Goal: Task Accomplishment & Management: Use online tool/utility

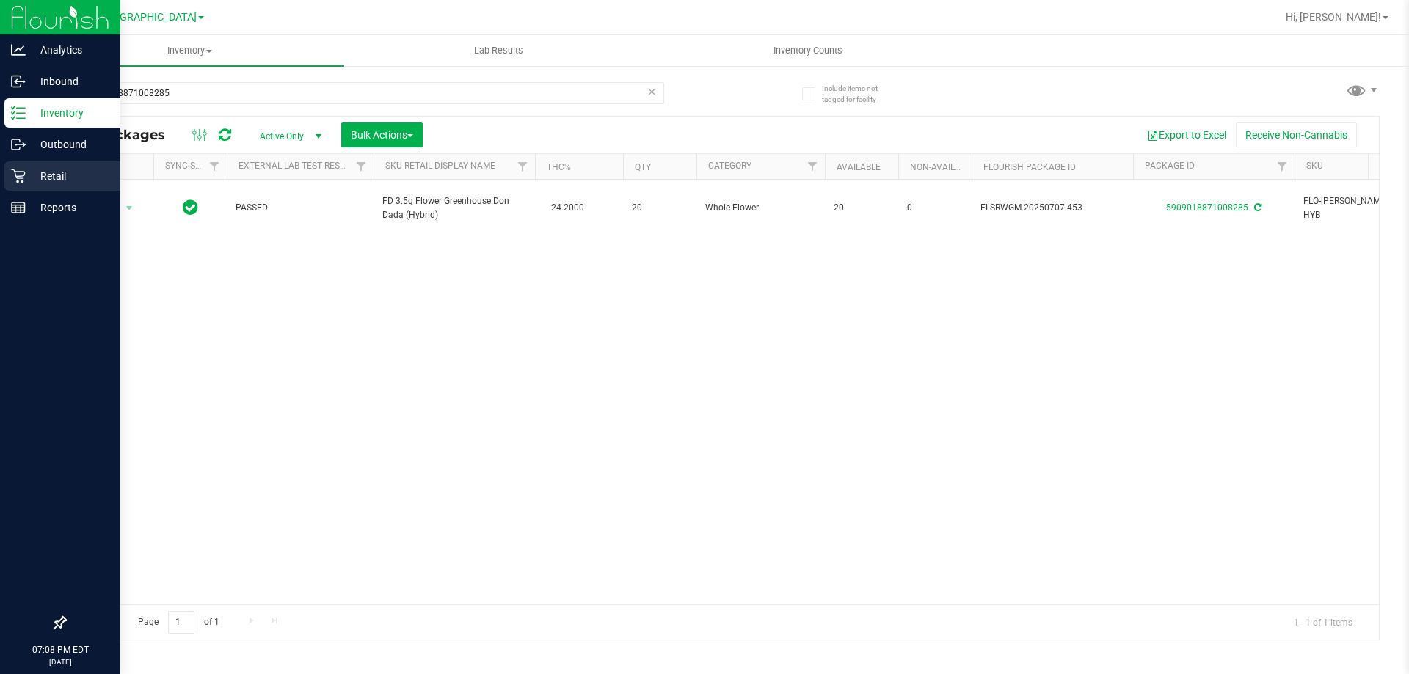
click at [27, 175] on p "Retail" at bounding box center [70, 176] width 88 height 18
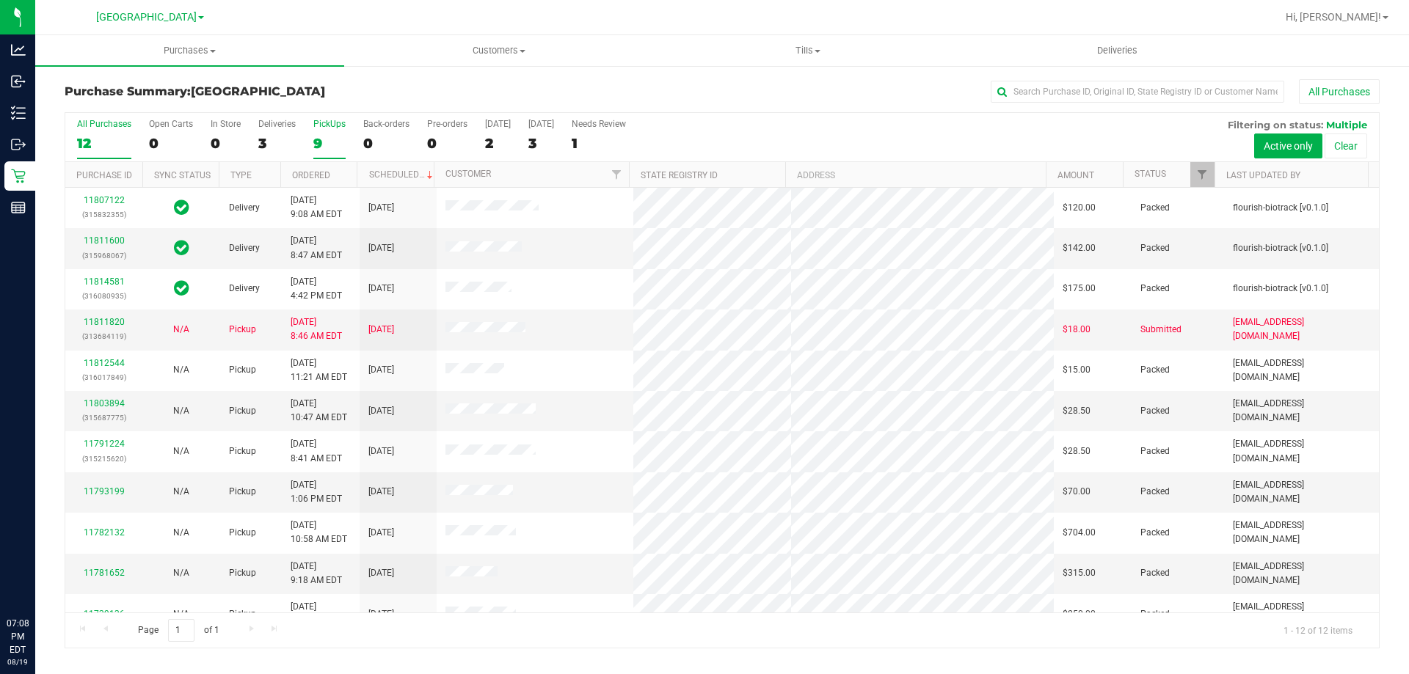
click at [333, 142] on div "9" at bounding box center [329, 143] width 32 height 17
click at [0, 0] on input "PickUps 9" at bounding box center [0, 0] width 0 height 0
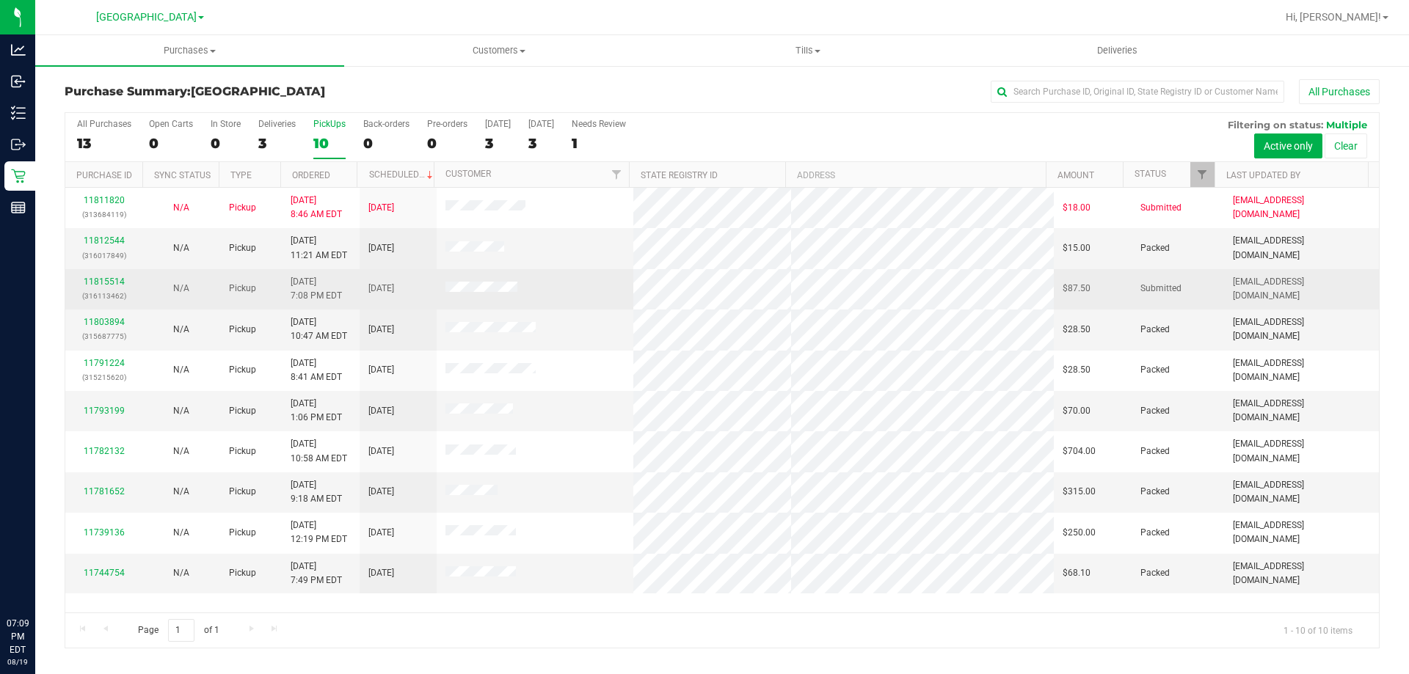
click at [110, 293] on p "(316113462)" at bounding box center [103, 296] width 59 height 14
click at [105, 285] on link "11815514" at bounding box center [104, 282] width 41 height 10
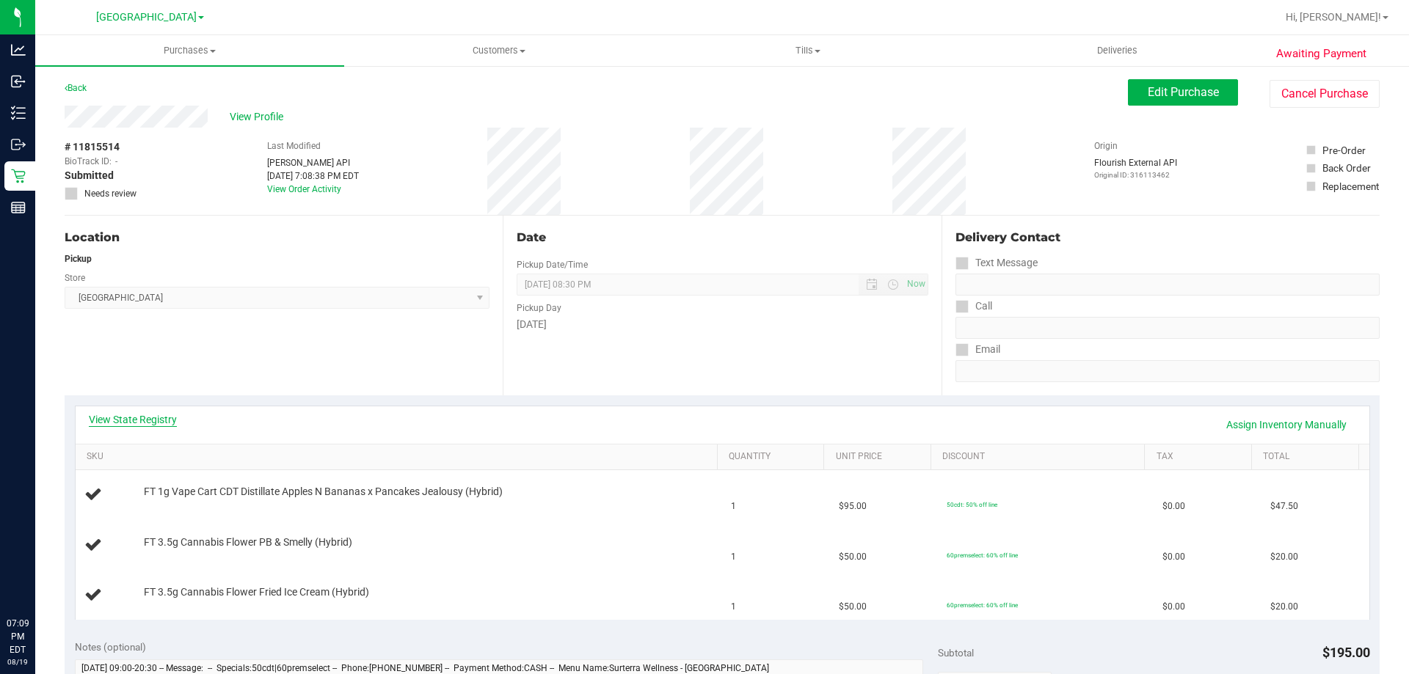
click at [153, 419] on link "View State Registry" at bounding box center [133, 419] width 88 height 15
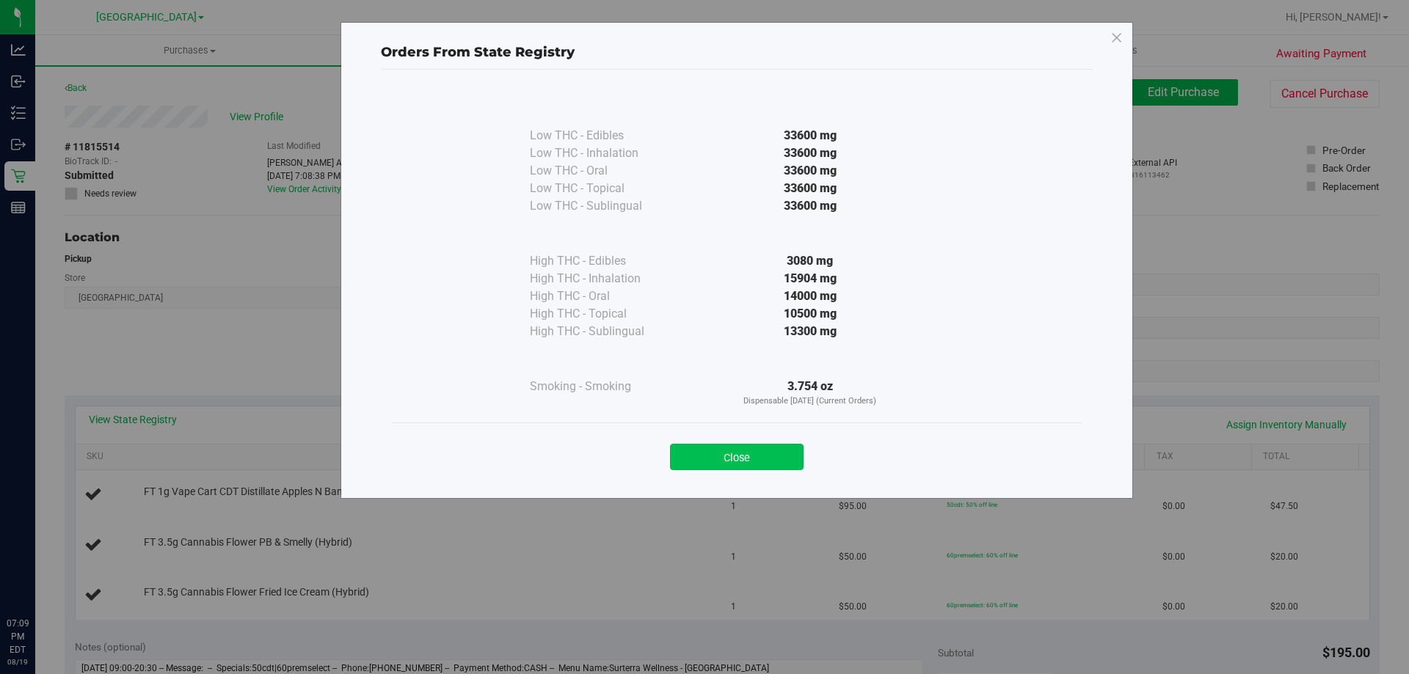
click at [738, 459] on button "Close" at bounding box center [737, 457] width 134 height 26
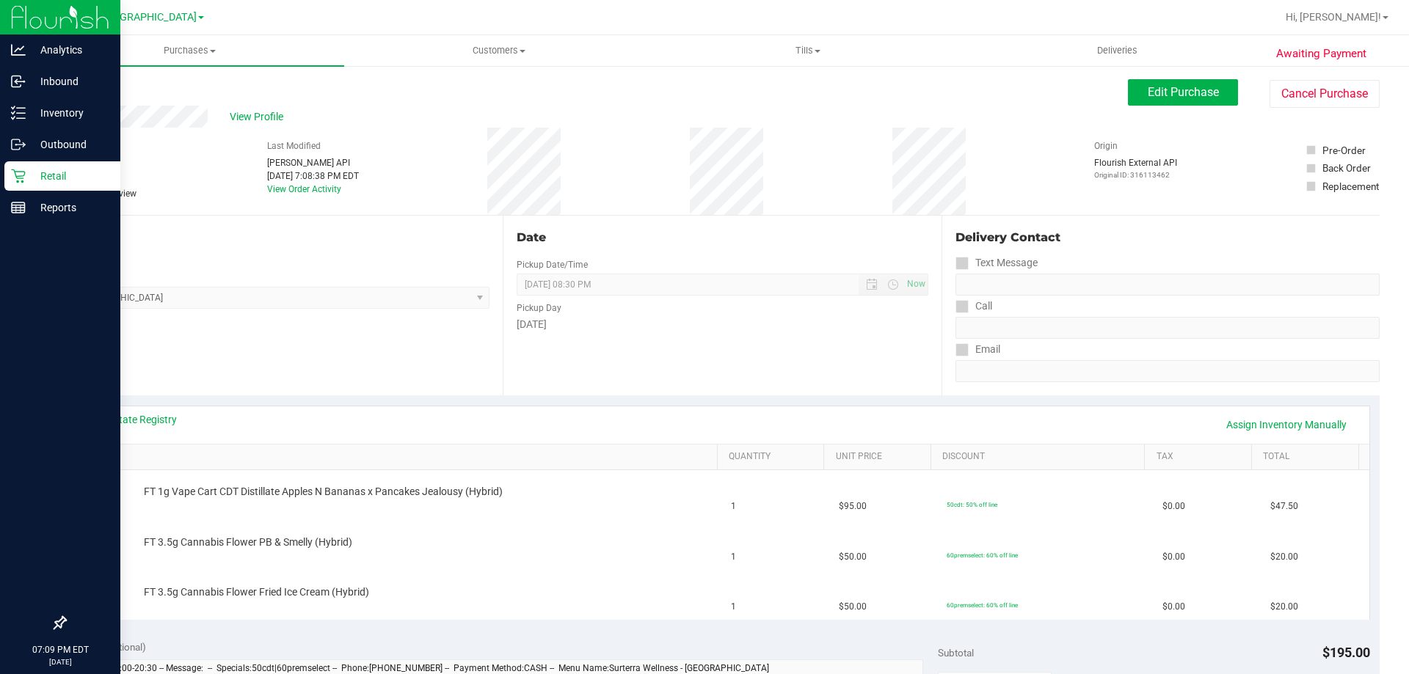
click at [26, 176] on p "Retail" at bounding box center [70, 176] width 88 height 18
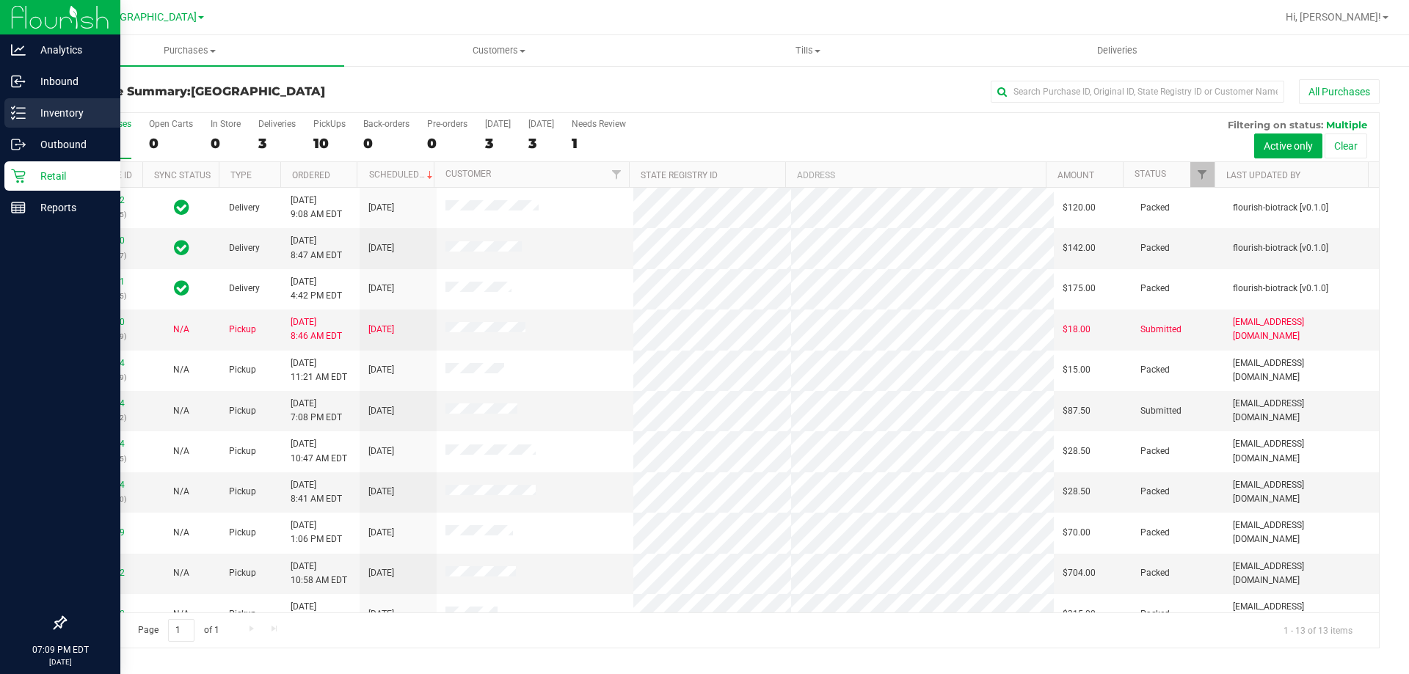
click at [61, 123] on div "Inventory" at bounding box center [62, 112] width 116 height 29
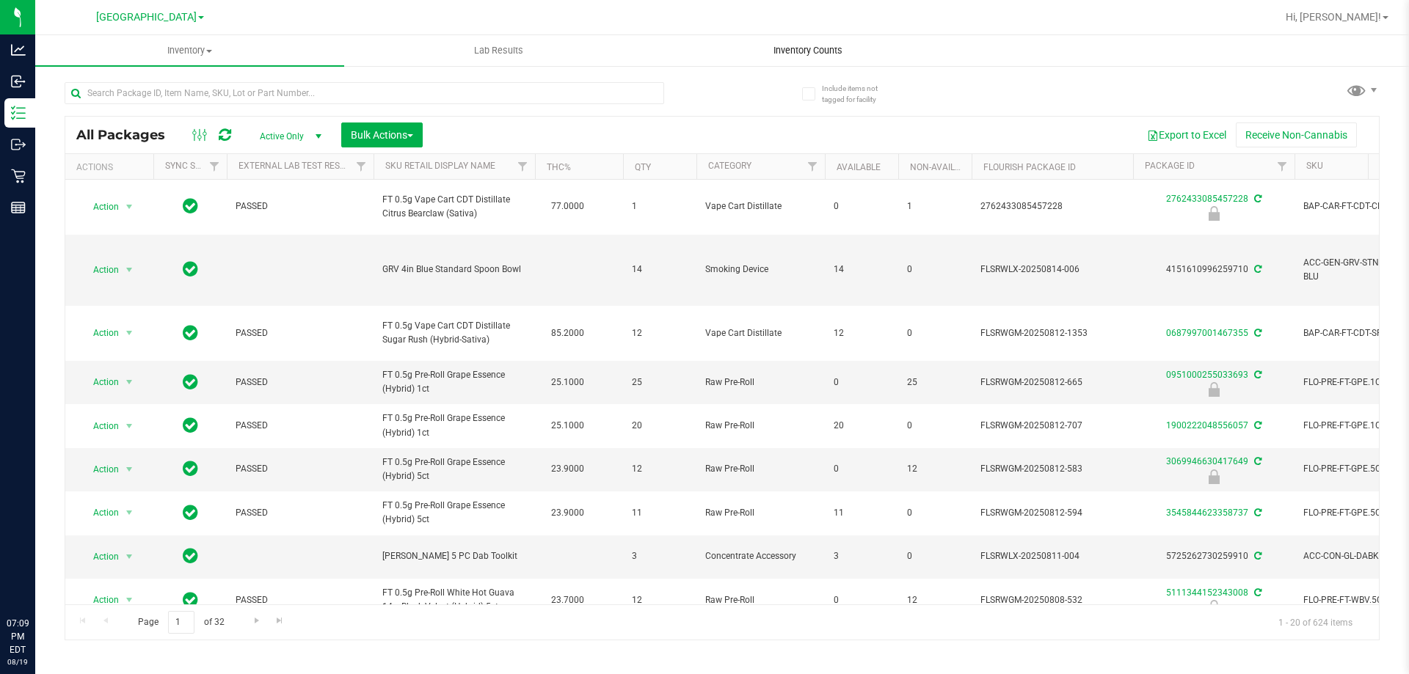
click at [778, 45] on span "Inventory Counts" at bounding box center [808, 50] width 109 height 13
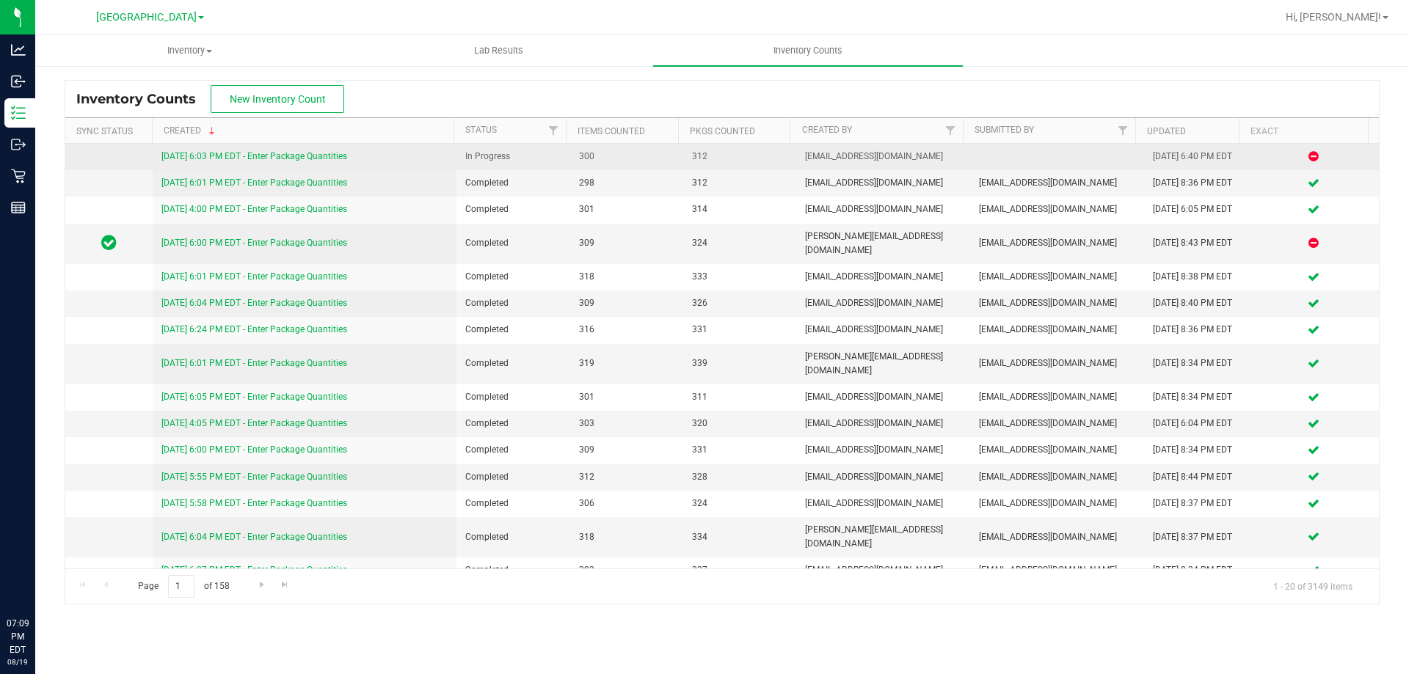
click at [305, 159] on link "8/19/25 6:03 PM EDT - Enter Package Quantities" at bounding box center [254, 156] width 186 height 10
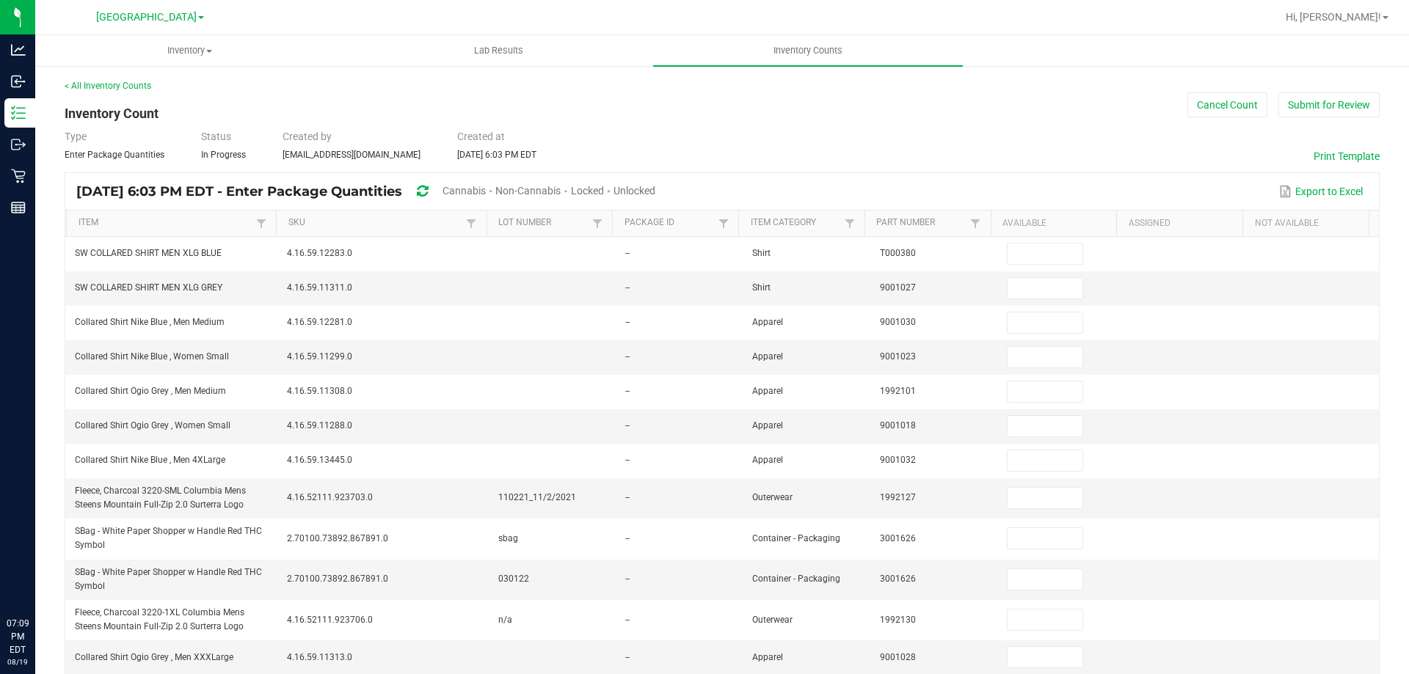
click at [655, 189] on span "Unlocked" at bounding box center [635, 191] width 42 height 12
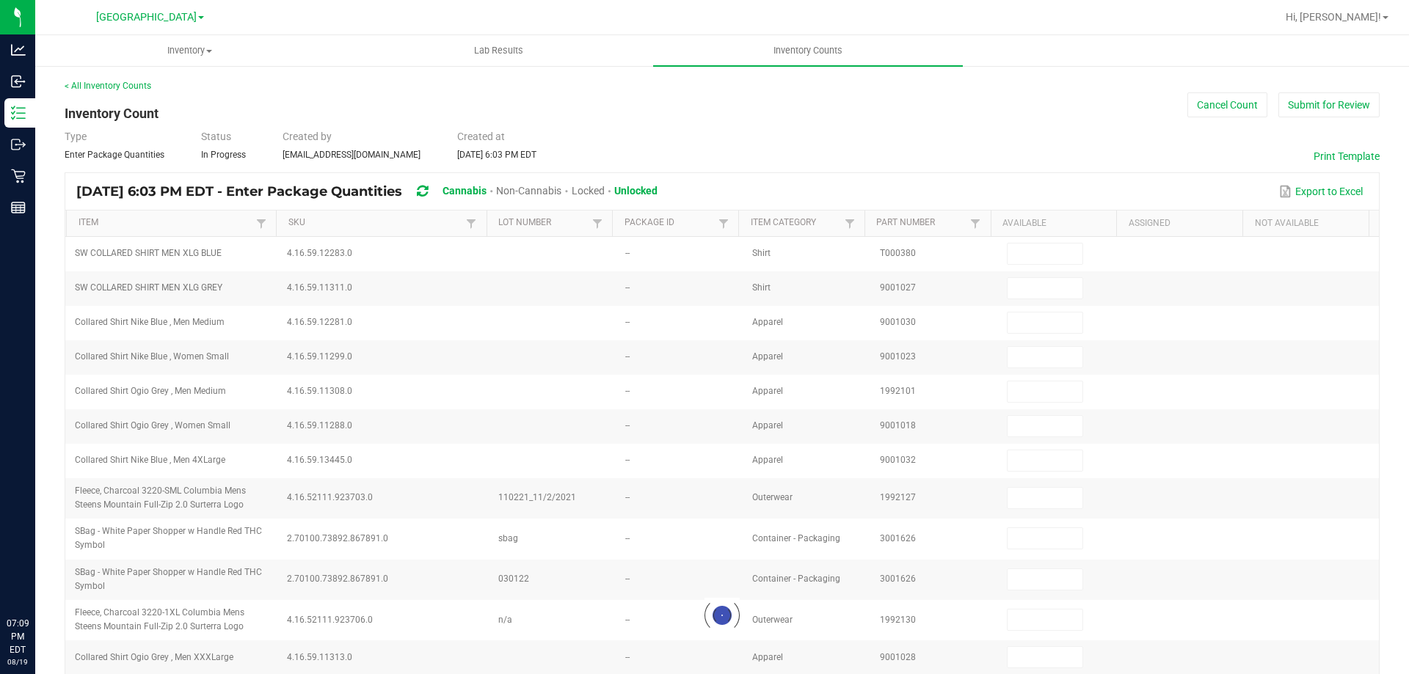
type input "2"
type input "3"
type input "11"
type input "18"
type input "7"
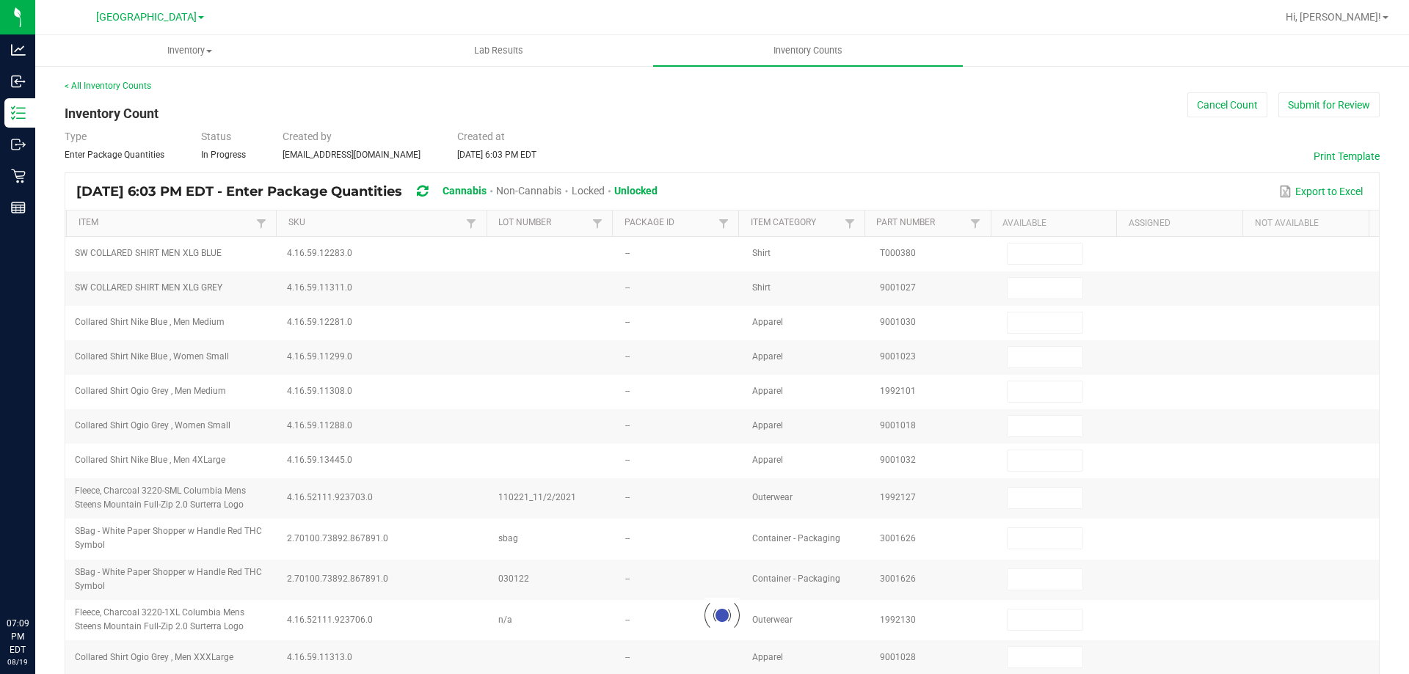
type input "7"
type input "1"
type input "28"
type input "3"
type input "2"
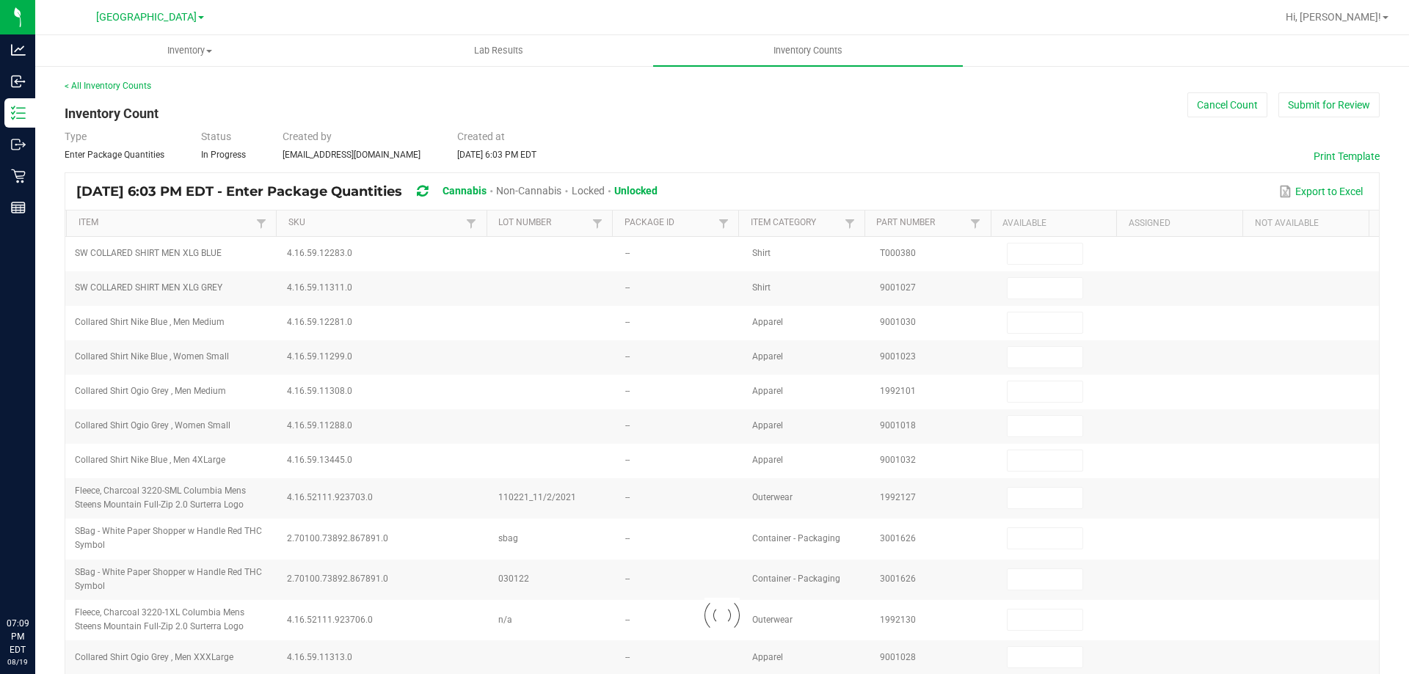
type input "2"
type input "3"
type input "9"
type input "3"
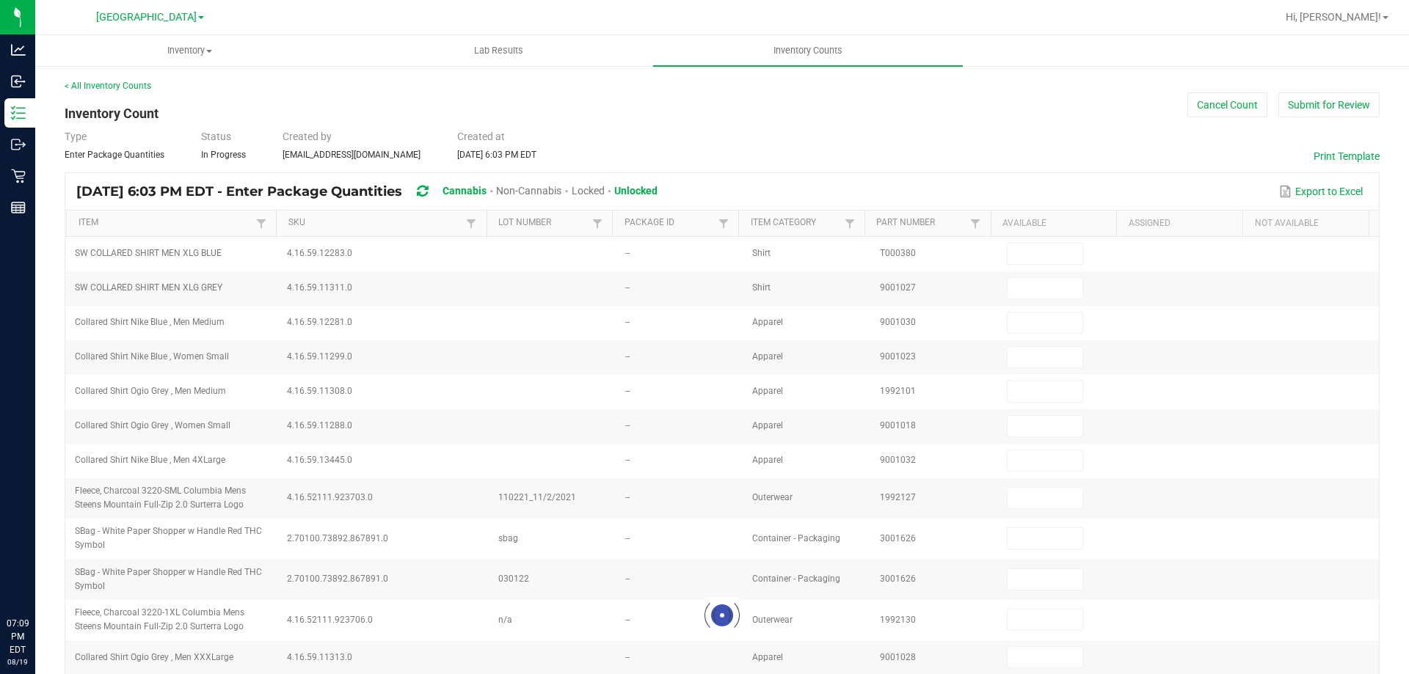
type input "3"
type input "33"
type input "7"
type input "5"
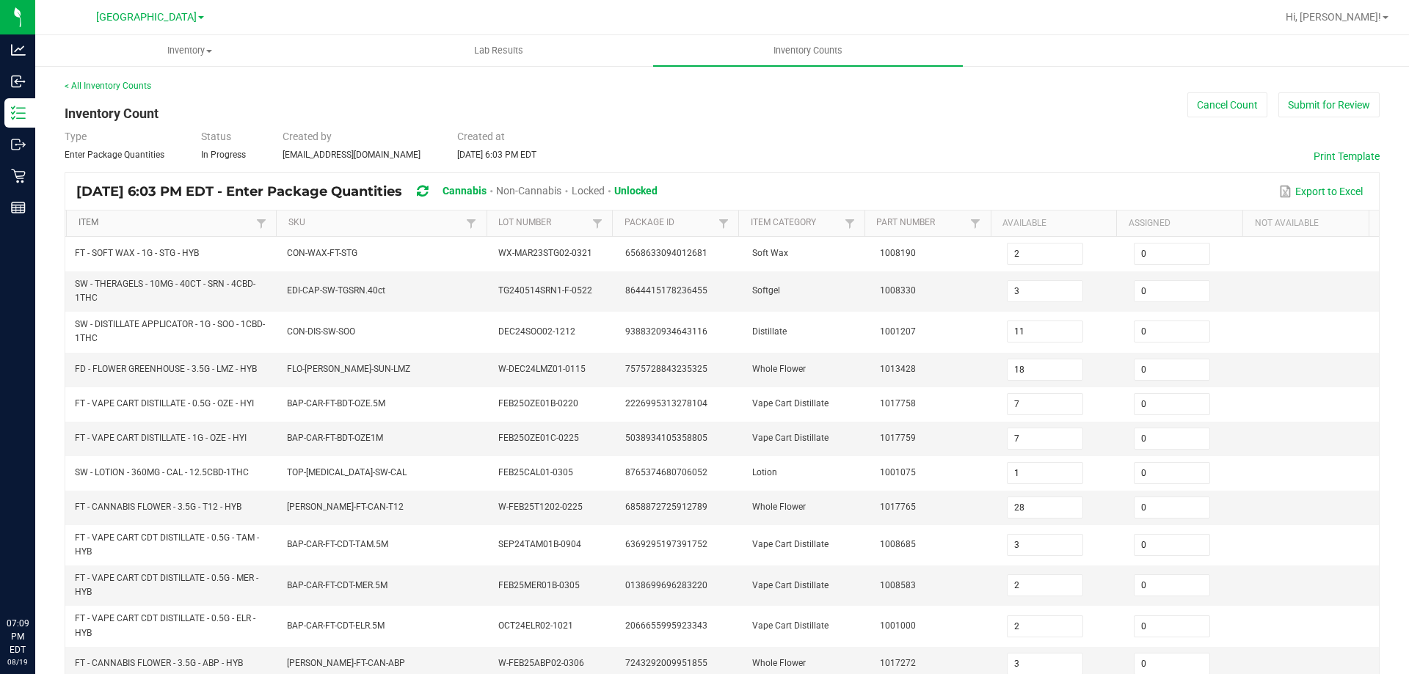
click at [174, 228] on link "Item" at bounding box center [166, 223] width 175 height 12
type input "5"
type input "2"
type input "19"
type input "0"
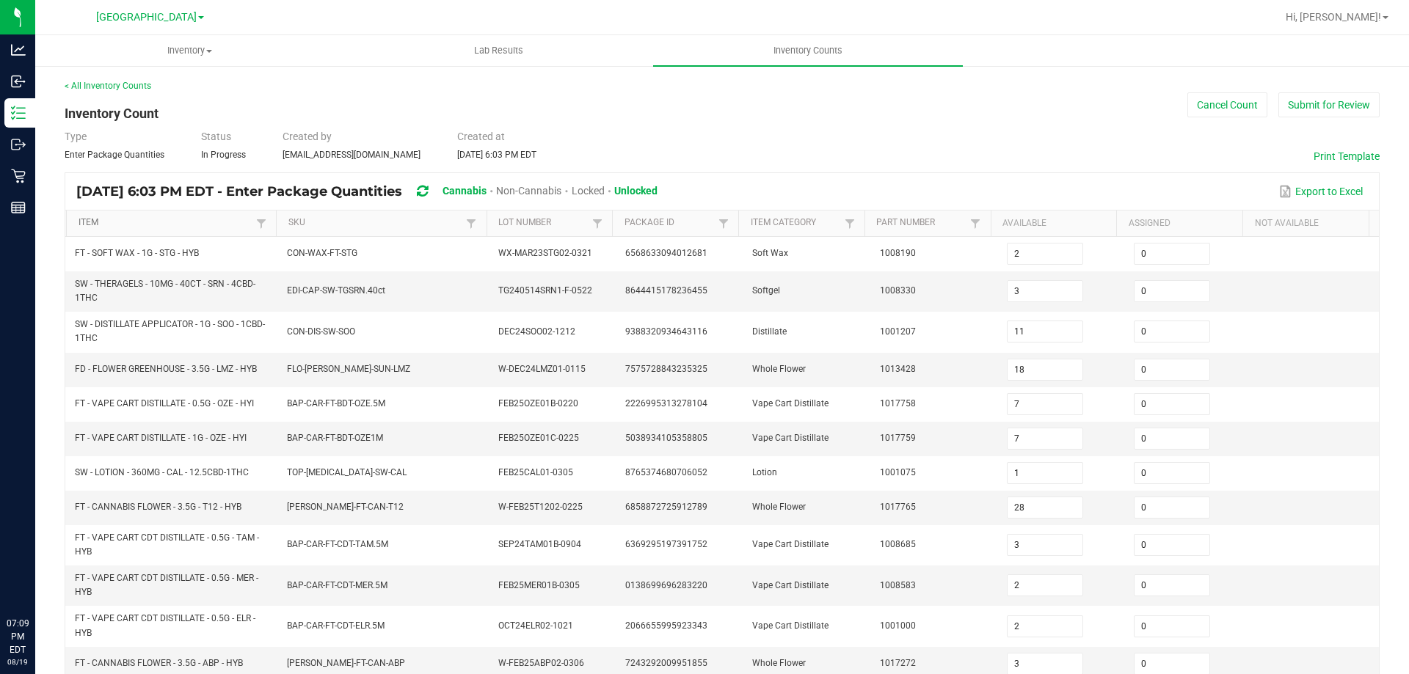
type input "11"
type input "19"
type input "14"
type input "18"
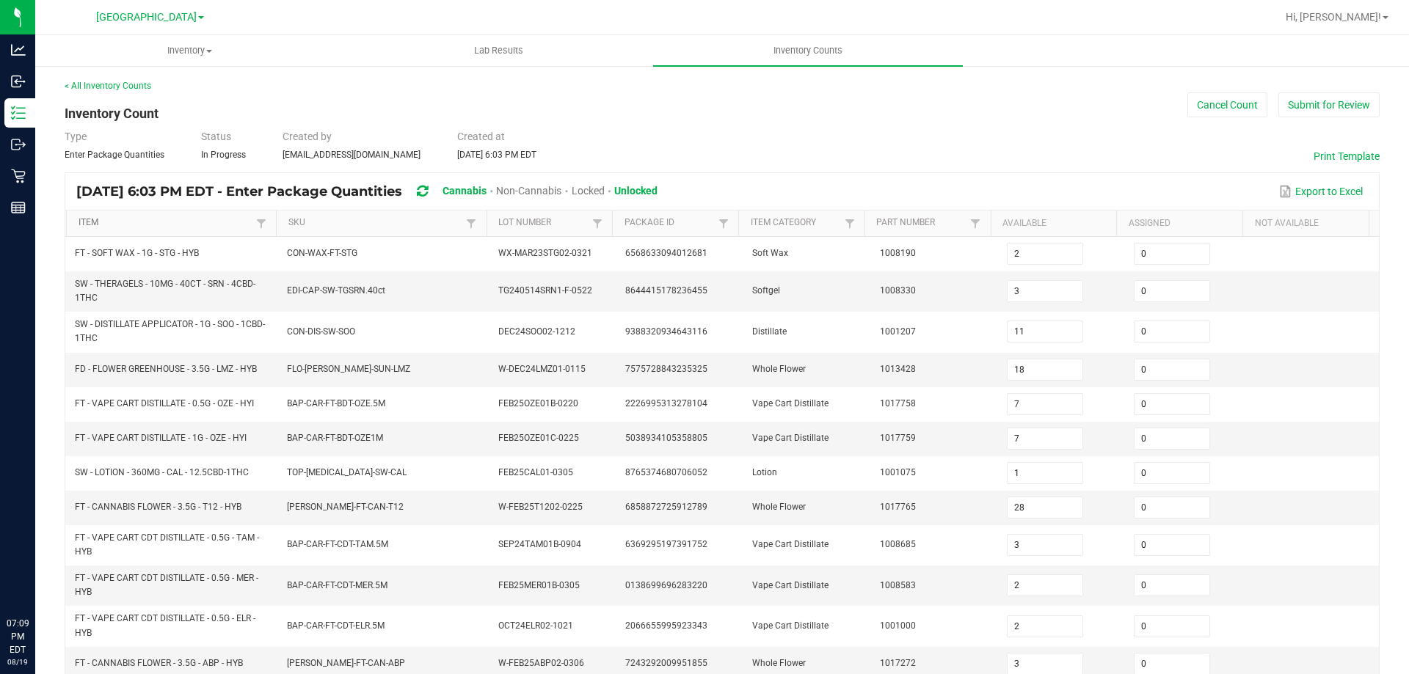
type input "10"
type input "17"
type input "0"
type input "18"
type input "14"
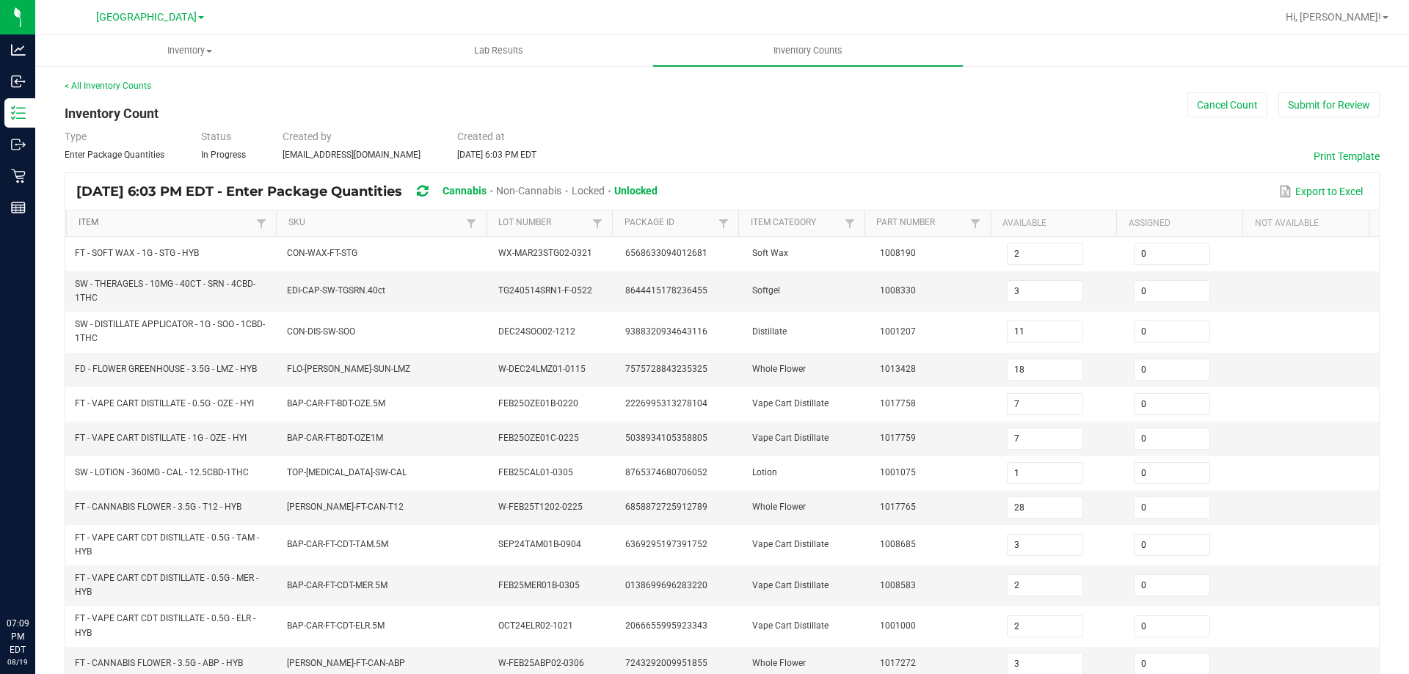
type input "0"
type input "11"
type input "9"
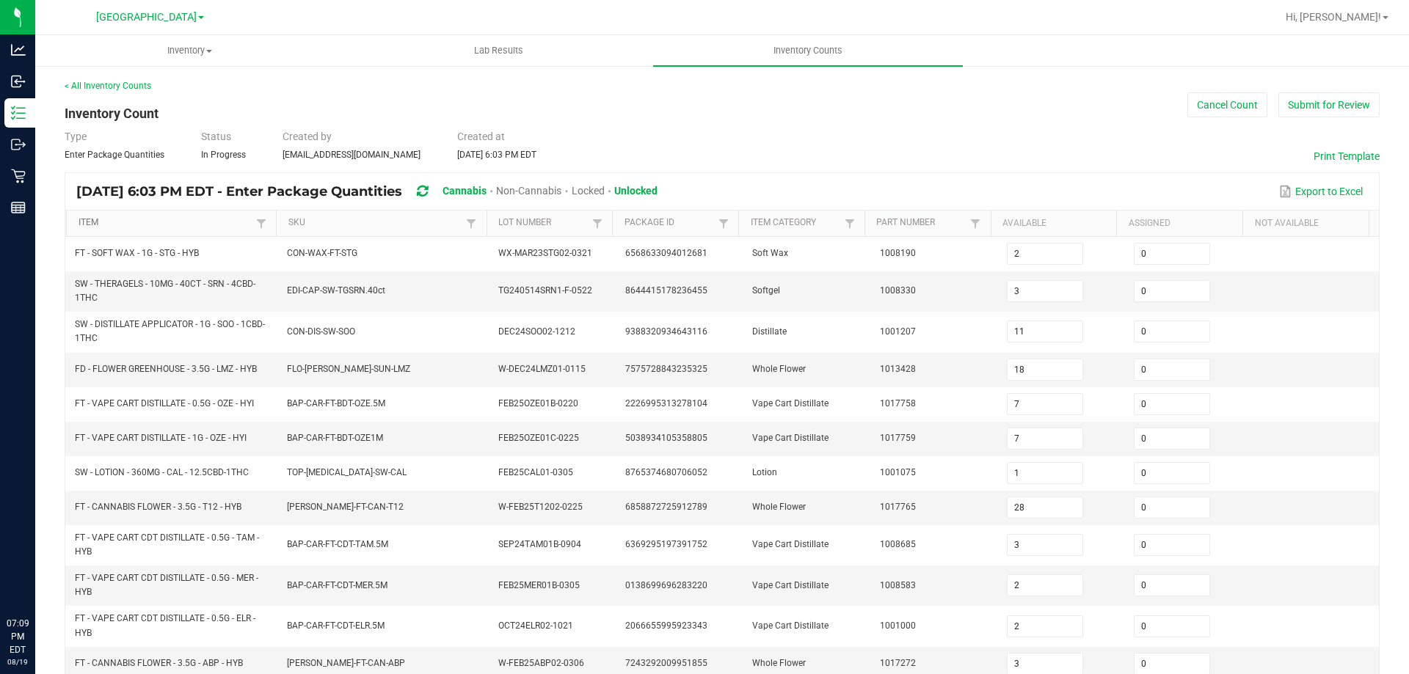
type input "1"
type input "2"
type input "1"
type input "4"
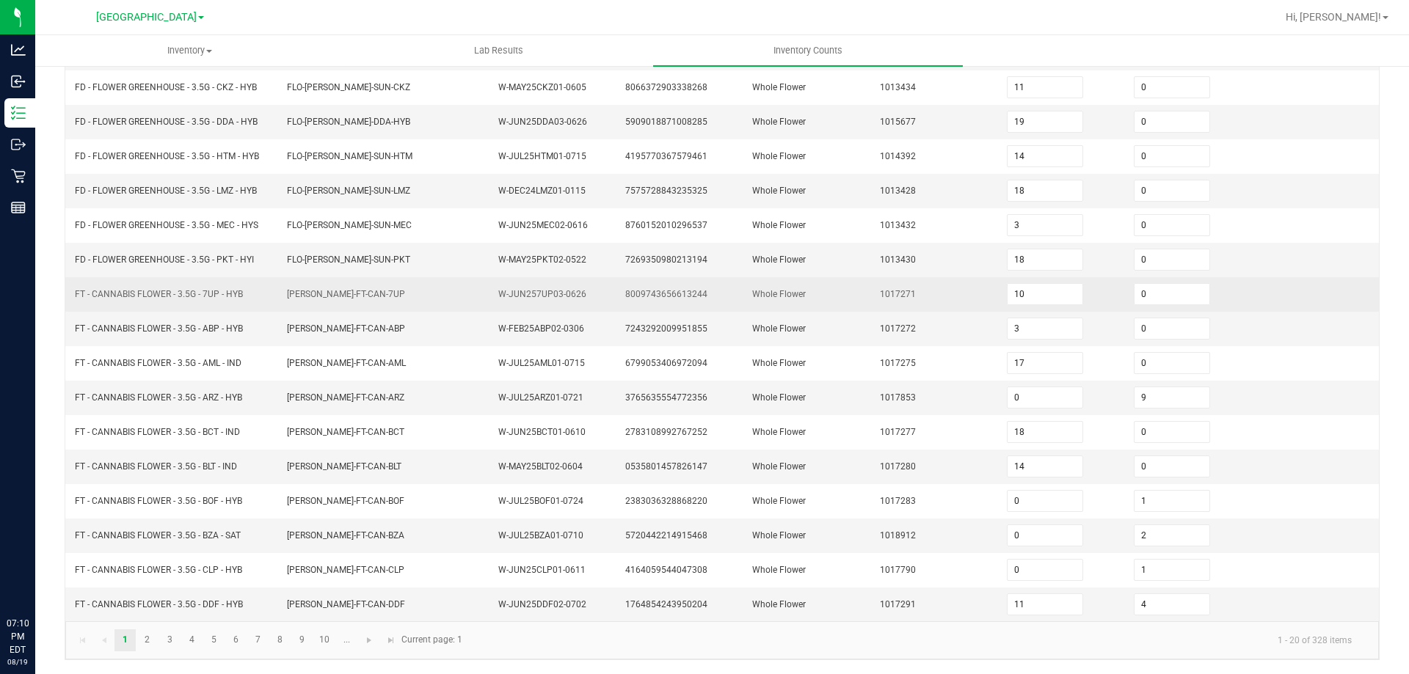
scroll to position [311, 0]
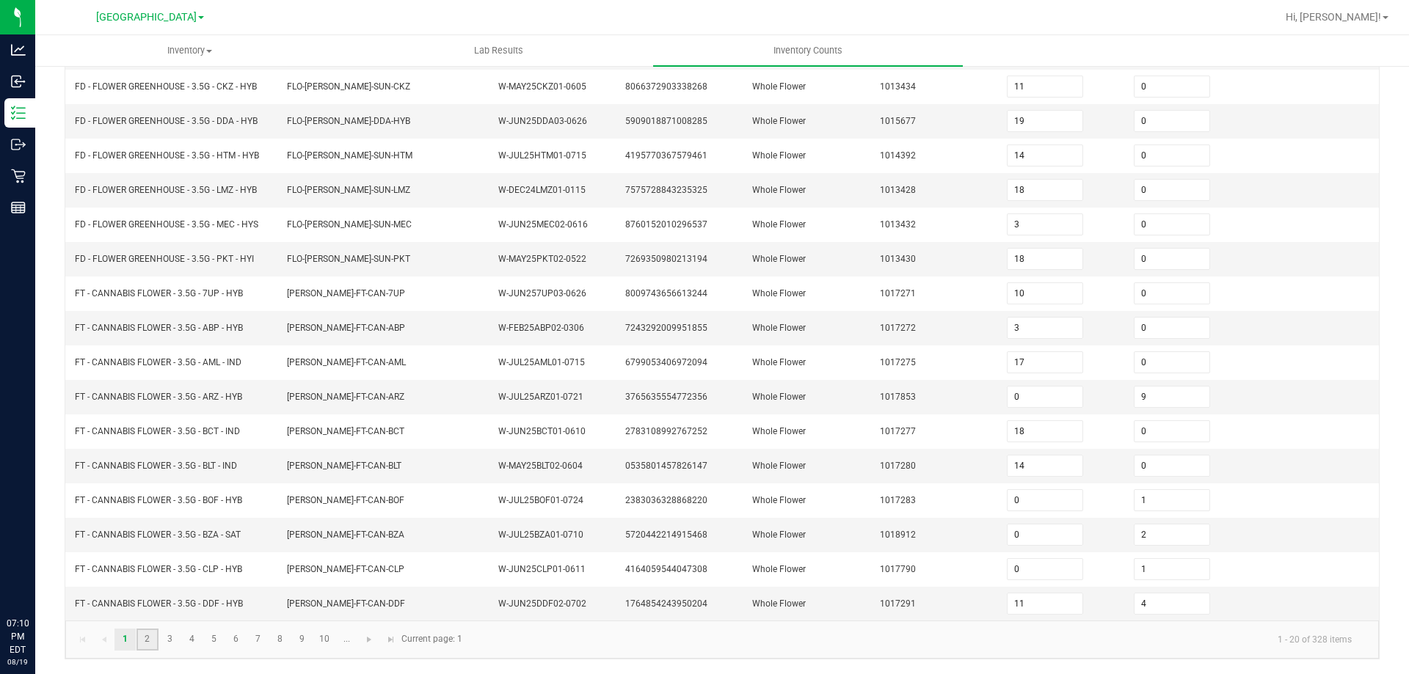
click at [145, 633] on link "2" at bounding box center [146, 640] width 21 height 22
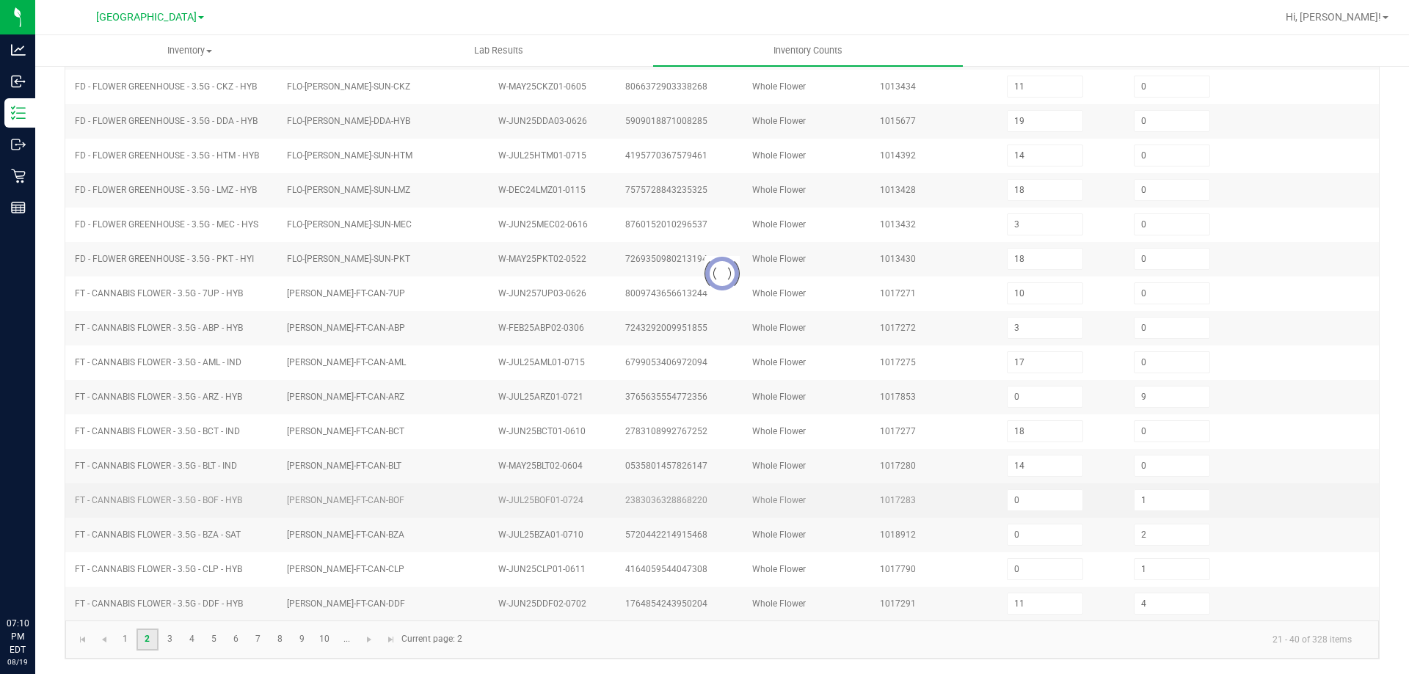
type input "0"
type input "19"
type input "13"
type input "20"
type input "0"
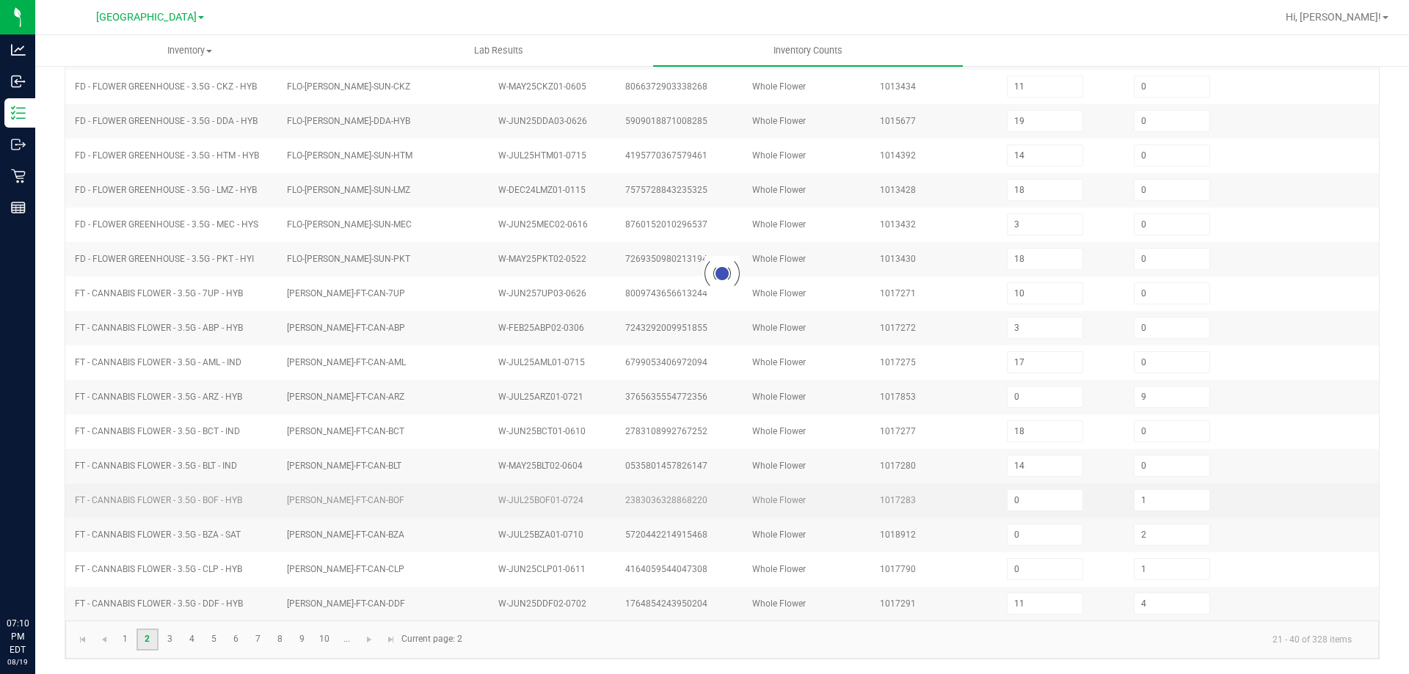
type input "6"
type input "3"
type input "6"
type input "0"
type input "8"
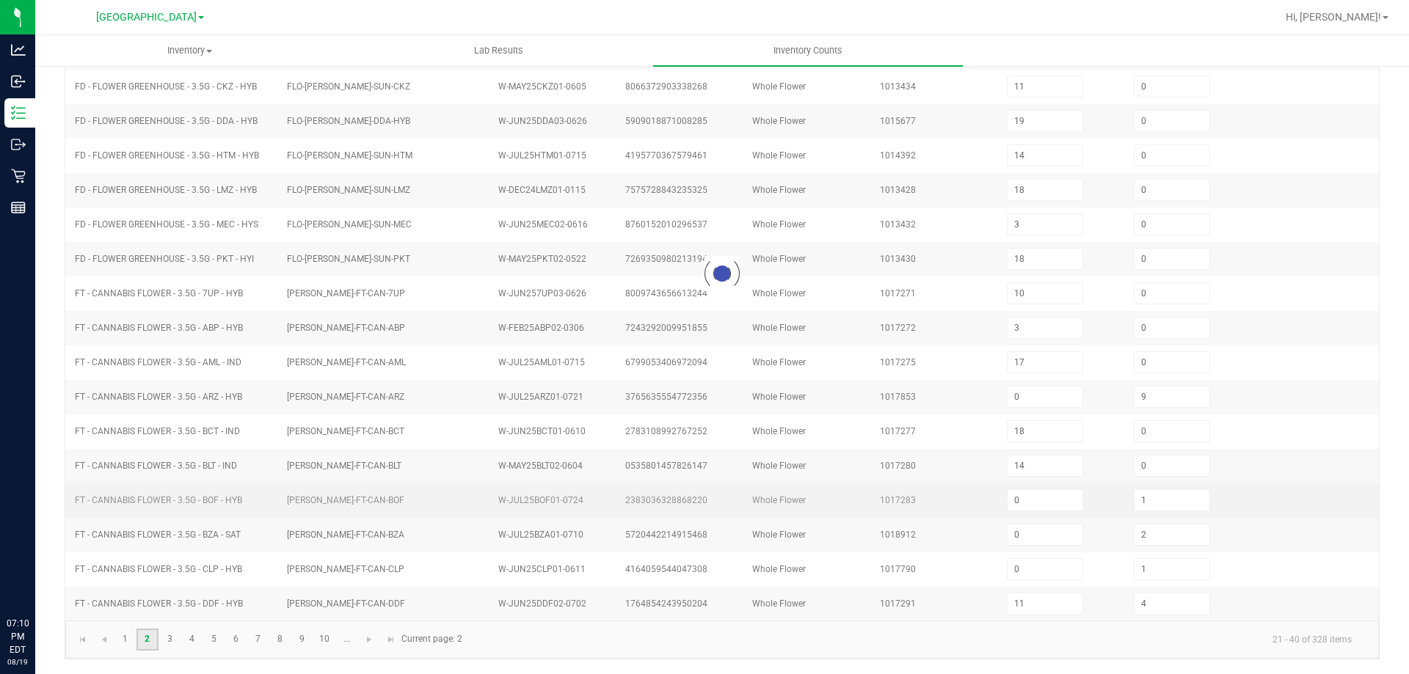
type input "6"
type input "0"
type input "18"
type input "12"
type input "10"
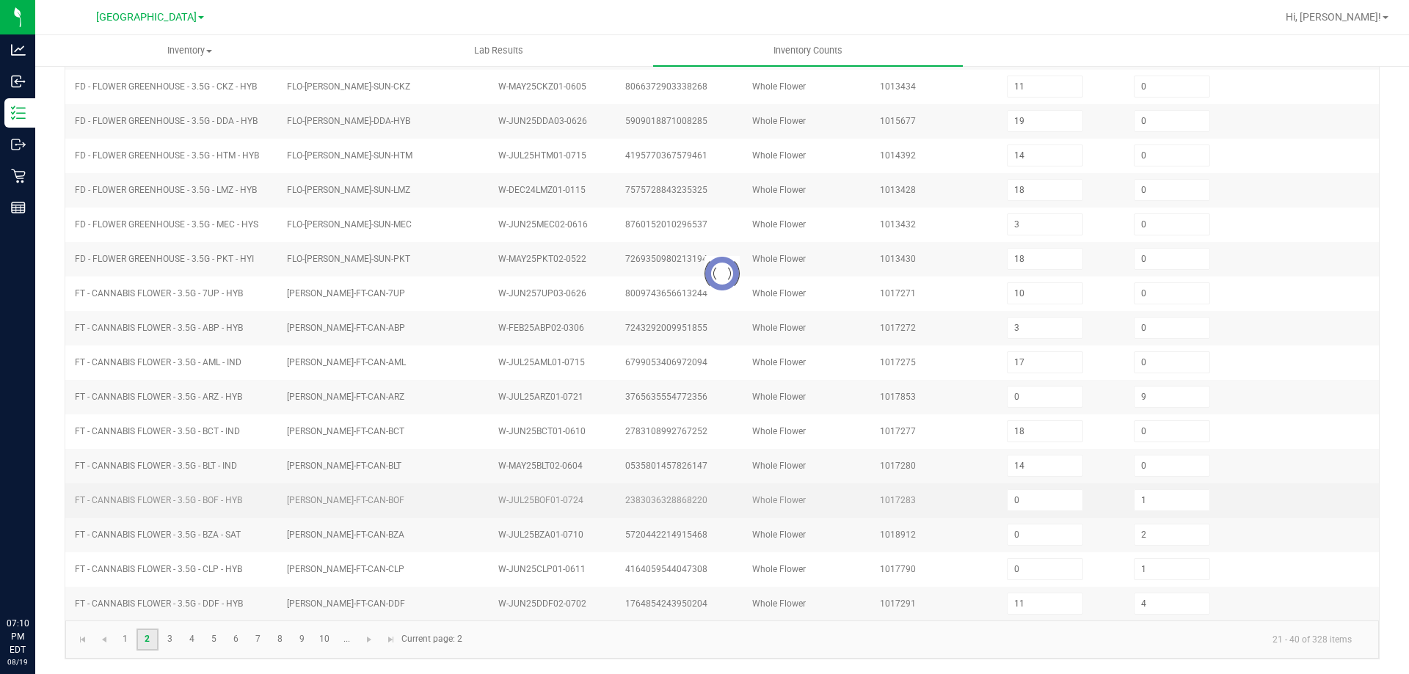
type input "0"
type input "17"
type input "28"
type input "12"
type input "0"
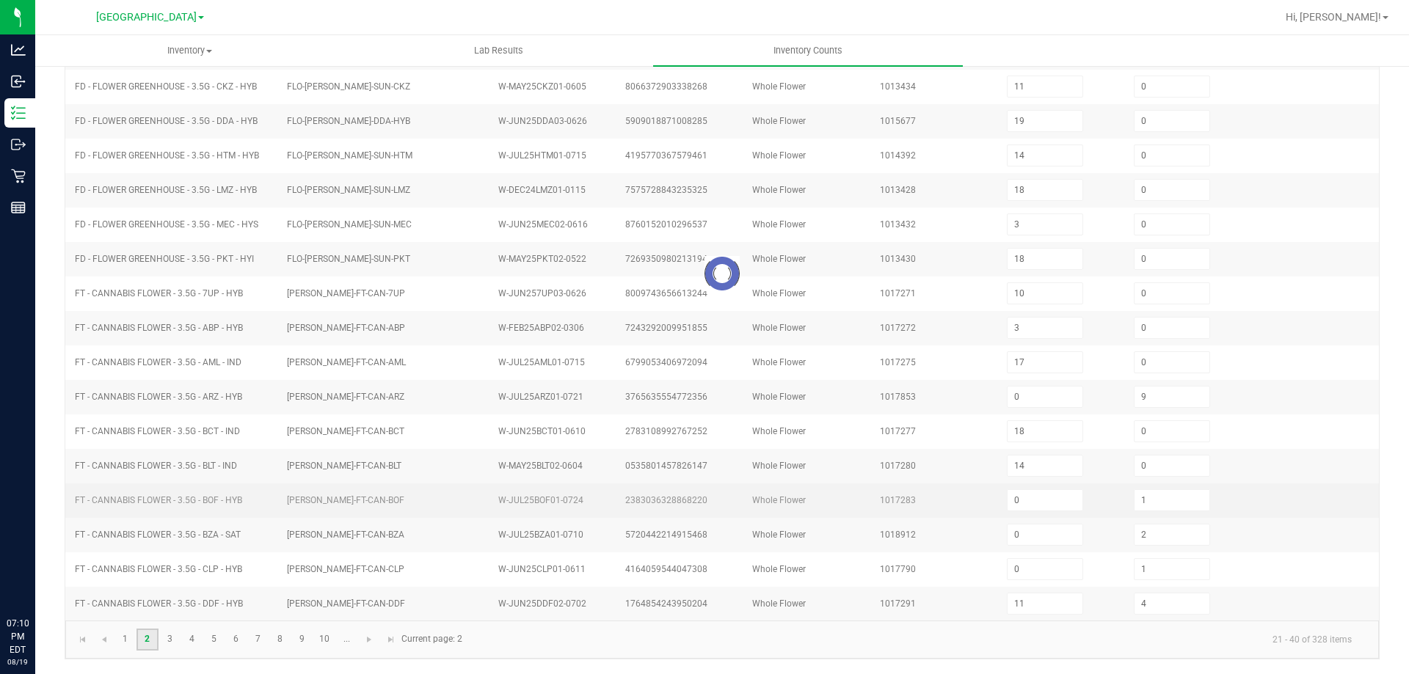
type input "8"
type input "4"
type input "1"
type input "2"
type input "8"
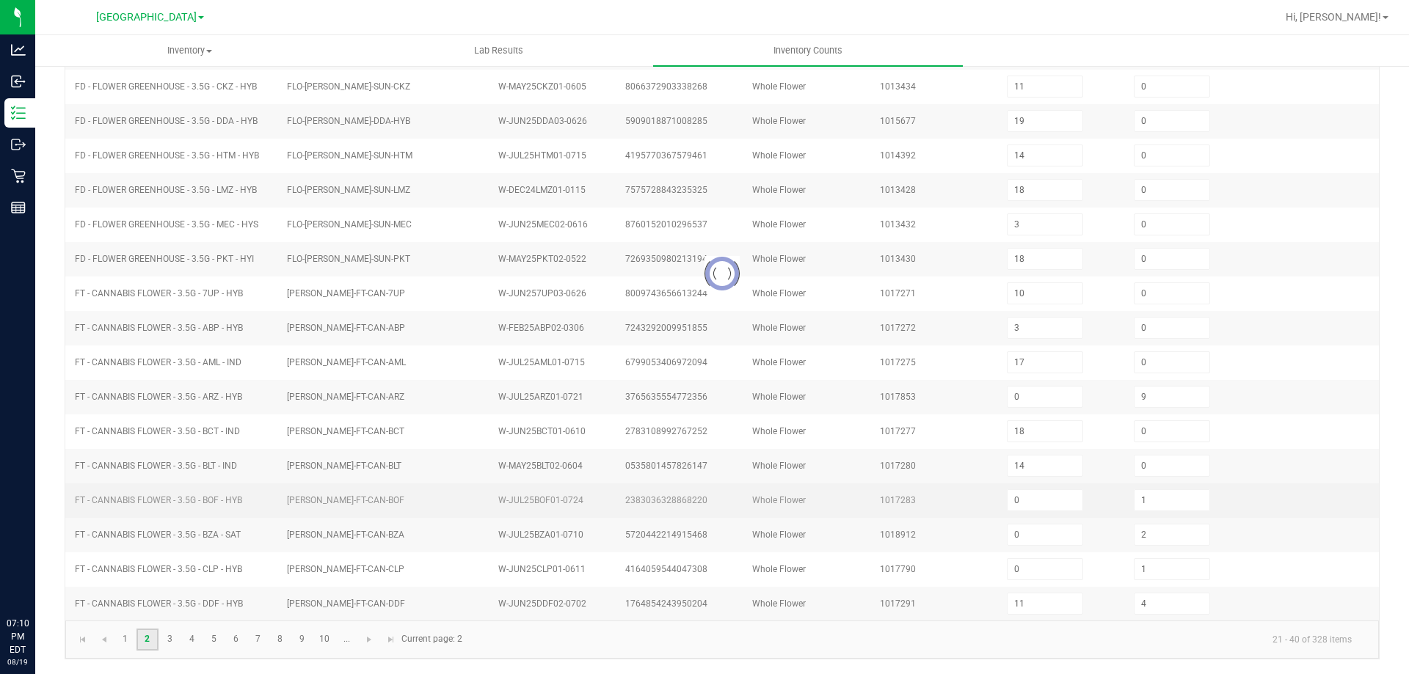
type input "1"
type input "0"
type input "2"
type input "1"
type input "0"
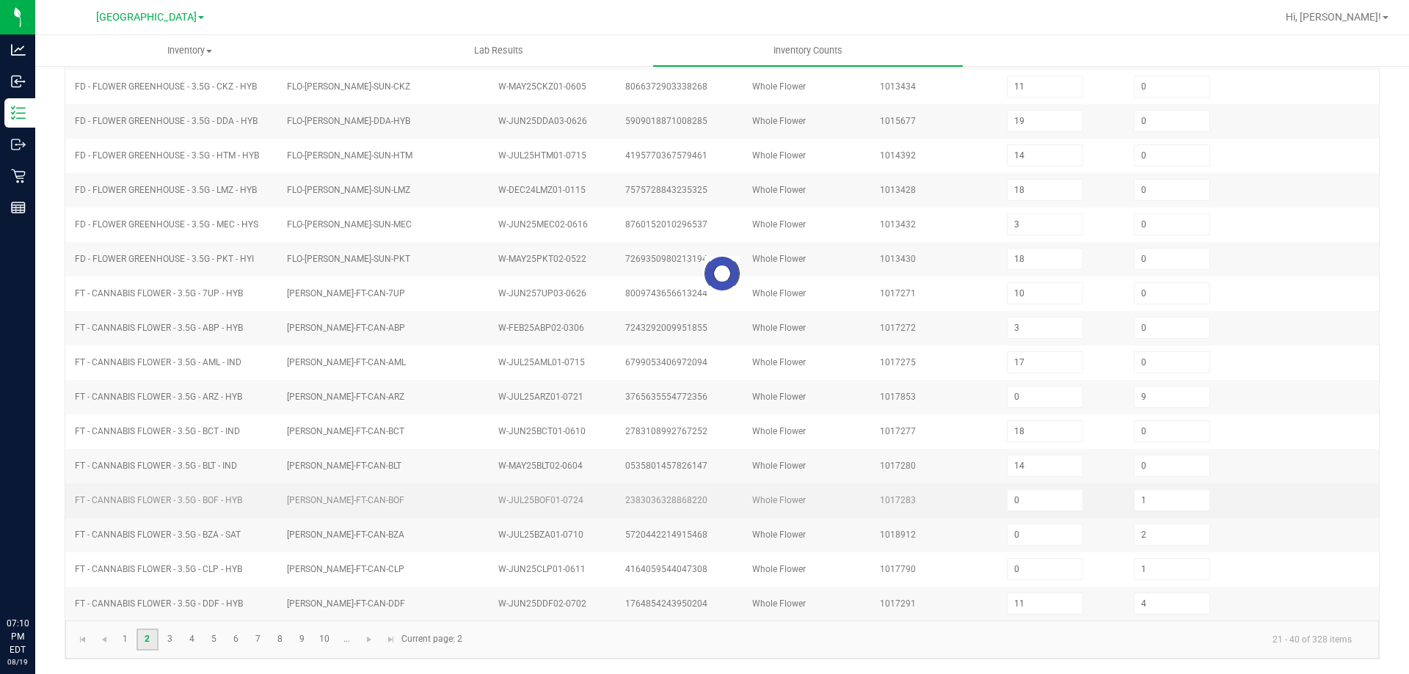
type input "0"
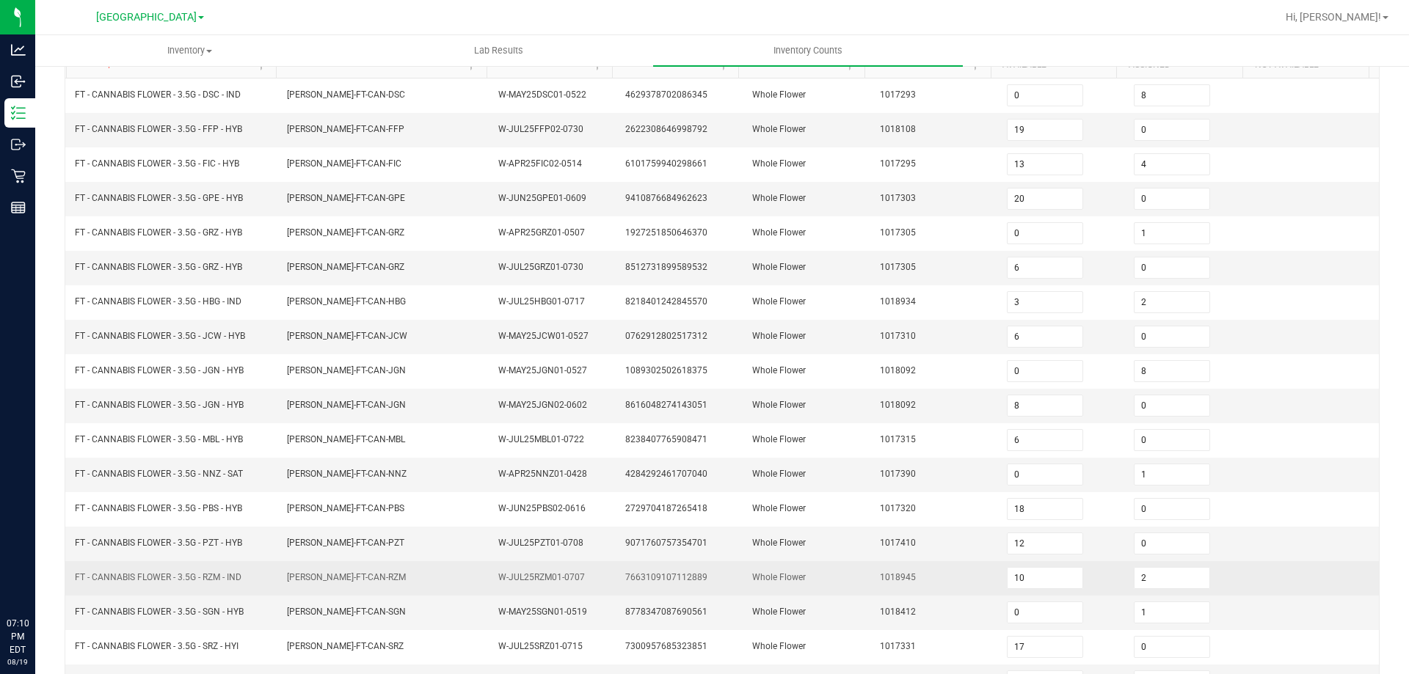
scroll to position [305, 0]
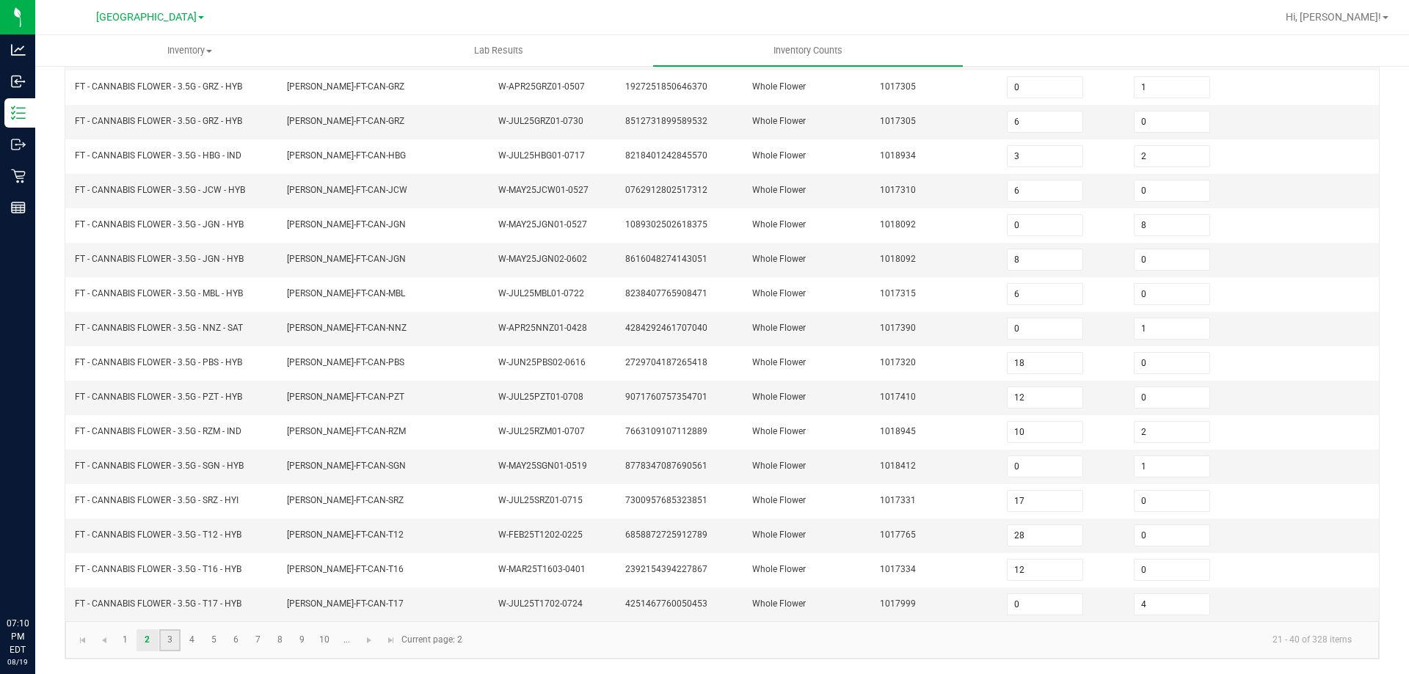
click at [172, 642] on link "3" at bounding box center [169, 641] width 21 height 22
type input "4"
type input "13"
type input "10"
type input "5"
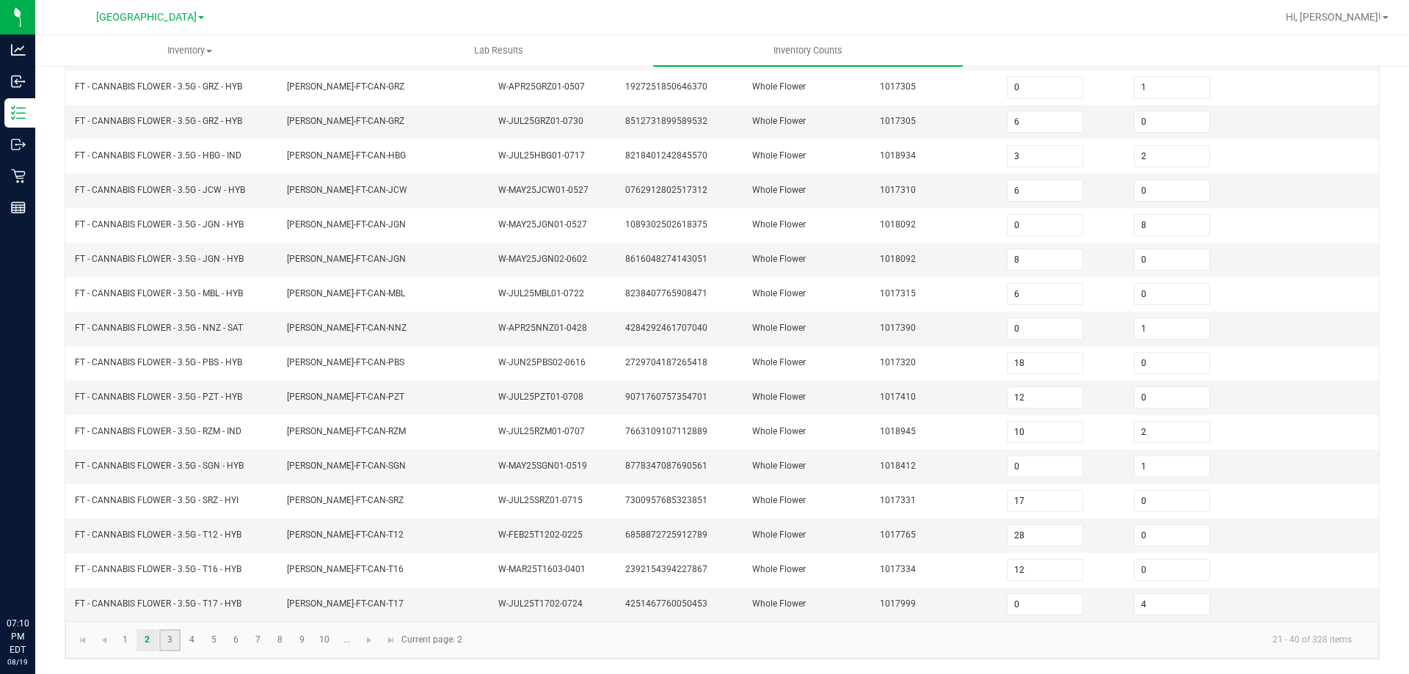
type input "7"
type input "4"
type input "1"
type input "8"
type input "5"
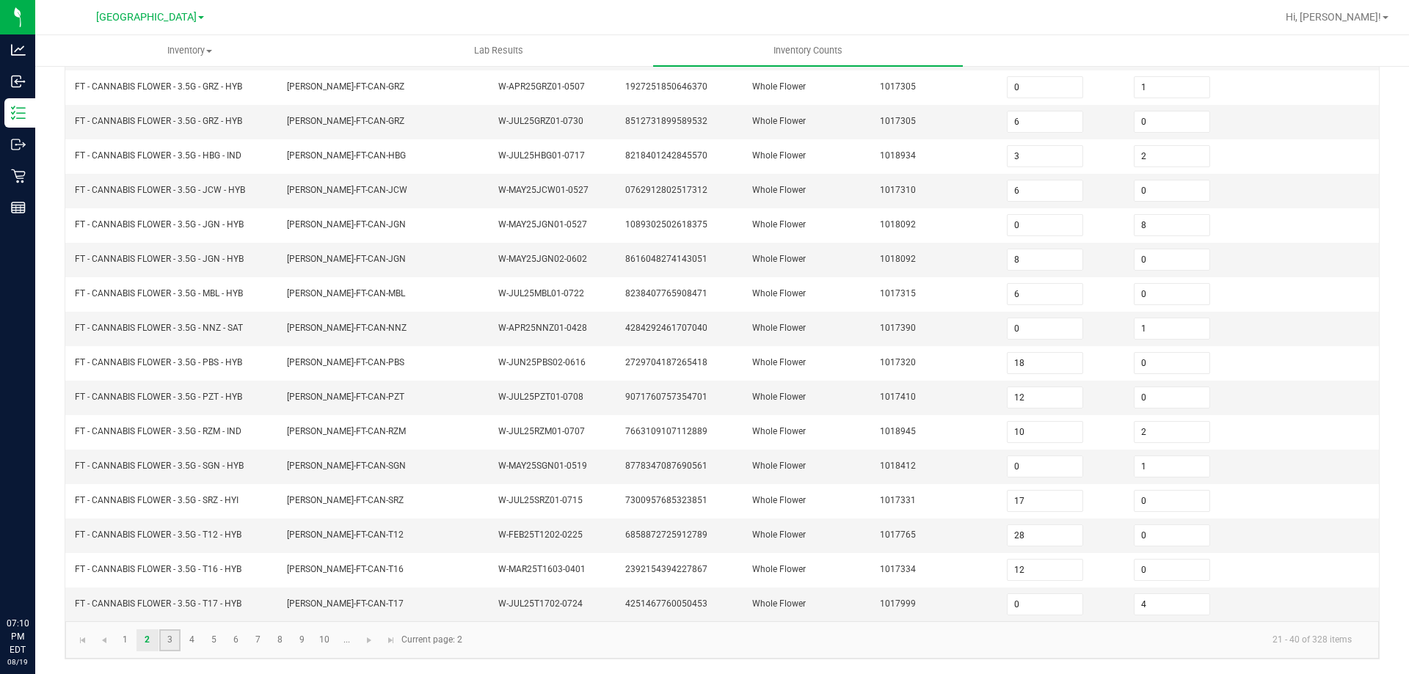
type input "12"
type input "5"
type input "9"
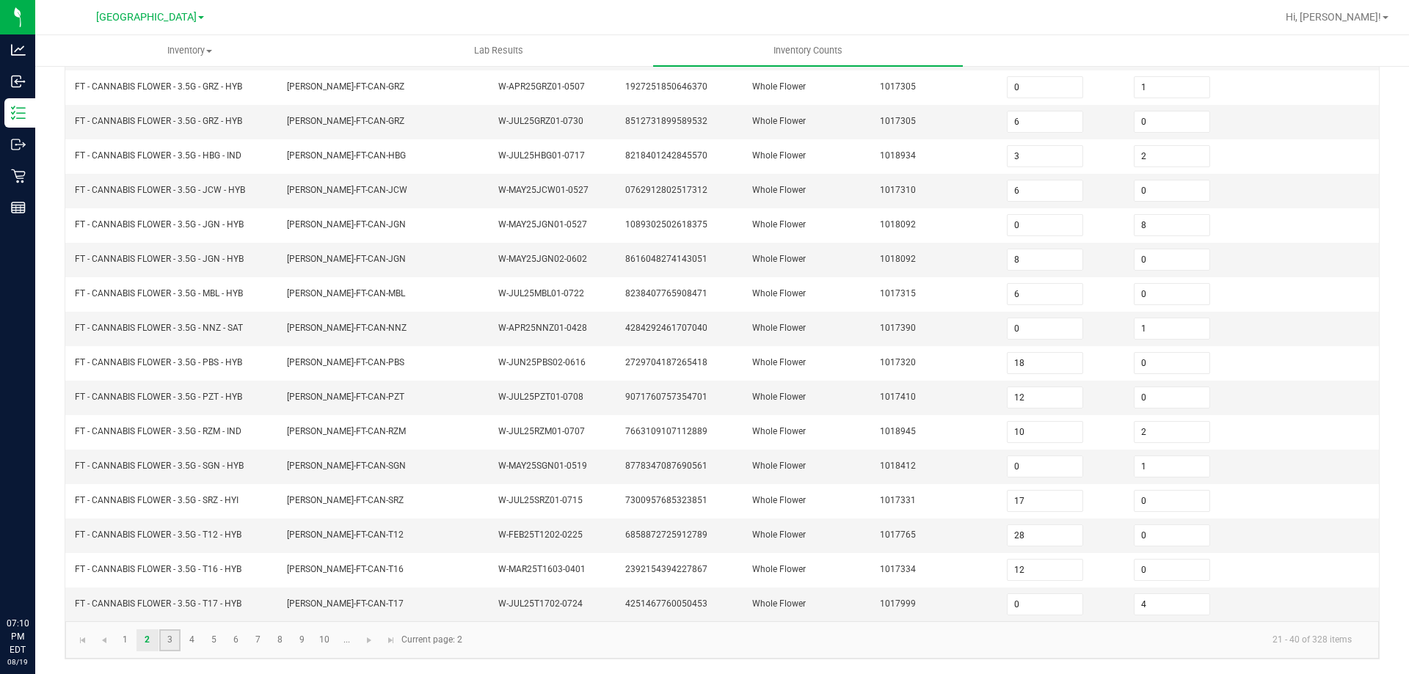
type input "2"
type input "9"
type input "11"
type input "6"
type input "0"
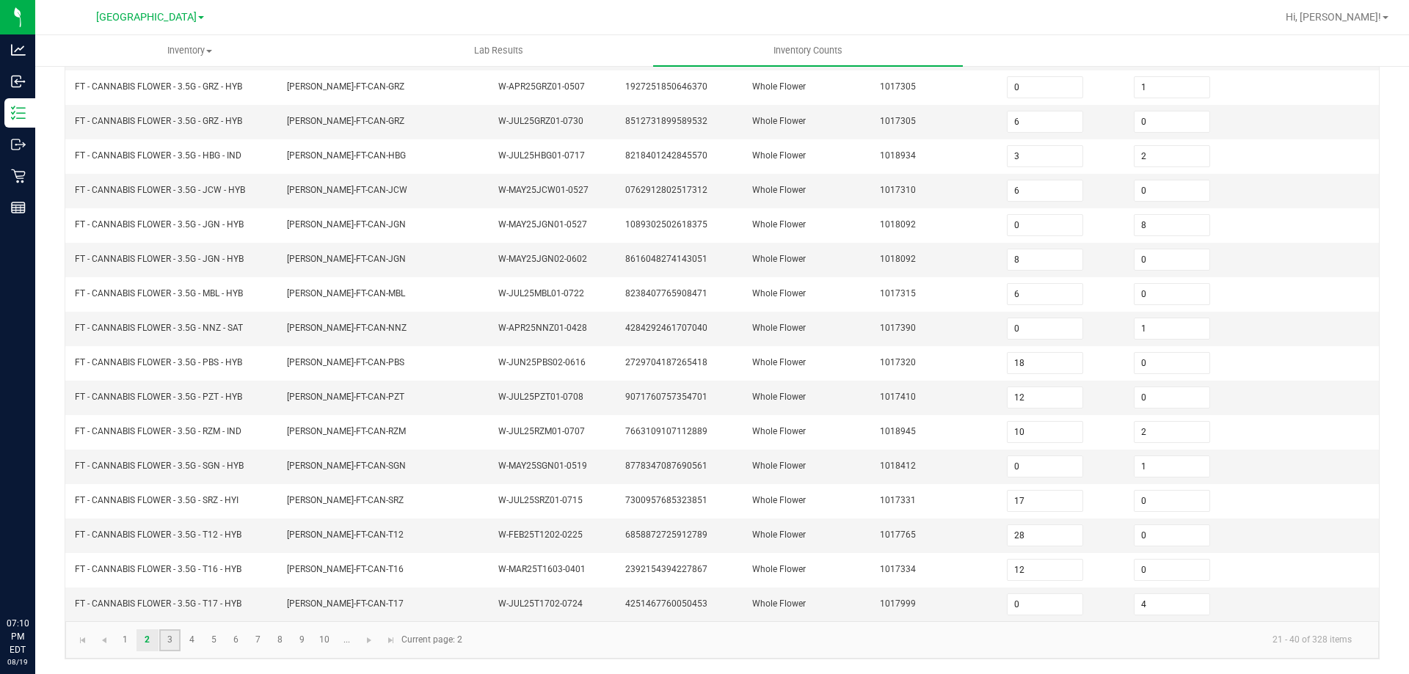
type input "0"
type input "1"
type input "0"
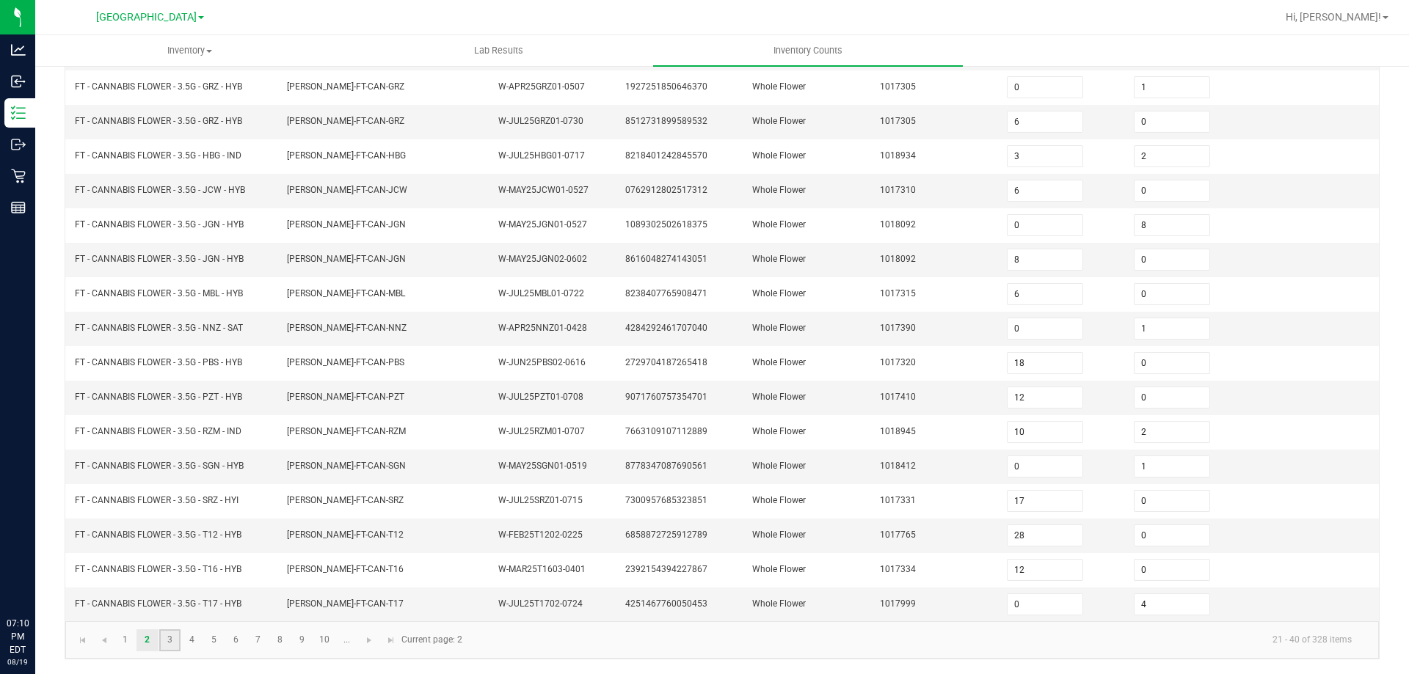
type input "0"
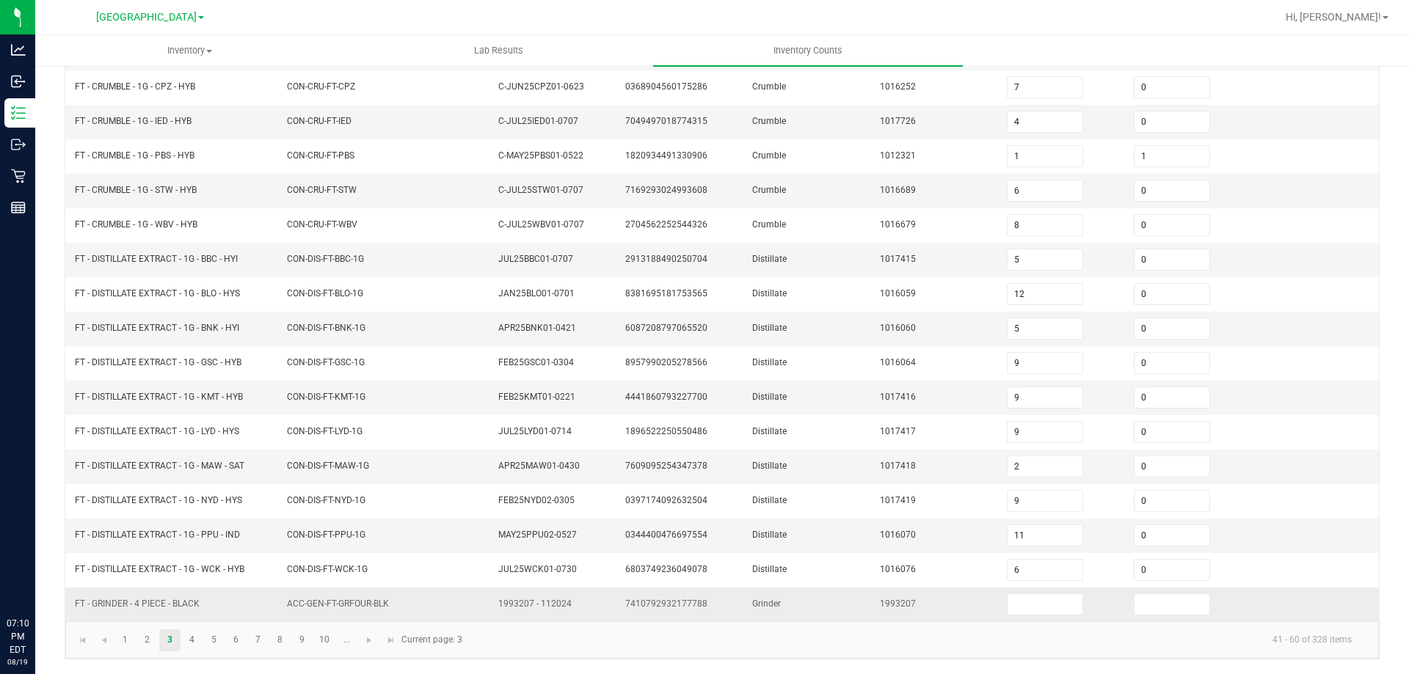
click at [154, 606] on span "FT - GRINDER - 4 PIECE - BLACK" at bounding box center [137, 604] width 125 height 10
copy span "FT - GRINDER - 4 PIECE - BLACK"
click at [1045, 606] on input at bounding box center [1045, 604] width 75 height 21
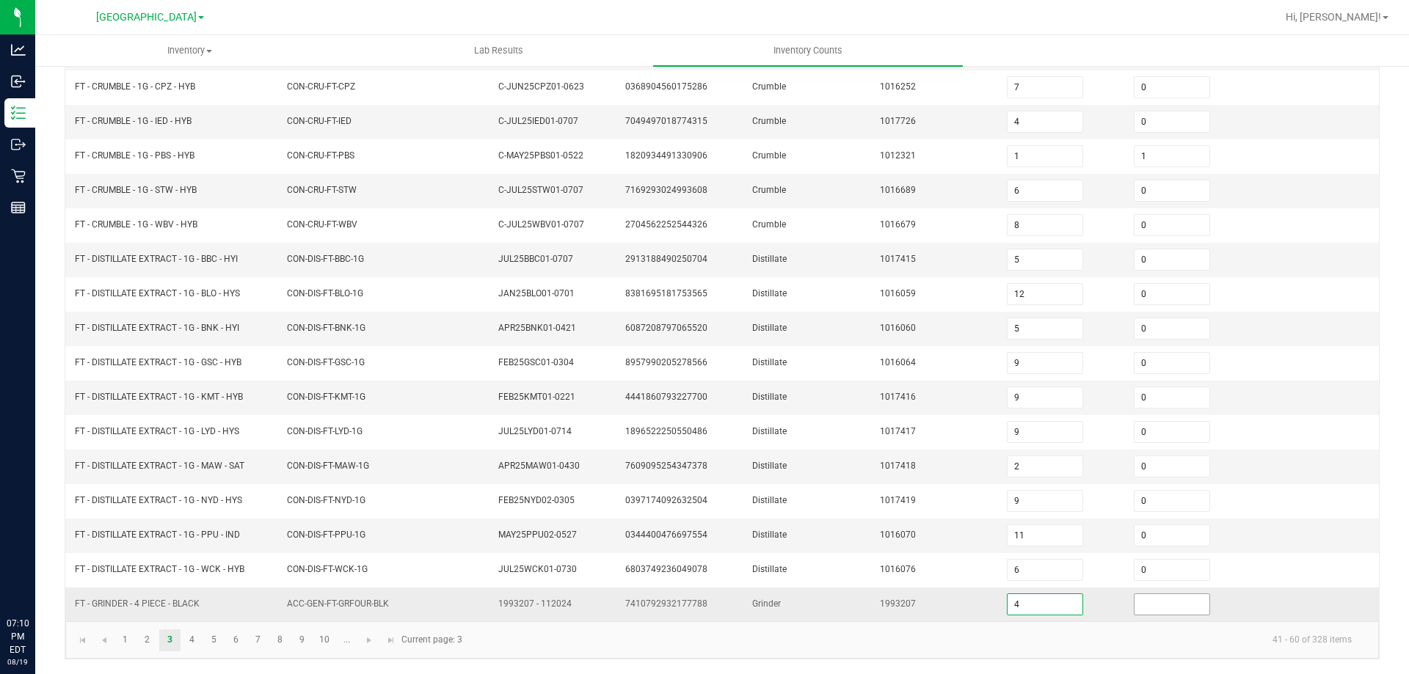
type input "4"
click at [1135, 596] on input at bounding box center [1172, 604] width 75 height 21
type input "0"
click at [1147, 638] on kendo-pager-info "41 - 60 of 328 items" at bounding box center [917, 640] width 892 height 24
click at [193, 639] on link "4" at bounding box center [191, 641] width 21 height 22
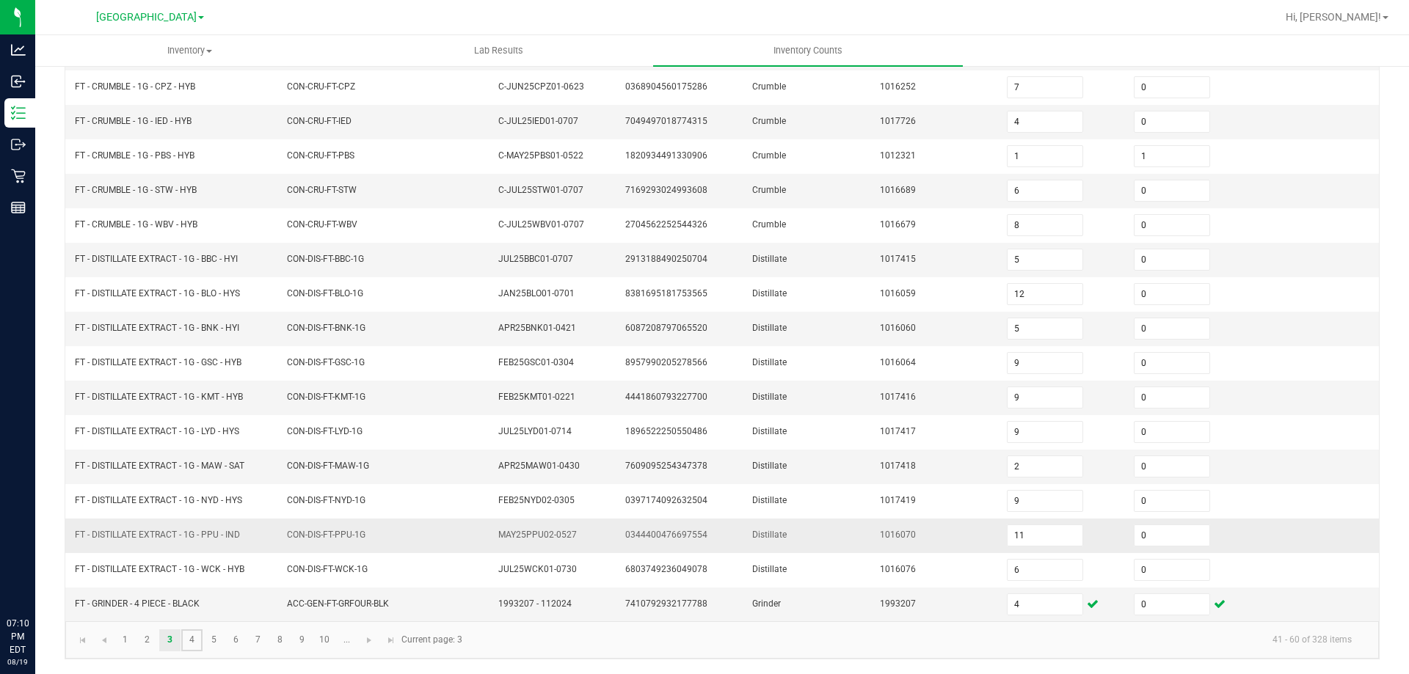
type input "11"
type input "9"
type input "12"
type input "0"
type input "7"
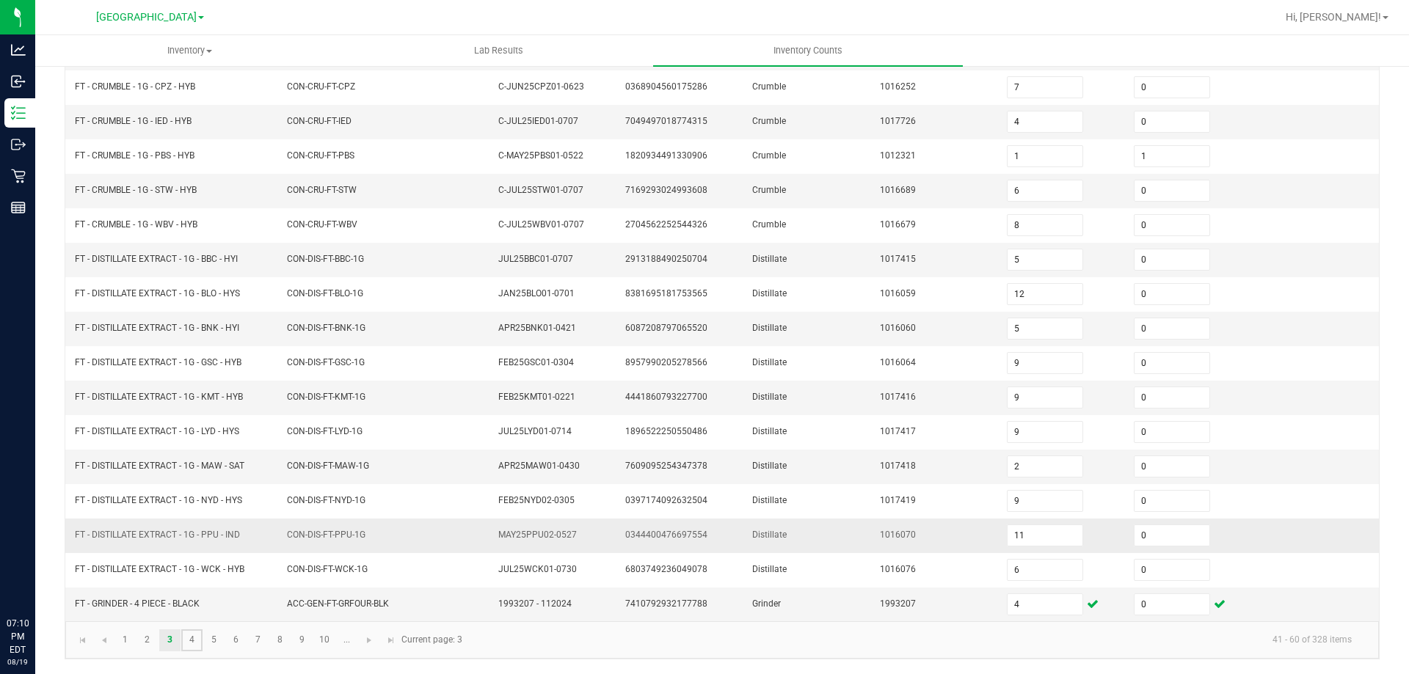
type input "8"
type input "2"
type input "4"
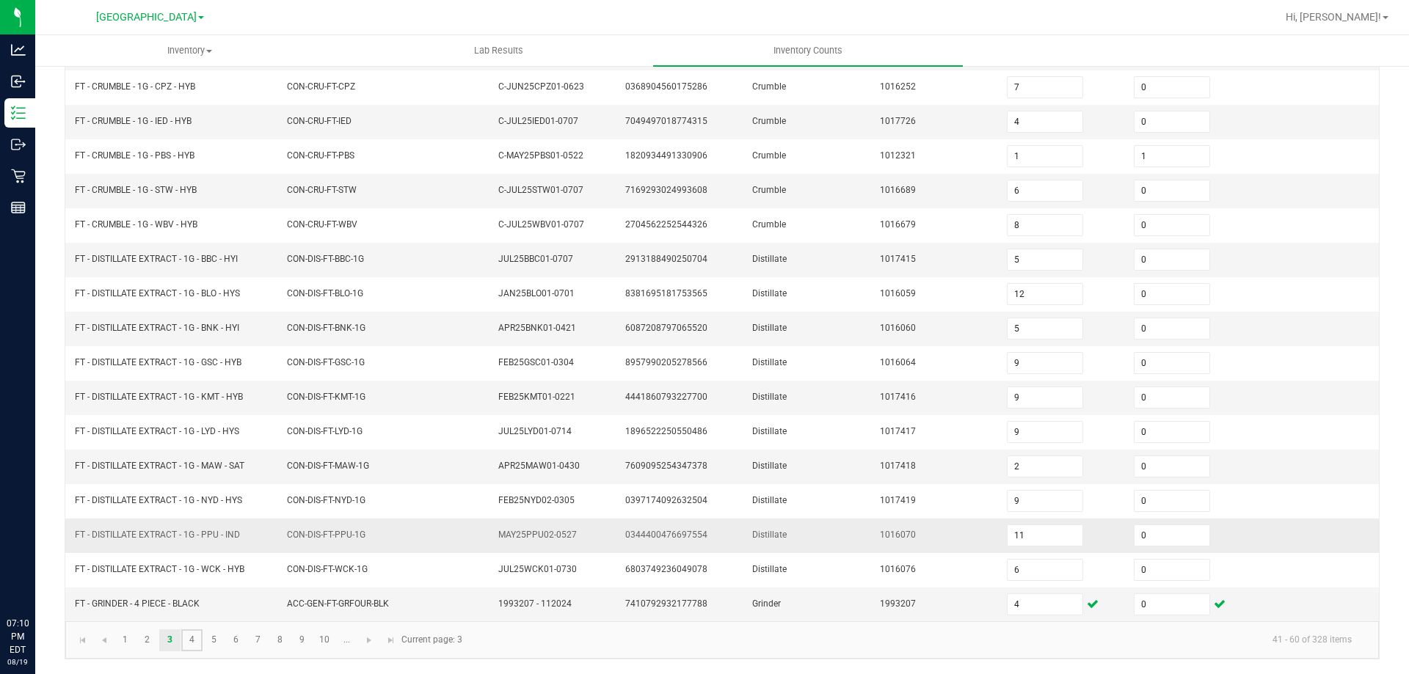
type input "7"
type input "6"
type input "13"
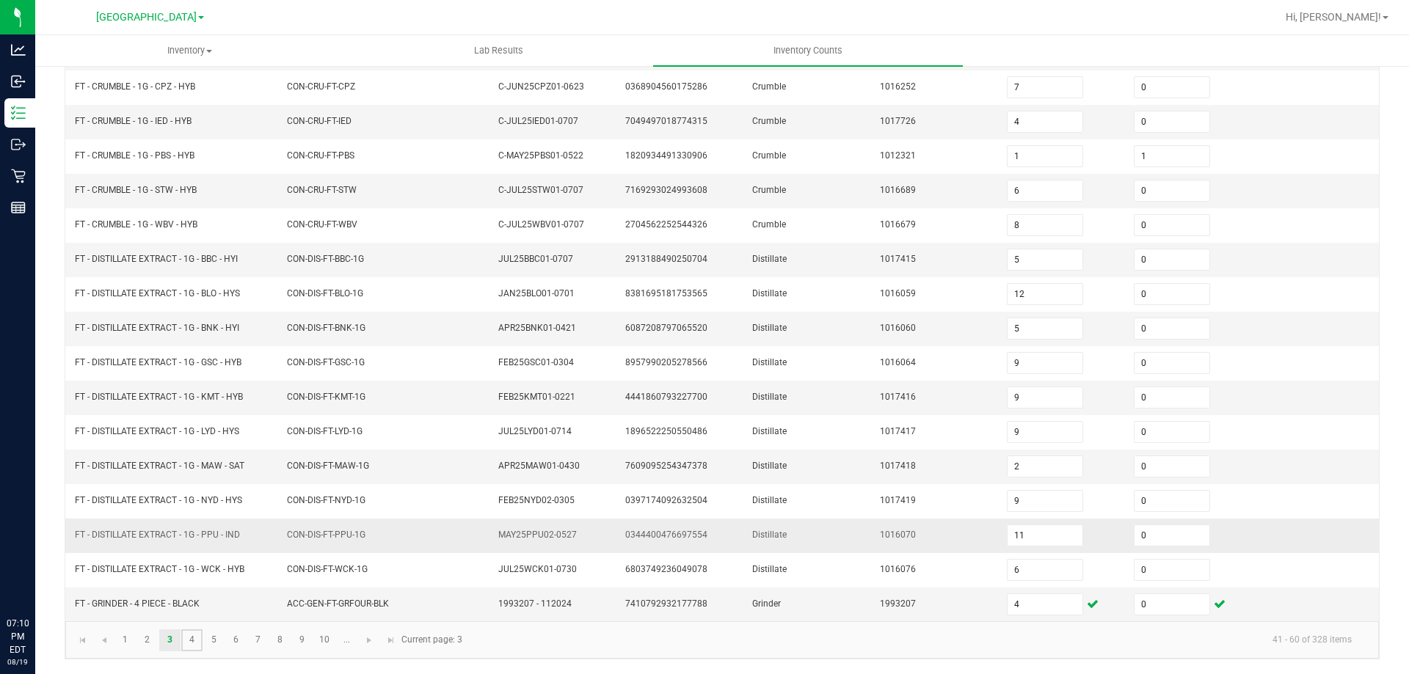
type input "16"
type input "20"
type input "19"
type input "0"
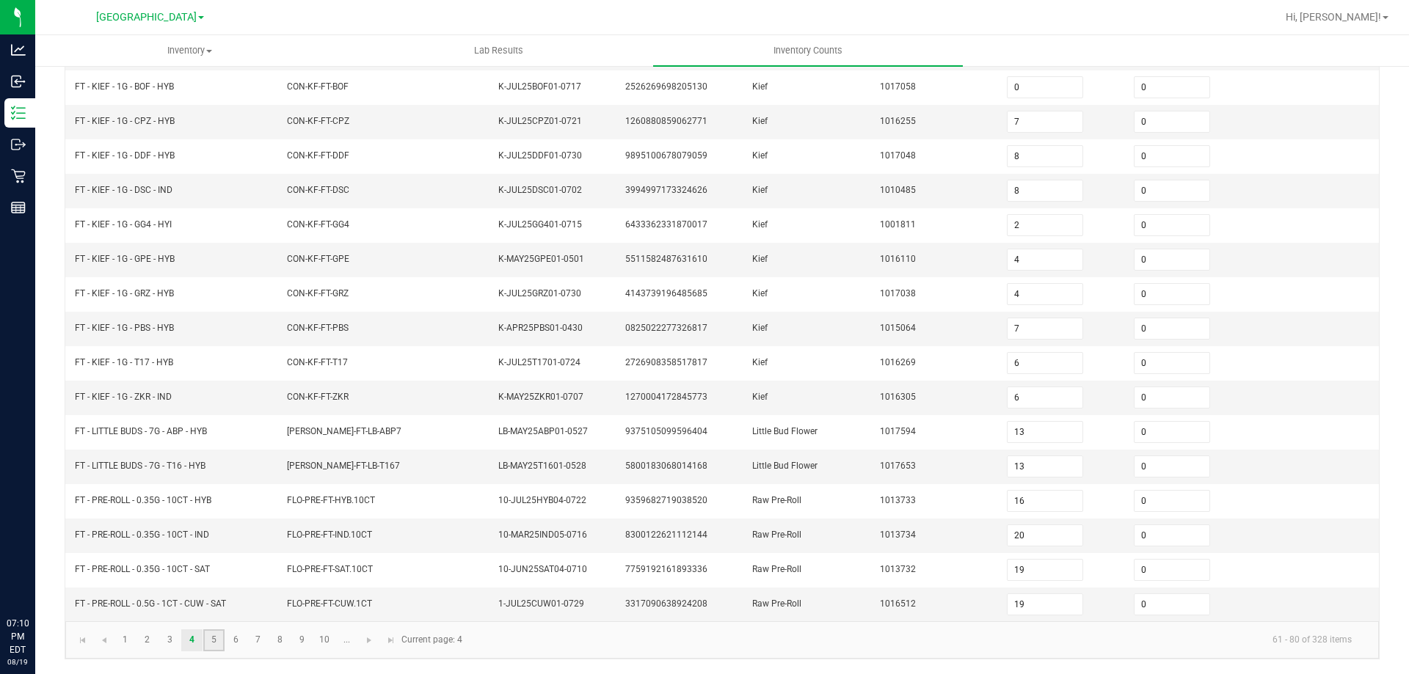
click at [219, 641] on link "5" at bounding box center [213, 641] width 21 height 22
type input "25"
type input "21"
type input "3"
type input "9"
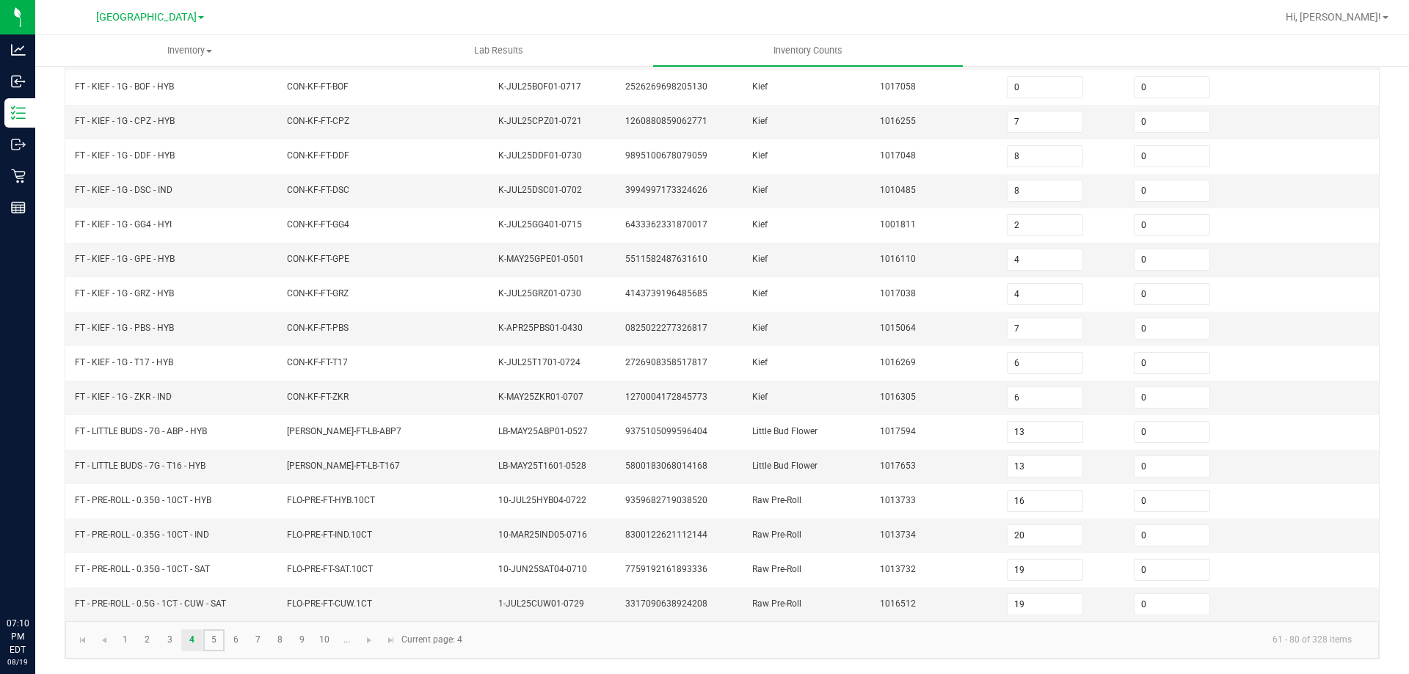
type input "24"
type input "11"
type input "25"
type input "24"
type input "25"
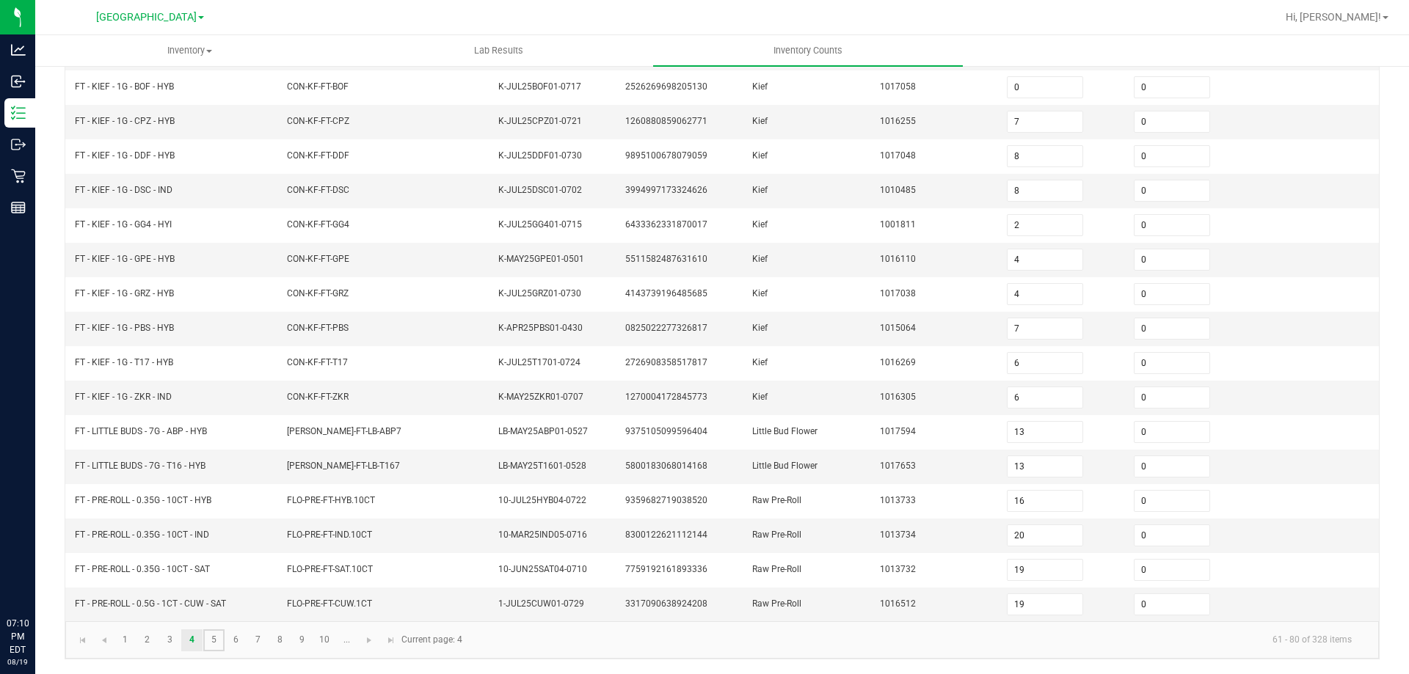
type input "10"
type input "3"
type input "12"
type input "10"
type input "11"
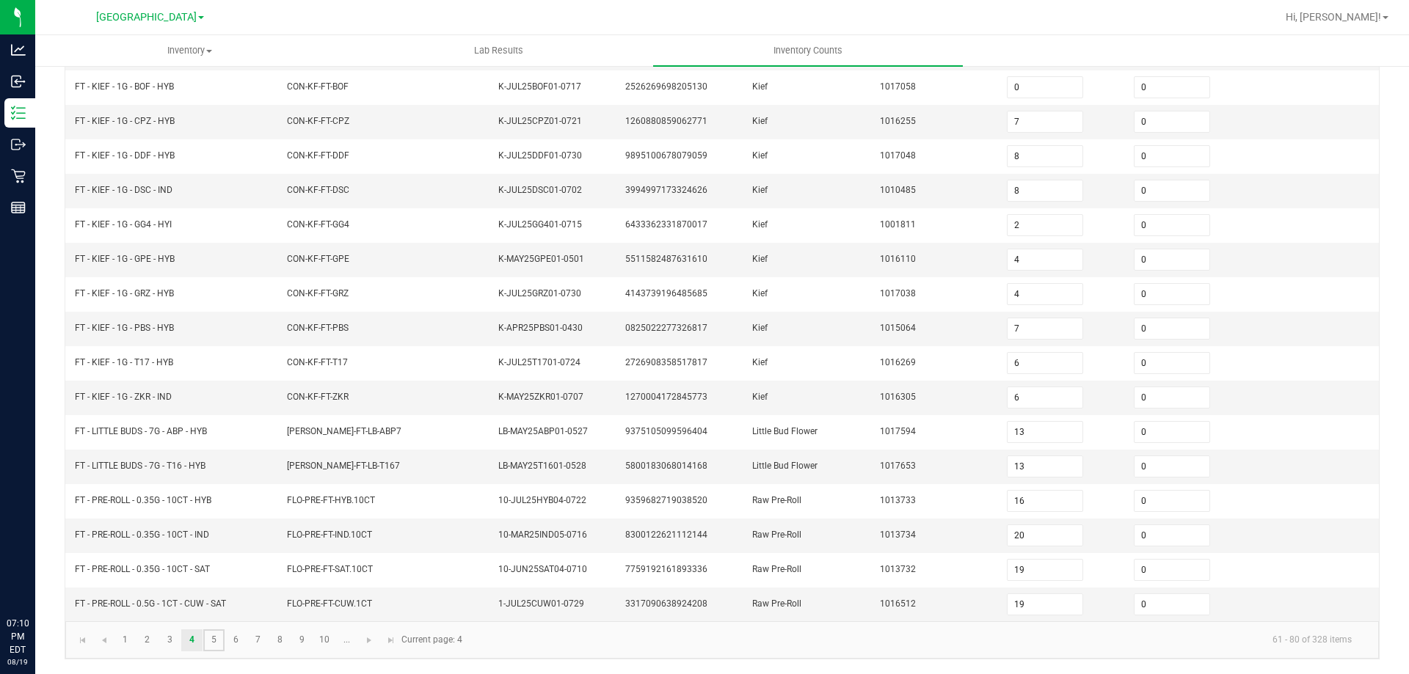
type input "12"
type input "11"
type input "6"
type input "5"
type input "2"
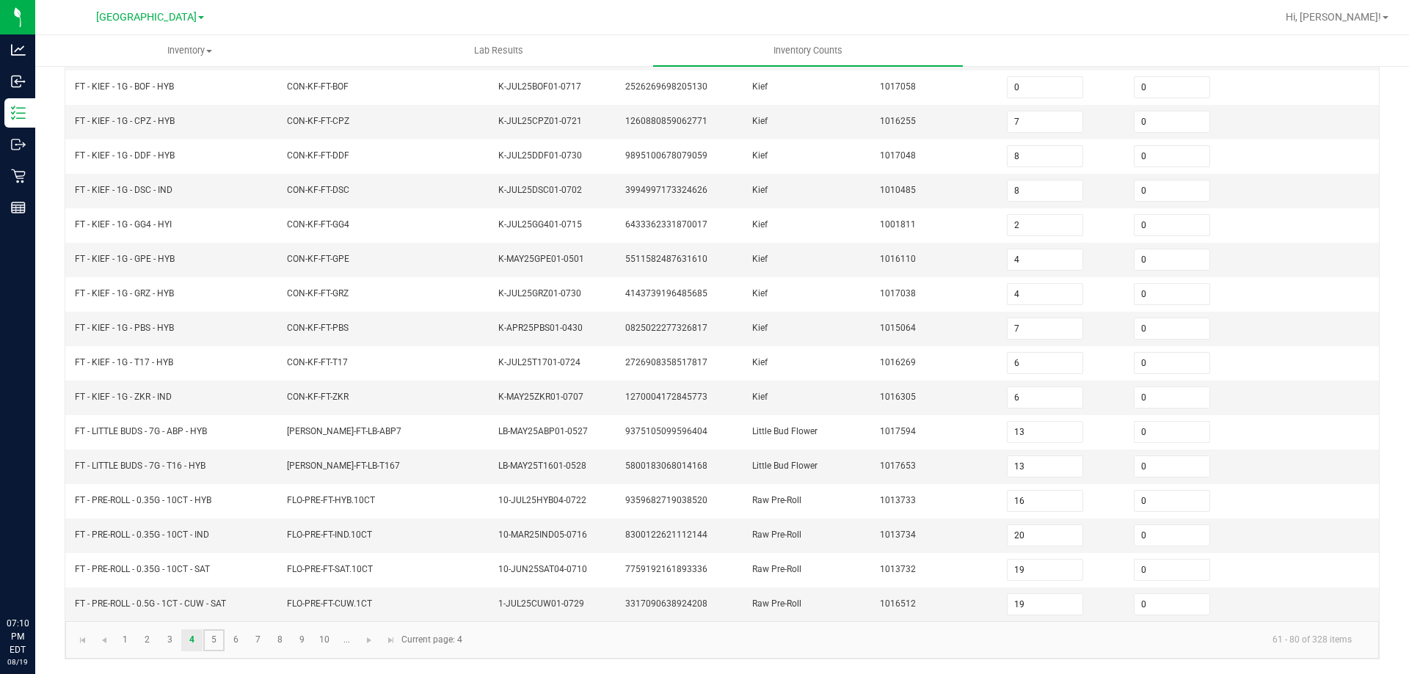
type input "6"
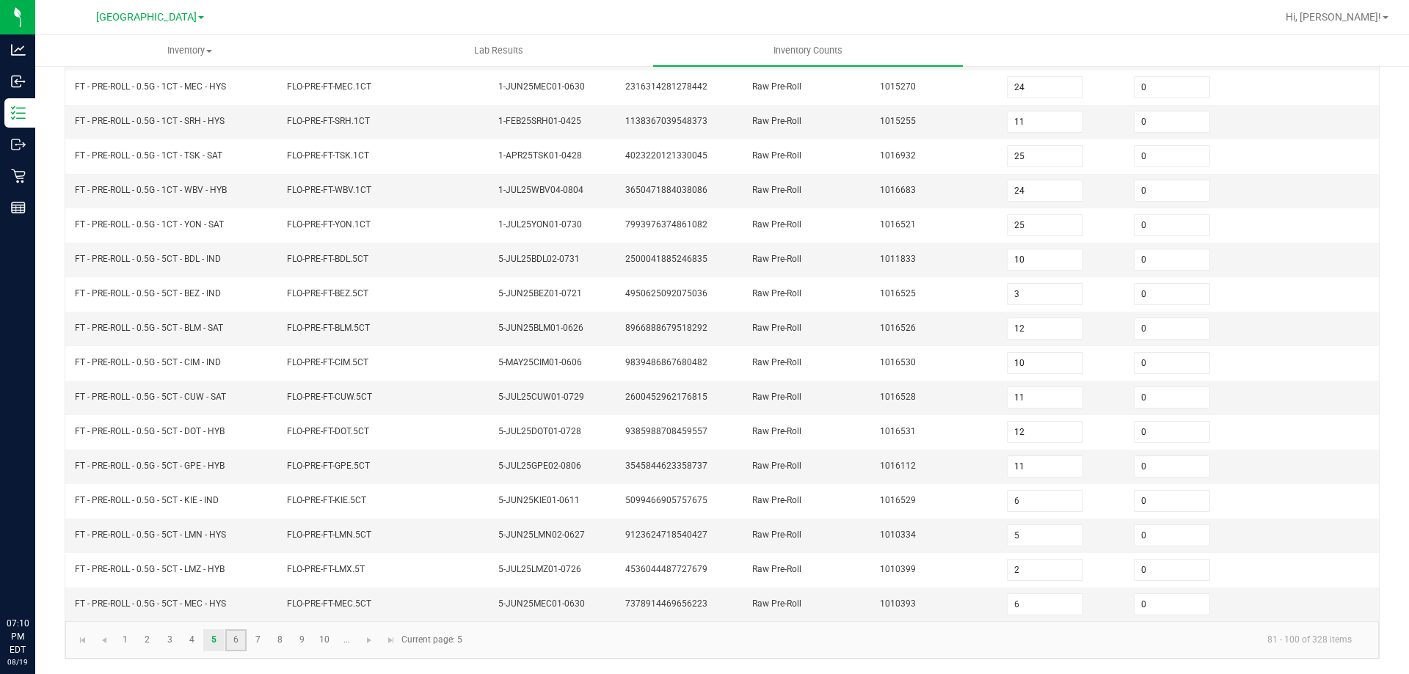
click at [235, 645] on link "6" at bounding box center [235, 641] width 21 height 22
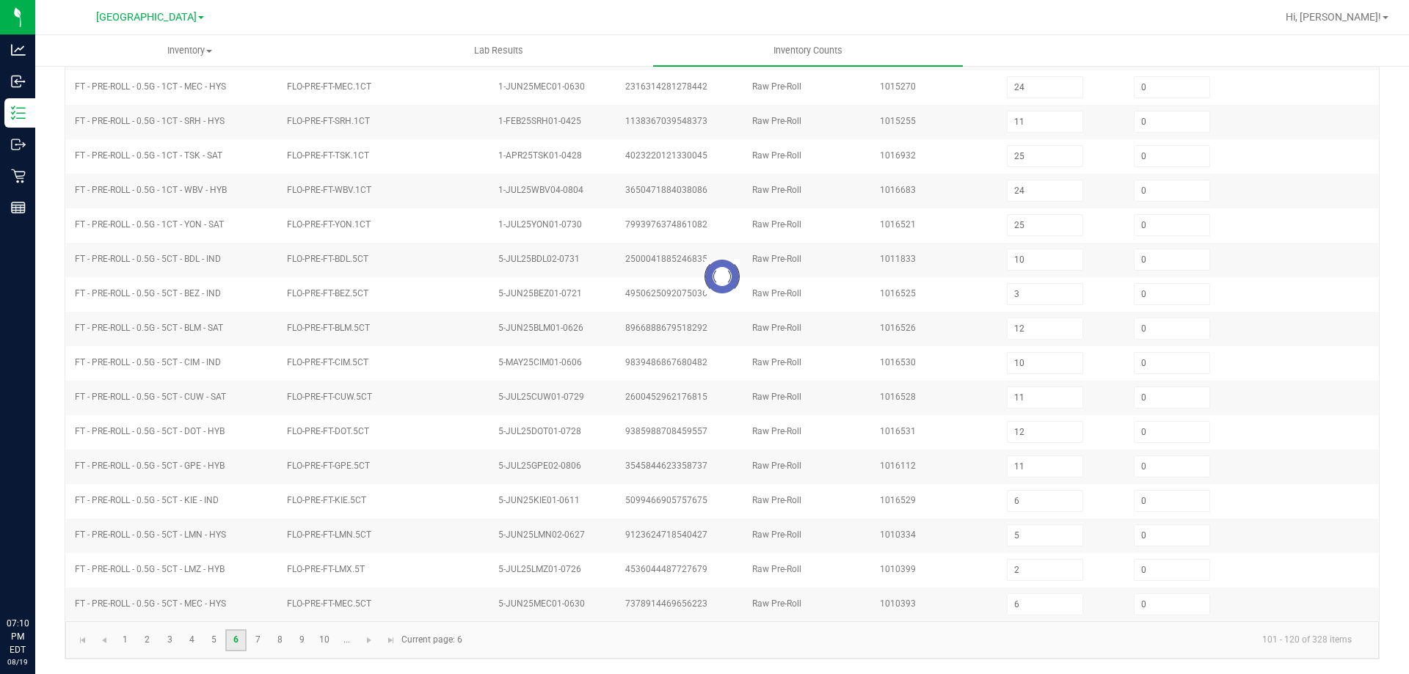
type input "8"
type input "0"
type input "4"
type input "11"
type input "7"
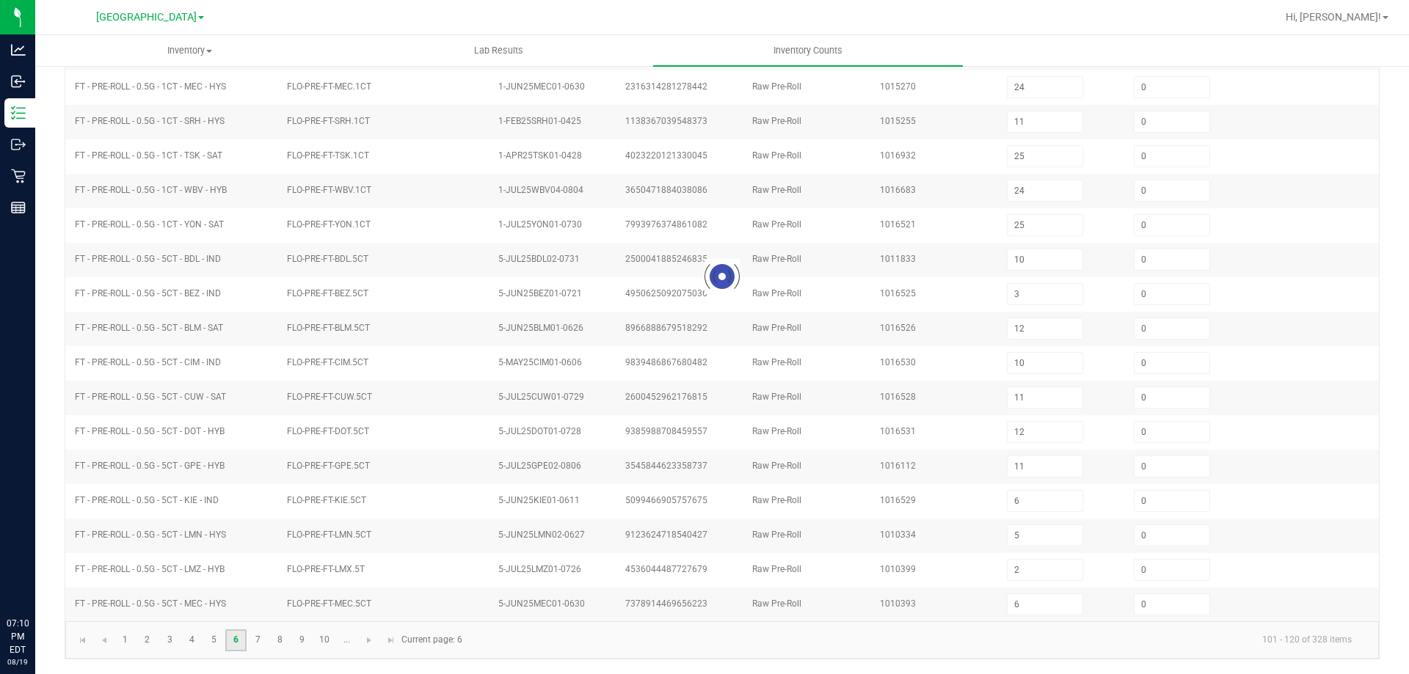
type input "2"
type input "1"
type input "5"
type input "1"
type input "6"
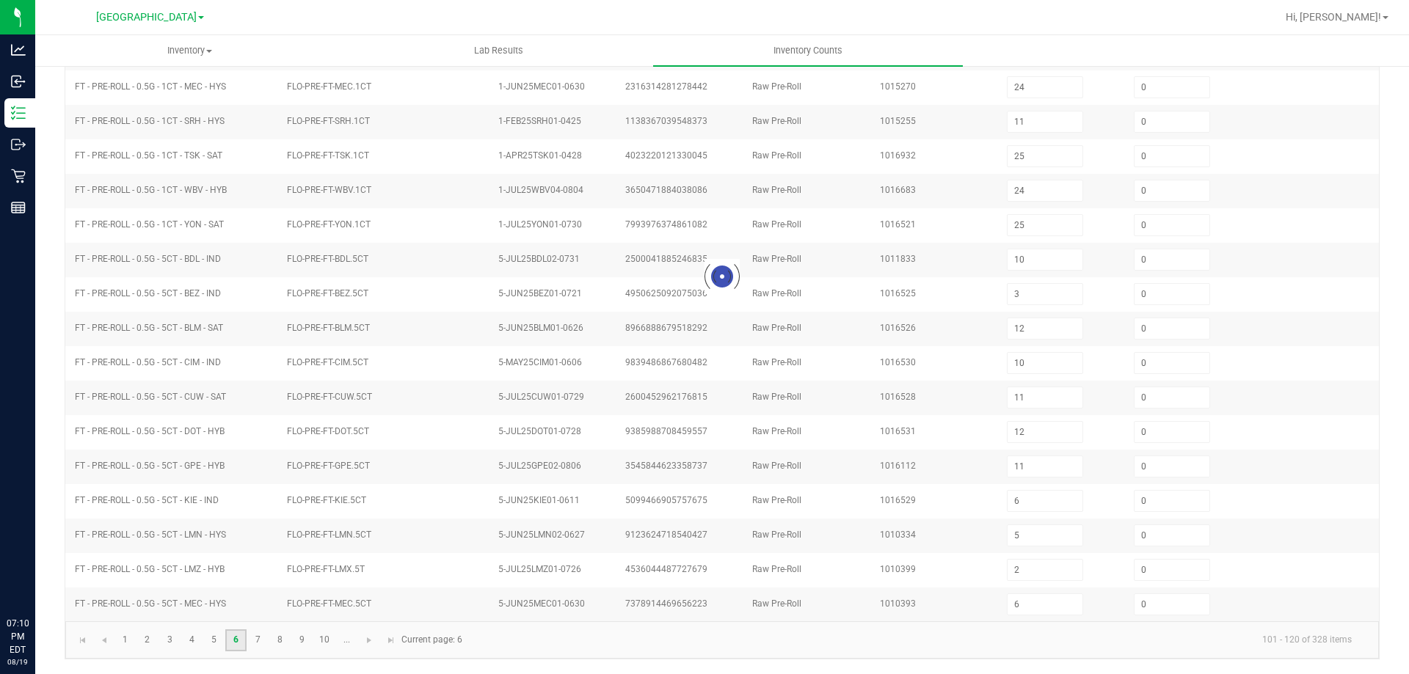
type input "2"
type input "8"
type input "4"
type input "6"
type input "0"
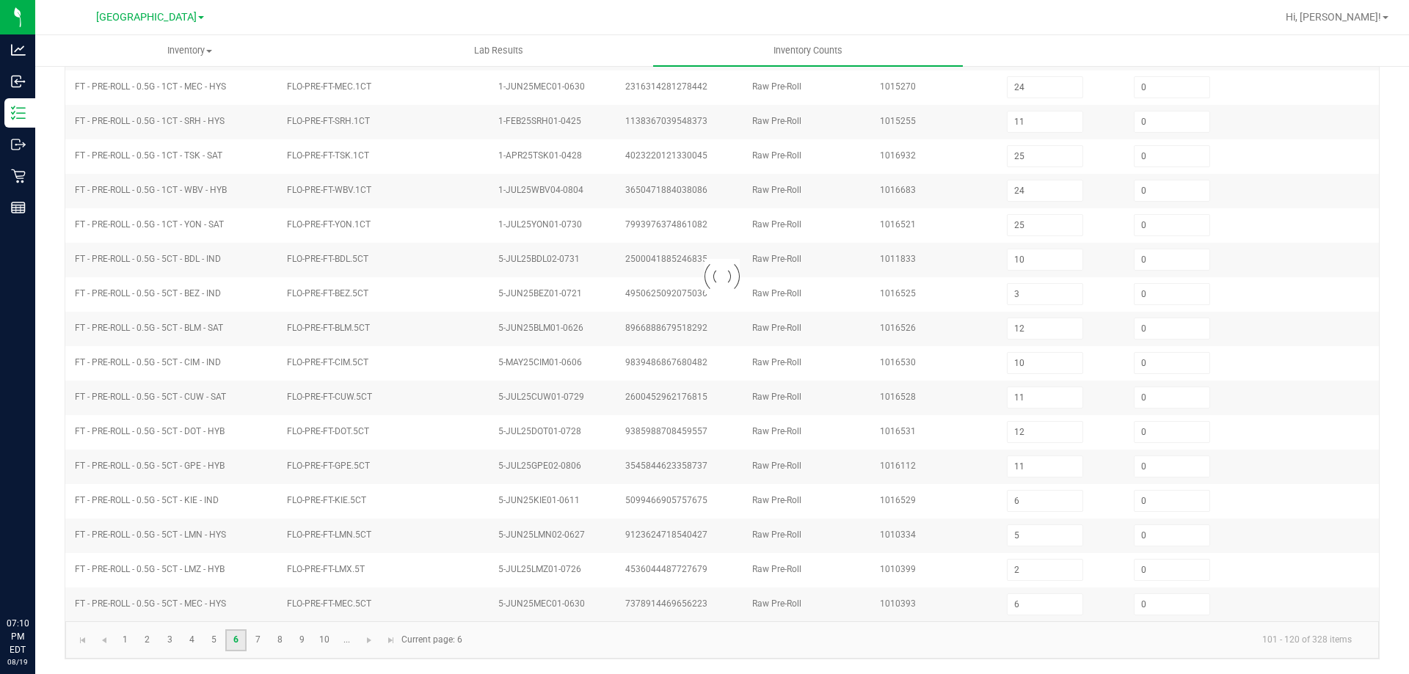
type input "7"
type input "0"
type input "1"
type input "3"
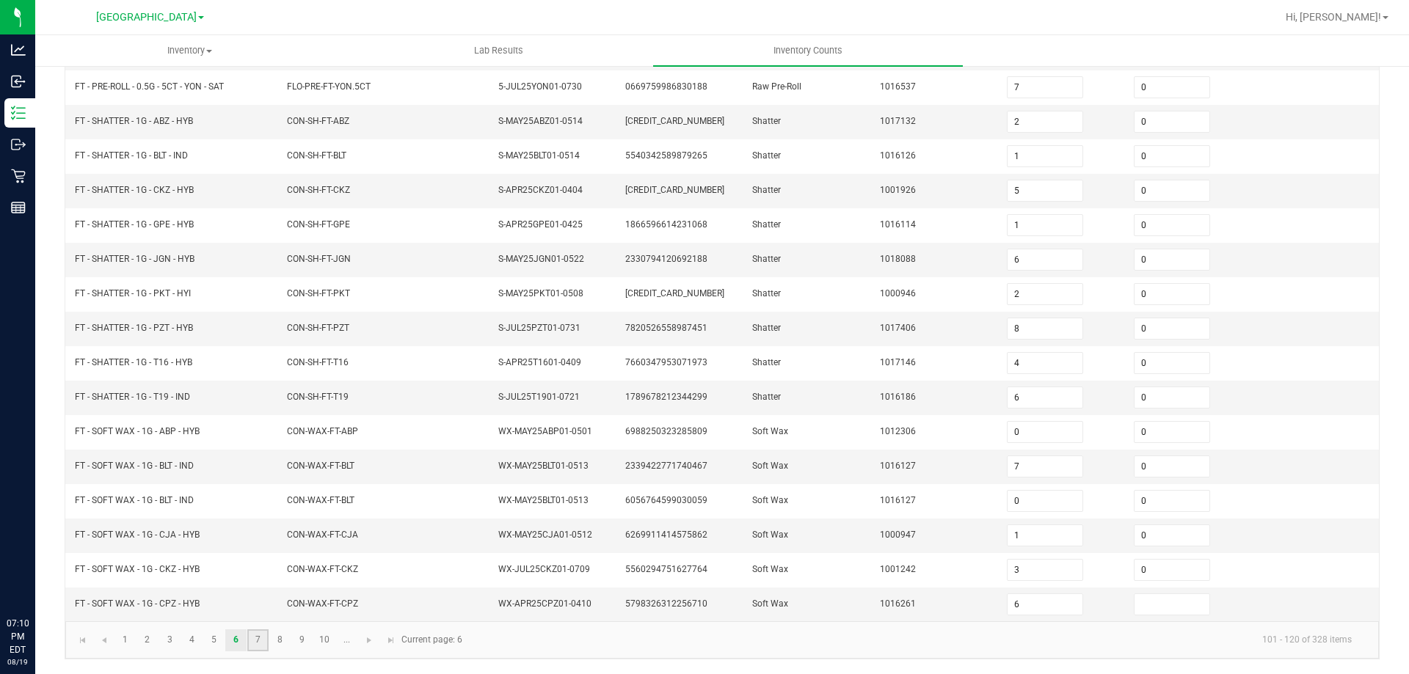
click at [259, 643] on link "7" at bounding box center [257, 641] width 21 height 22
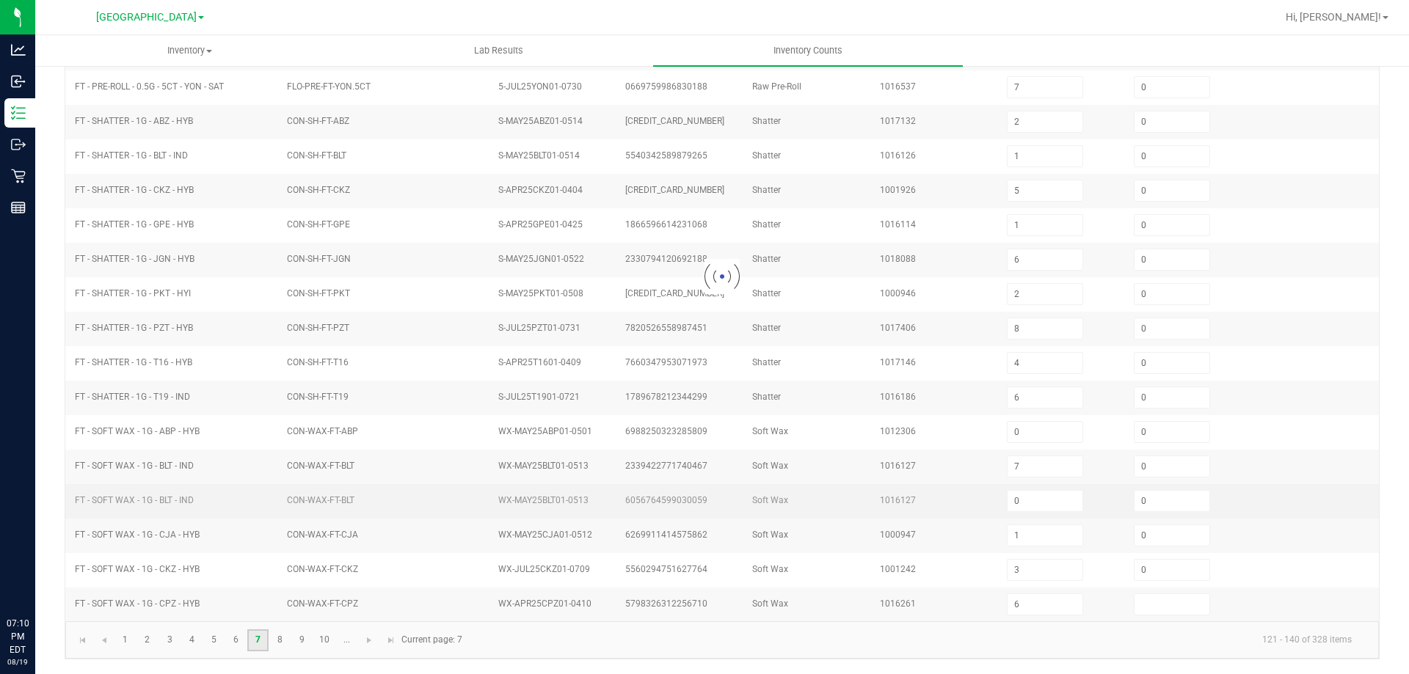
type input "4"
type input "1"
type input "8"
type input "2"
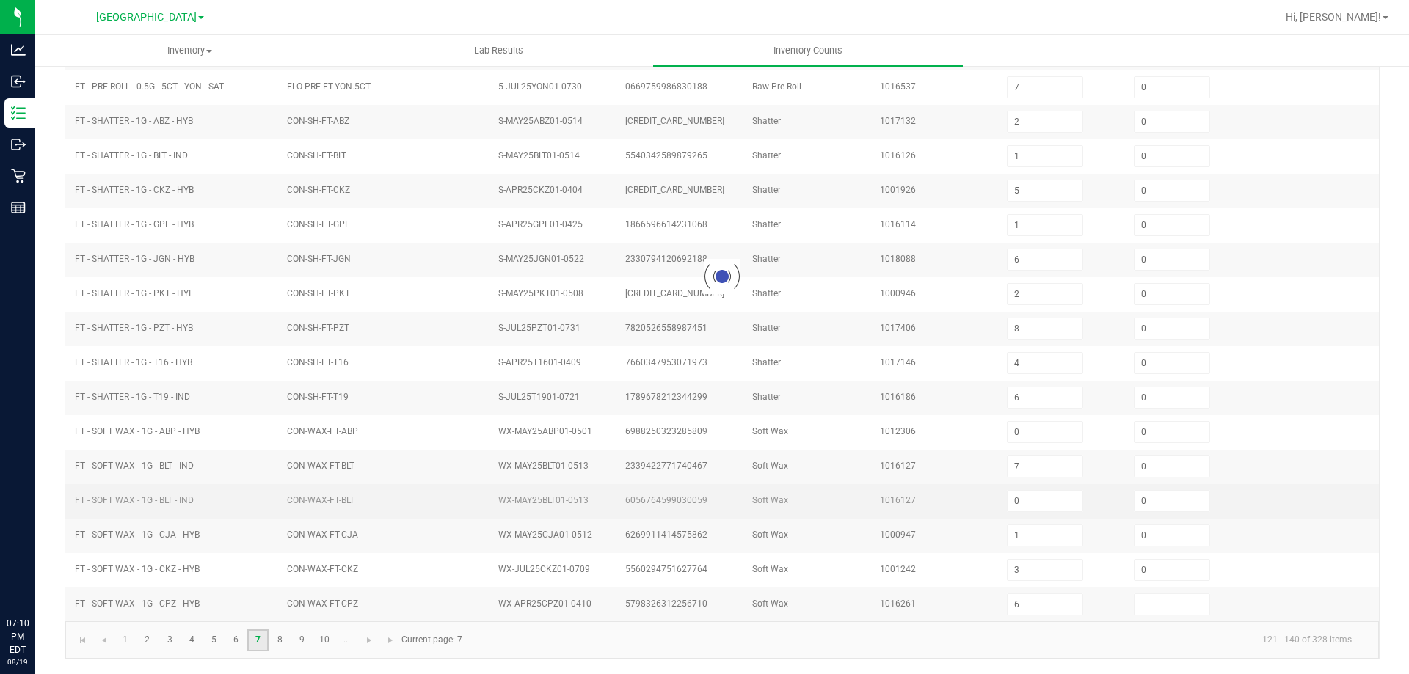
type input "6"
type input "2"
type input "0"
type input "9"
type input "3"
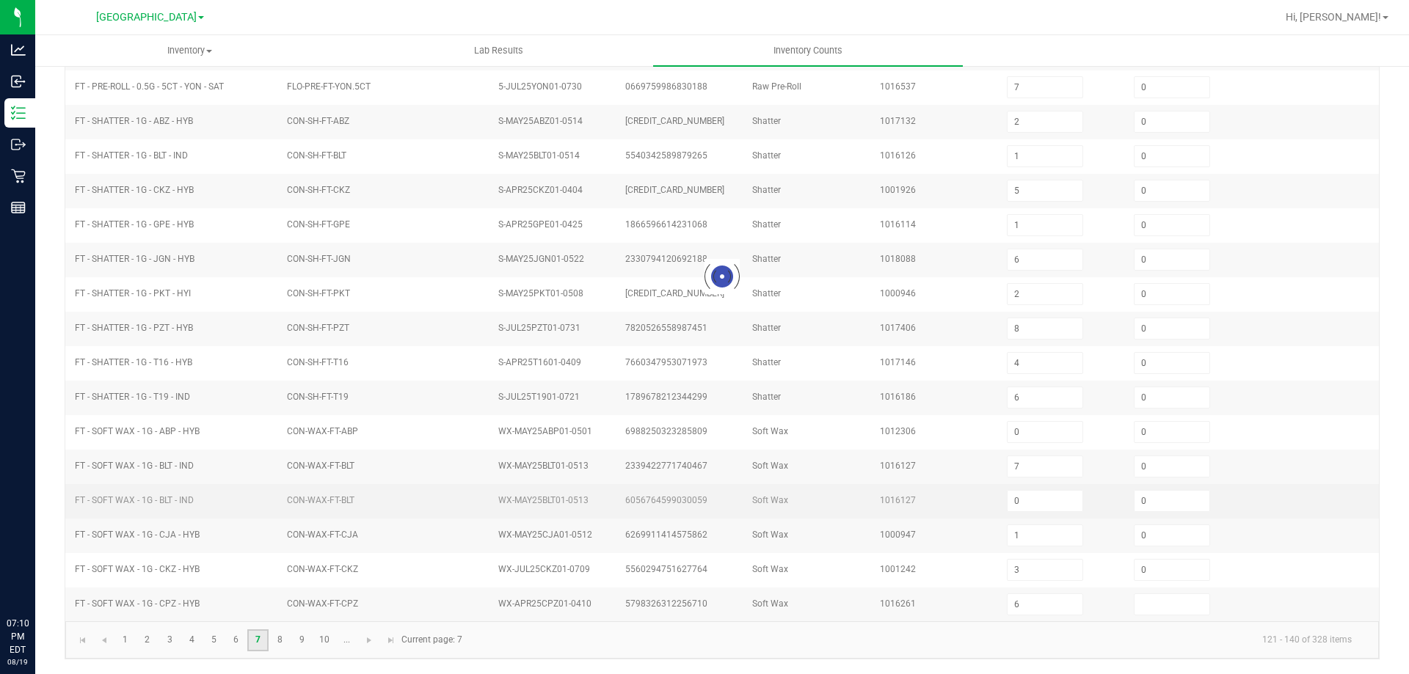
type input "6"
type input "1"
type input "11"
type input "2"
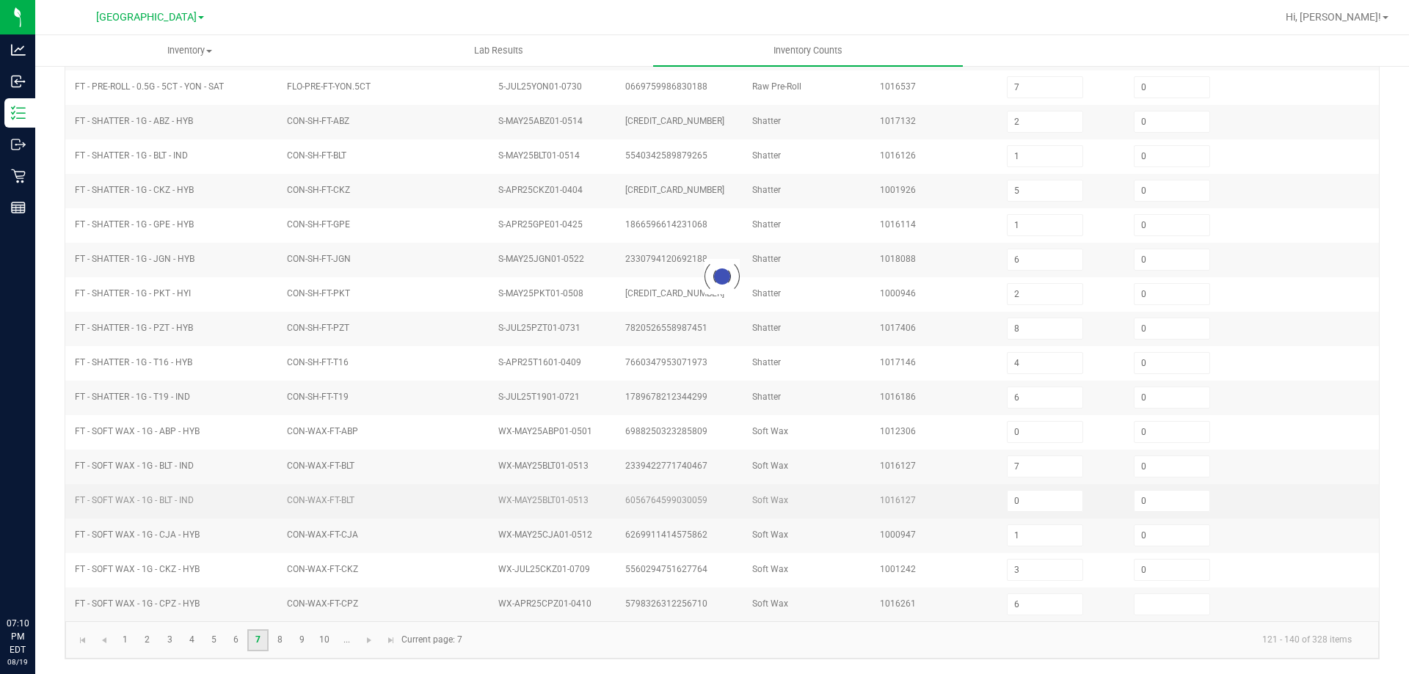
type input "3"
type input "1"
type input "0"
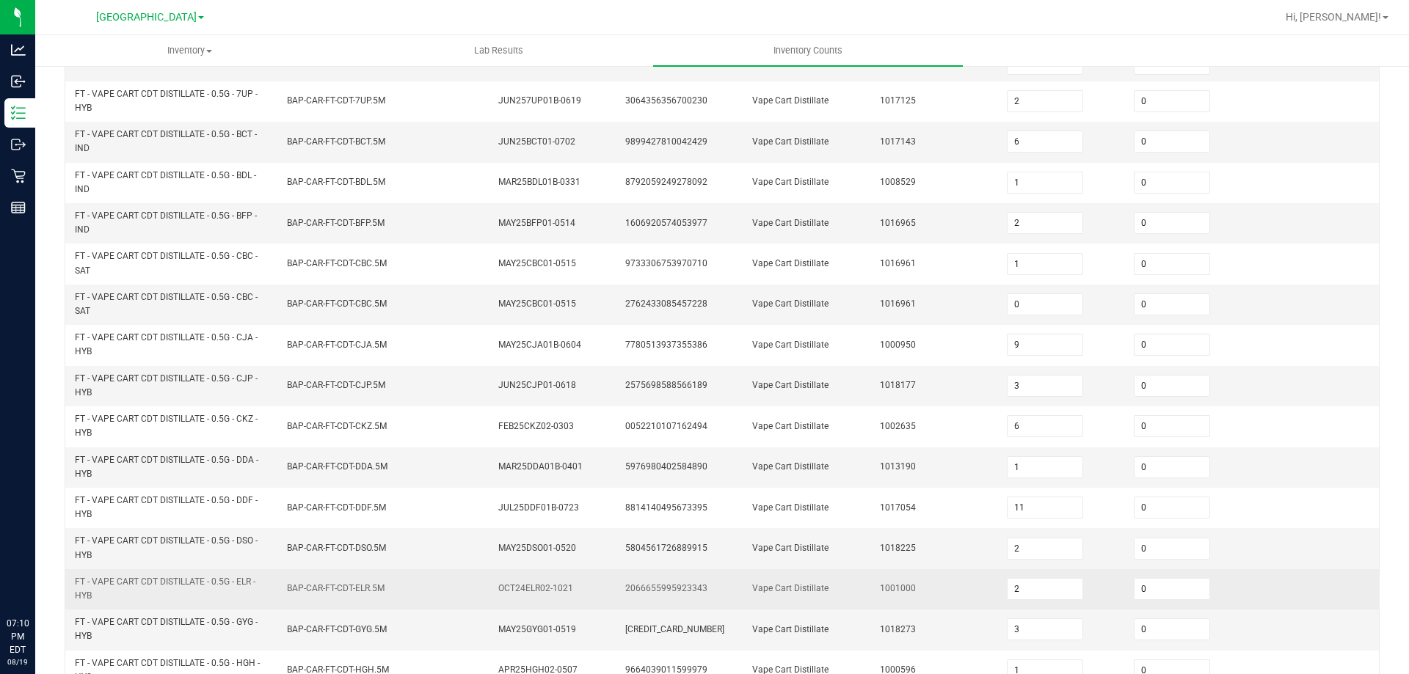
scroll to position [404, 0]
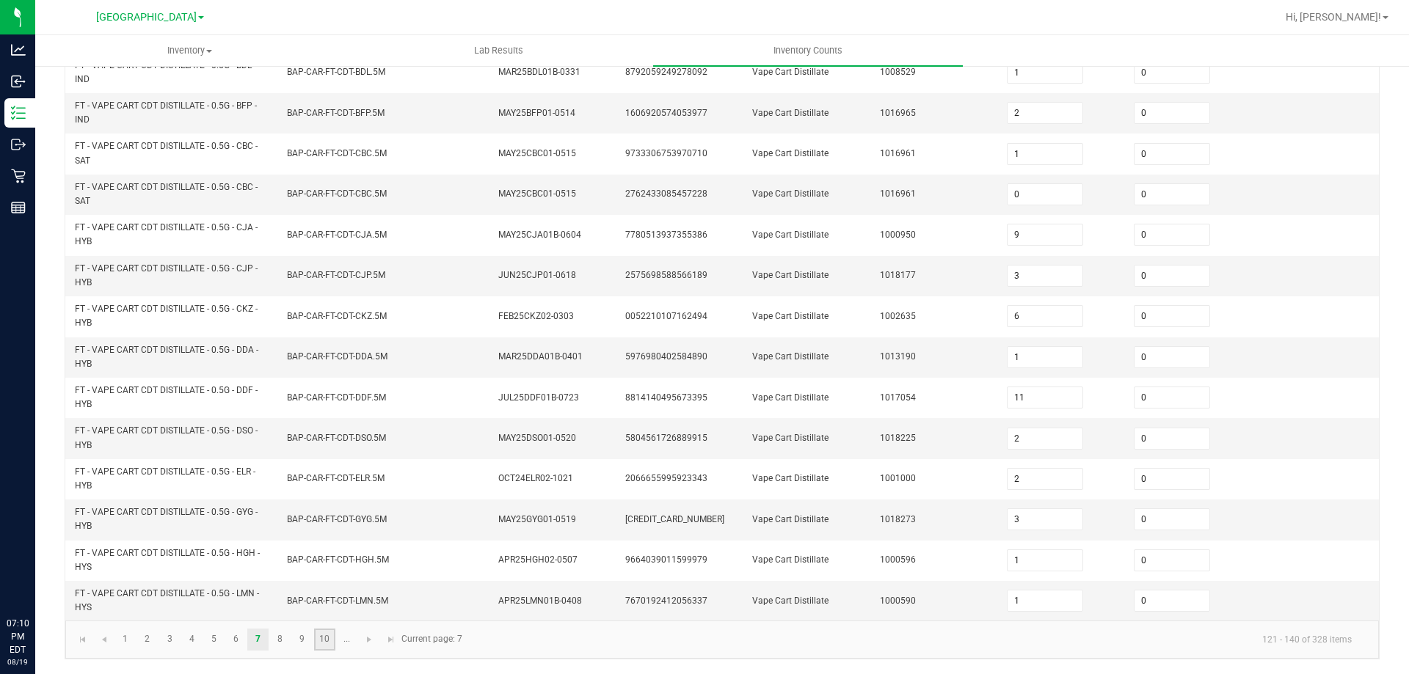
click at [321, 642] on link "10" at bounding box center [324, 640] width 21 height 22
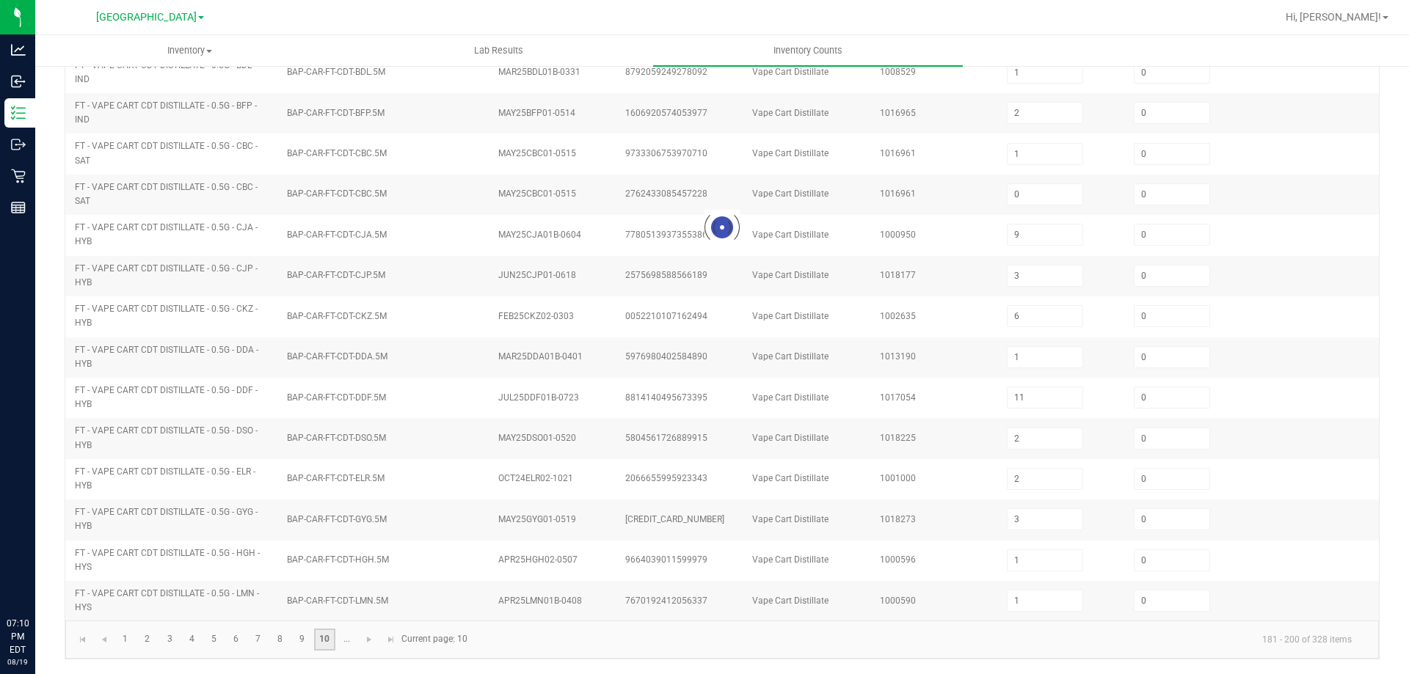
type input "3"
type input "8"
type input "12"
type input "10"
type input "11"
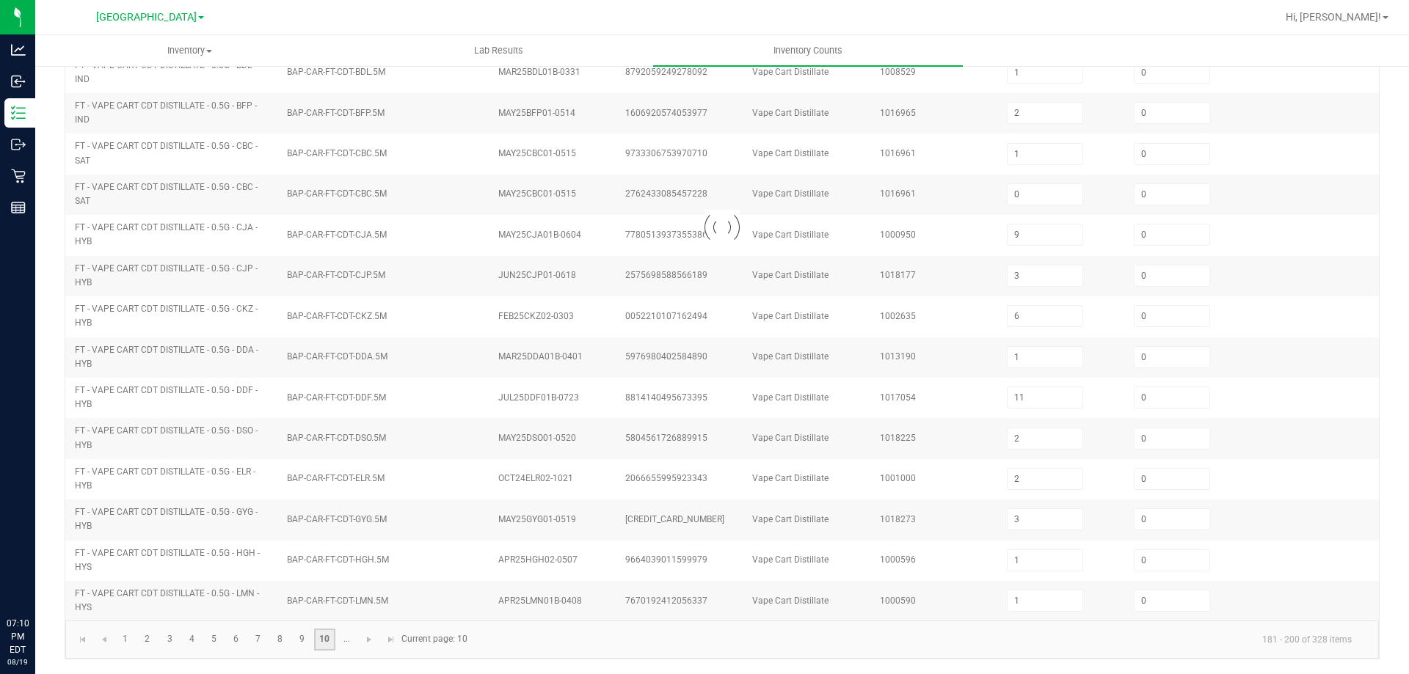
type input "8"
type input "9"
type input "3"
type input "7"
type input "12"
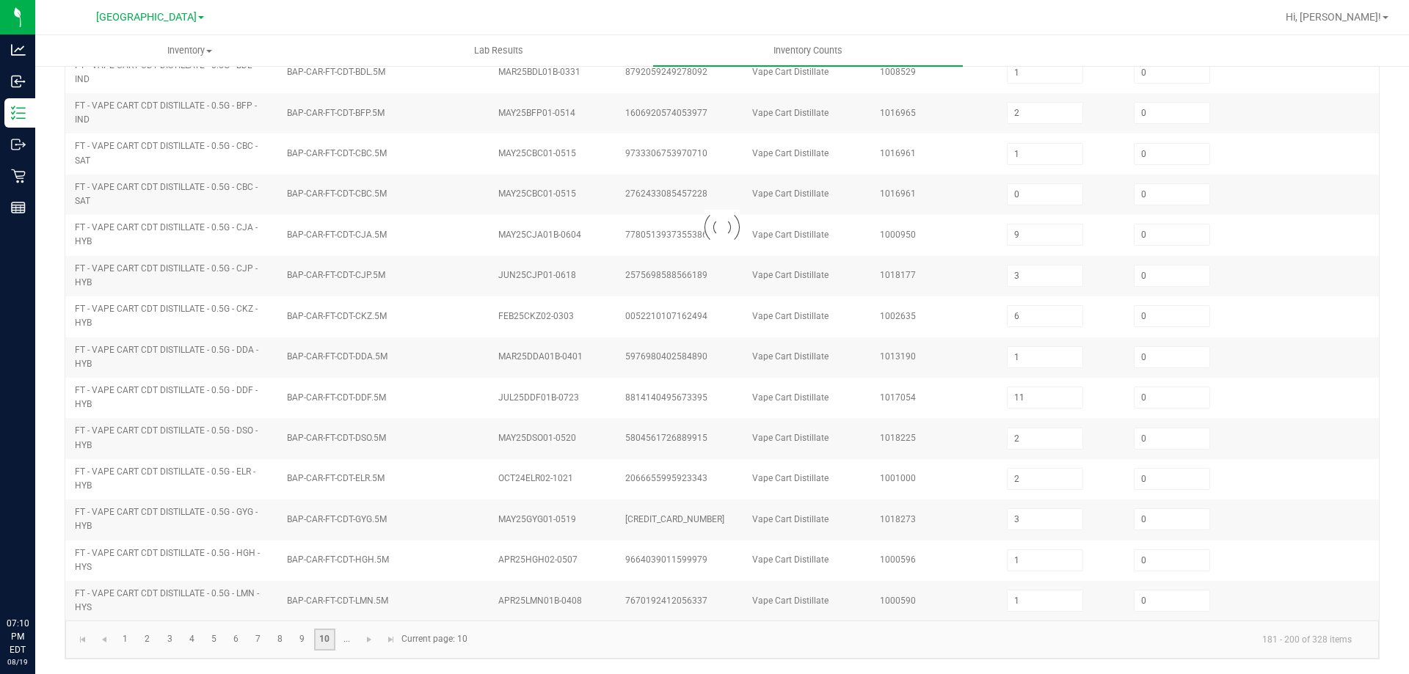
type input "2"
type input "9"
type input "7"
type input "6"
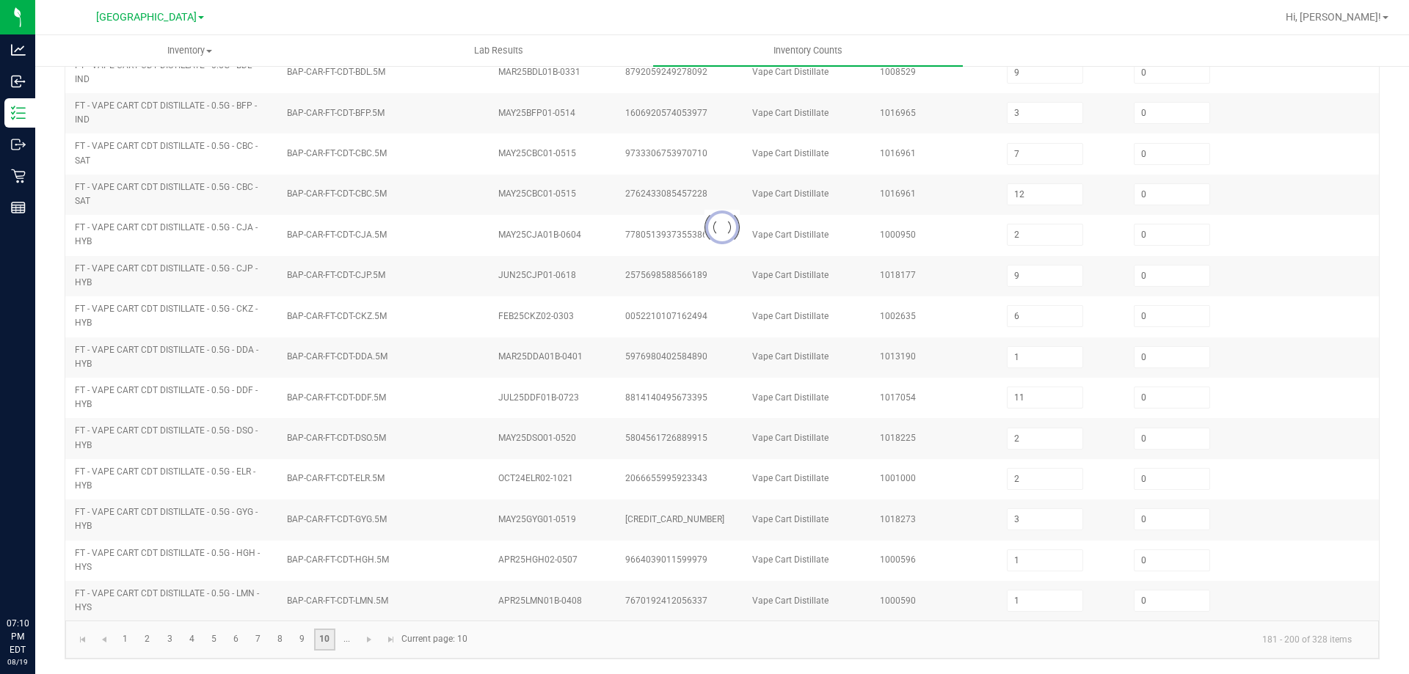
type input "12"
type input "7"
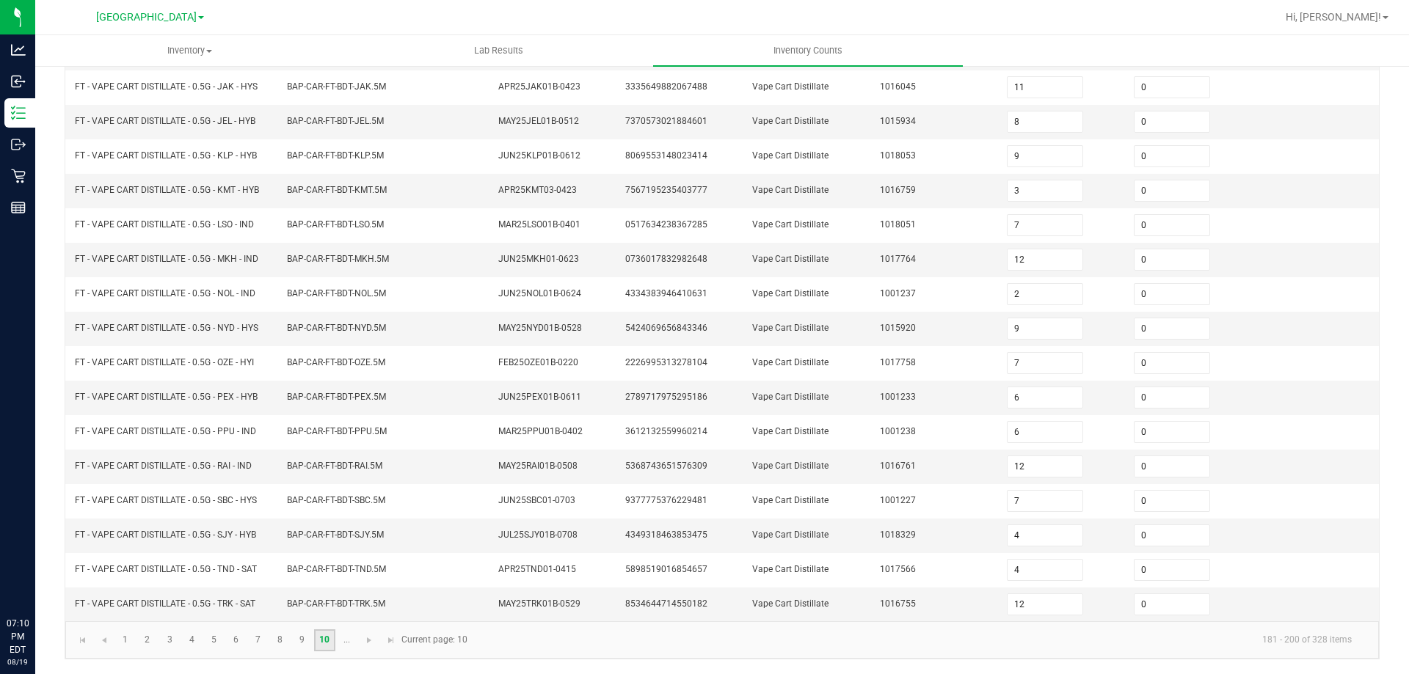
scroll to position [305, 0]
click at [360, 641] on link at bounding box center [369, 641] width 21 height 22
click at [170, 644] on link "12" at bounding box center [169, 641] width 21 height 22
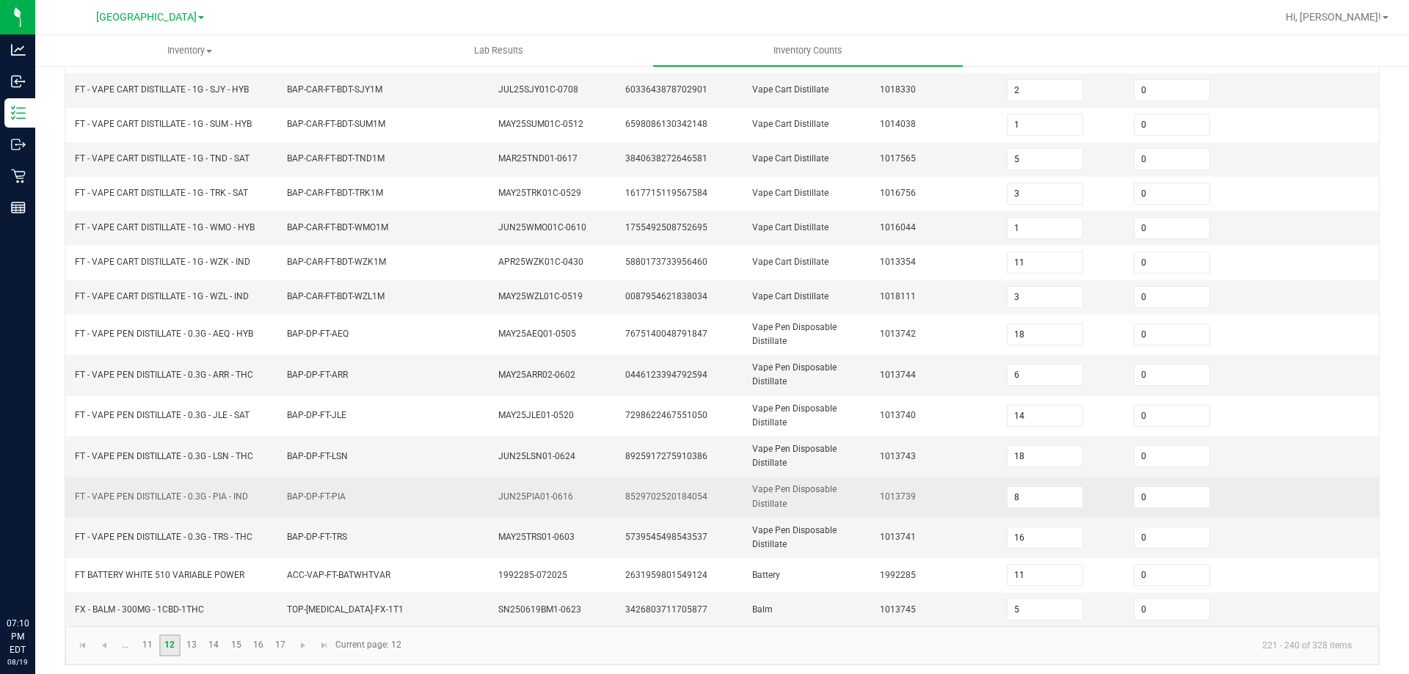
scroll to position [342, 0]
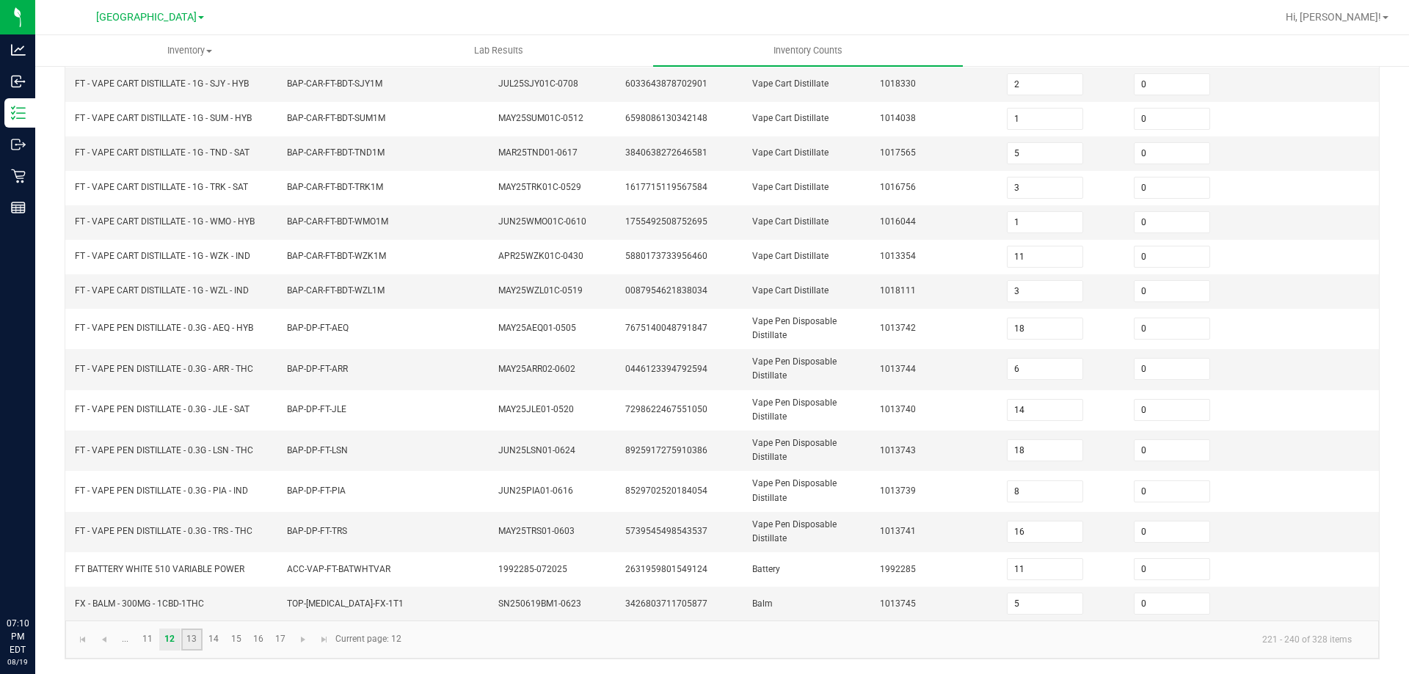
click at [191, 647] on link "13" at bounding box center [191, 640] width 21 height 22
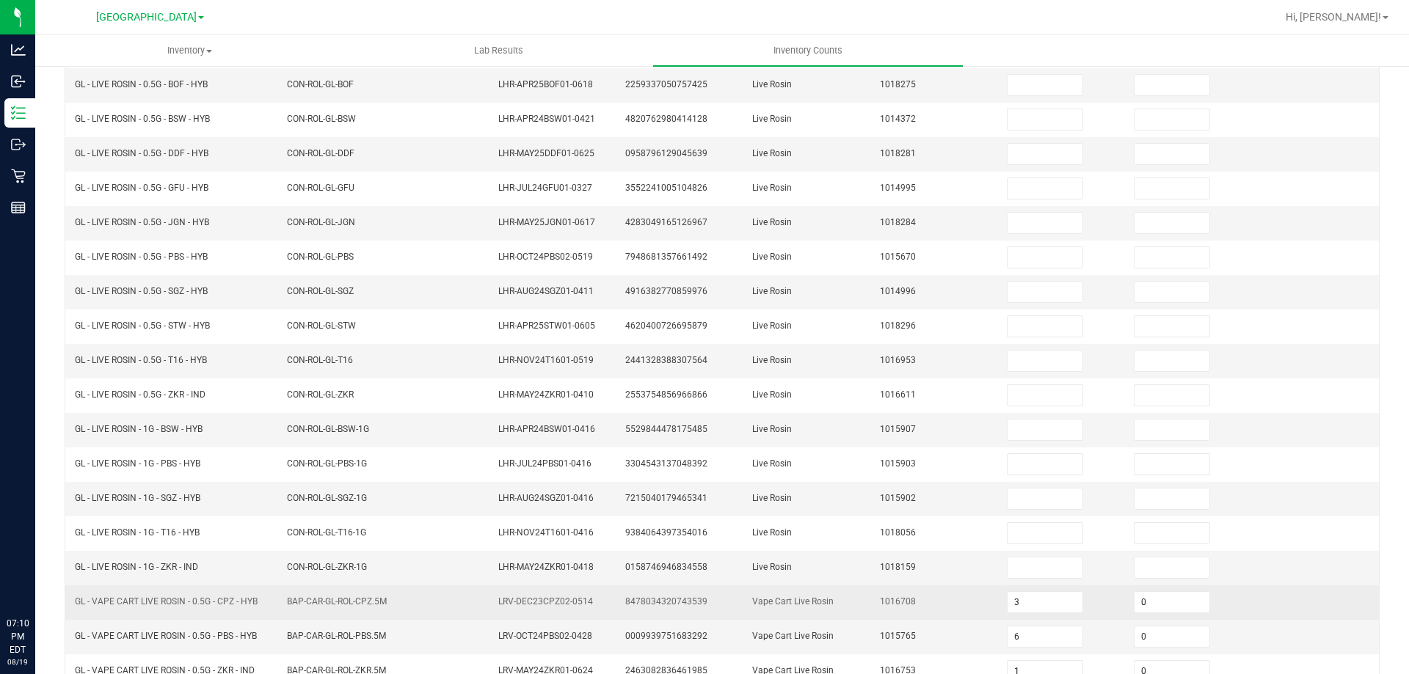
scroll to position [11, 0]
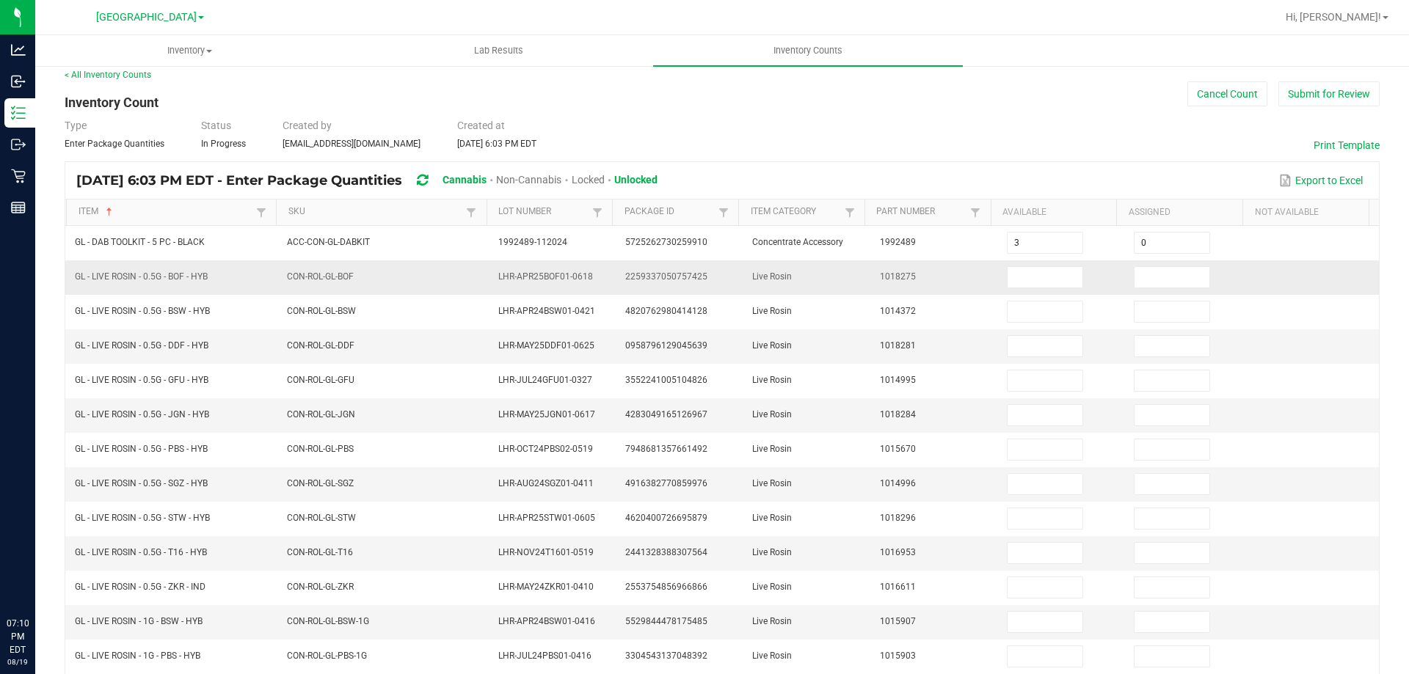
click at [155, 272] on span "GL - LIVE ROSIN - 0.5G - BOF - HYB" at bounding box center [141, 277] width 133 height 10
click at [155, 273] on span "GL - LIVE ROSIN - 0.5G - BOF - HYB" at bounding box center [141, 277] width 133 height 10
click at [154, 274] on span "GL - LIVE ROSIN - 0.5G - BOF - HYB" at bounding box center [141, 277] width 133 height 10
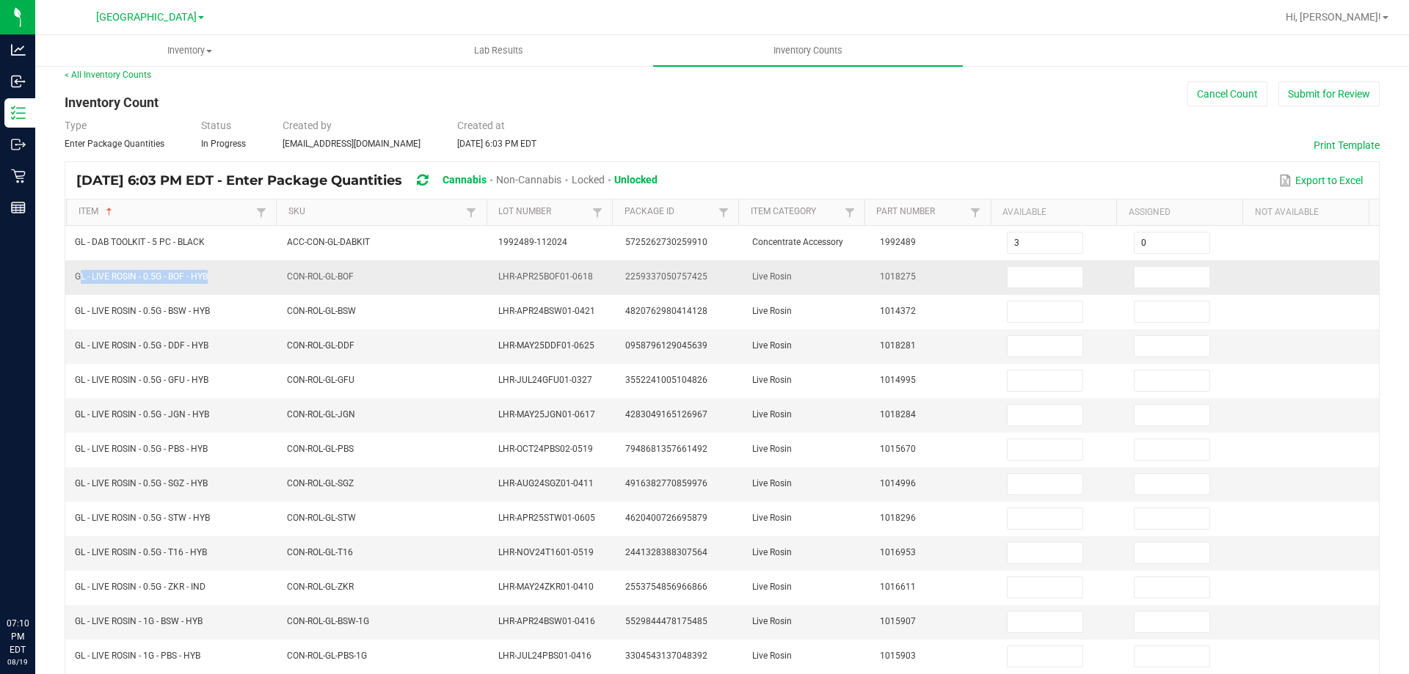
click at [154, 274] on span "GL - LIVE ROSIN - 0.5G - BOF - HYB" at bounding box center [141, 277] width 133 height 10
copy span "GL - LIVE ROSIN - 0.5G - BOF - HYB"
drag, startPoint x: 1006, startPoint y: 277, endPoint x: 1096, endPoint y: 265, distance: 91.1
click at [1008, 277] on input at bounding box center [1045, 277] width 75 height 21
click at [1138, 271] on input at bounding box center [1172, 277] width 75 height 21
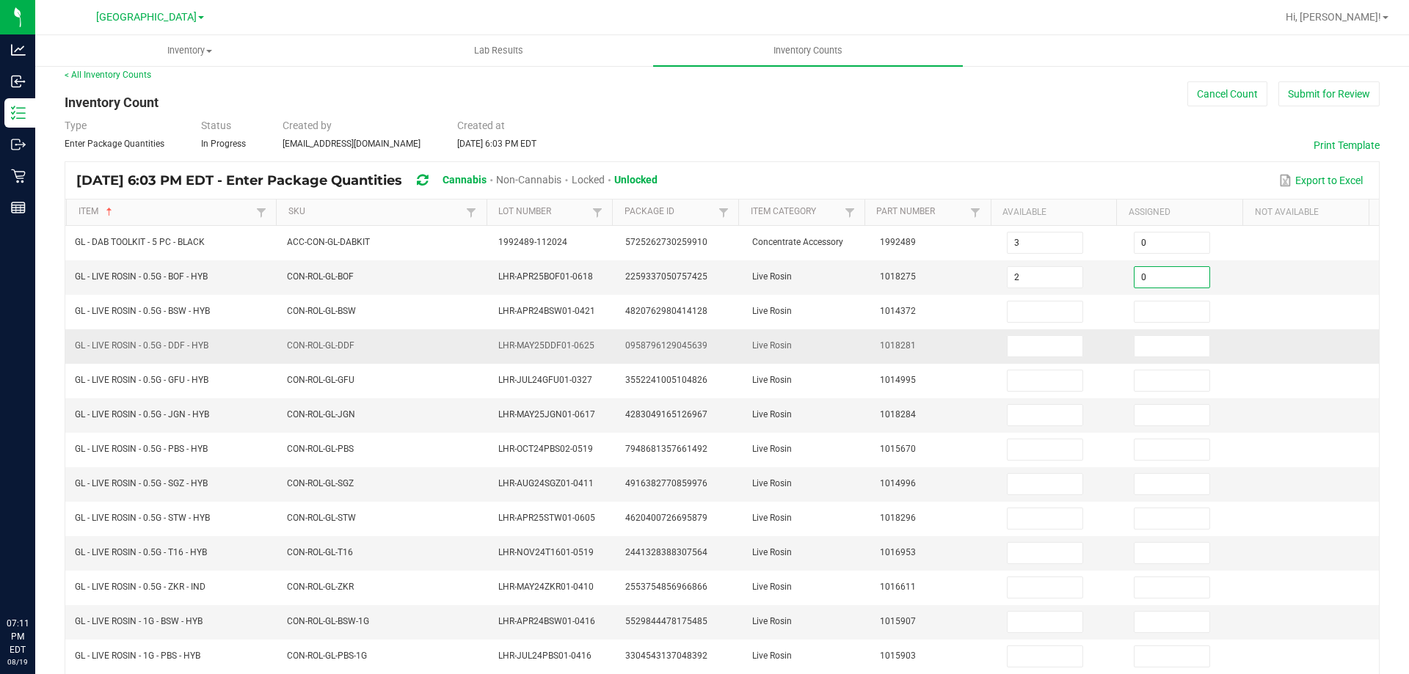
click at [813, 357] on td "Live Rosin" at bounding box center [806, 347] width 127 height 34
click at [164, 343] on span "GL - LIVE ROSIN - 0.5G - DDF - HYB" at bounding box center [142, 346] width 134 height 10
copy span "GL - LIVE ROSIN - 0.5G - DDF - HYB"
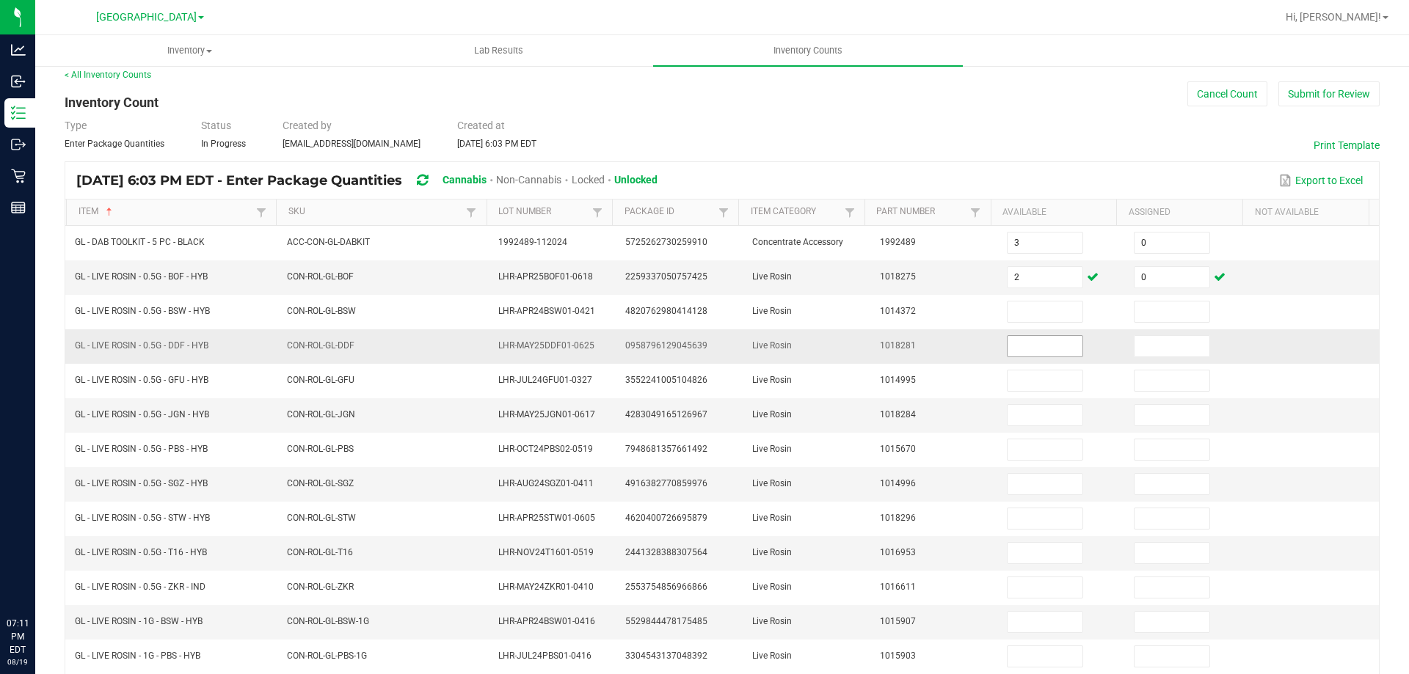
click at [1008, 343] on input at bounding box center [1045, 346] width 75 height 21
drag, startPoint x: 1115, startPoint y: 345, endPoint x: 1107, endPoint y: 346, distance: 8.2
click at [1125, 346] on td at bounding box center [1188, 347] width 127 height 34
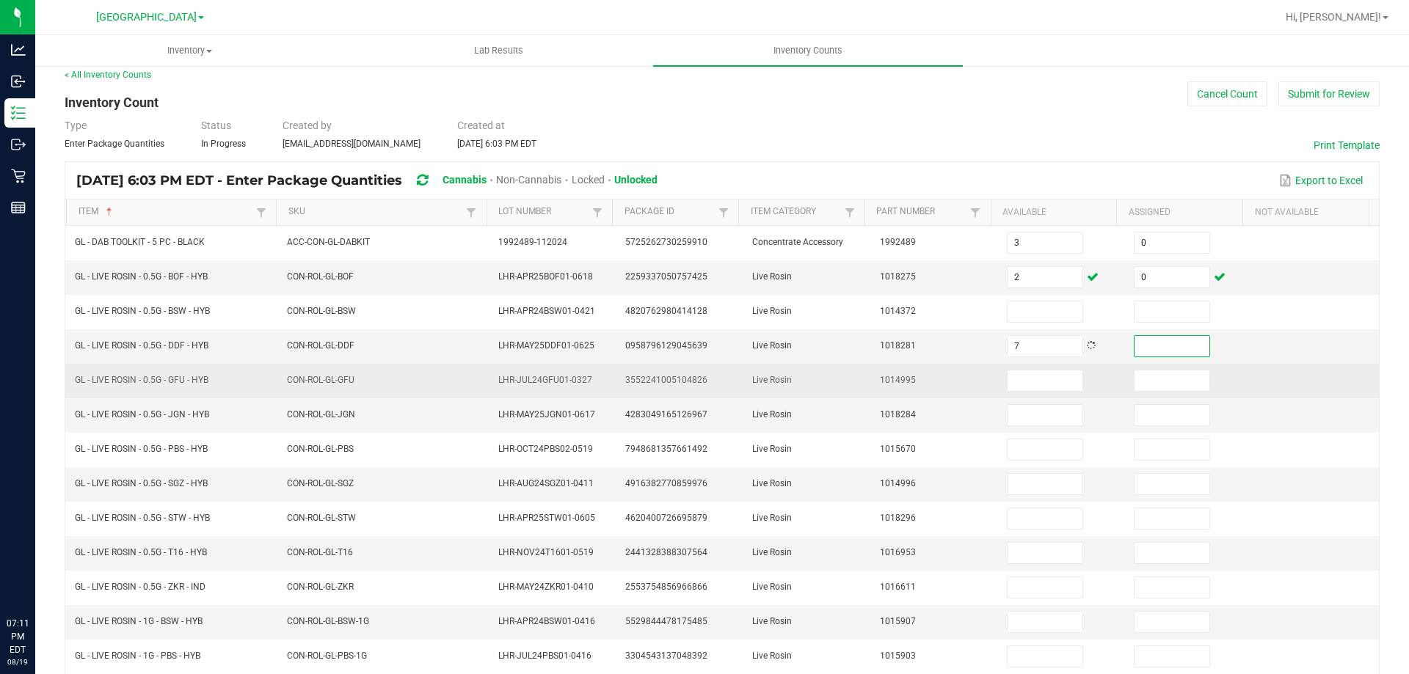
drag, startPoint x: 1151, startPoint y: 354, endPoint x: 997, endPoint y: 365, distance: 153.7
click at [1149, 354] on input at bounding box center [1172, 346] width 75 height 21
click at [920, 377] on td "1014995" at bounding box center [934, 381] width 127 height 34
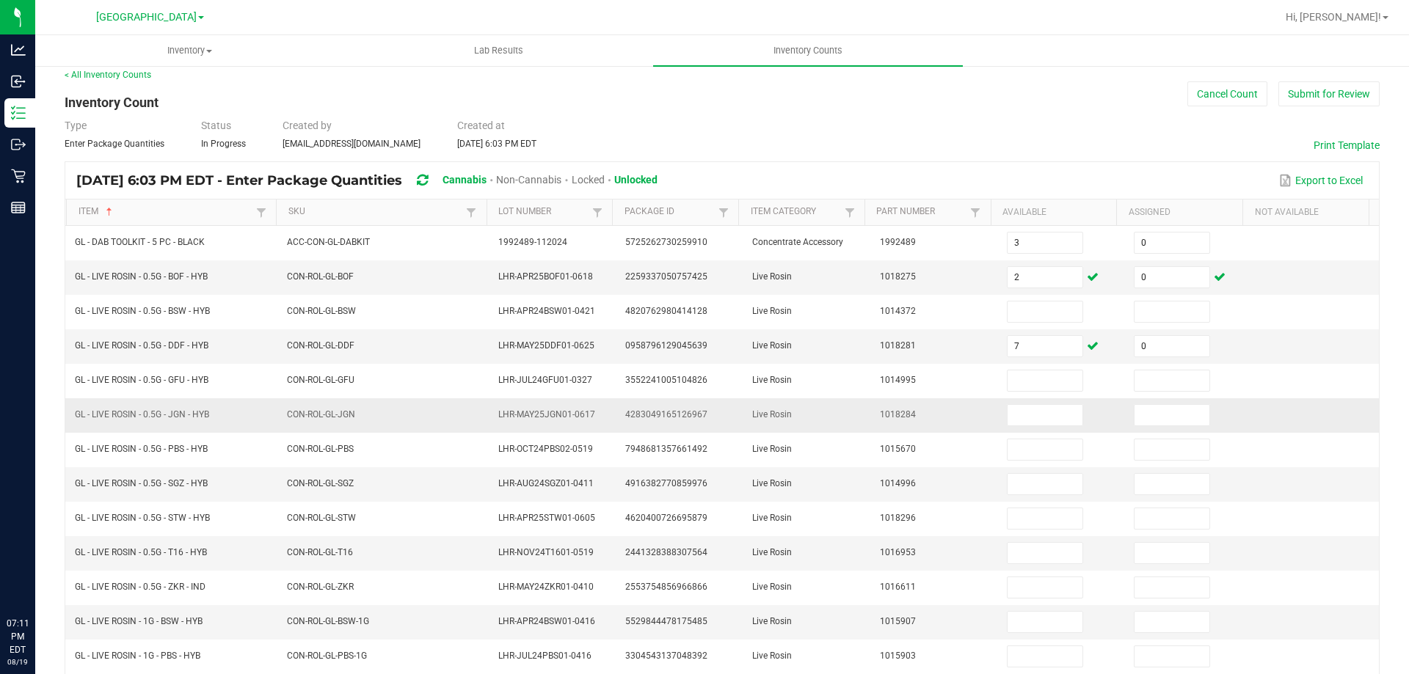
scroll to position [84, 0]
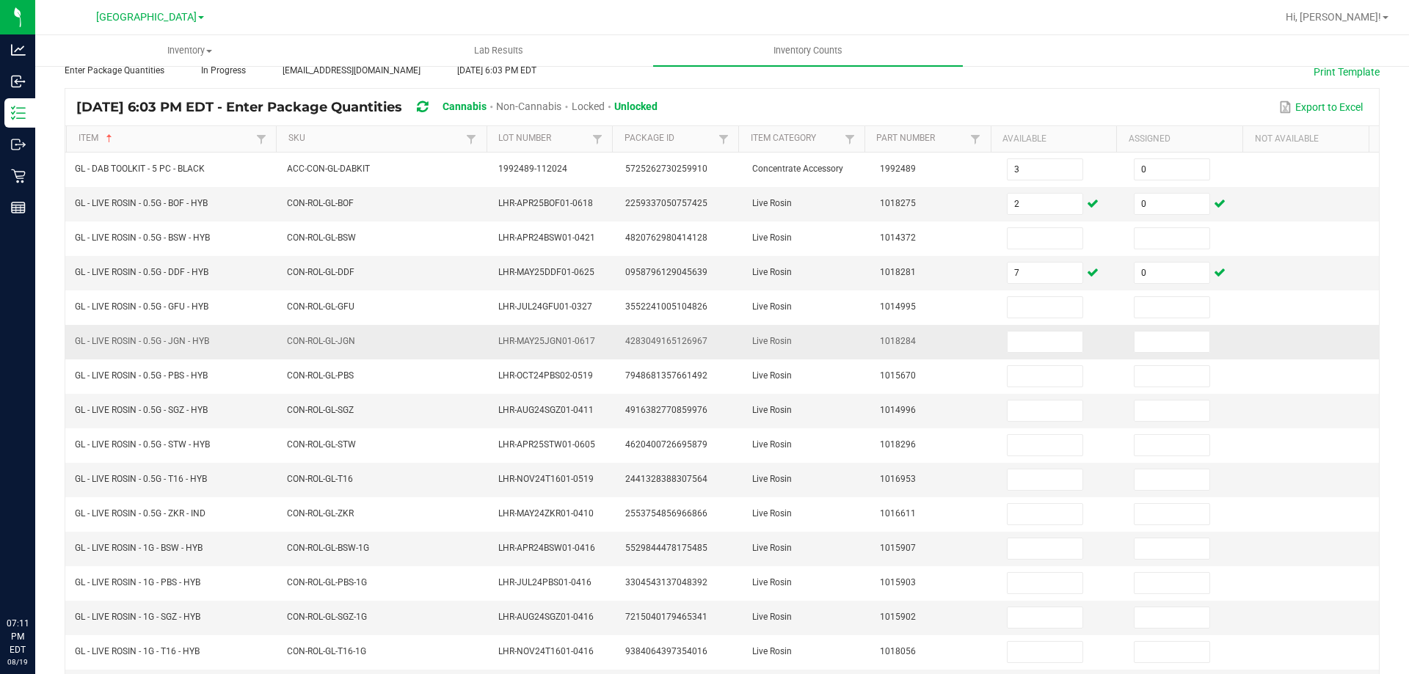
click at [193, 338] on span "GL - LIVE ROSIN - 0.5G - JGN - HYB" at bounding box center [142, 341] width 134 height 10
copy span "GL - LIVE ROSIN - 0.5G - JGN - HYB"
click at [1039, 338] on input at bounding box center [1045, 342] width 75 height 21
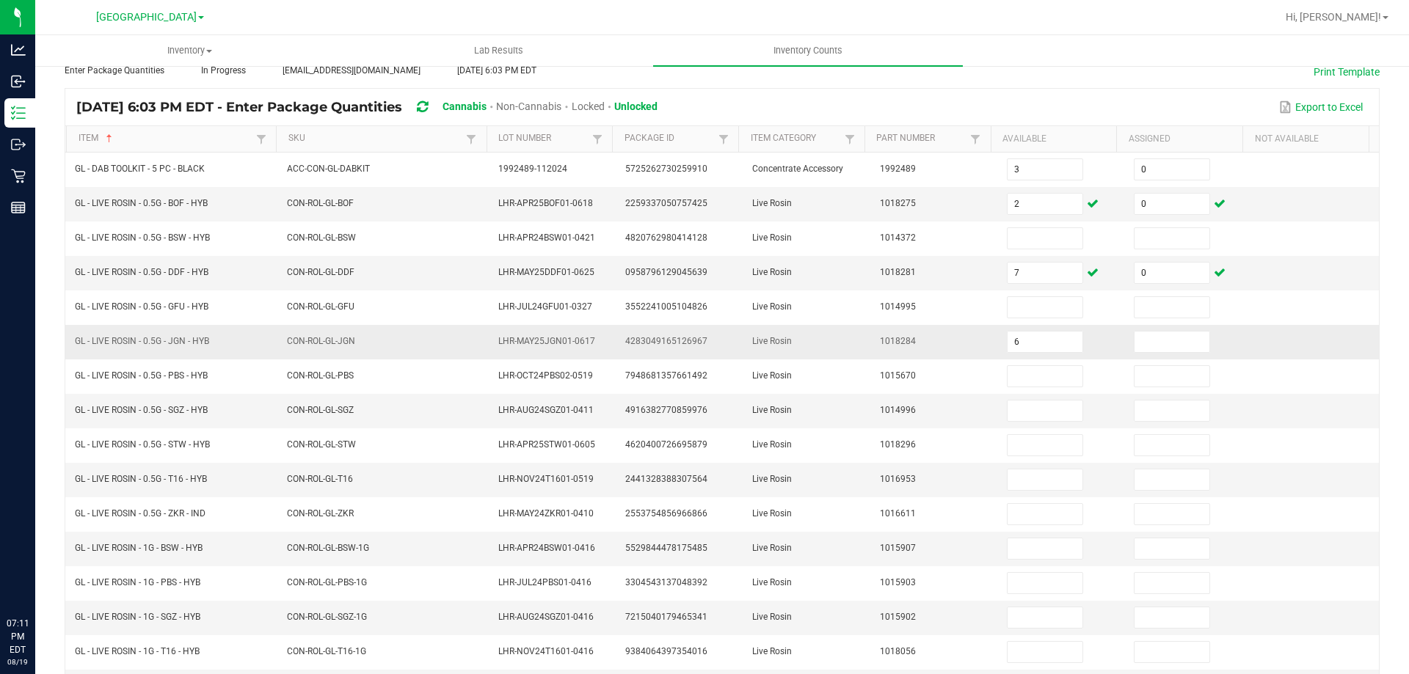
click at [1143, 330] on td at bounding box center [1188, 342] width 127 height 34
click at [1132, 332] on td at bounding box center [1188, 342] width 127 height 34
click at [1135, 344] on input at bounding box center [1172, 342] width 75 height 21
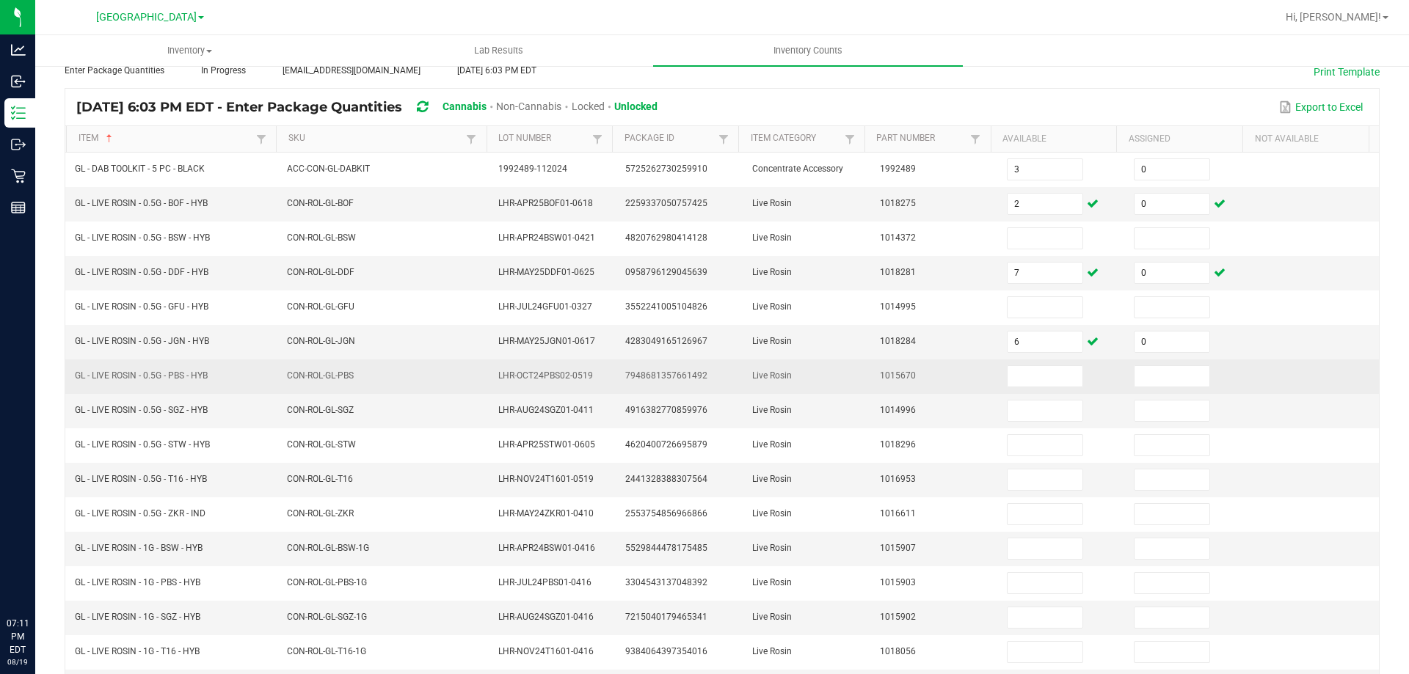
click at [786, 382] on td "Live Rosin" at bounding box center [806, 377] width 127 height 34
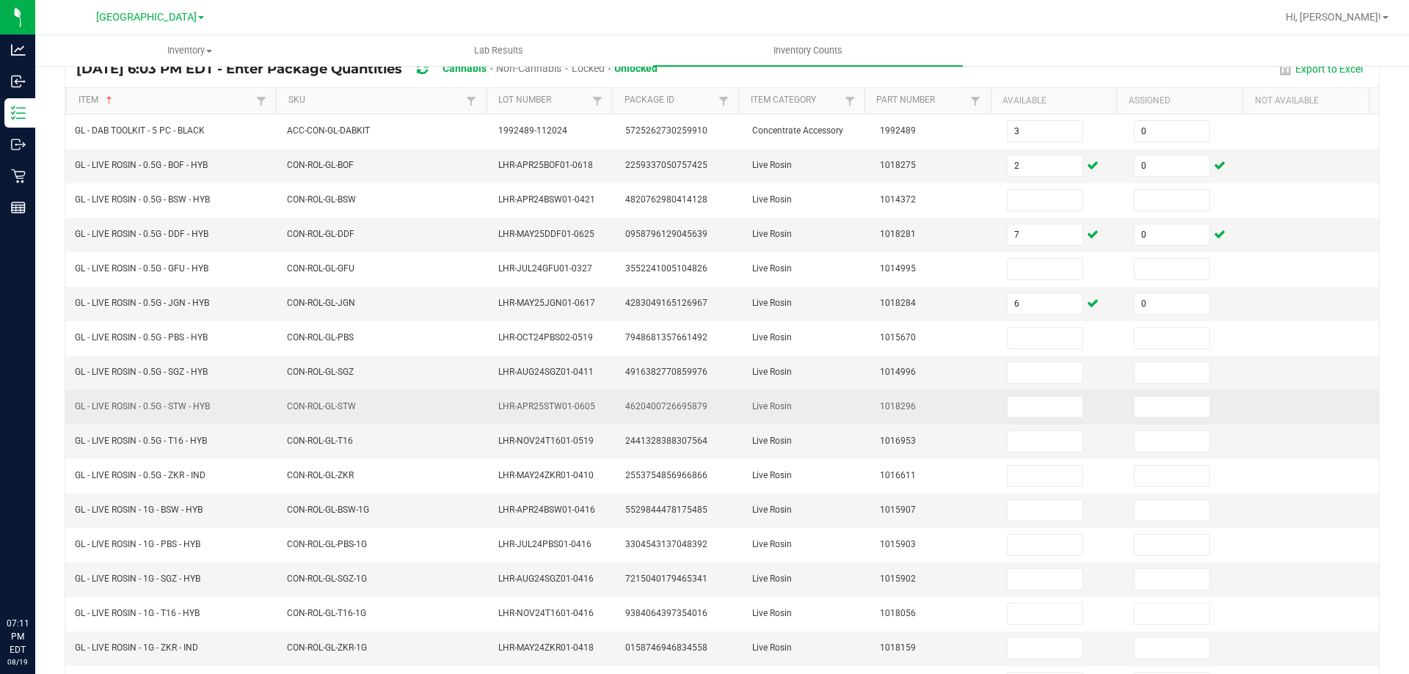
scroll to position [158, 0]
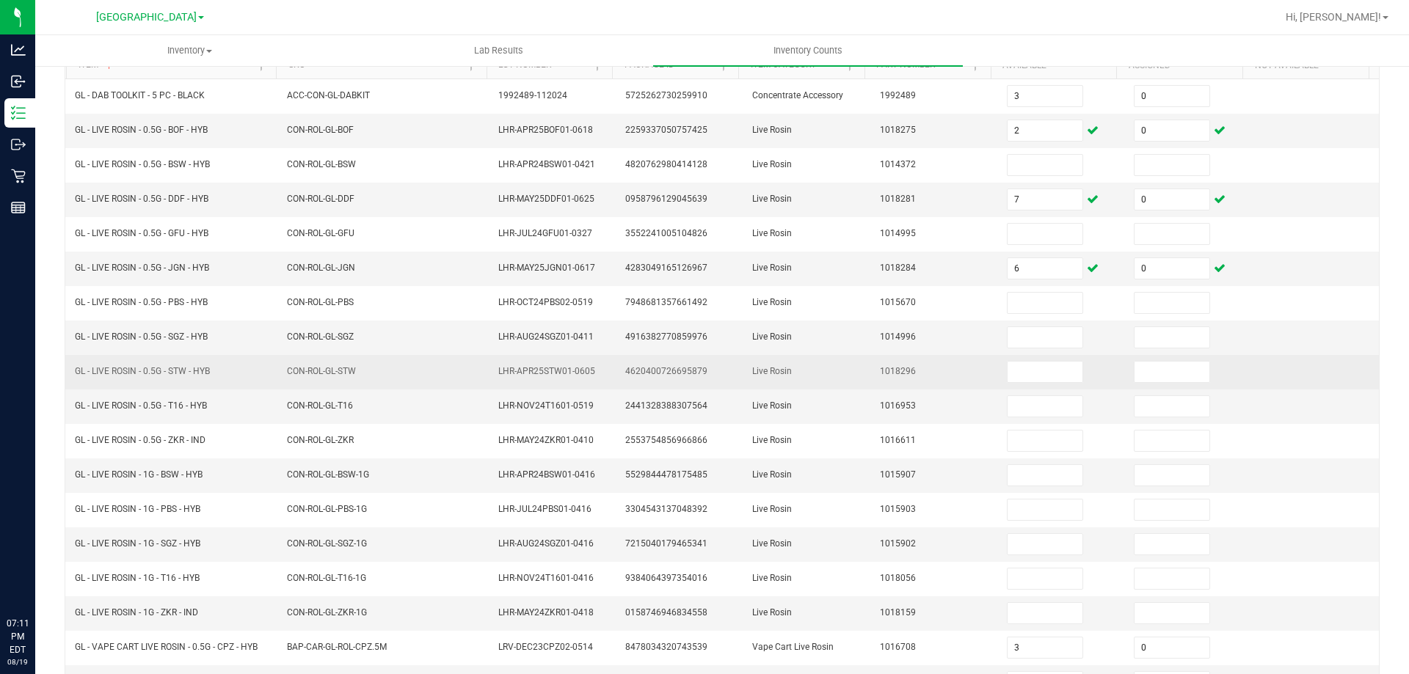
click at [157, 361] on td "GL - LIVE ROSIN - 0.5G - STW - HYB" at bounding box center [172, 372] width 212 height 34
click at [156, 366] on span "GL - LIVE ROSIN - 0.5G - STW - HYB" at bounding box center [142, 371] width 135 height 10
click at [157, 366] on span "GL - LIVE ROSIN - 0.5G - STW - HYB" at bounding box center [142, 371] width 135 height 10
copy span "GL - LIVE ROSIN - 0.5G - STW - HYB"
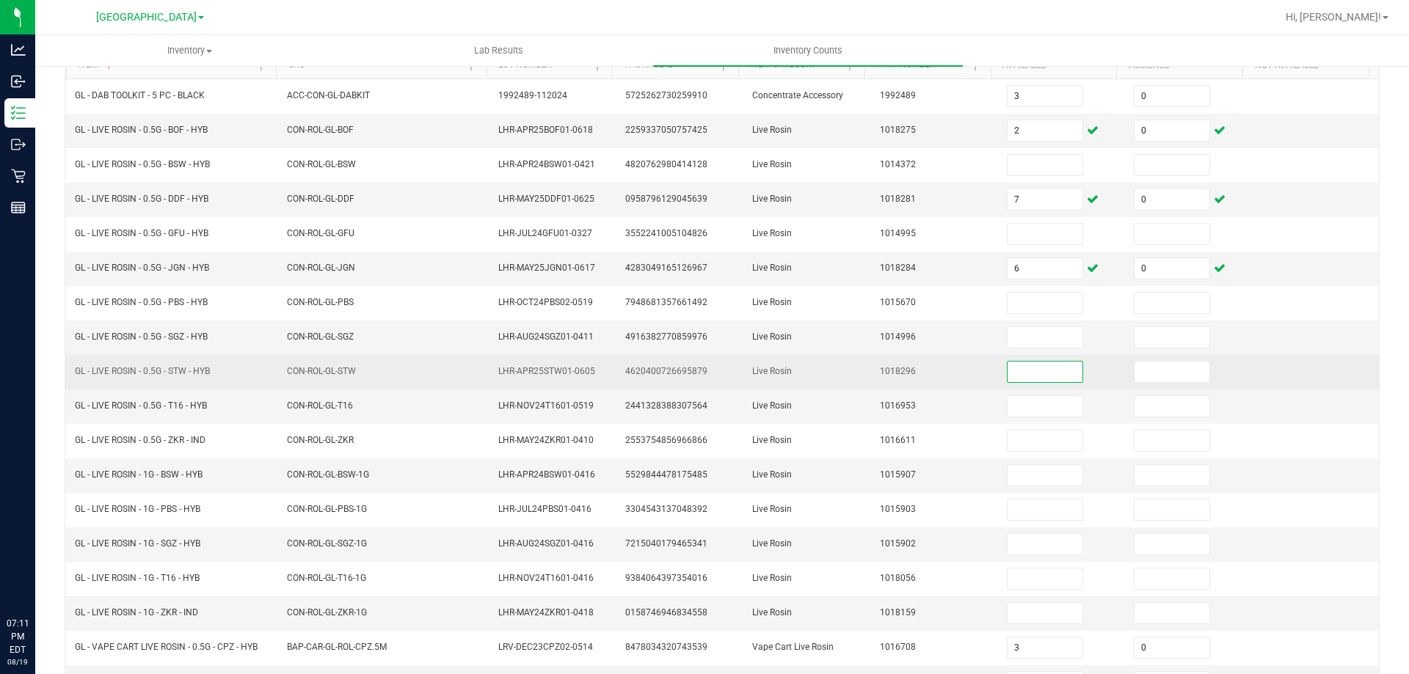
click at [1051, 369] on input at bounding box center [1045, 372] width 75 height 21
click at [1159, 362] on input at bounding box center [1172, 372] width 75 height 21
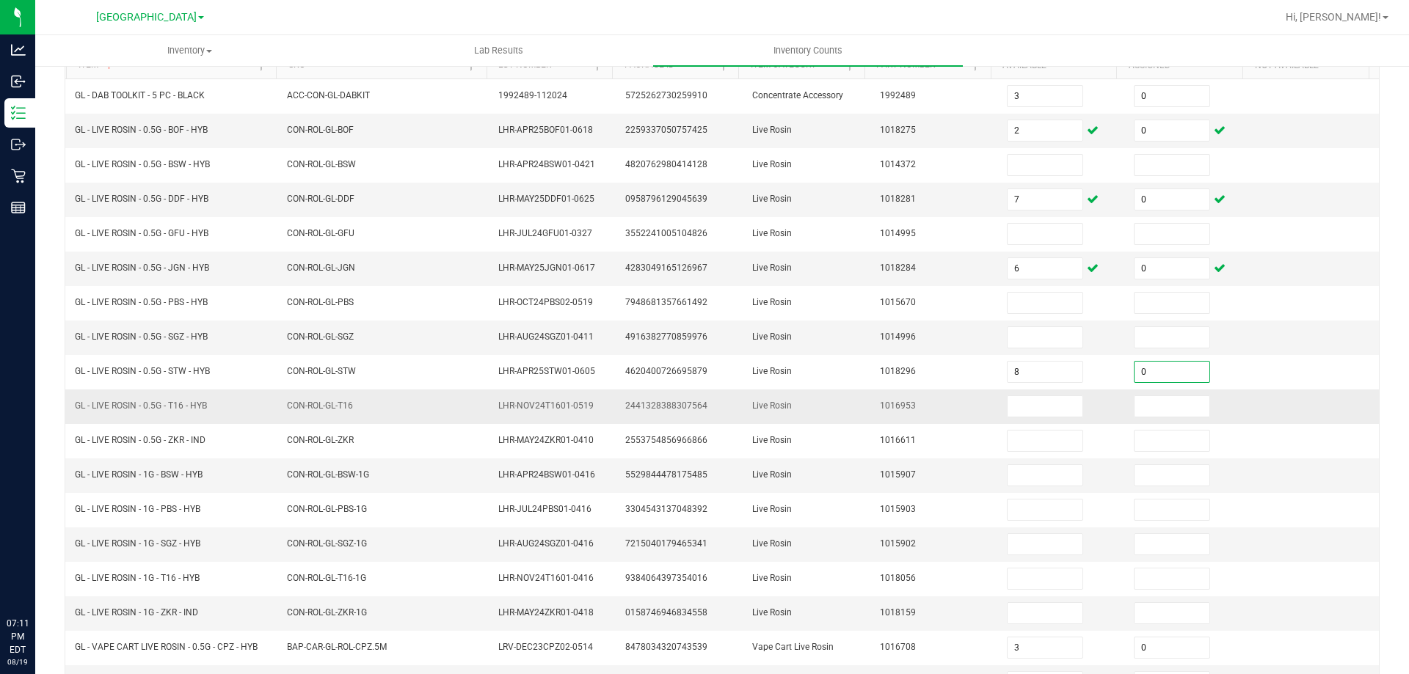
click at [853, 395] on td "Live Rosin" at bounding box center [806, 407] width 127 height 34
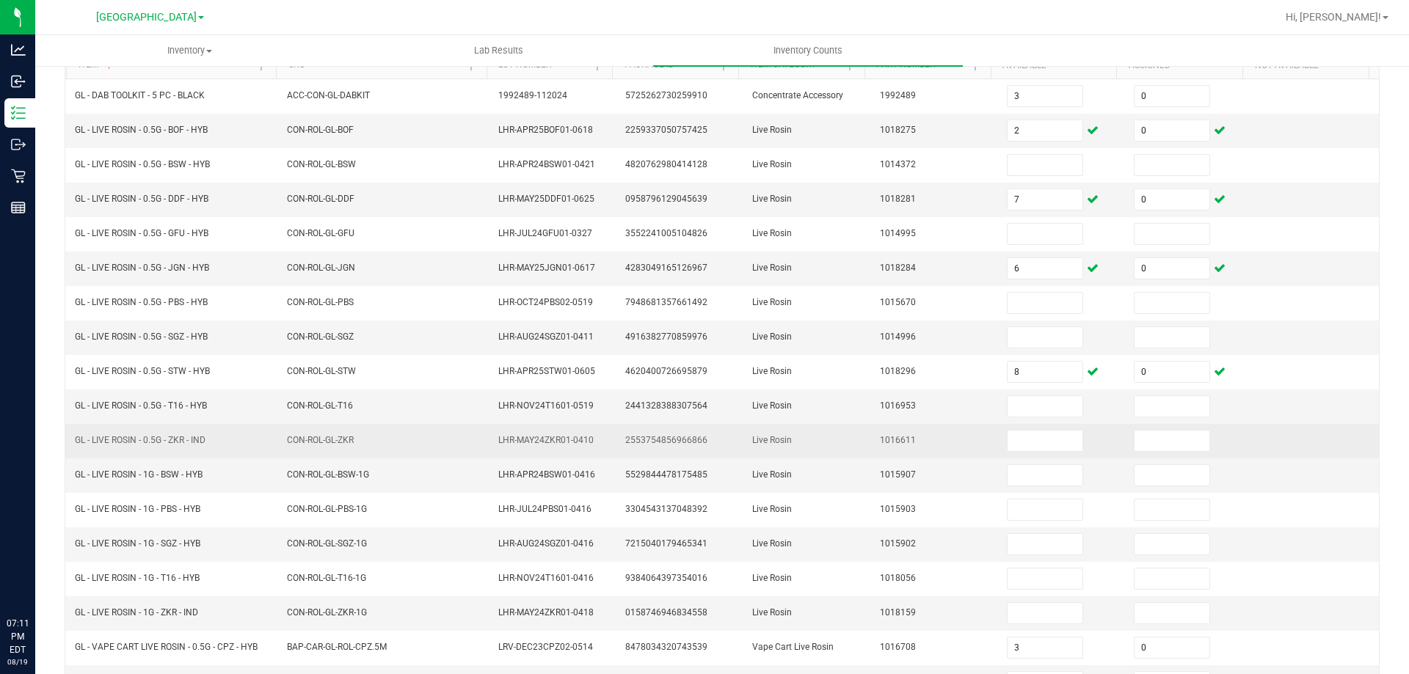
click at [175, 437] on span "GL - LIVE ROSIN - 0.5G - ZKR - IND" at bounding box center [140, 440] width 131 height 10
copy span "GL - LIVE ROSIN - 0.5G - ZKR - IND"
click at [1020, 435] on input at bounding box center [1045, 441] width 75 height 21
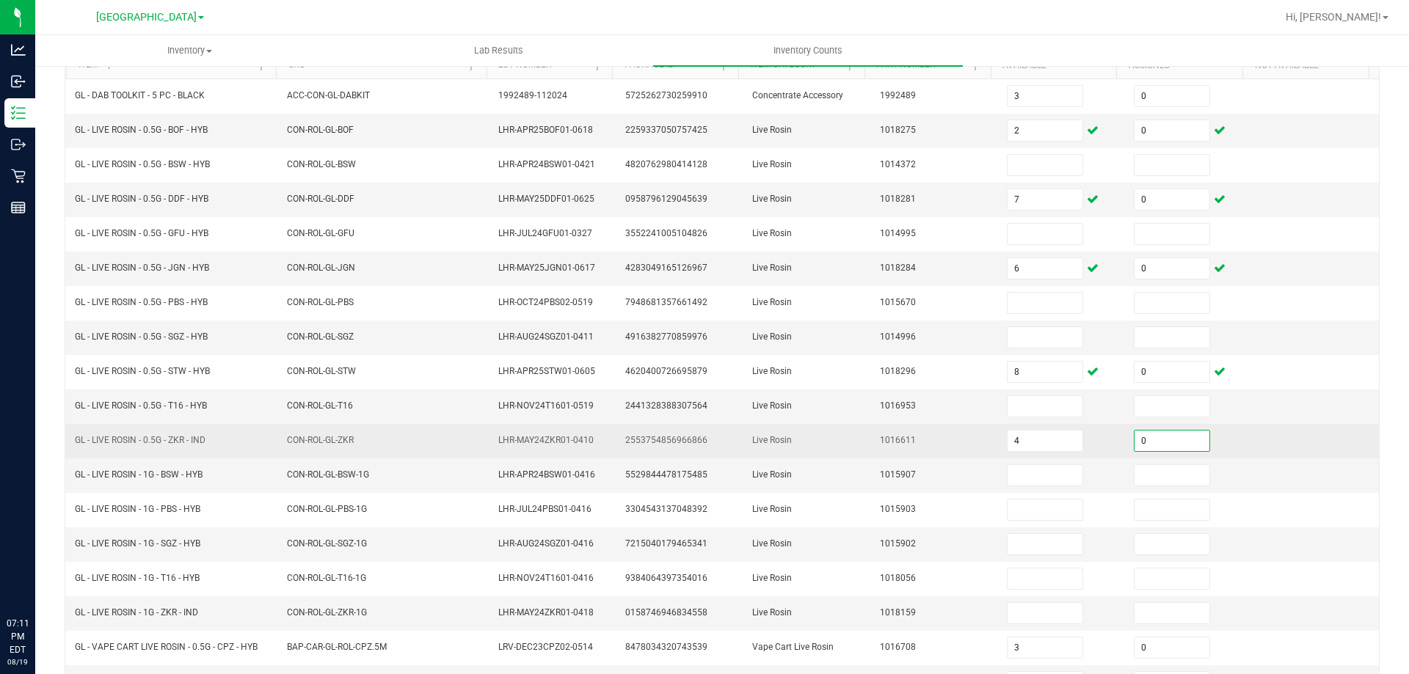
click at [1135, 441] on input "0" at bounding box center [1172, 441] width 75 height 21
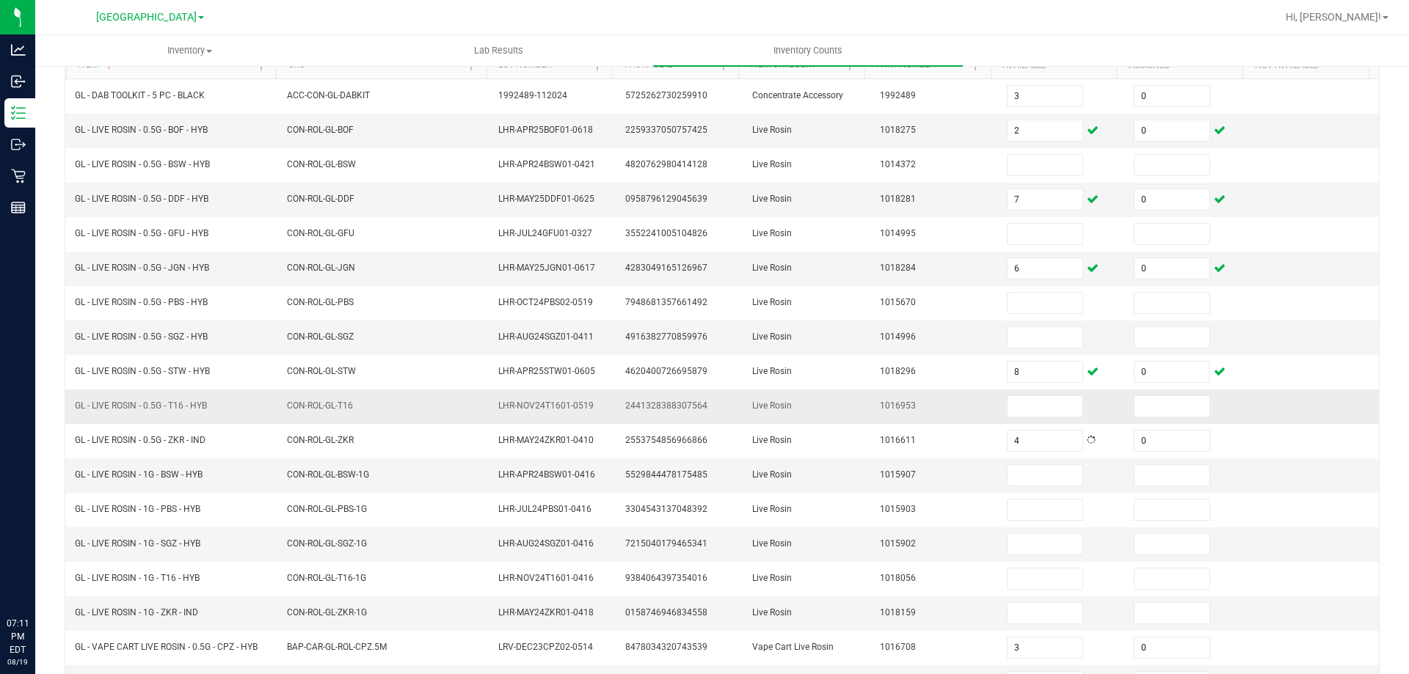
click at [884, 396] on td "1016953" at bounding box center [934, 407] width 127 height 34
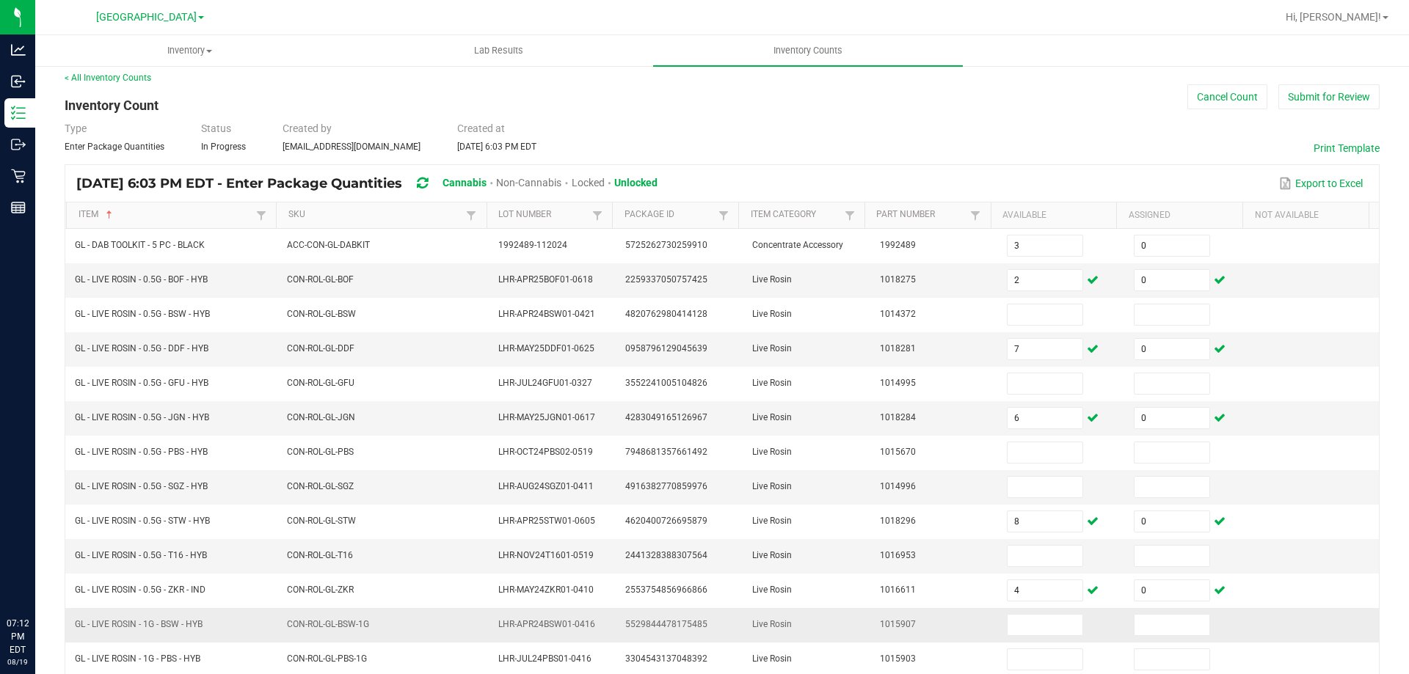
scroll to position [0, 0]
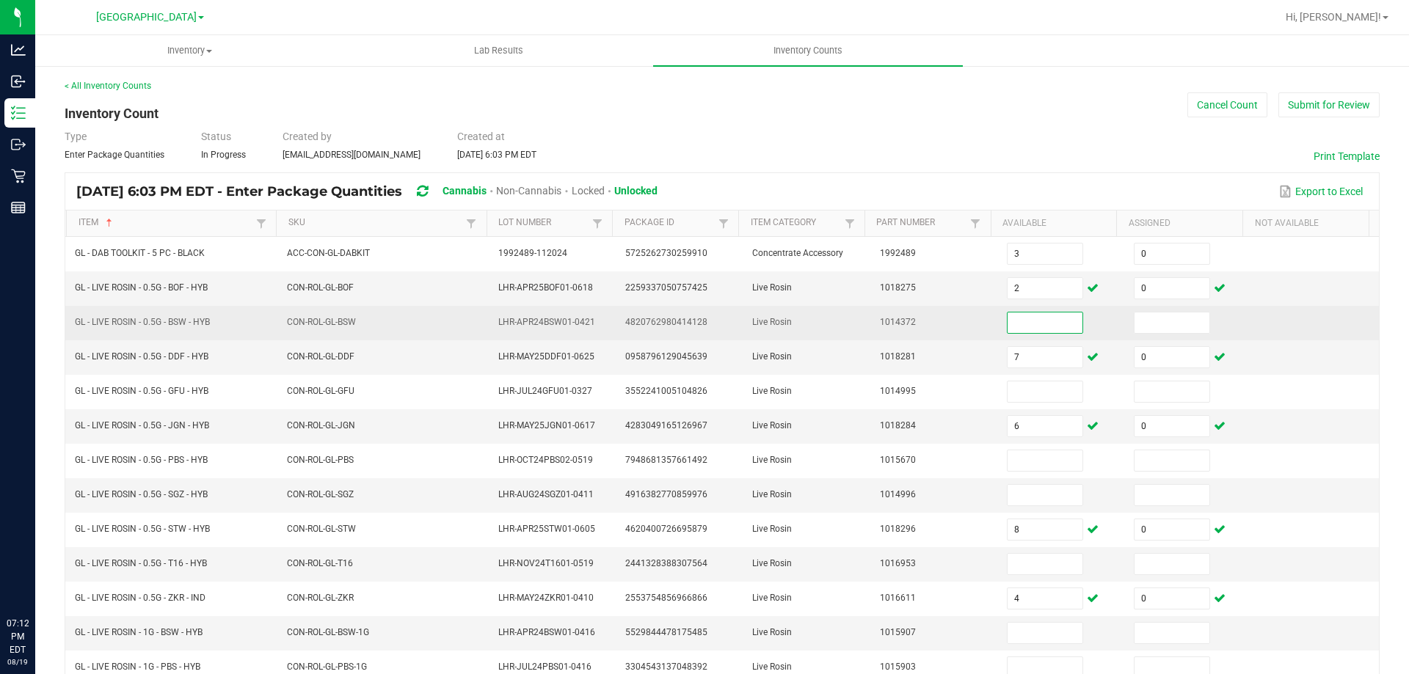
click at [1008, 325] on input at bounding box center [1045, 323] width 75 height 21
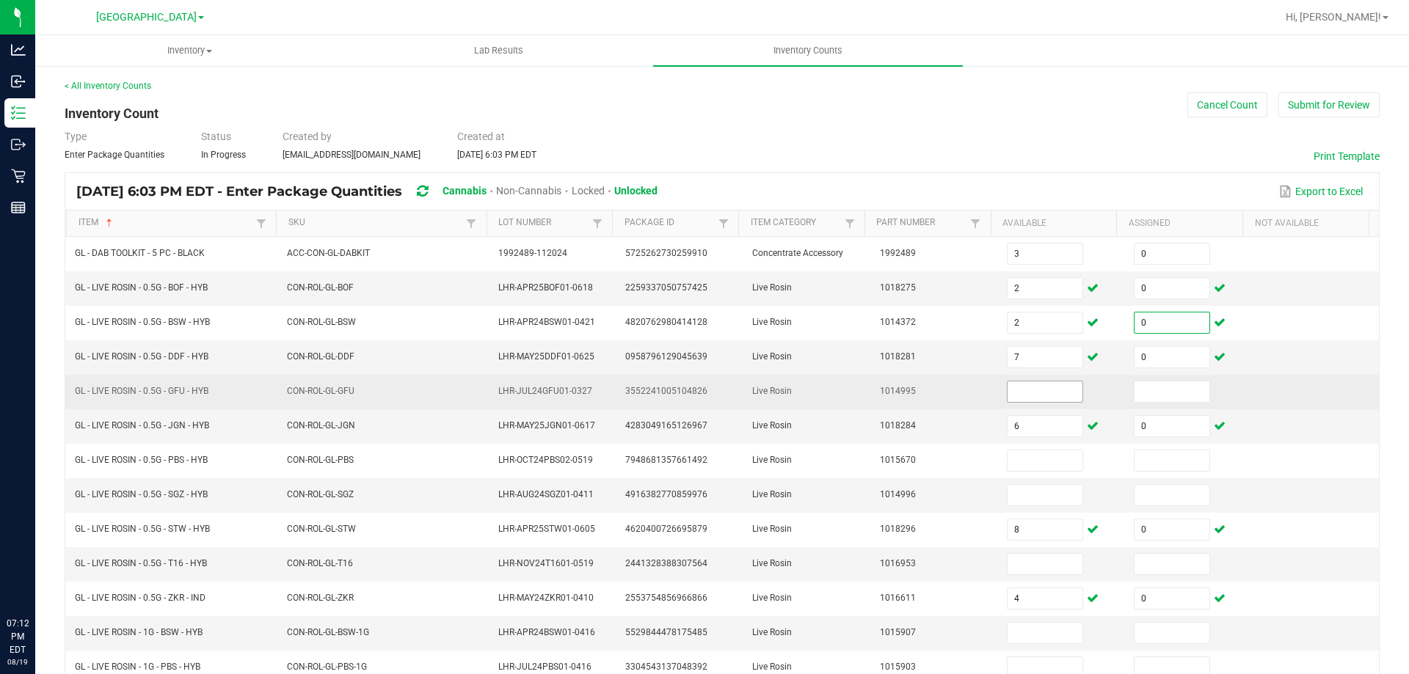
click at [1008, 397] on input at bounding box center [1045, 392] width 75 height 21
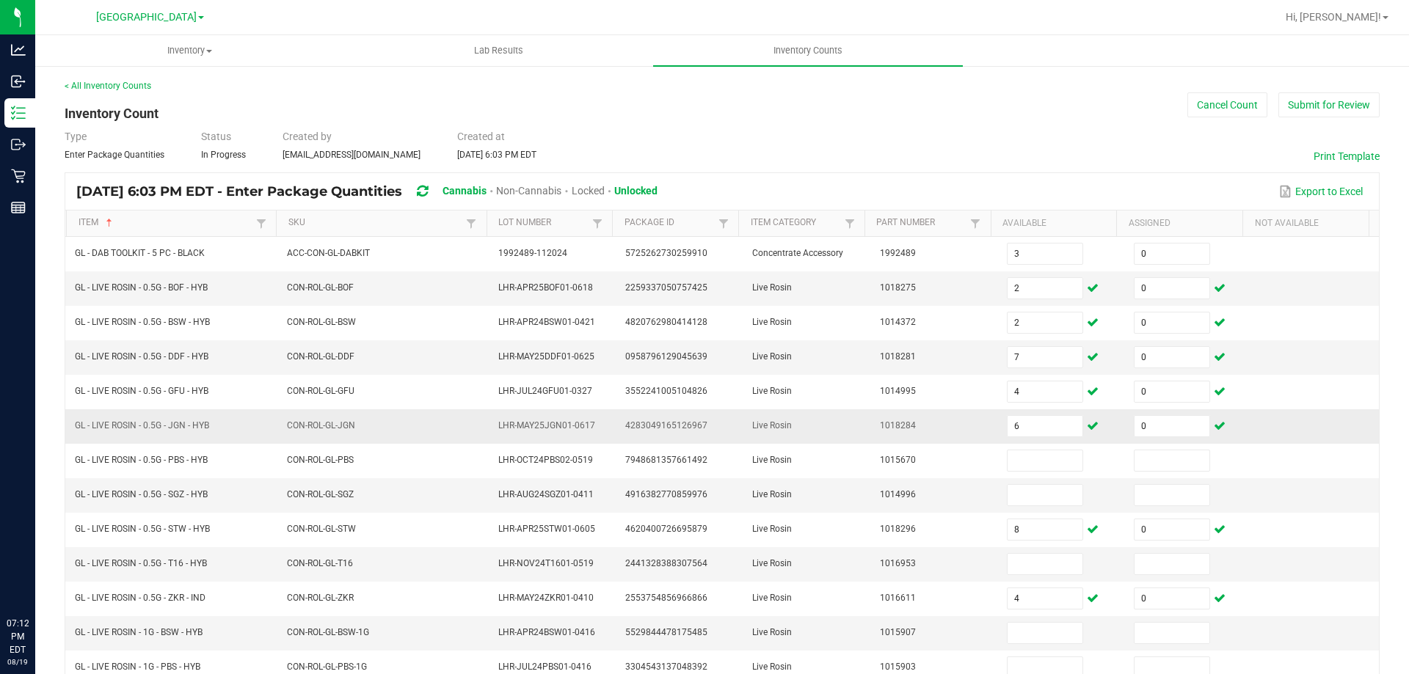
click at [925, 432] on td "1018284" at bounding box center [934, 426] width 127 height 34
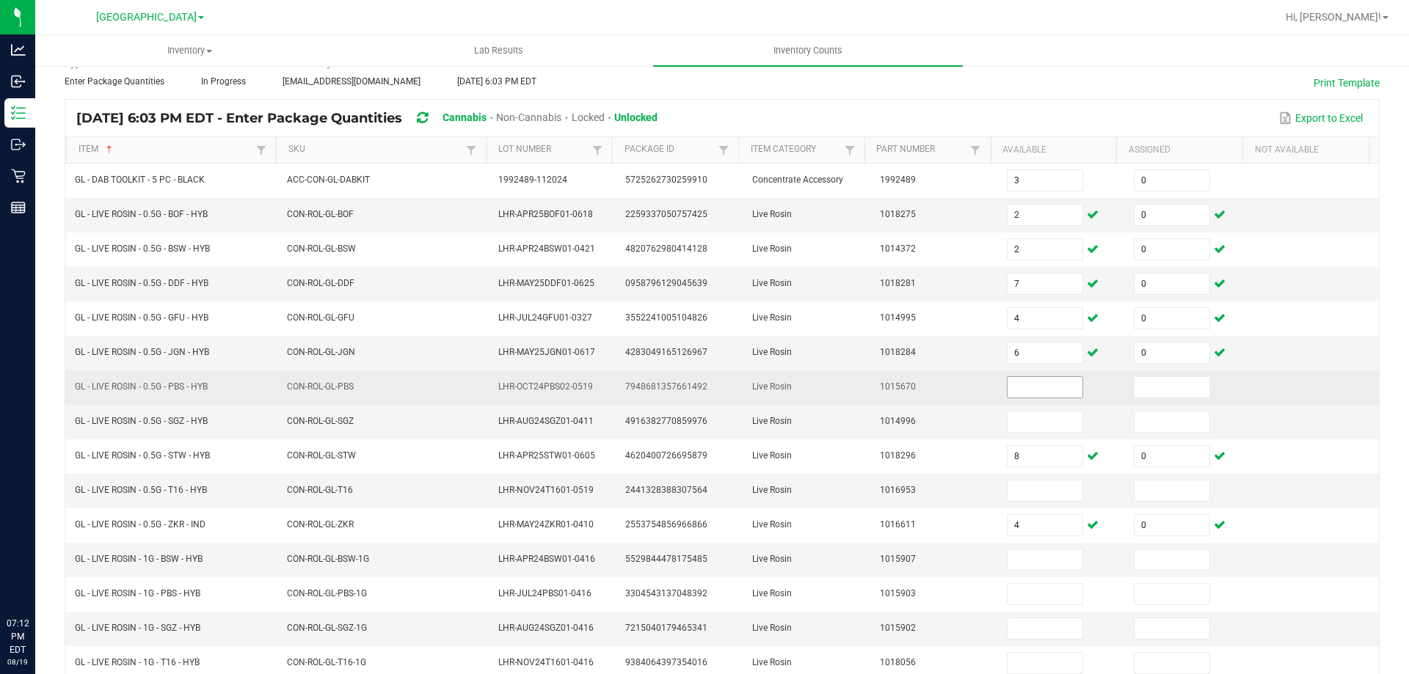
click at [1042, 390] on input at bounding box center [1045, 387] width 75 height 21
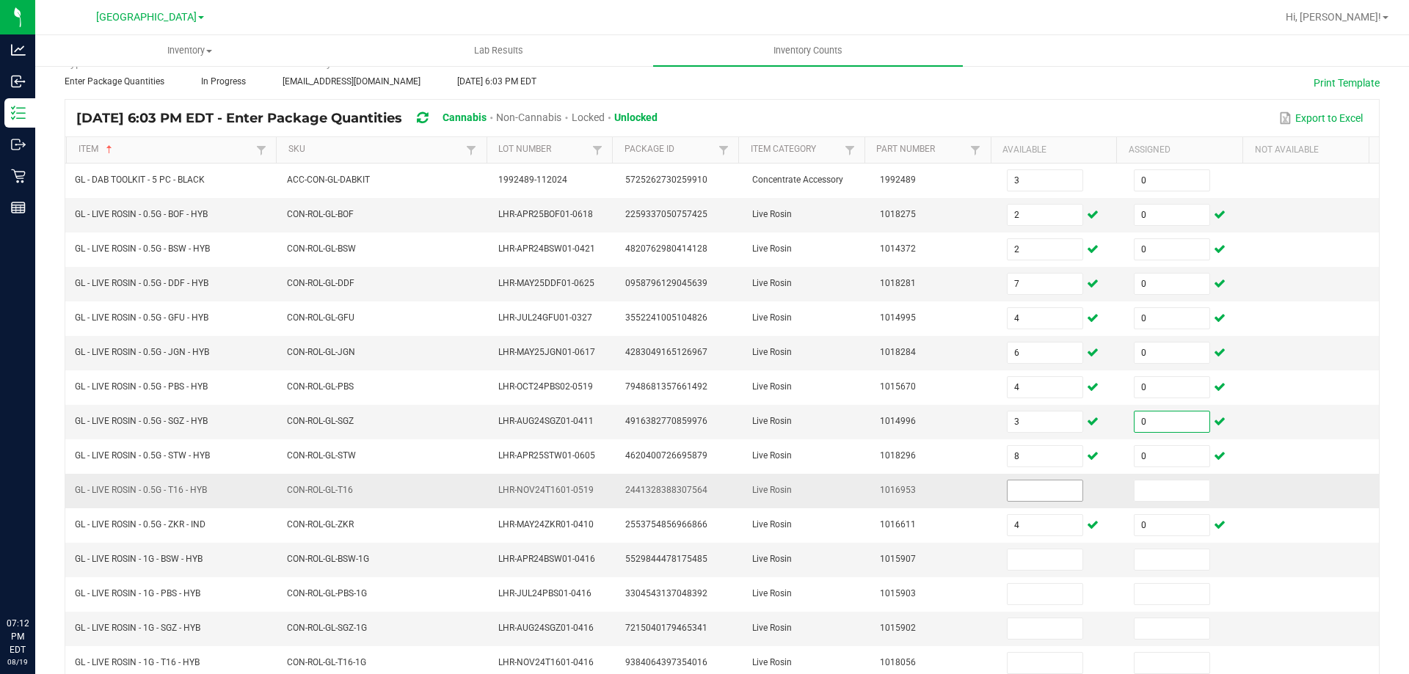
click at [1033, 489] on input at bounding box center [1045, 491] width 75 height 21
click at [878, 483] on td "1016953" at bounding box center [934, 491] width 127 height 34
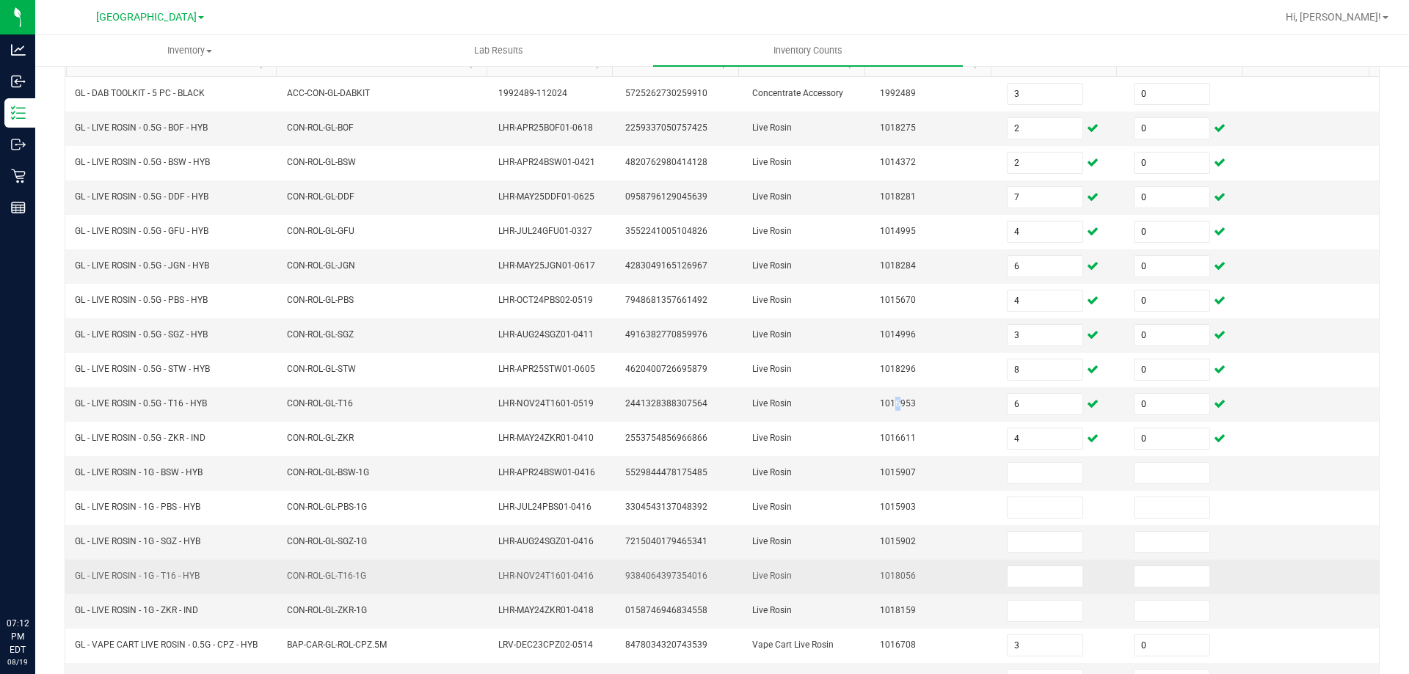
scroll to position [294, 0]
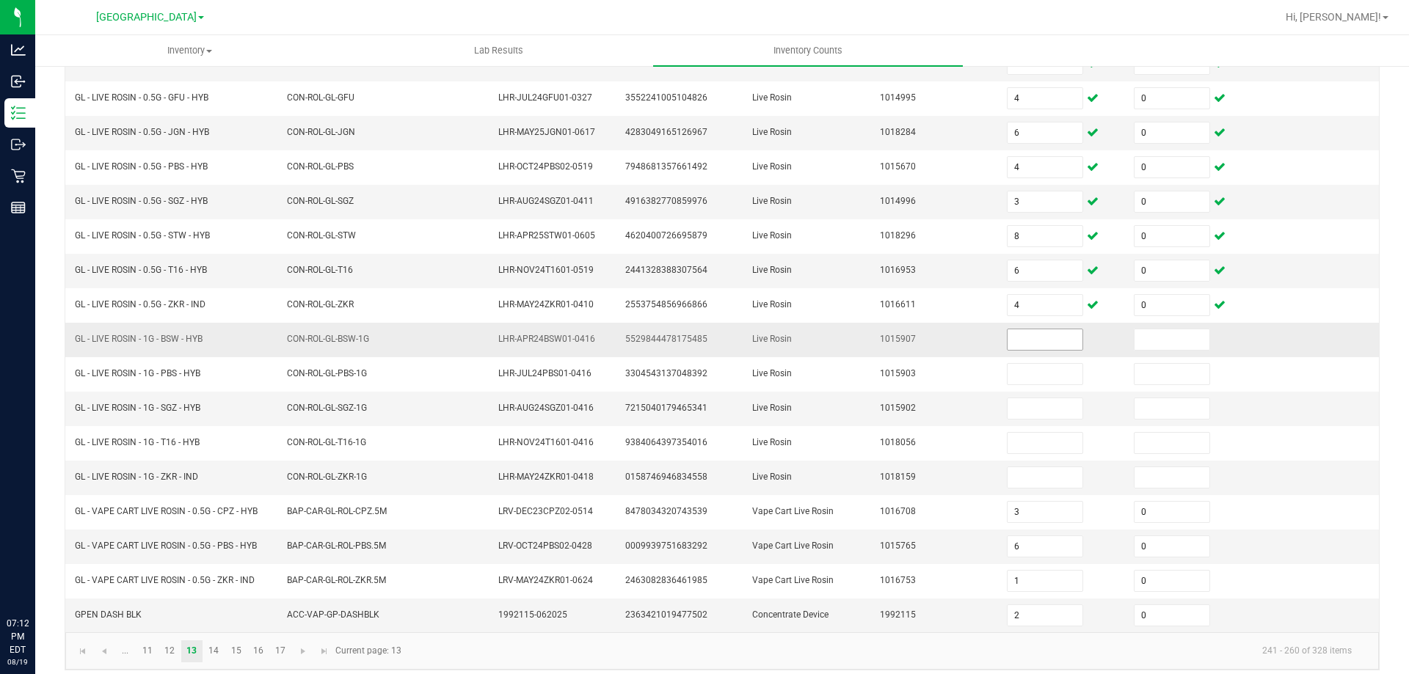
click at [1051, 341] on input at bounding box center [1045, 340] width 75 height 21
click at [1008, 412] on input at bounding box center [1045, 408] width 75 height 21
click at [768, 468] on td "Live Rosin" at bounding box center [806, 478] width 127 height 34
click at [128, 616] on span "GPEN DASH BLK" at bounding box center [108, 615] width 67 height 10
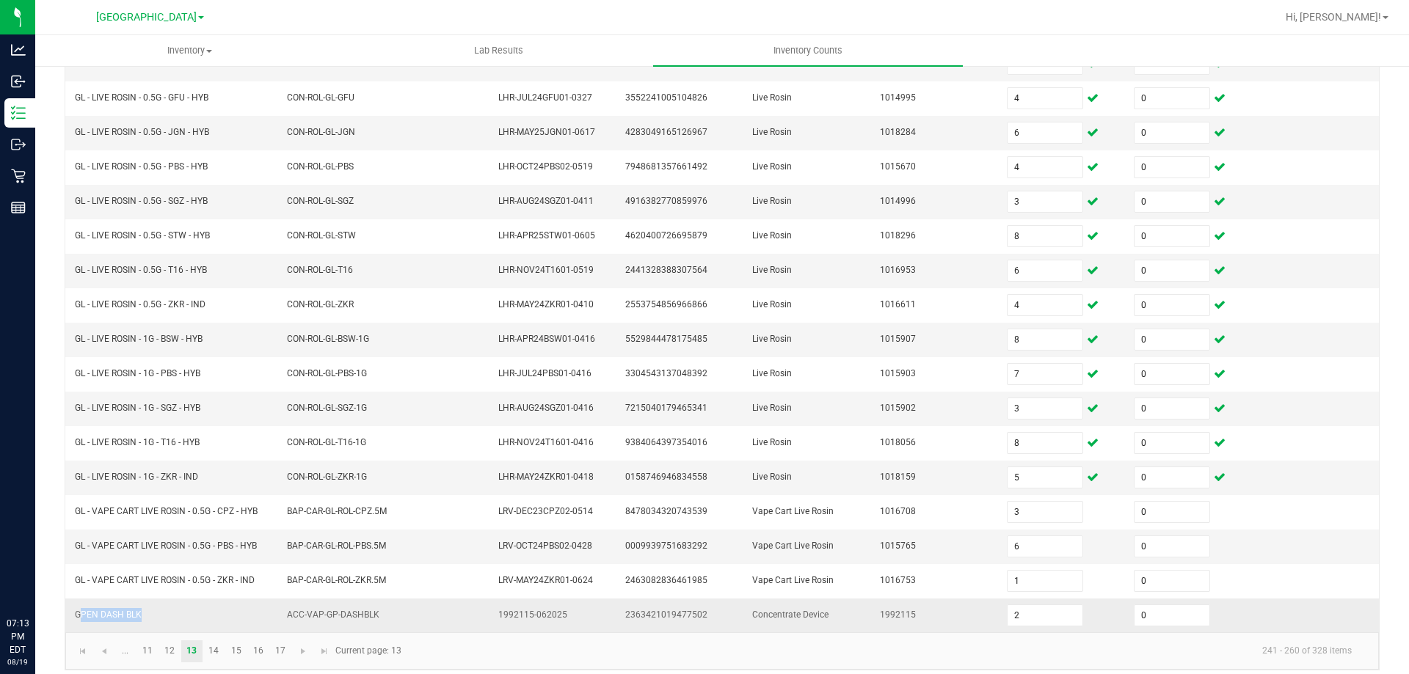
click at [128, 616] on span "GPEN DASH BLK" at bounding box center [108, 615] width 67 height 10
copy span "GPEN DASH BLK"
click at [502, 665] on kendo-pager "... 11 12 13 14 15 16 17 241 - 260 of 328 items Current page: 13" at bounding box center [722, 651] width 1314 height 37
click at [221, 658] on link "14" at bounding box center [213, 652] width 21 height 22
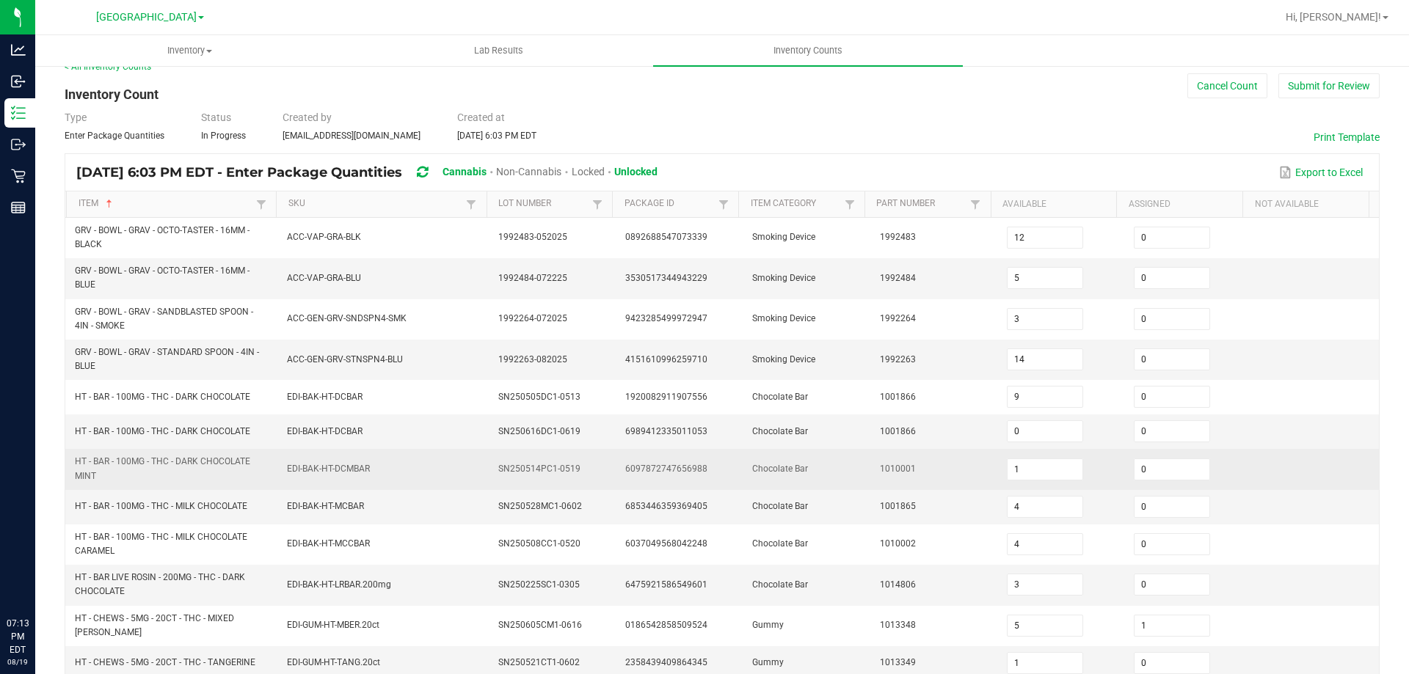
scroll to position [0, 0]
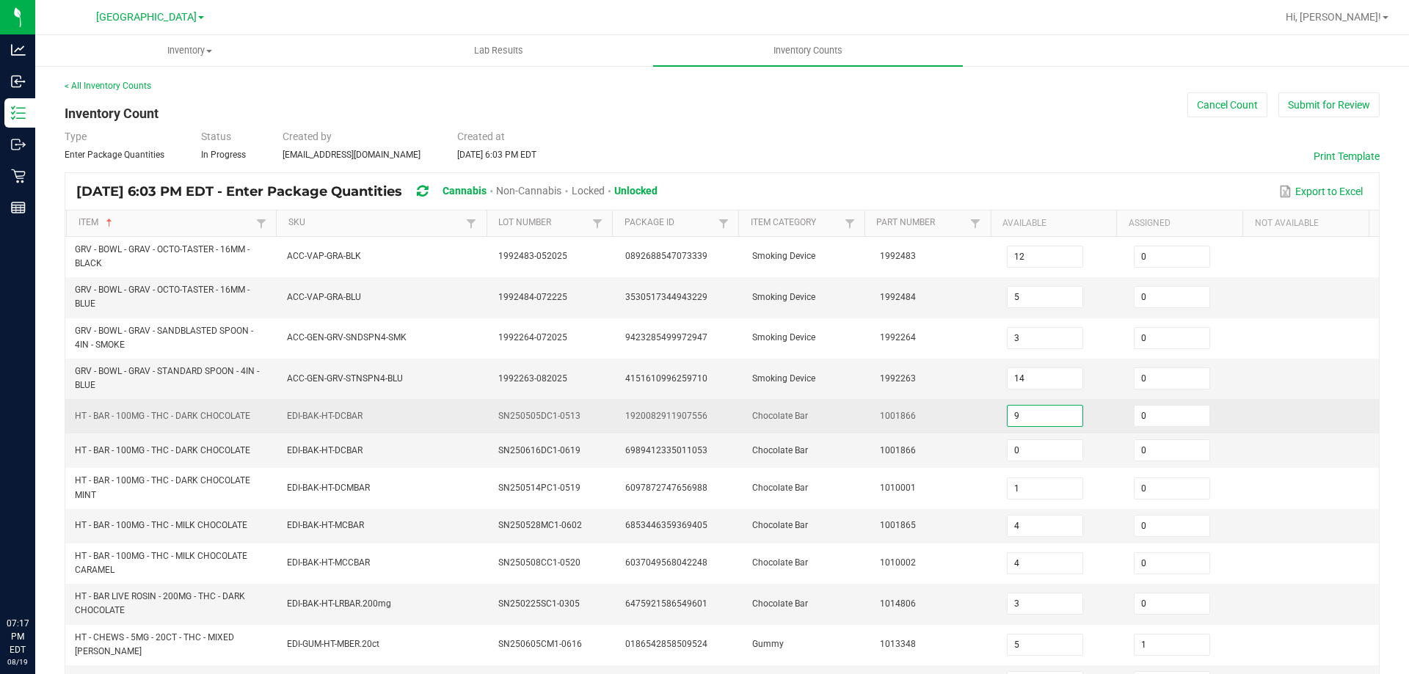
click at [1046, 410] on input "9" at bounding box center [1045, 416] width 75 height 21
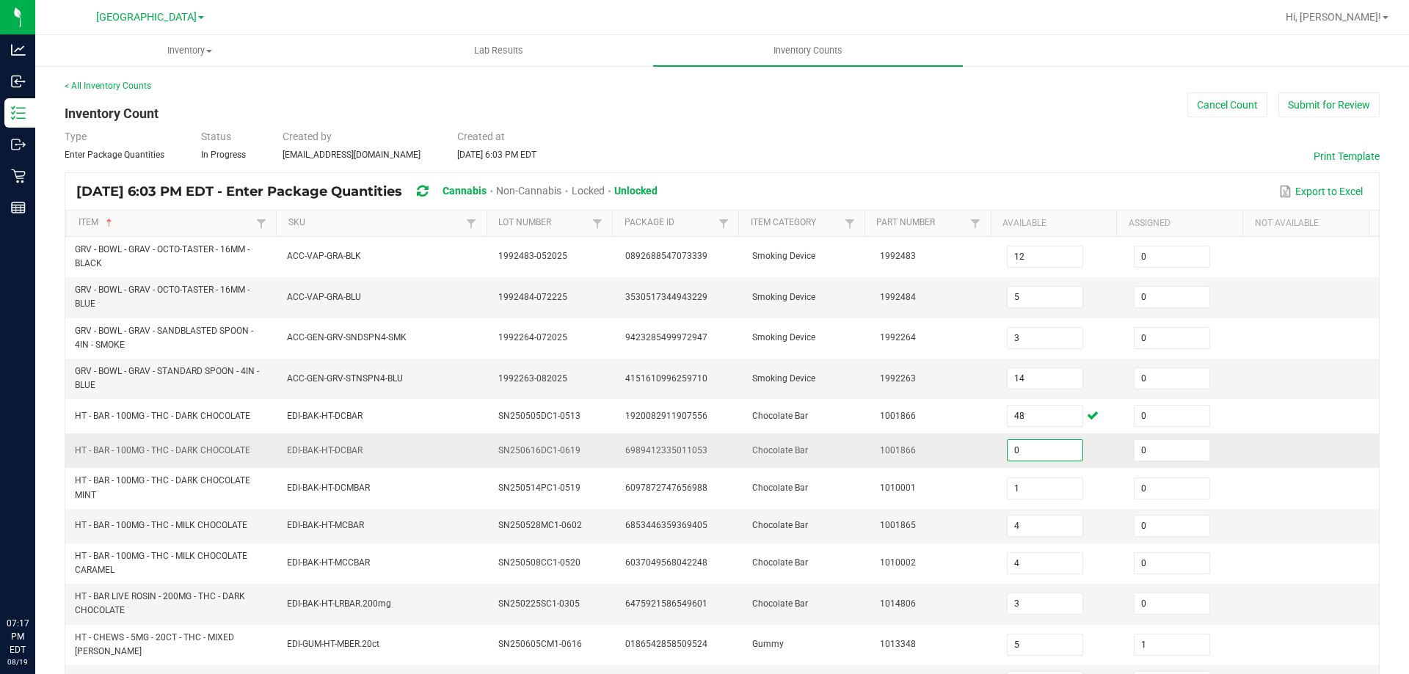
click at [1020, 456] on input "0" at bounding box center [1045, 450] width 75 height 21
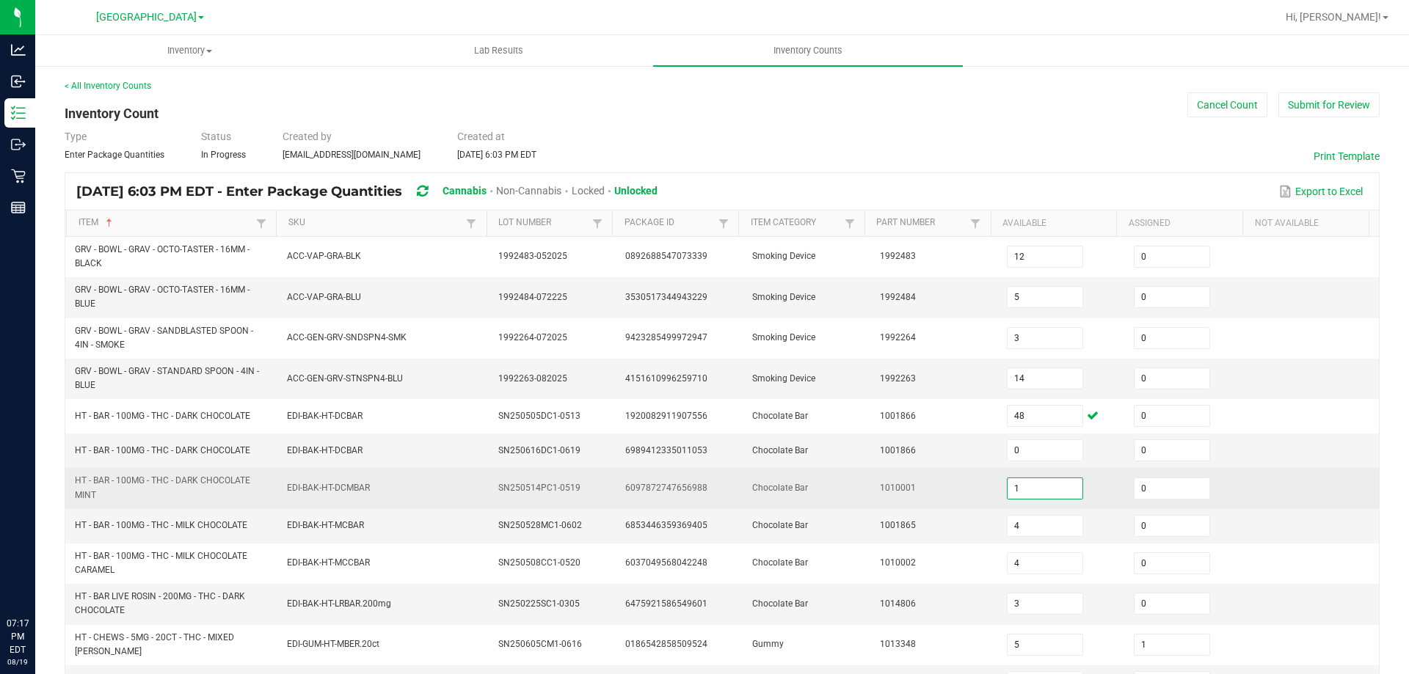
click at [1027, 482] on input "1" at bounding box center [1045, 488] width 75 height 21
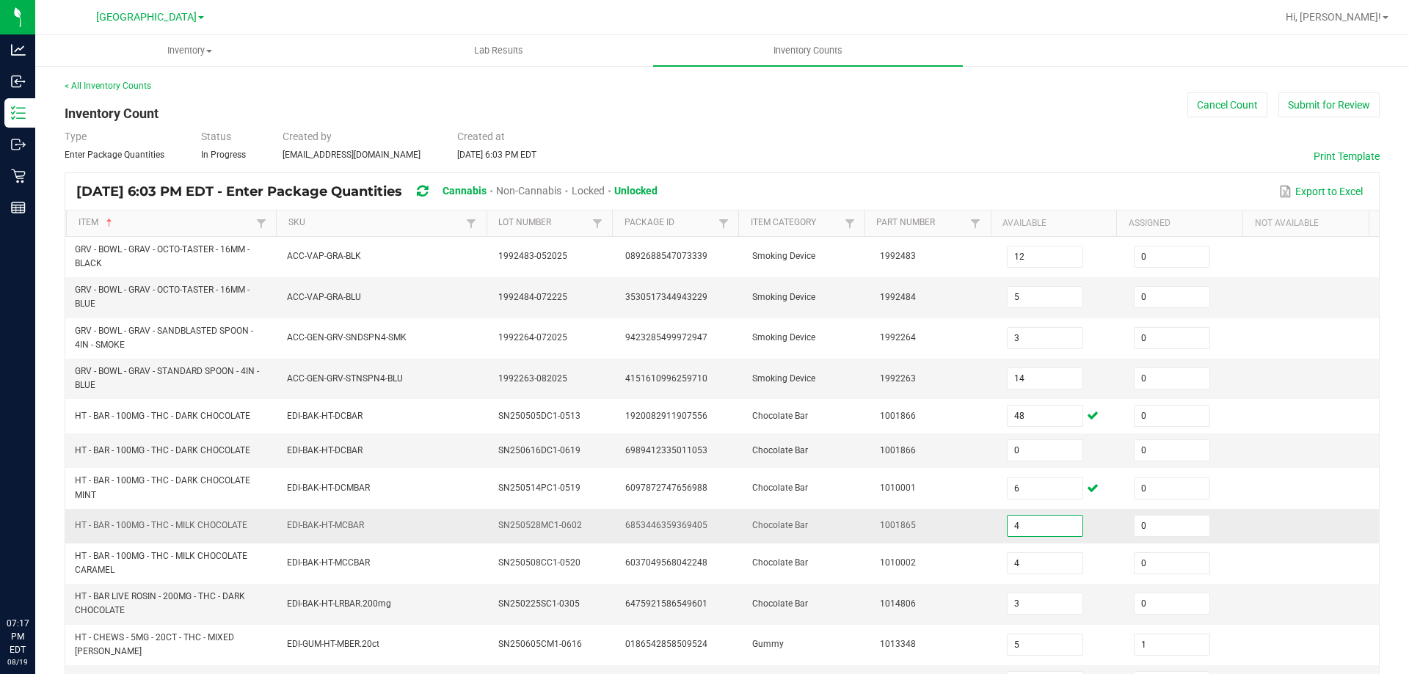
click at [1014, 523] on input "4" at bounding box center [1045, 526] width 75 height 21
click at [685, 396] on td "4151610996259710" at bounding box center [679, 379] width 127 height 40
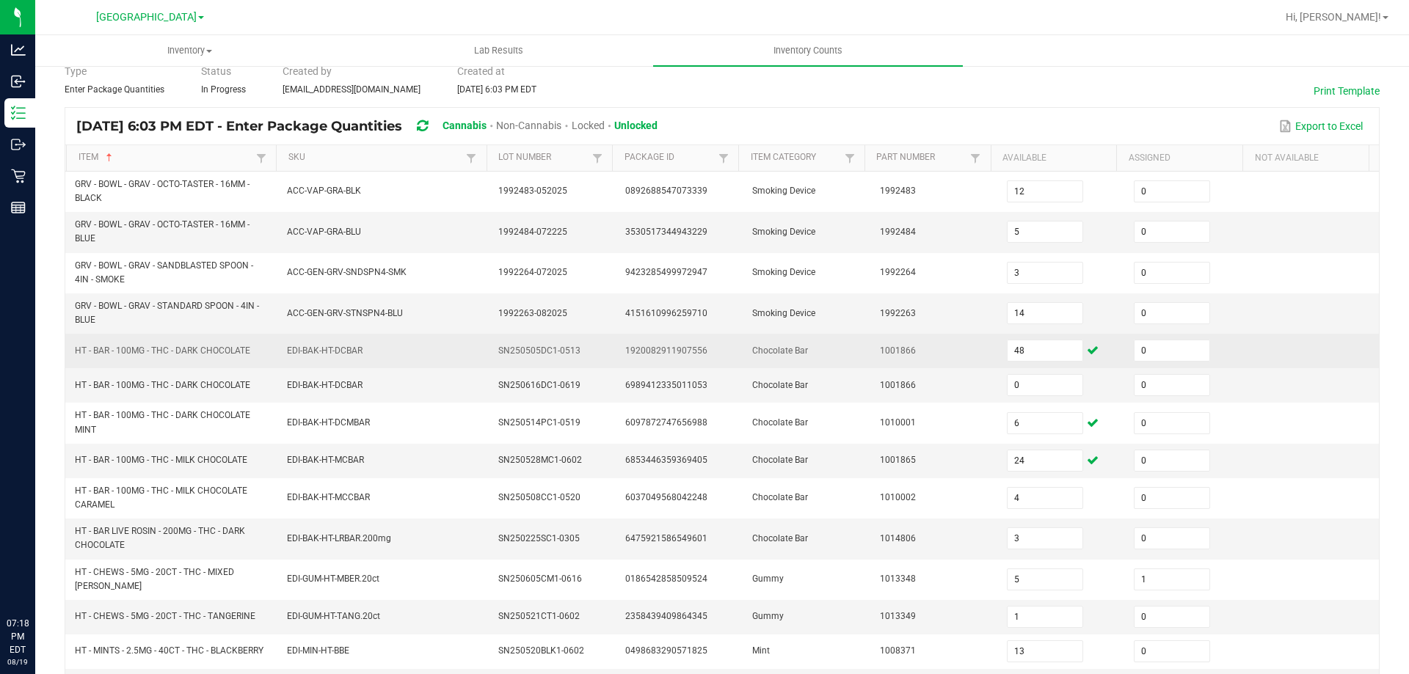
scroll to position [147, 0]
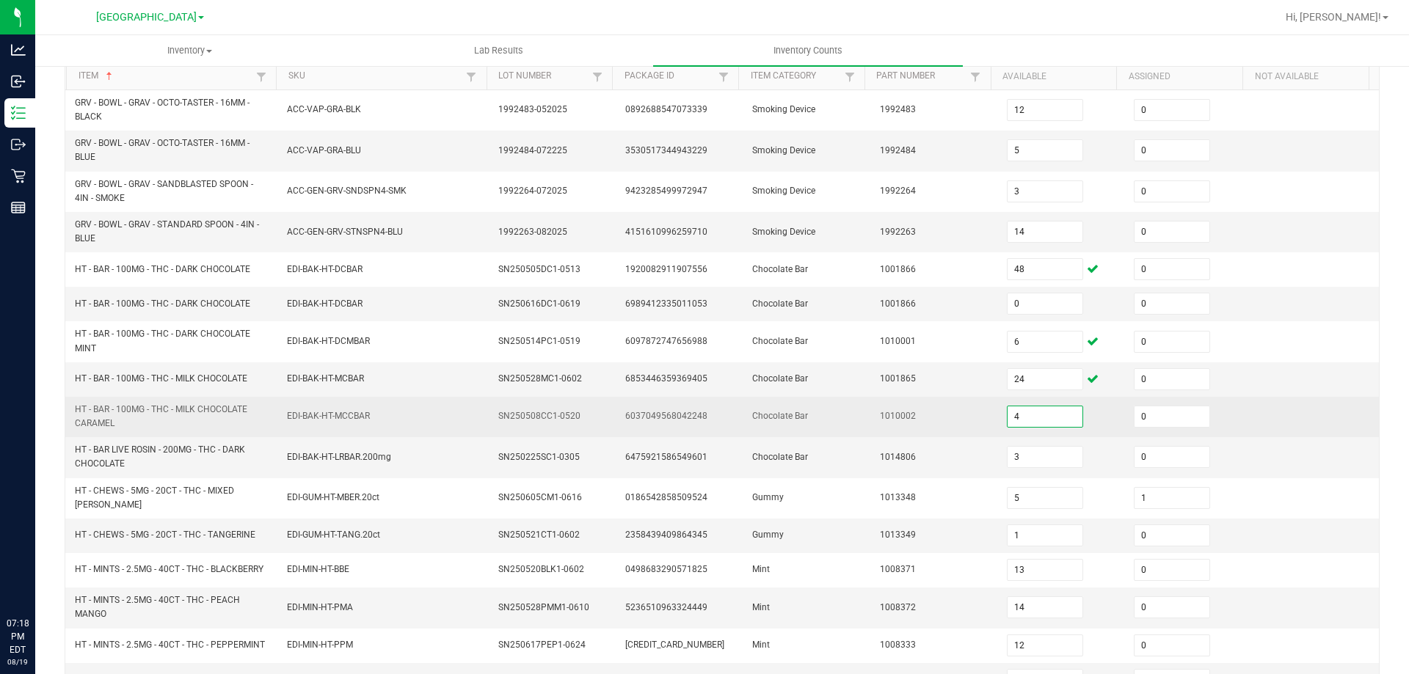
click at [1039, 418] on input "4" at bounding box center [1045, 417] width 75 height 21
click at [793, 434] on td "Chocolate Bar" at bounding box center [806, 417] width 127 height 40
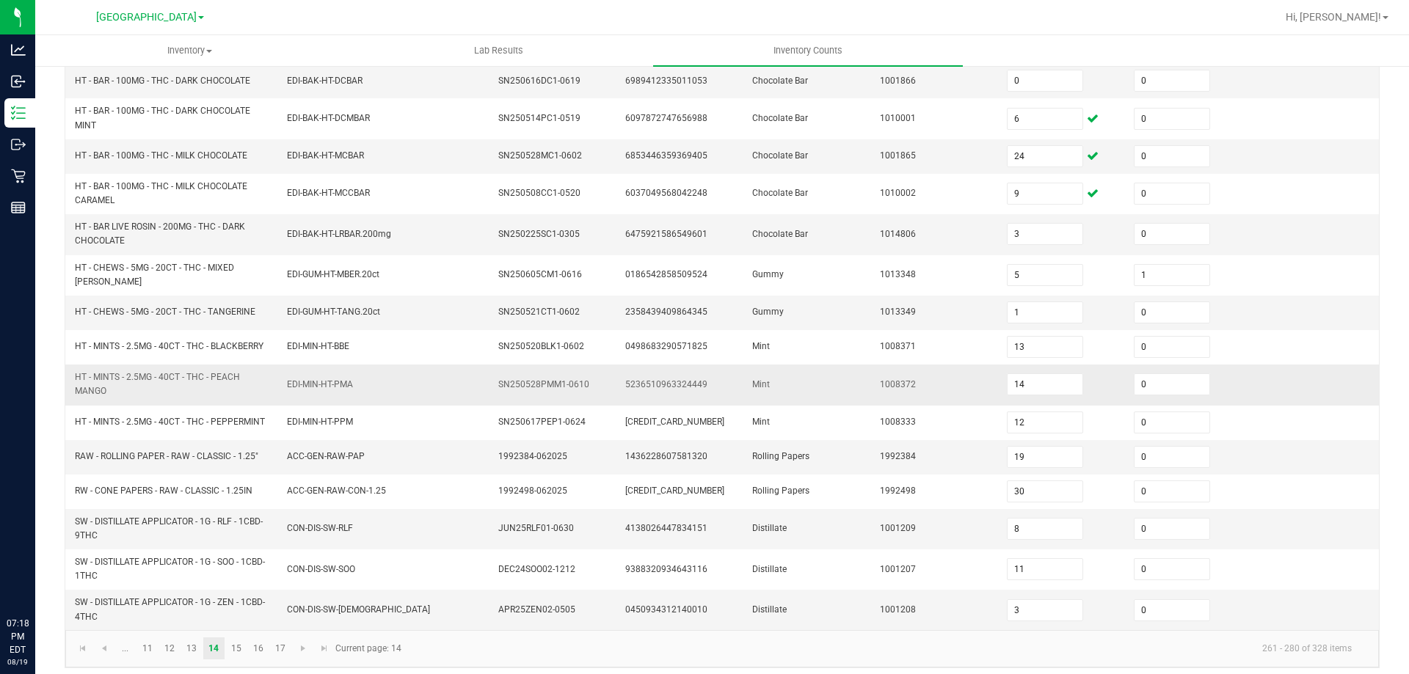
scroll to position [373, 0]
click at [241, 644] on link "15" at bounding box center [235, 646] width 21 height 22
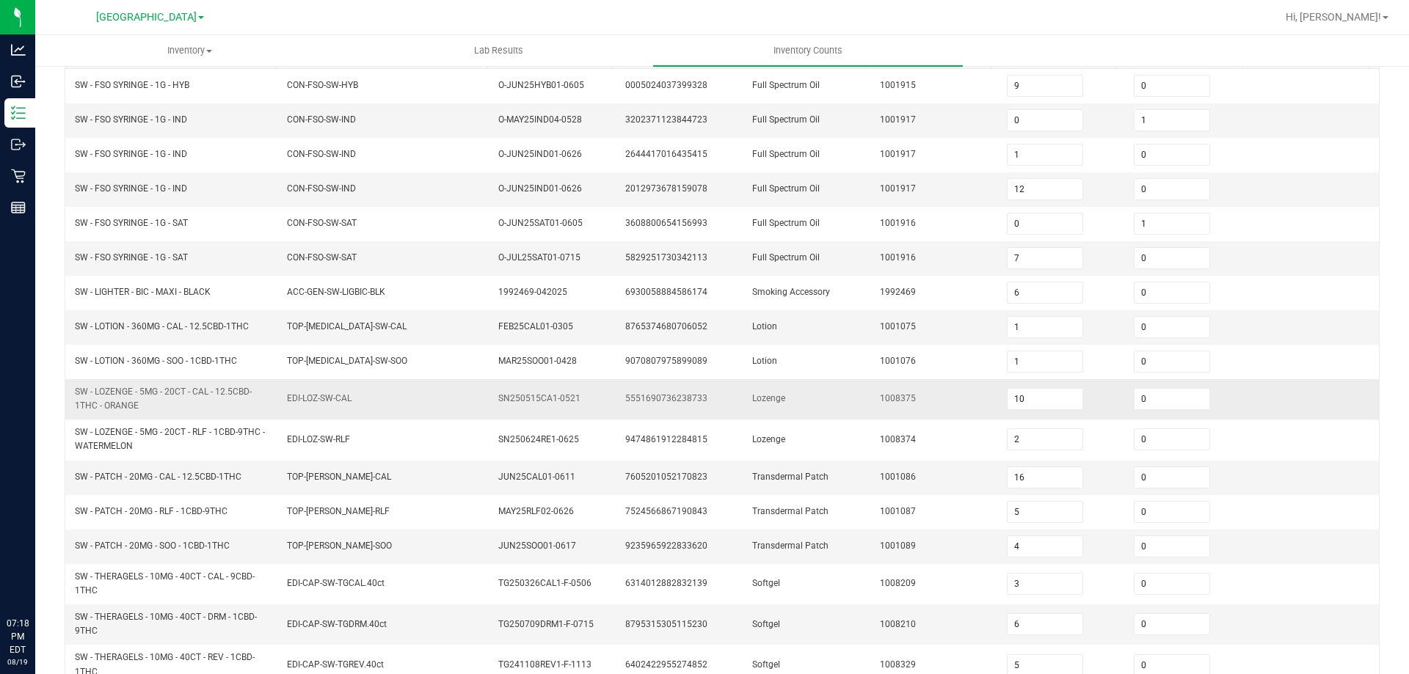
scroll to position [208, 0]
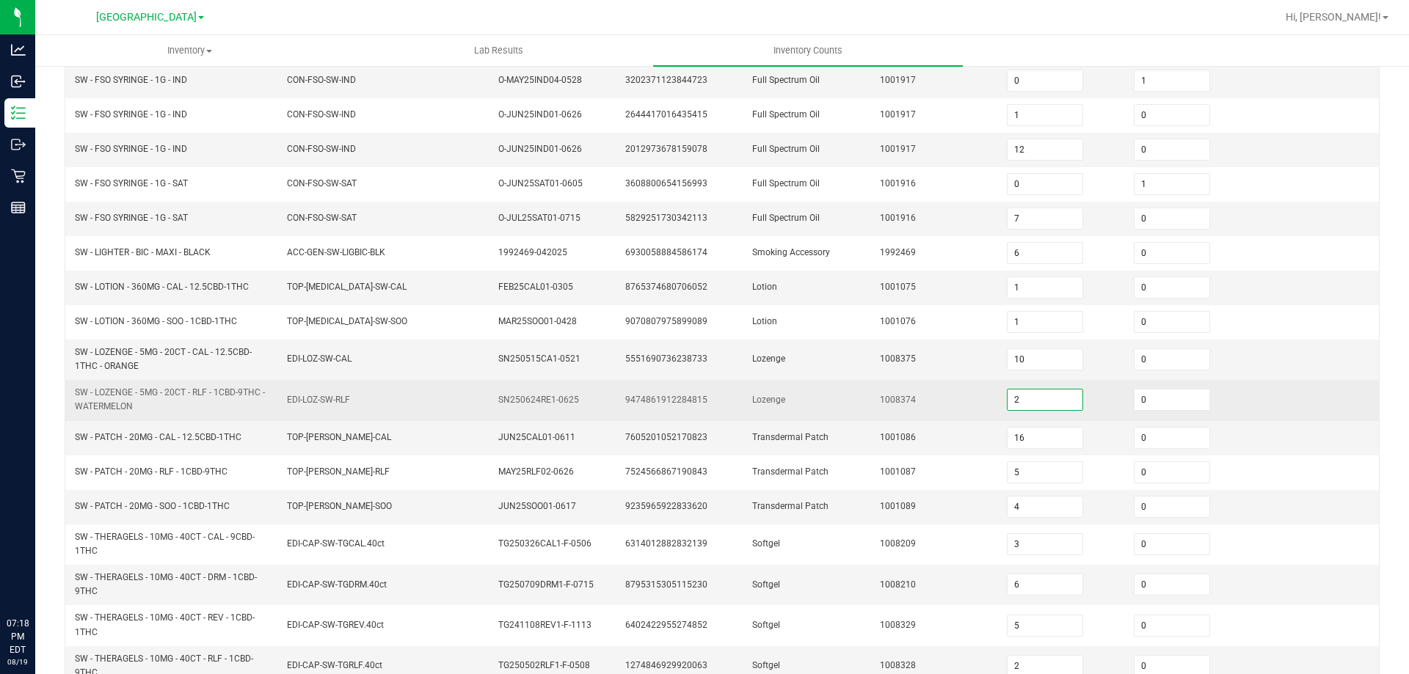
click at [1044, 401] on input "2" at bounding box center [1045, 400] width 75 height 21
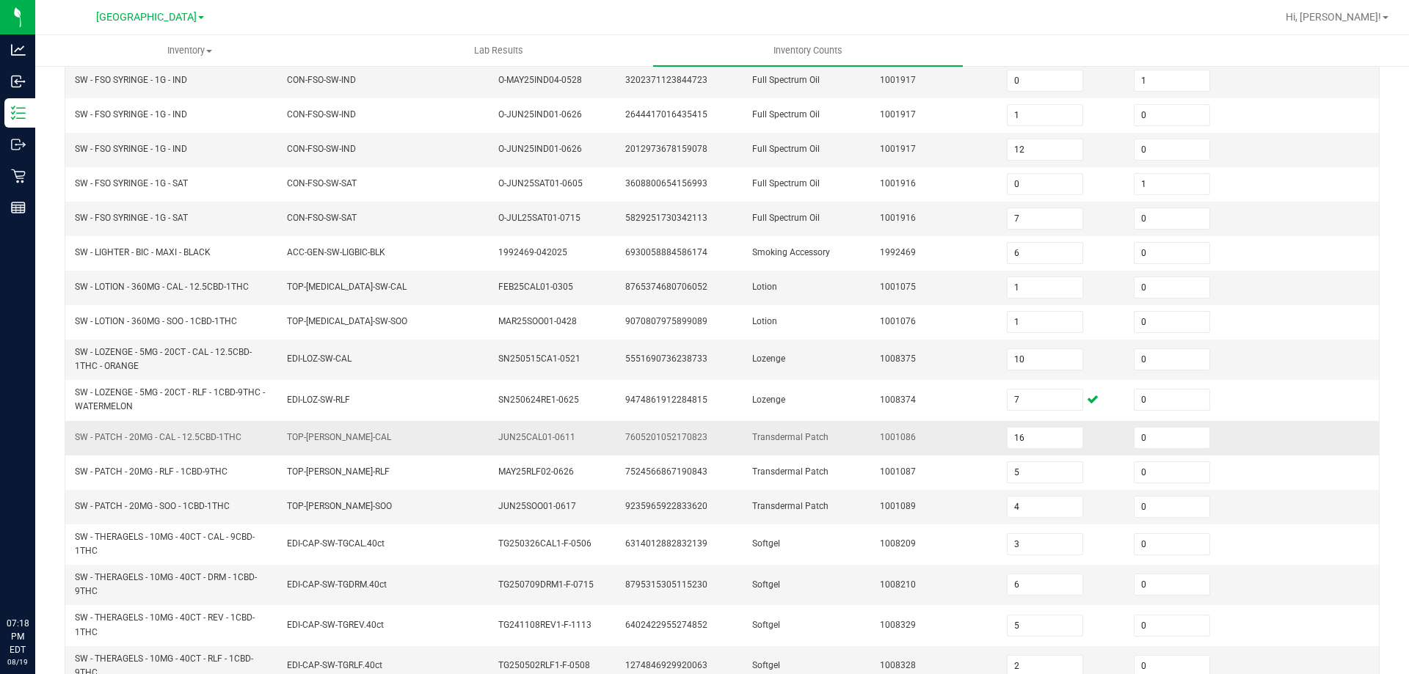
click at [839, 454] on td "Transdermal Patch" at bounding box center [806, 438] width 127 height 34
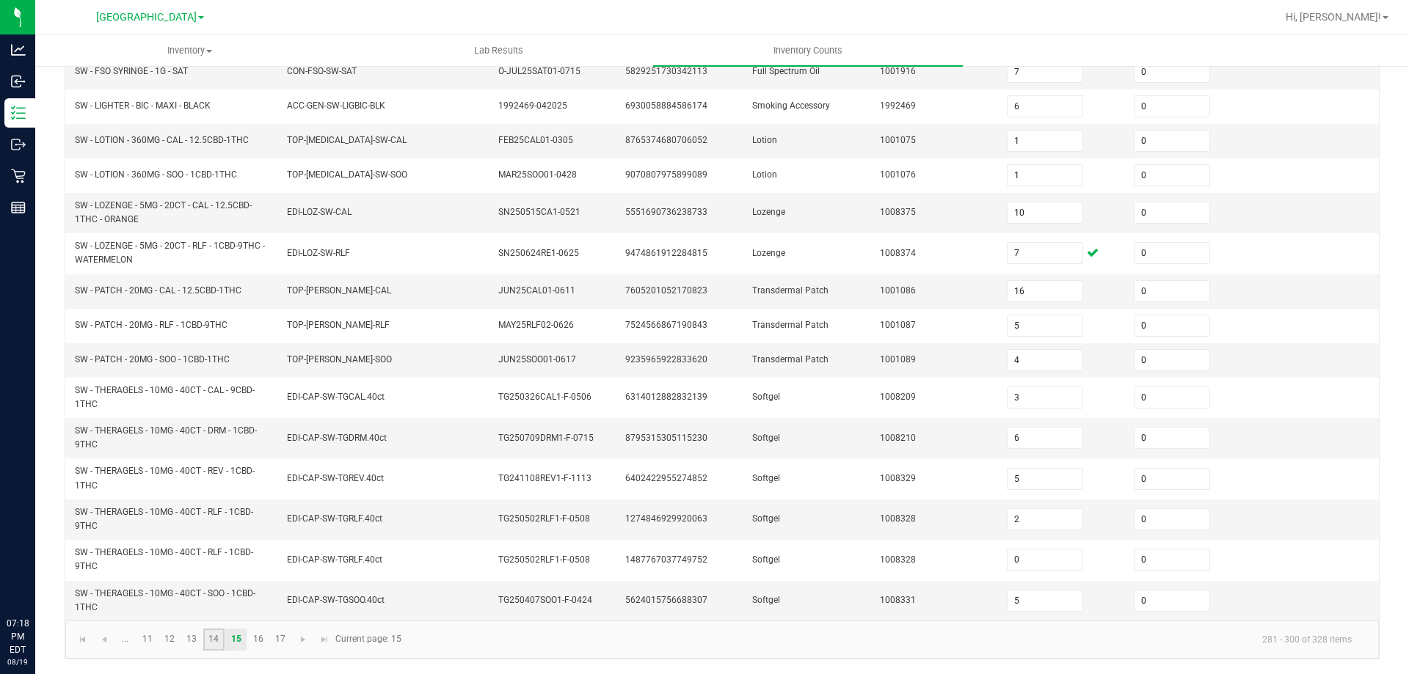
click at [213, 635] on link "14" at bounding box center [213, 640] width 21 height 22
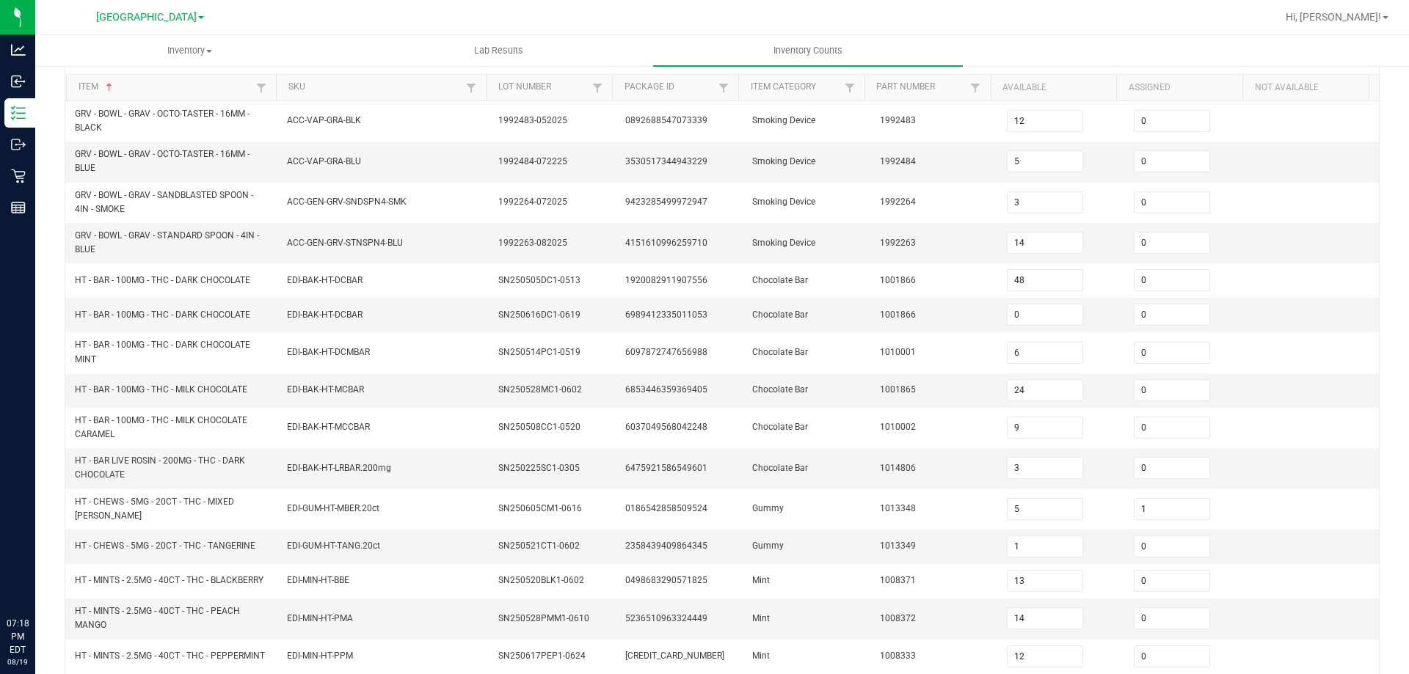
scroll to position [134, 0]
click at [1039, 467] on input "3" at bounding box center [1045, 469] width 75 height 21
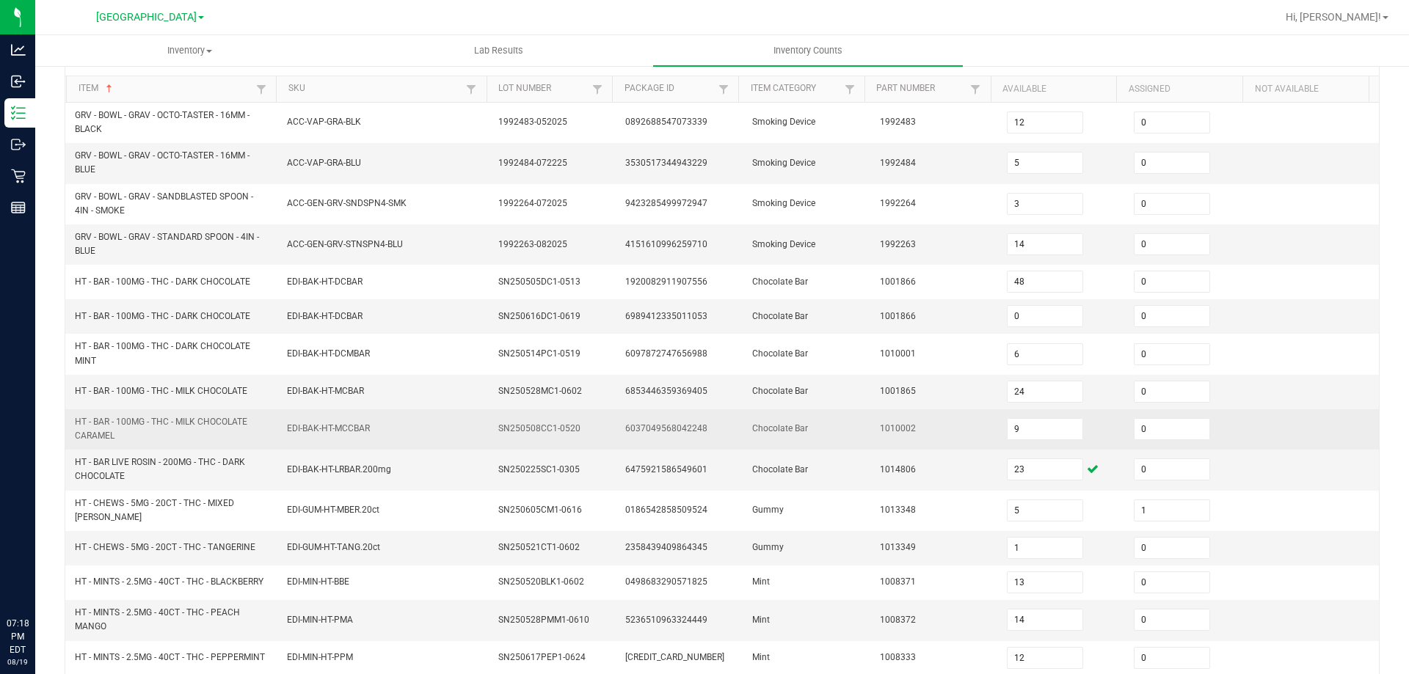
click at [692, 411] on td "6037049568042248" at bounding box center [679, 429] width 127 height 40
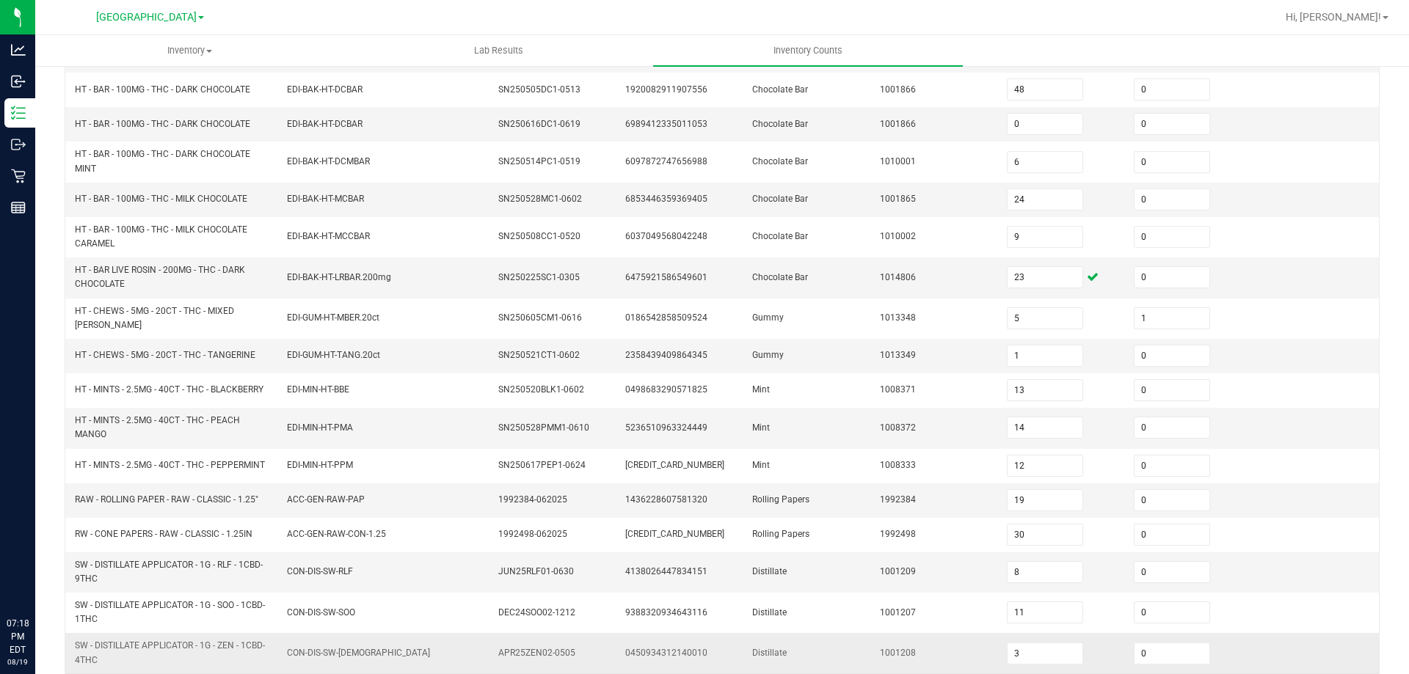
scroll to position [373, 0]
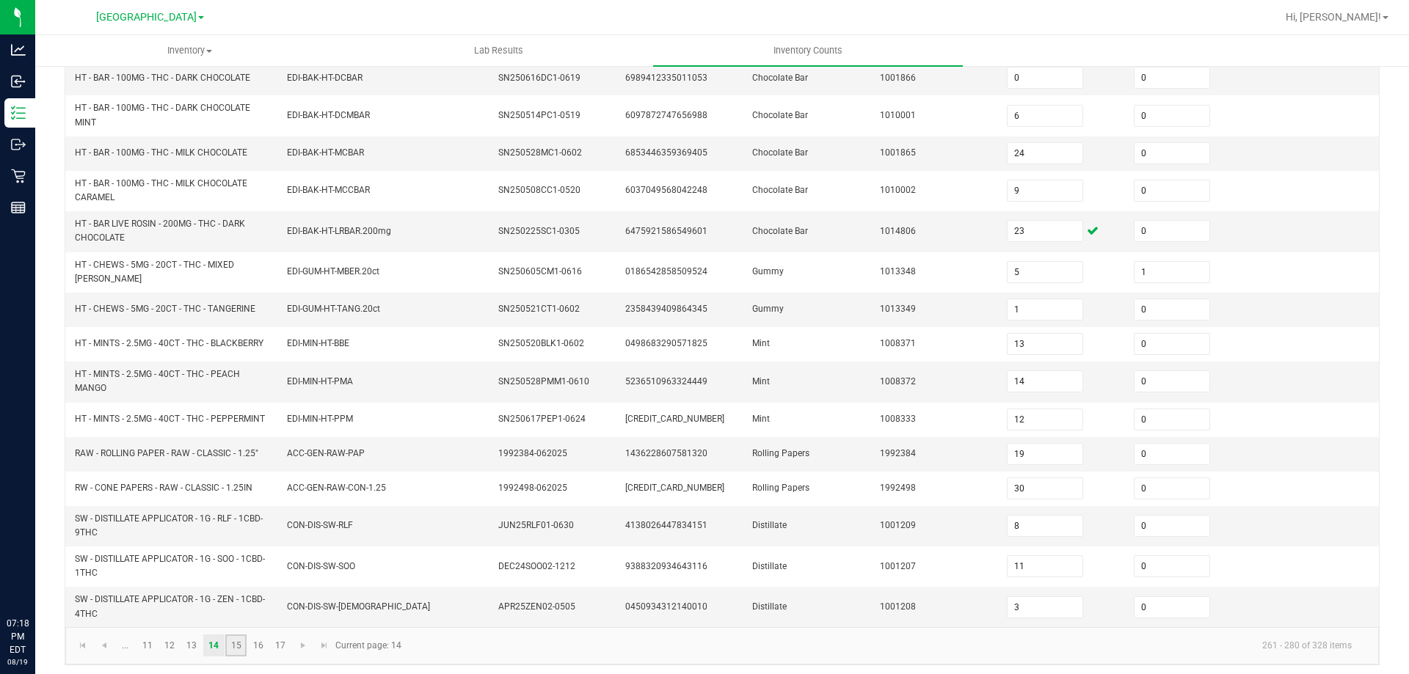
click at [241, 637] on link "15" at bounding box center [235, 646] width 21 height 22
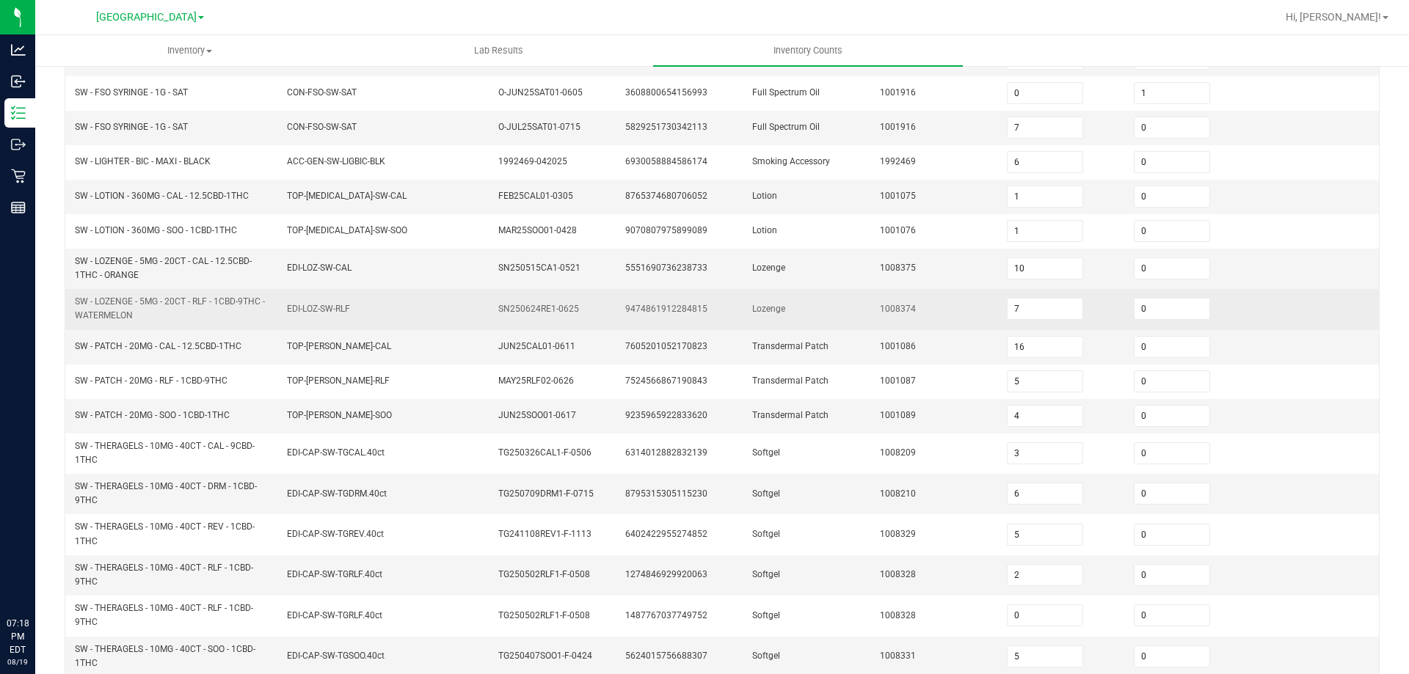
scroll to position [354, 0]
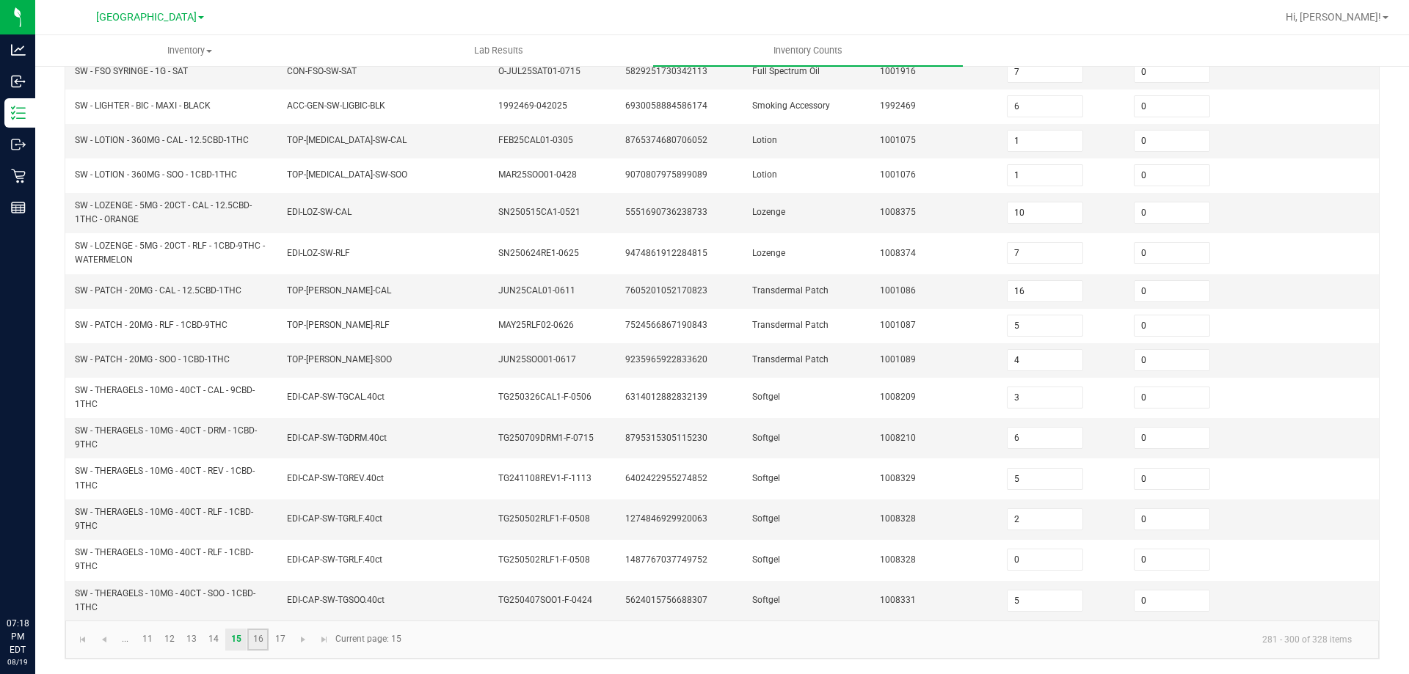
click at [268, 638] on link "16" at bounding box center [257, 640] width 21 height 22
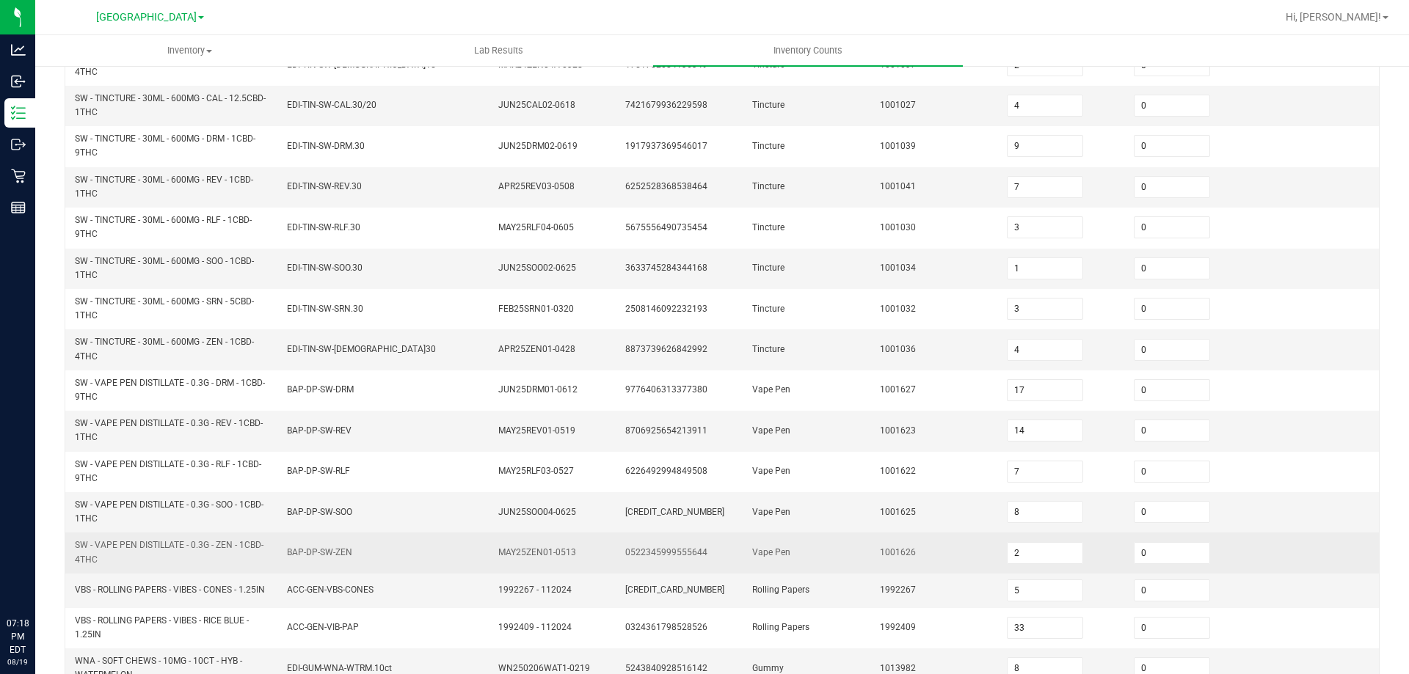
scroll to position [61, 0]
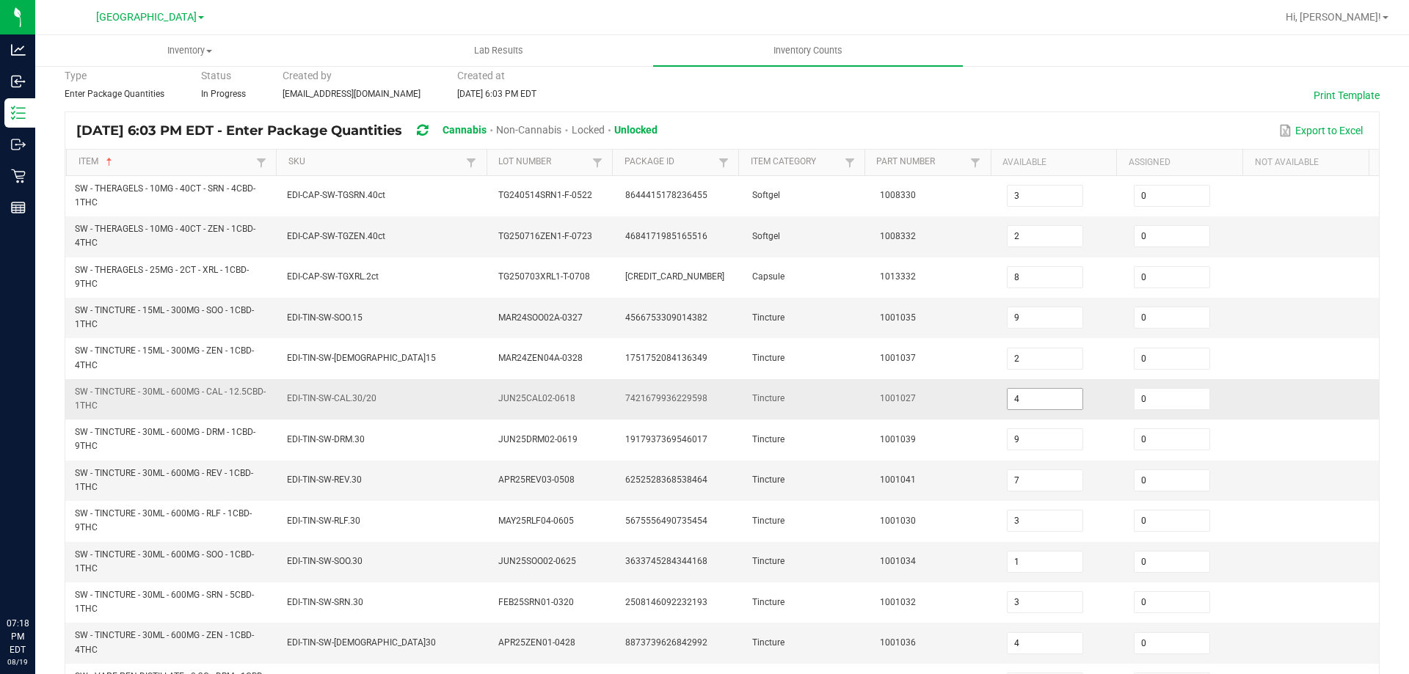
click at [1014, 389] on input "4" at bounding box center [1045, 399] width 75 height 21
click at [917, 419] on td "1001027" at bounding box center [934, 399] width 127 height 40
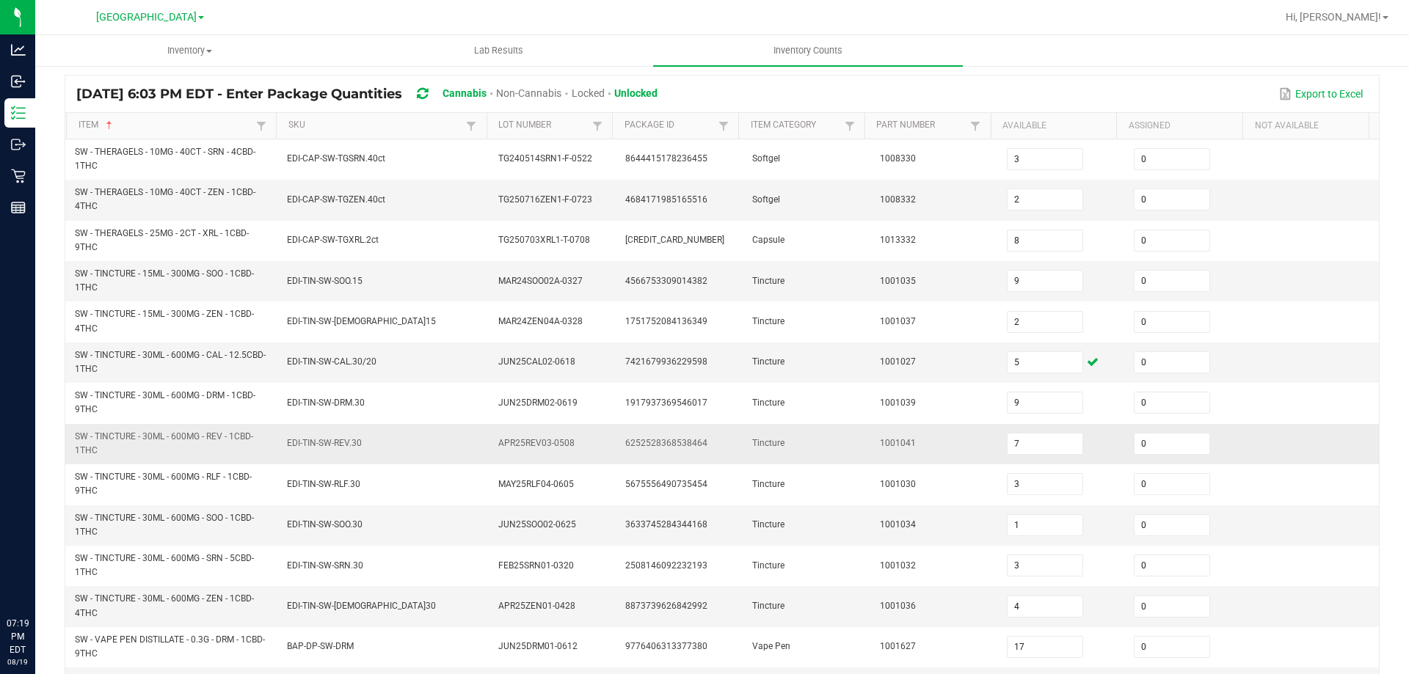
scroll to position [134, 0]
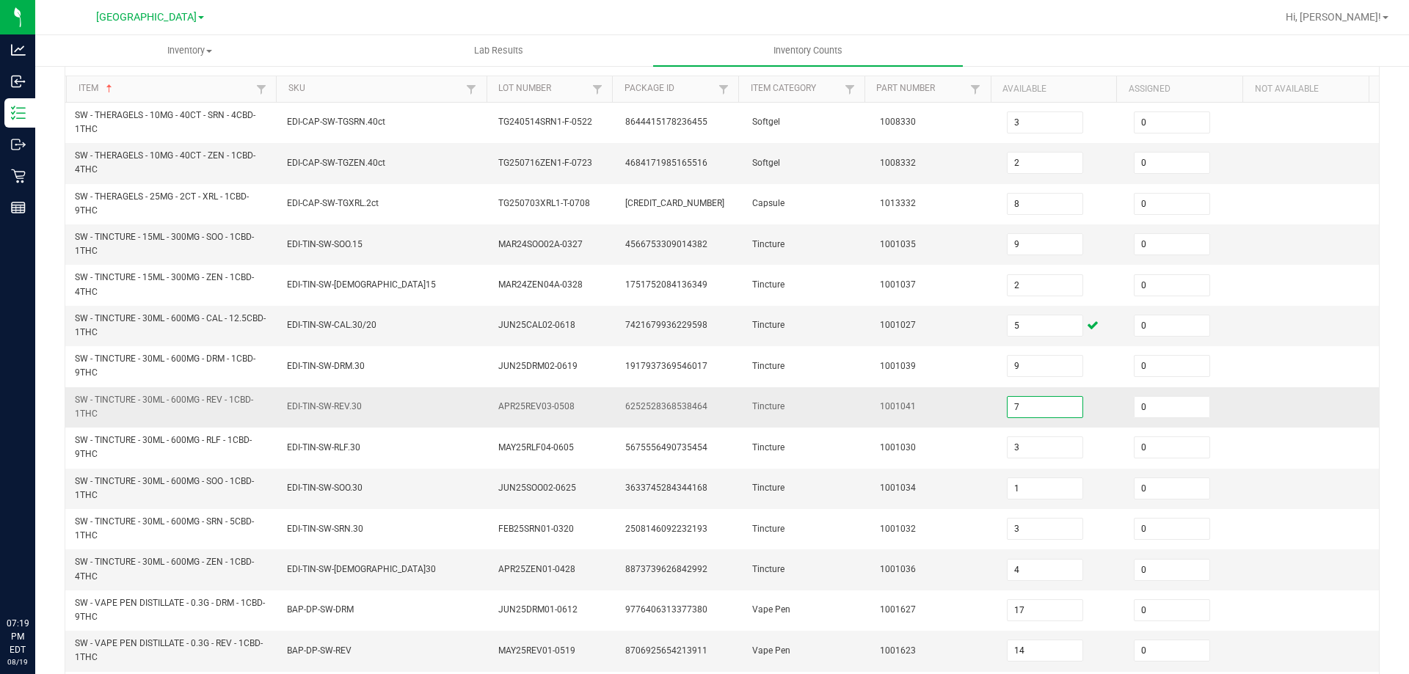
click at [1018, 399] on input "7" at bounding box center [1045, 407] width 75 height 21
click at [1019, 485] on input "1" at bounding box center [1045, 488] width 75 height 21
click at [953, 485] on td "1001034" at bounding box center [934, 489] width 127 height 40
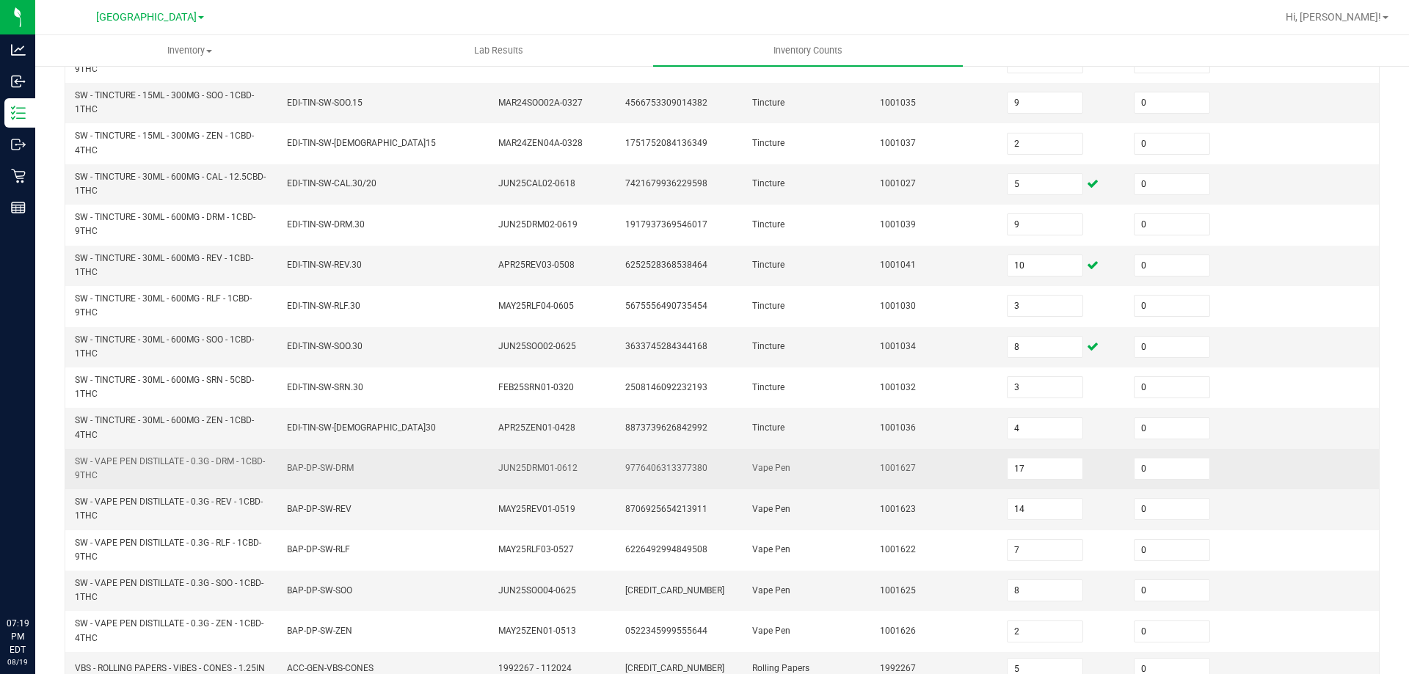
scroll to position [281, 0]
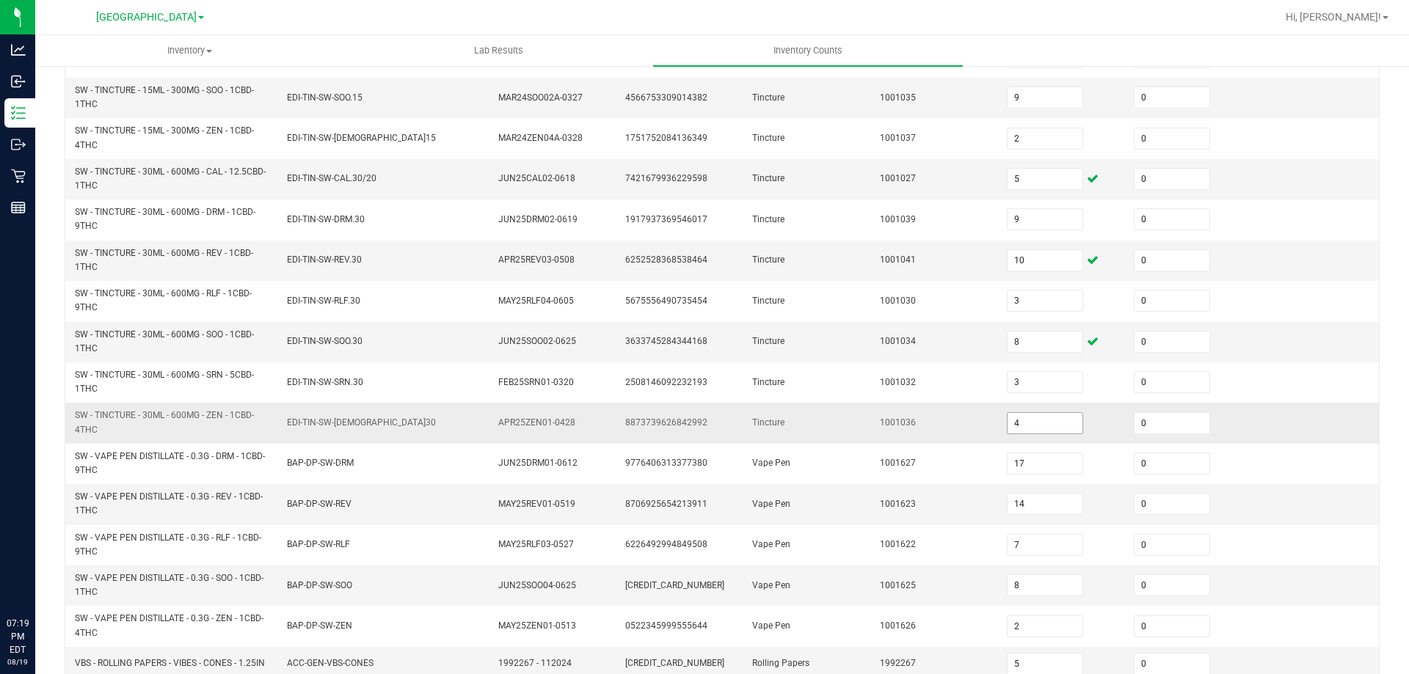
click at [1016, 422] on input "4" at bounding box center [1045, 423] width 75 height 21
click at [896, 419] on span "1001036" at bounding box center [898, 423] width 36 height 10
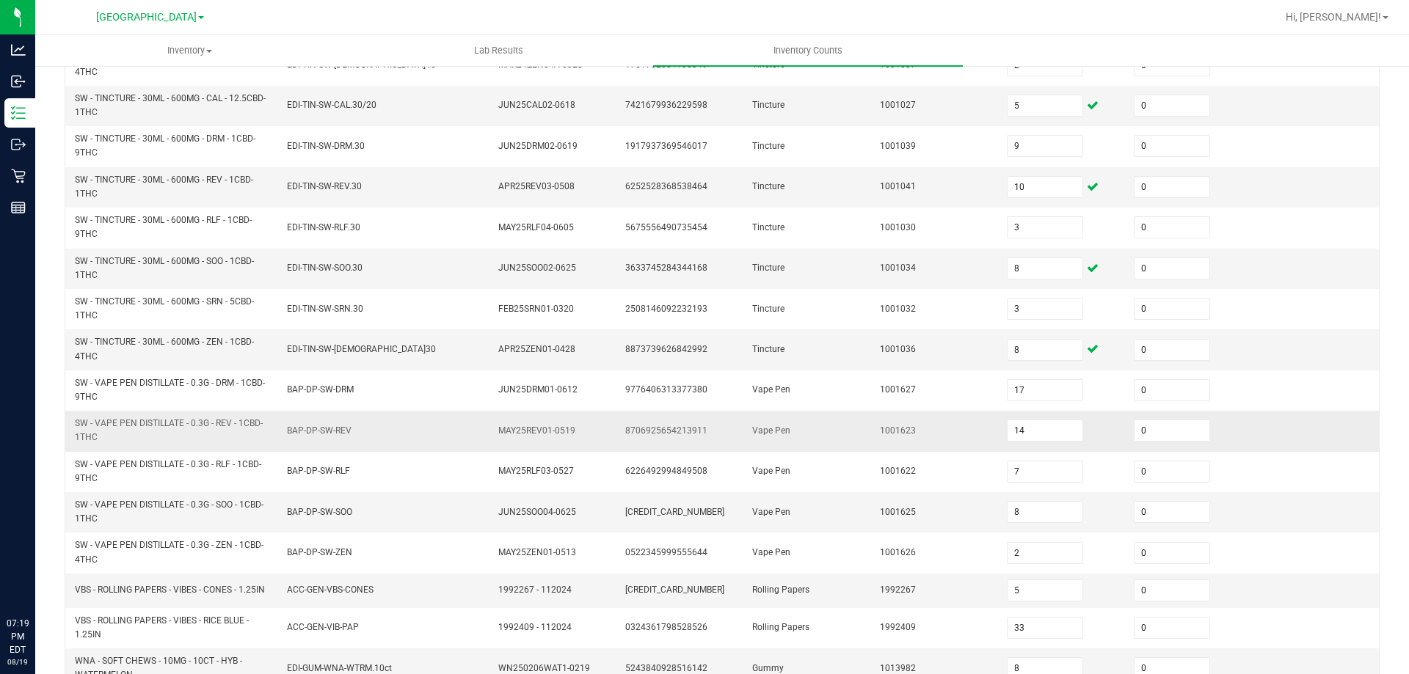
scroll to position [428, 0]
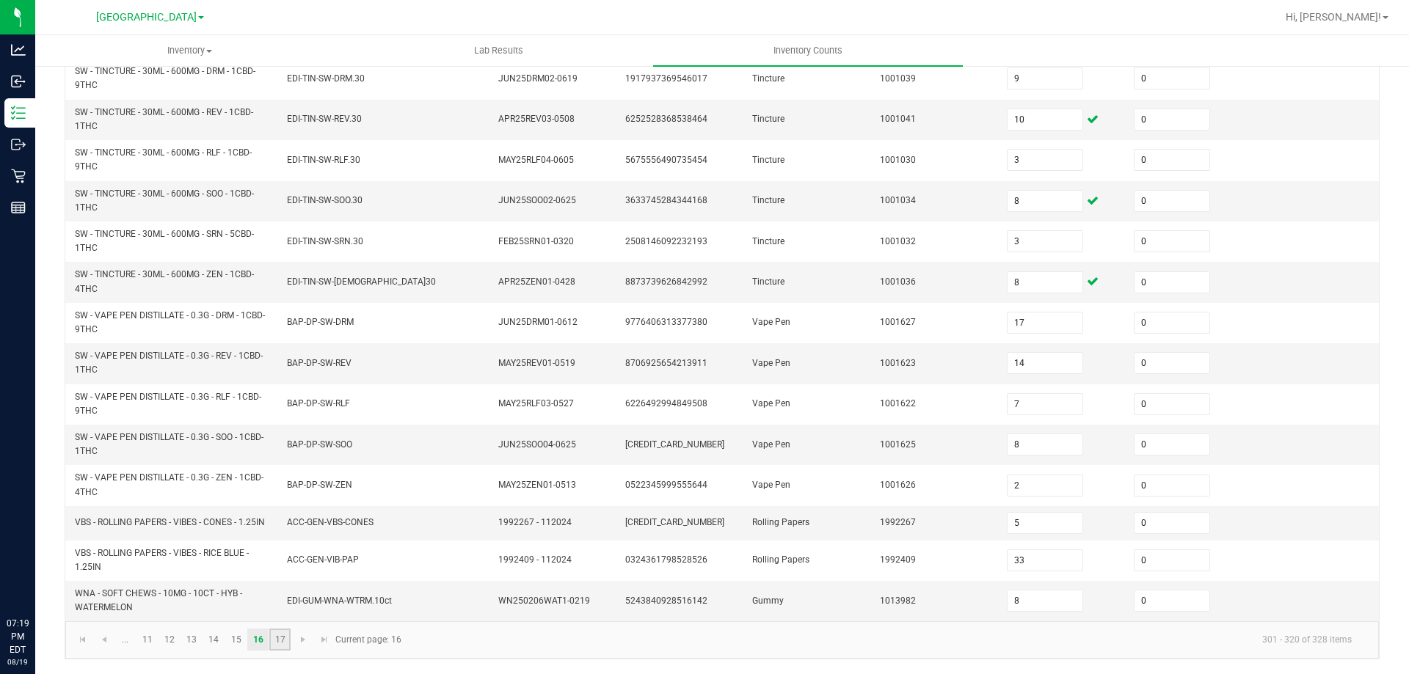
click at [282, 645] on link "17" at bounding box center [279, 640] width 21 height 22
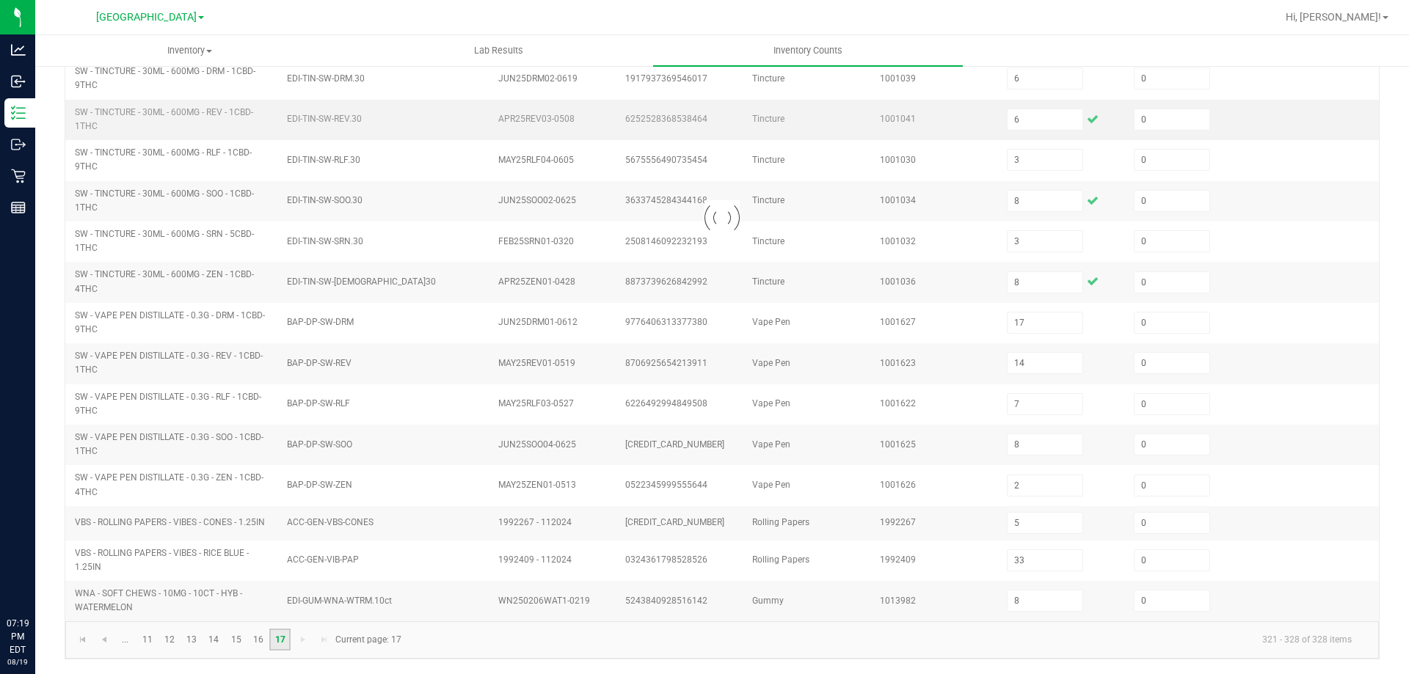
scroll to position [0, 0]
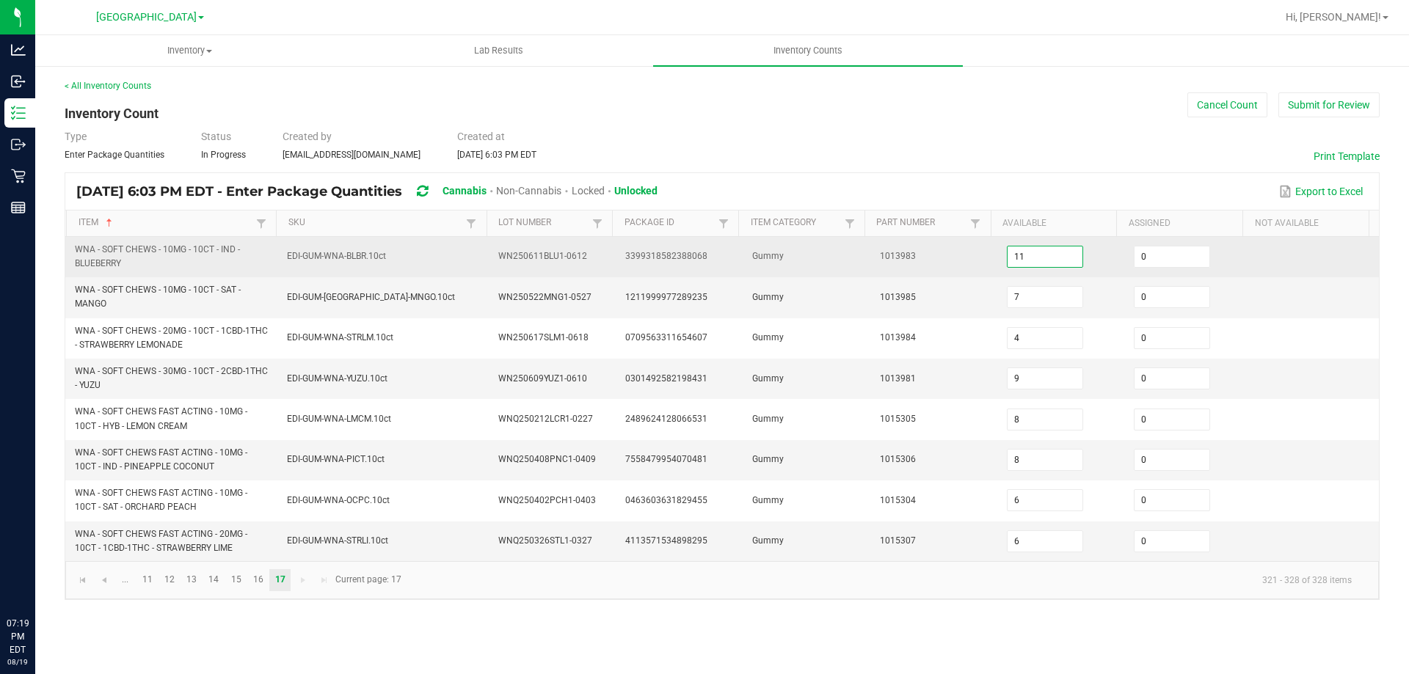
click at [1029, 250] on input "11" at bounding box center [1045, 257] width 75 height 21
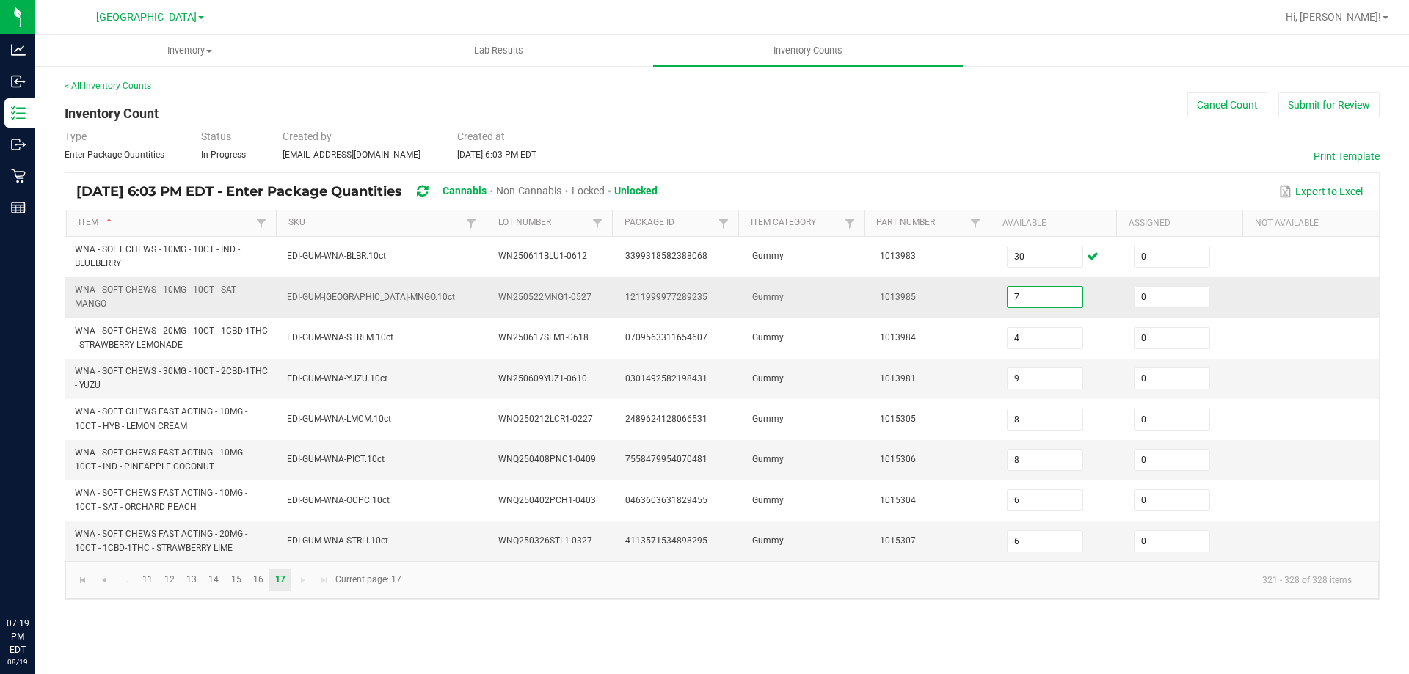
click at [1037, 288] on input "7" at bounding box center [1045, 297] width 75 height 21
click at [177, 285] on span "WNA - SOFT CHEWS - 10MG - 10CT - SAT - MANGO" at bounding box center [158, 297] width 166 height 24
copy span "WNA - SOFT CHEWS - 10MG - 10CT - SAT - MANGO"
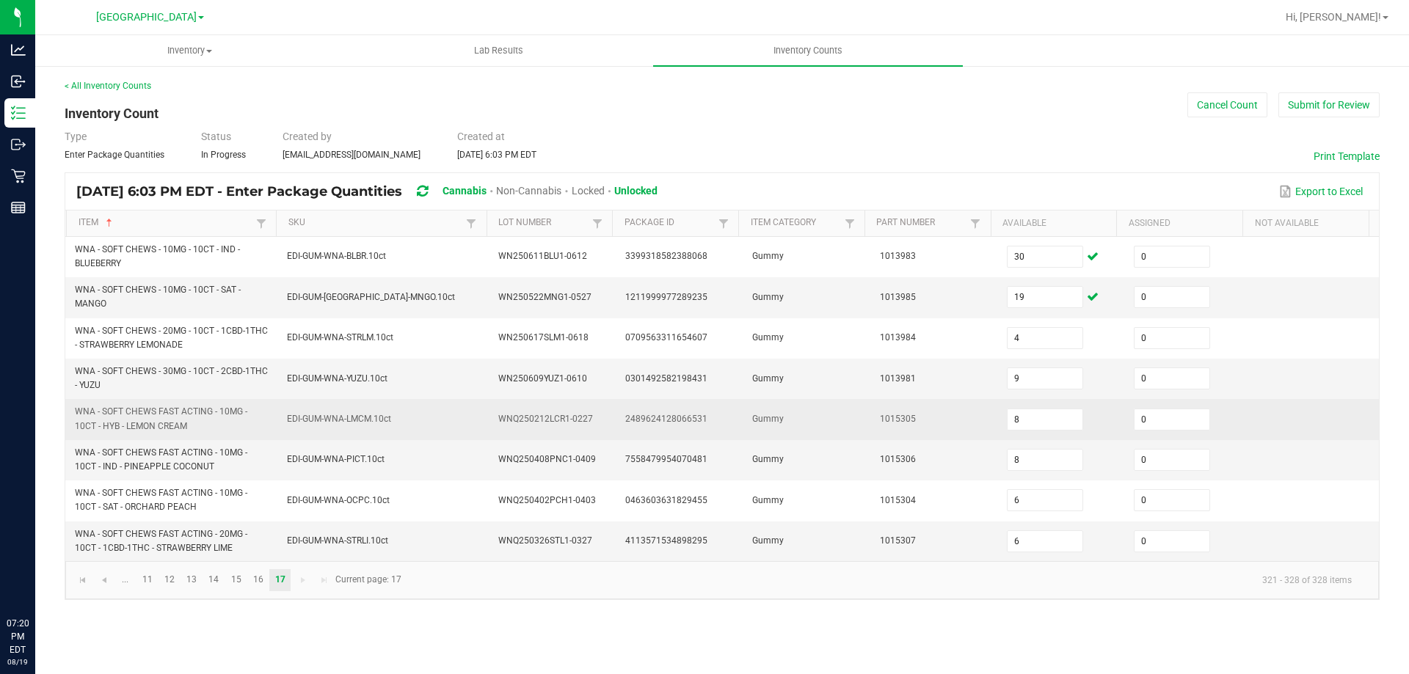
click at [972, 418] on td "1015305" at bounding box center [934, 419] width 127 height 40
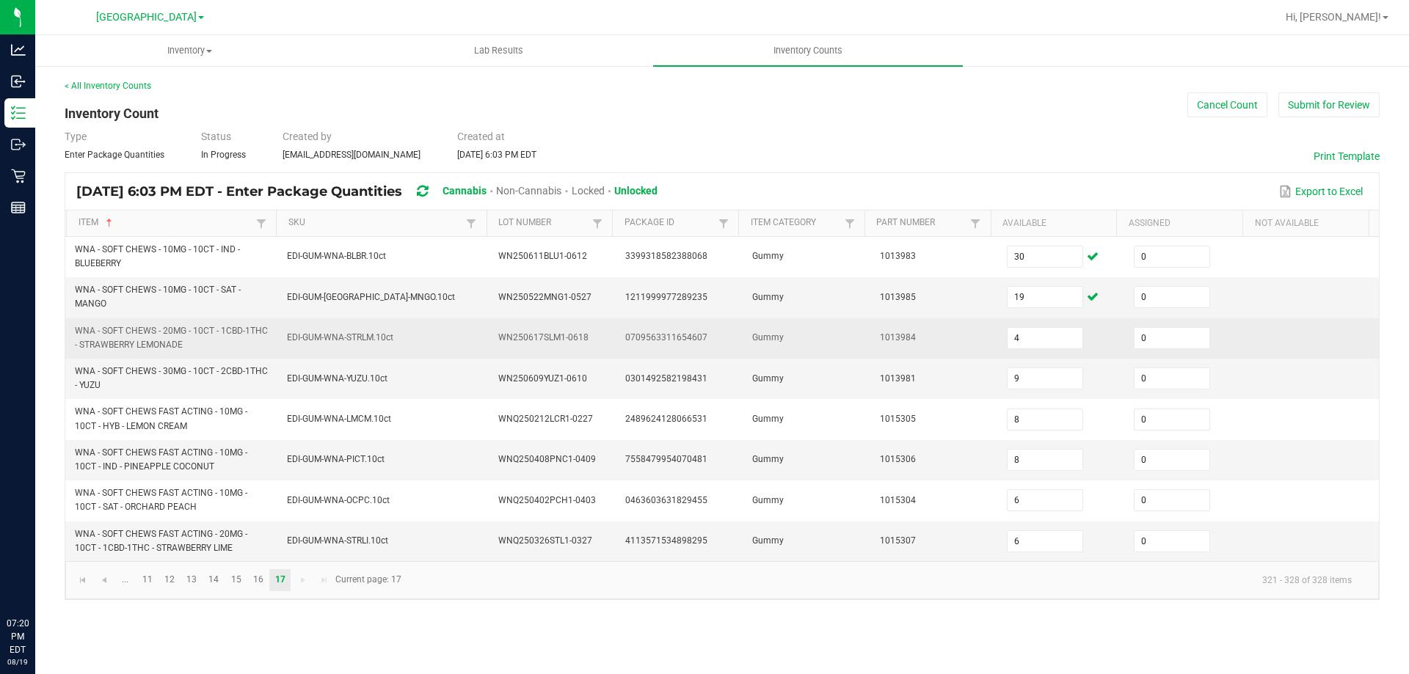
click at [1036, 354] on td "4" at bounding box center [1061, 338] width 127 height 40
click at [1033, 349] on span "4" at bounding box center [1045, 338] width 76 height 22
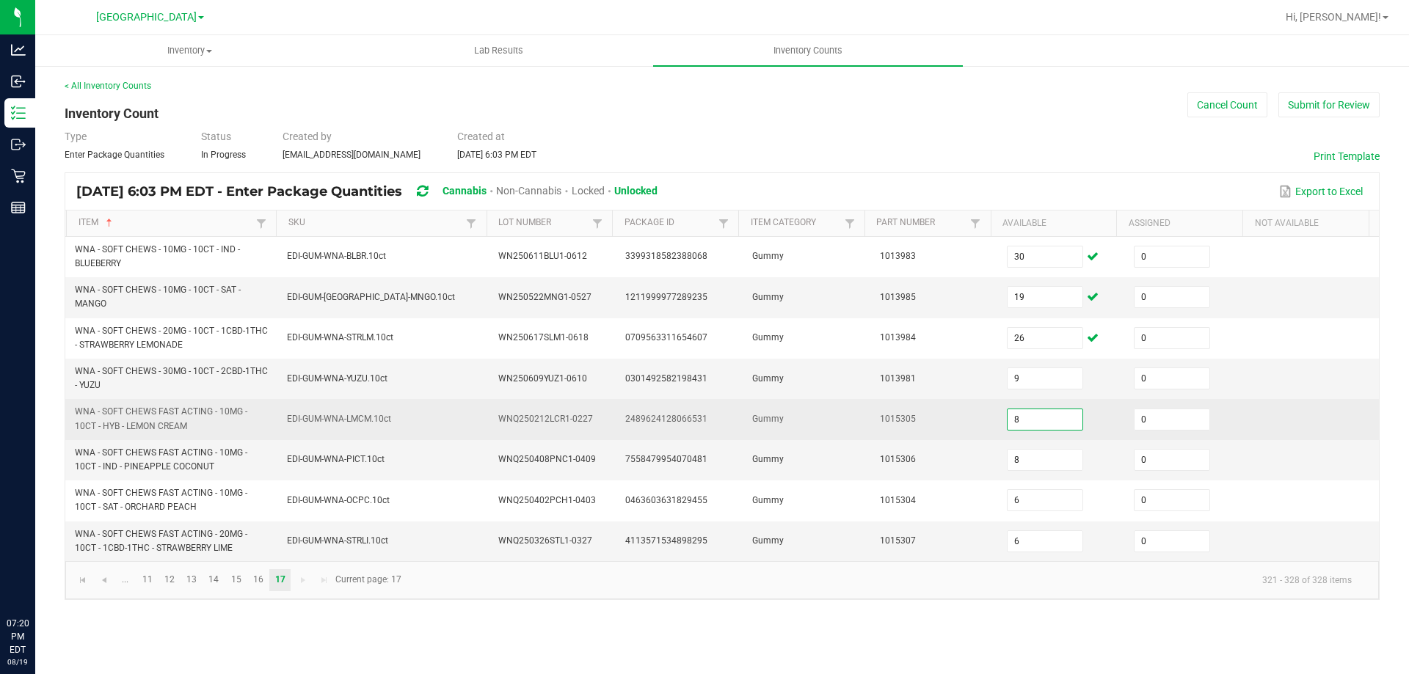
click at [1032, 422] on input "8" at bounding box center [1045, 419] width 75 height 21
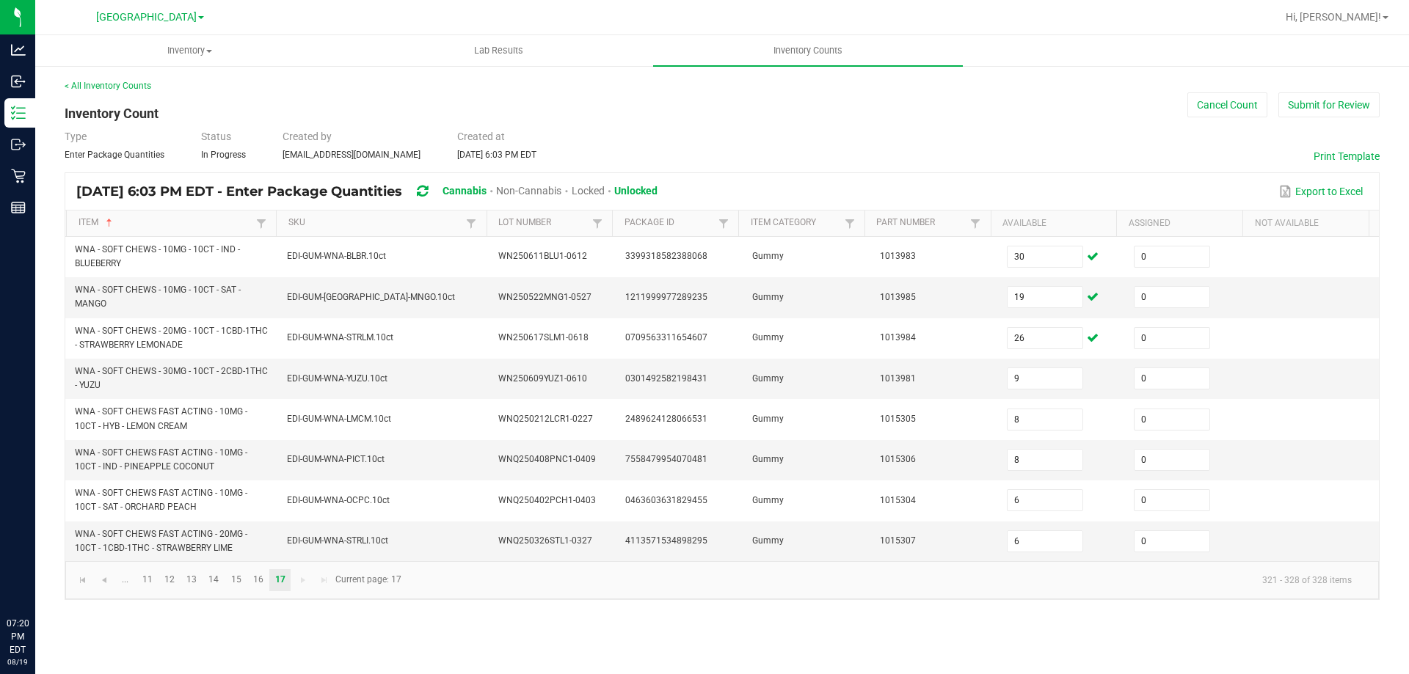
click at [280, 623] on div "Inventory All packages All inventory Waste log Create inventory Lab Results Inv…" at bounding box center [722, 354] width 1374 height 639
click at [252, 579] on link "16" at bounding box center [257, 580] width 21 height 22
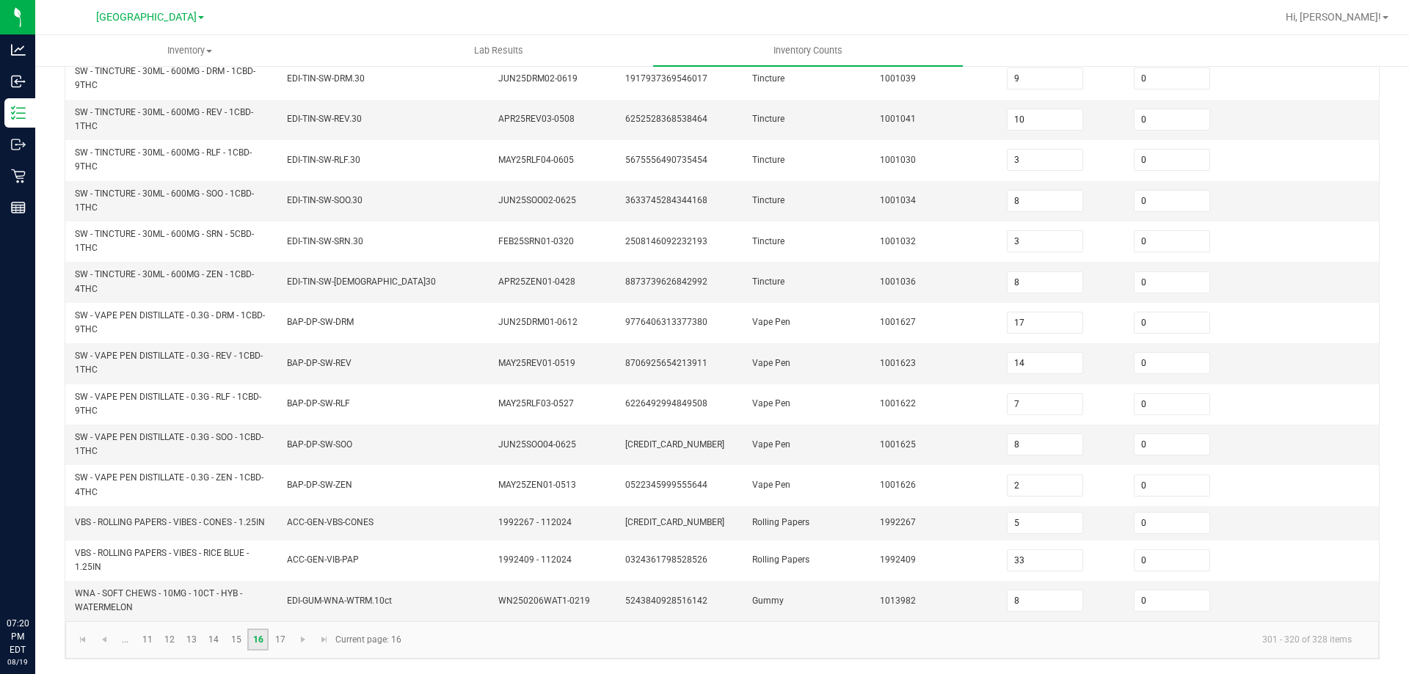
scroll to position [428, 0]
click at [1008, 602] on input "8" at bounding box center [1045, 601] width 75 height 21
click at [996, 622] on kendo-pager "... 11 12 13 14 15 16 17 301 - 320 of 328 items Current page: 16" at bounding box center [722, 640] width 1314 height 37
click at [282, 640] on link "17" at bounding box center [279, 640] width 21 height 22
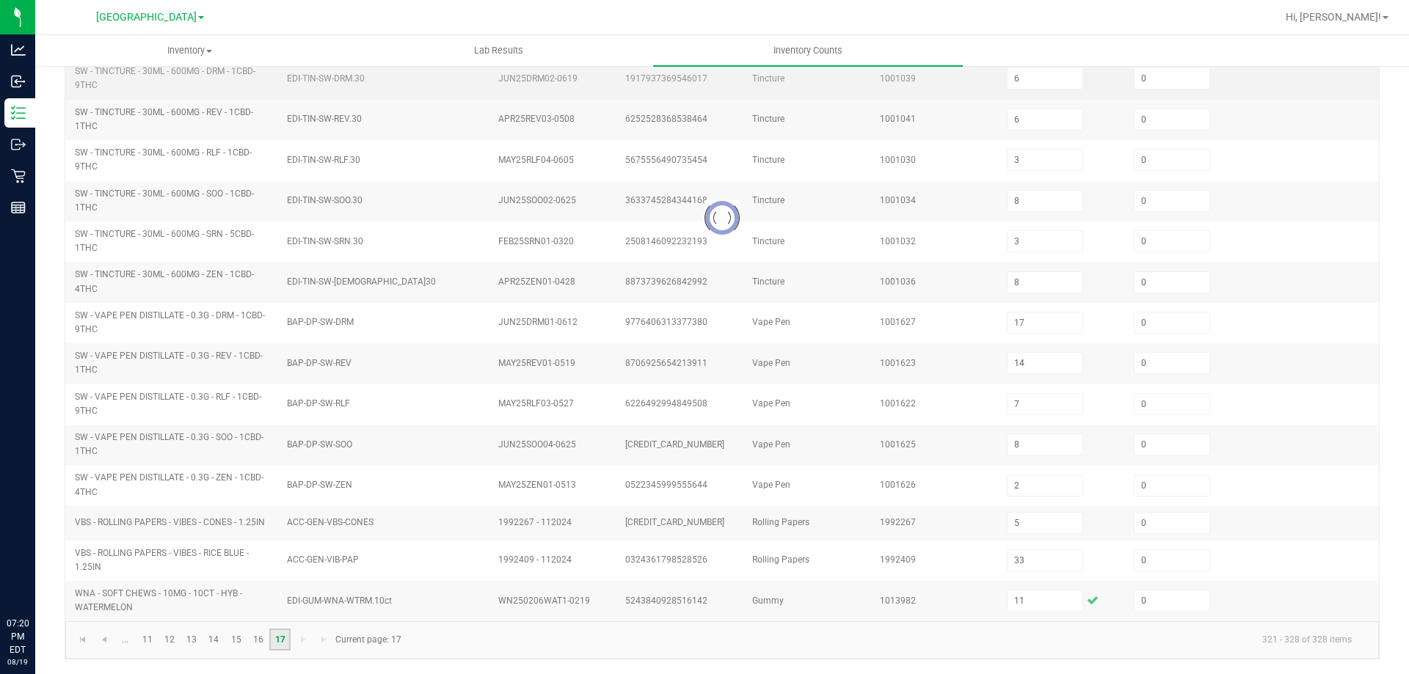
scroll to position [0, 0]
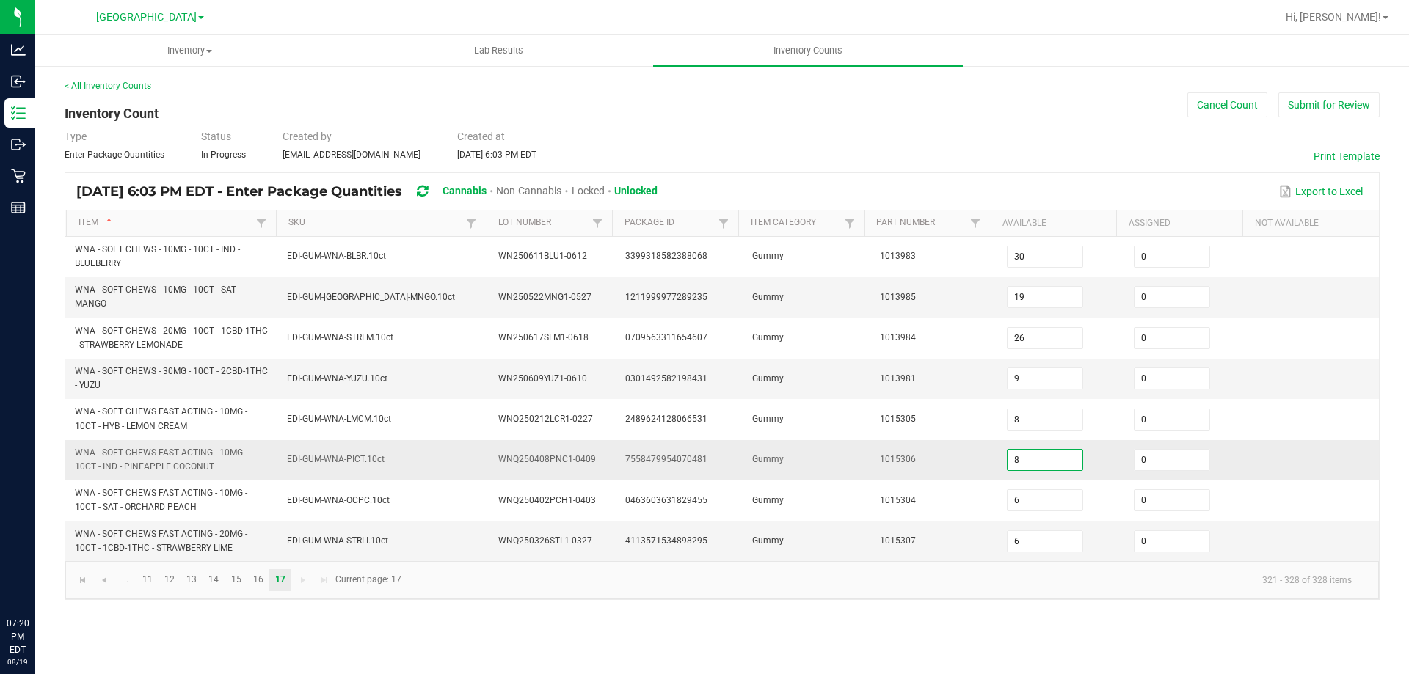
click at [1041, 450] on input "8" at bounding box center [1045, 460] width 75 height 21
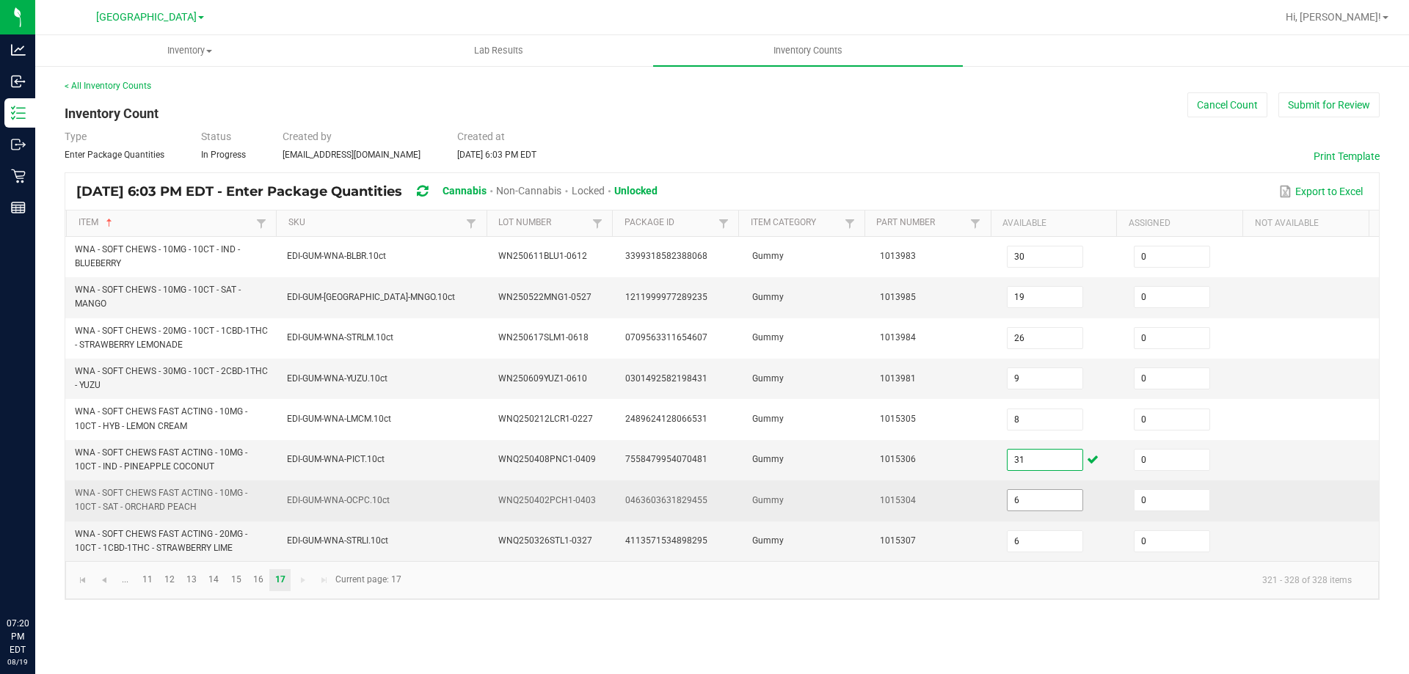
click at [1016, 491] on input "6" at bounding box center [1045, 500] width 75 height 21
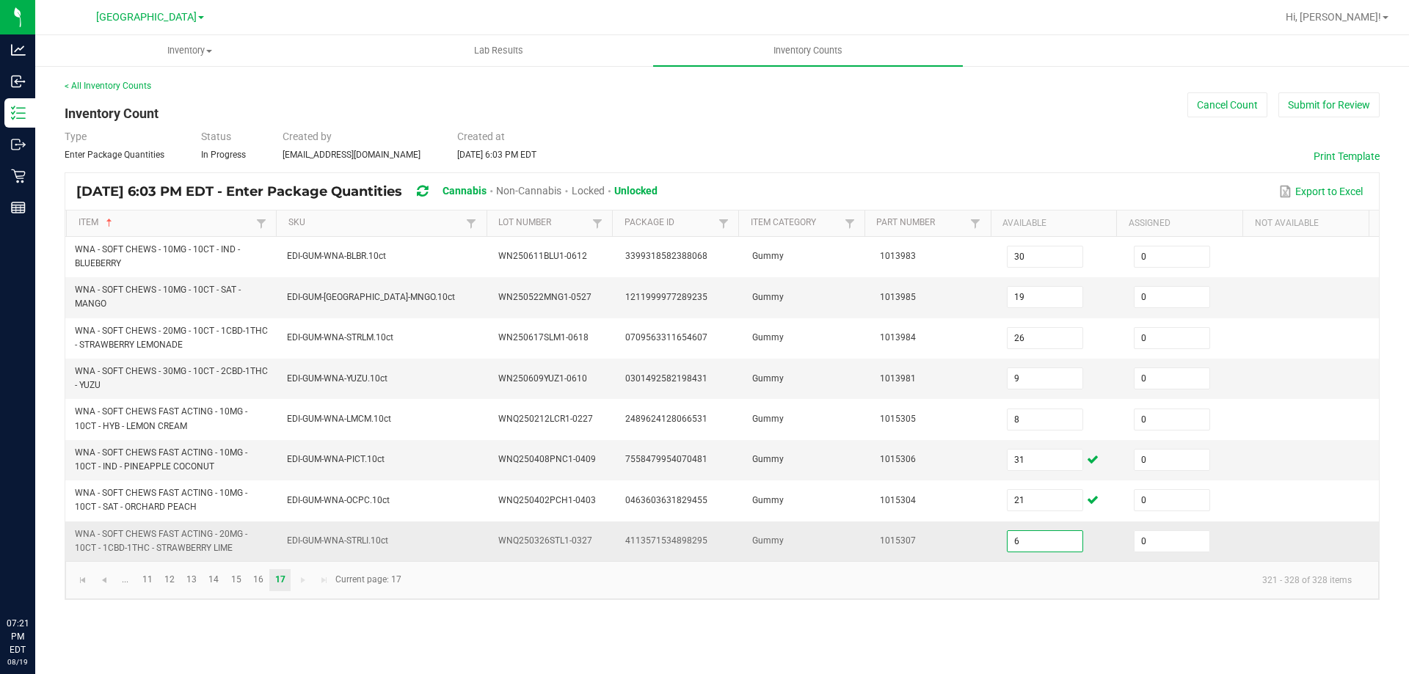
click at [1043, 548] on input "6" at bounding box center [1045, 541] width 75 height 21
click at [920, 619] on div "Inventory All packages All inventory Waste log Create inventory Lab Results Inv…" at bounding box center [722, 354] width 1374 height 639
click at [82, 581] on span "Go to the first page" at bounding box center [83, 581] width 12 height 12
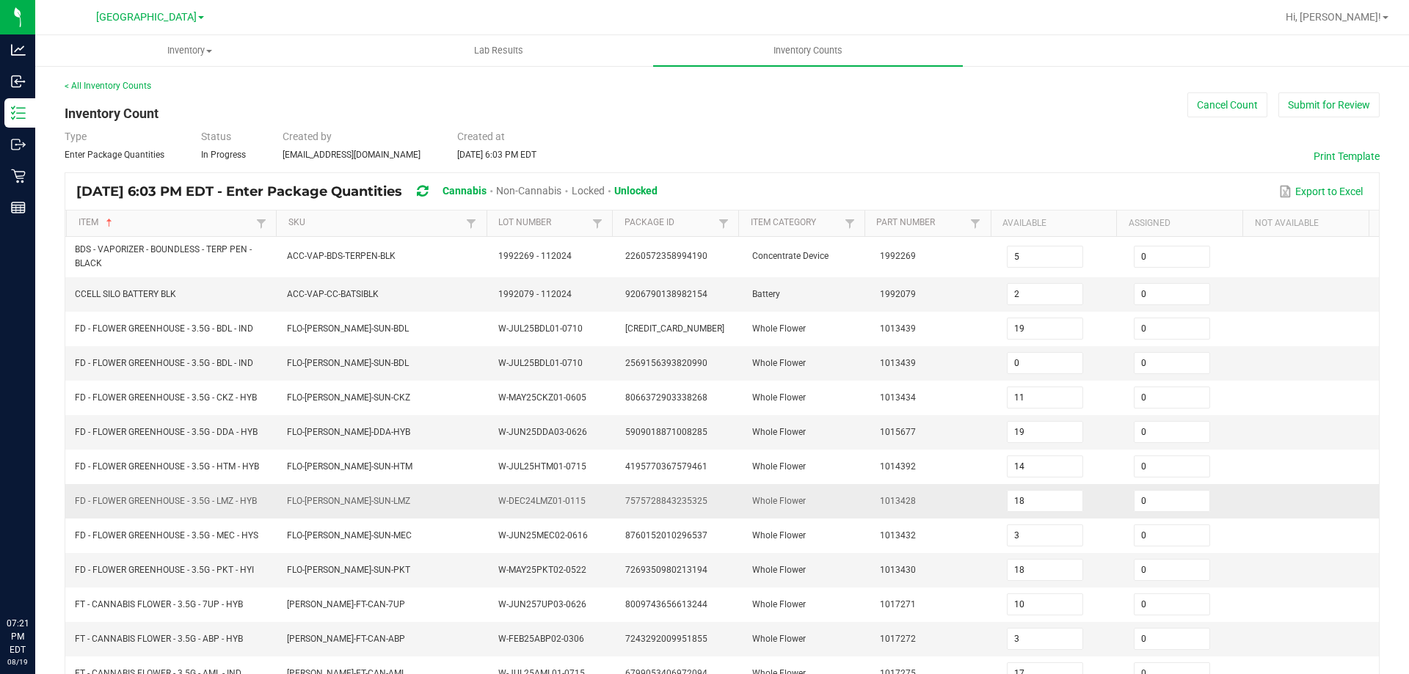
click at [269, 485] on td "FD - FLOWER GREENHOUSE - 3.5G - LMZ - HYB" at bounding box center [172, 501] width 212 height 34
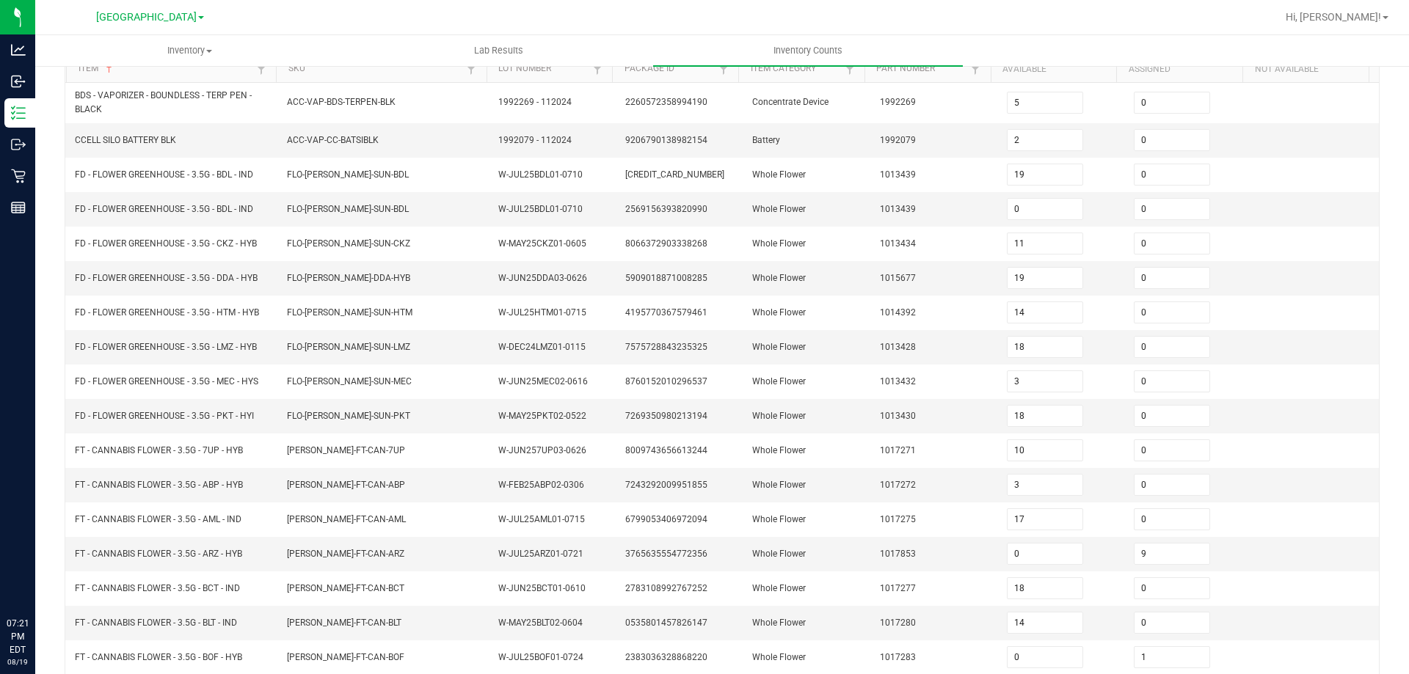
scroll to position [311, 0]
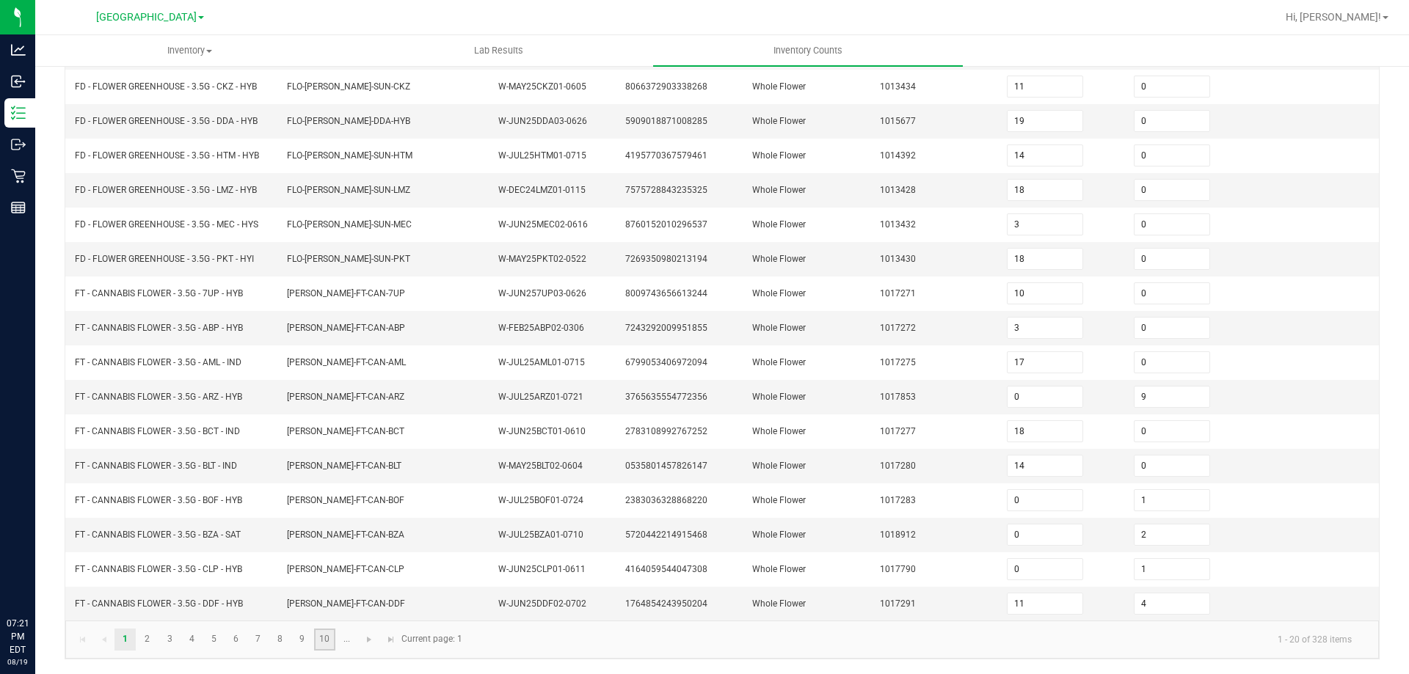
click at [333, 650] on link "10" at bounding box center [324, 640] width 21 height 22
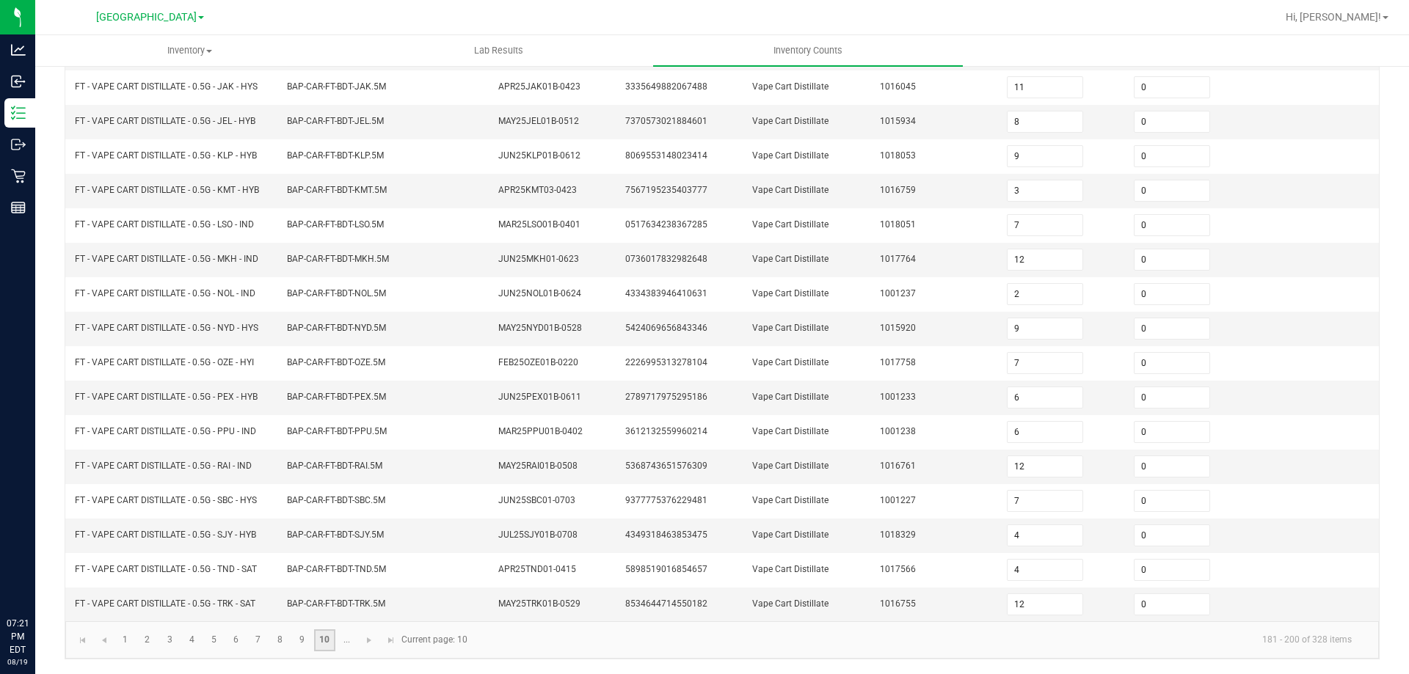
scroll to position [305, 0]
click at [368, 636] on span "Go to the next page" at bounding box center [369, 641] width 12 height 12
click at [168, 638] on link "12" at bounding box center [169, 641] width 21 height 22
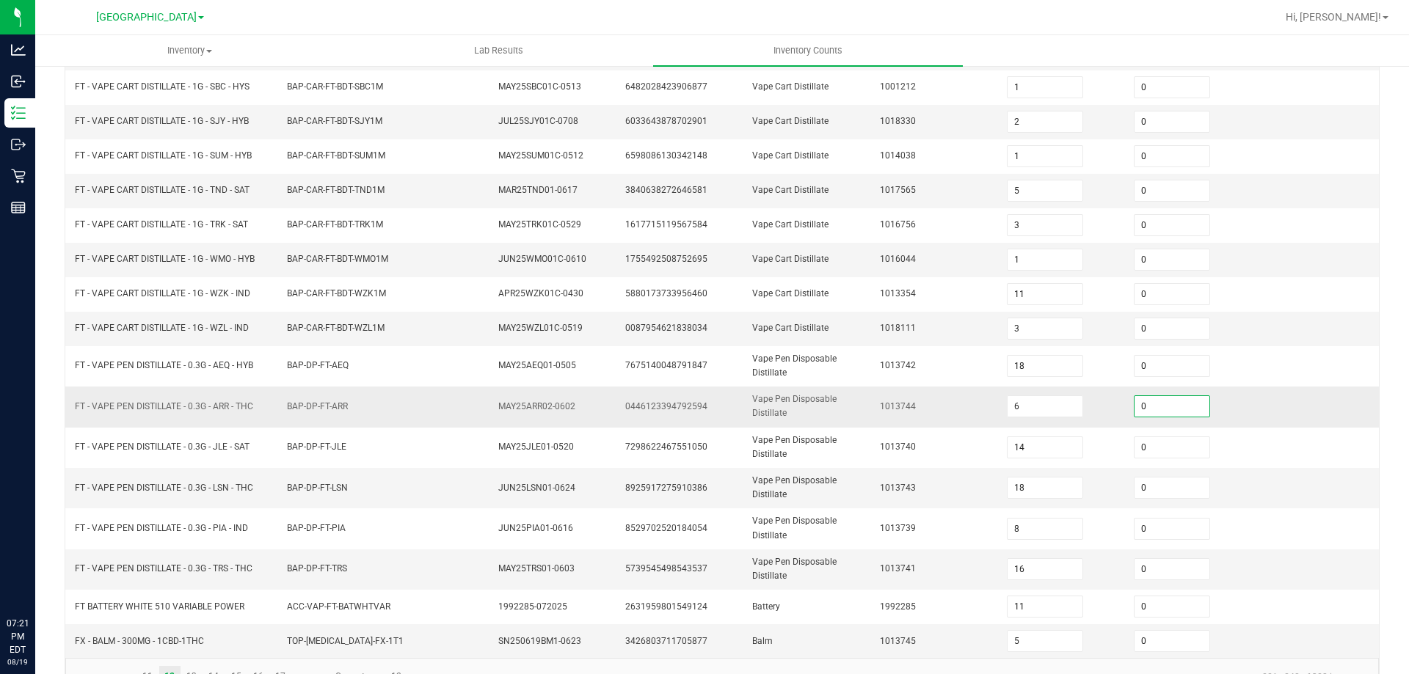
click at [1174, 412] on input "0" at bounding box center [1172, 406] width 75 height 21
click at [871, 404] on td "1013744" at bounding box center [934, 407] width 127 height 40
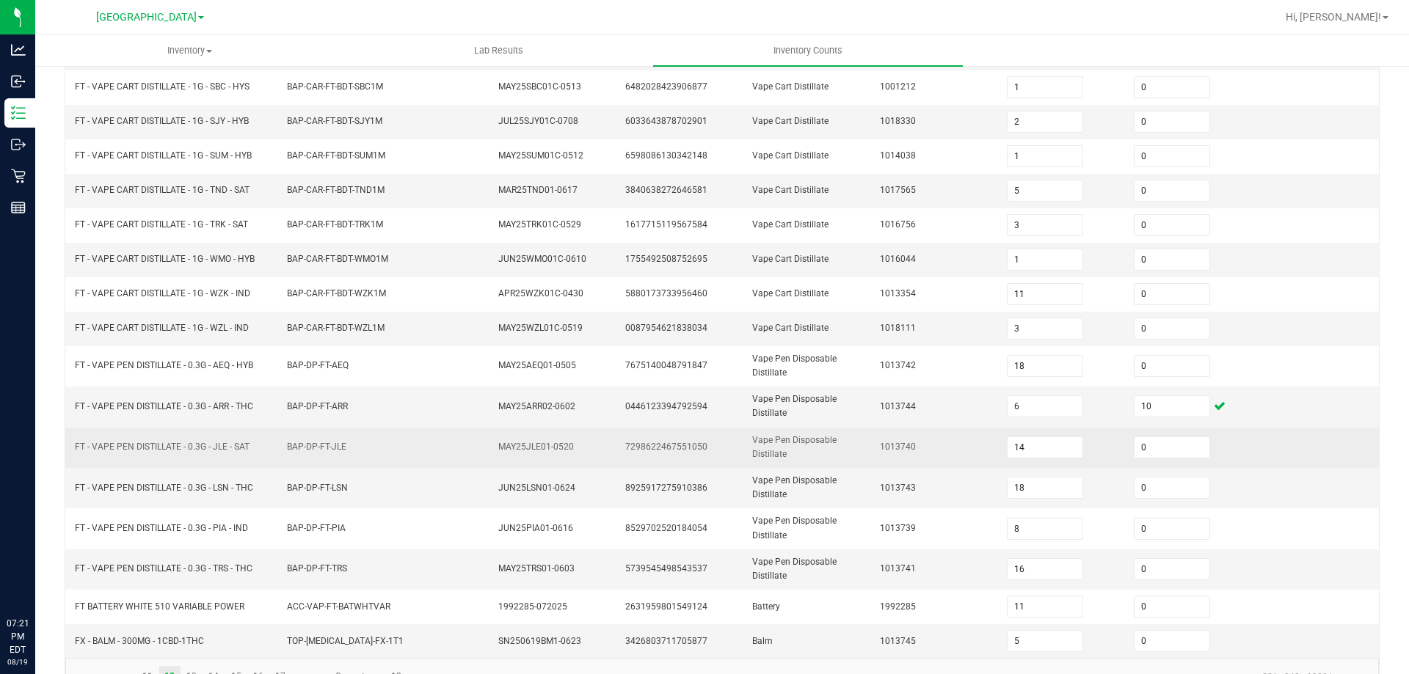
scroll to position [342, 0]
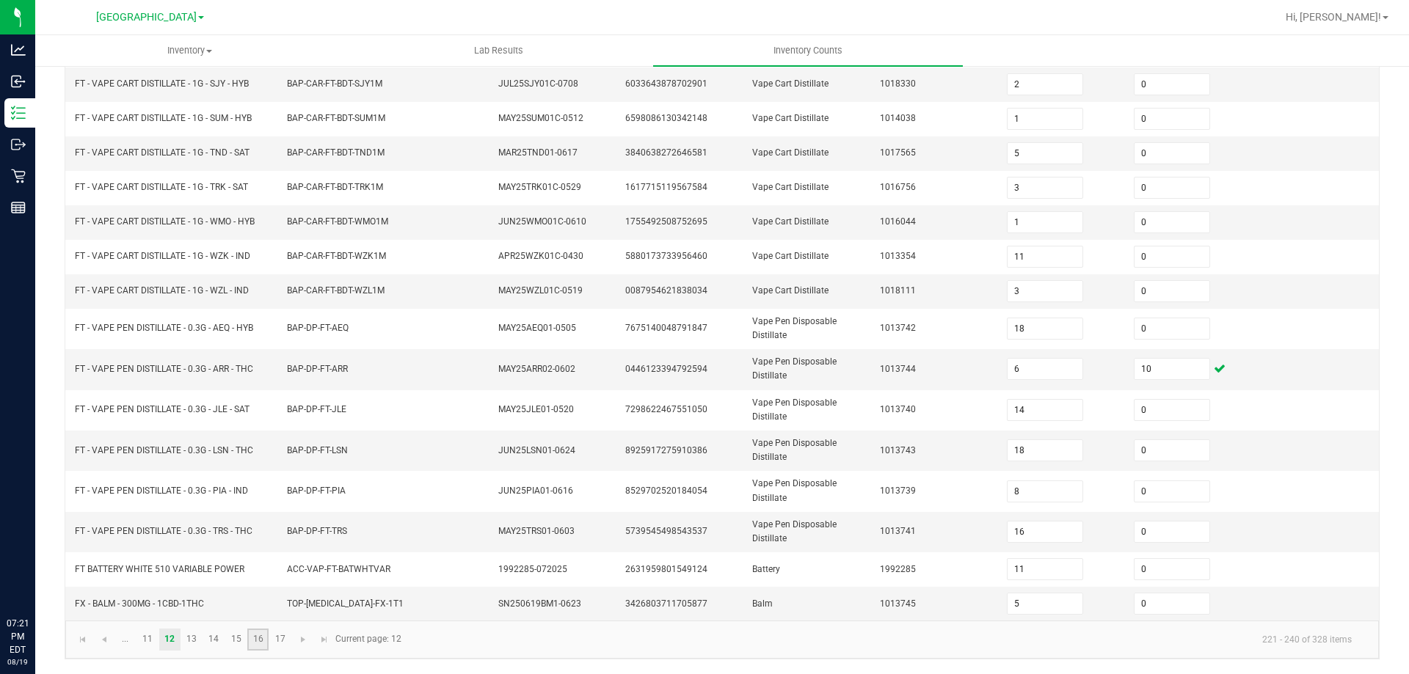
click at [259, 643] on link "16" at bounding box center [257, 640] width 21 height 22
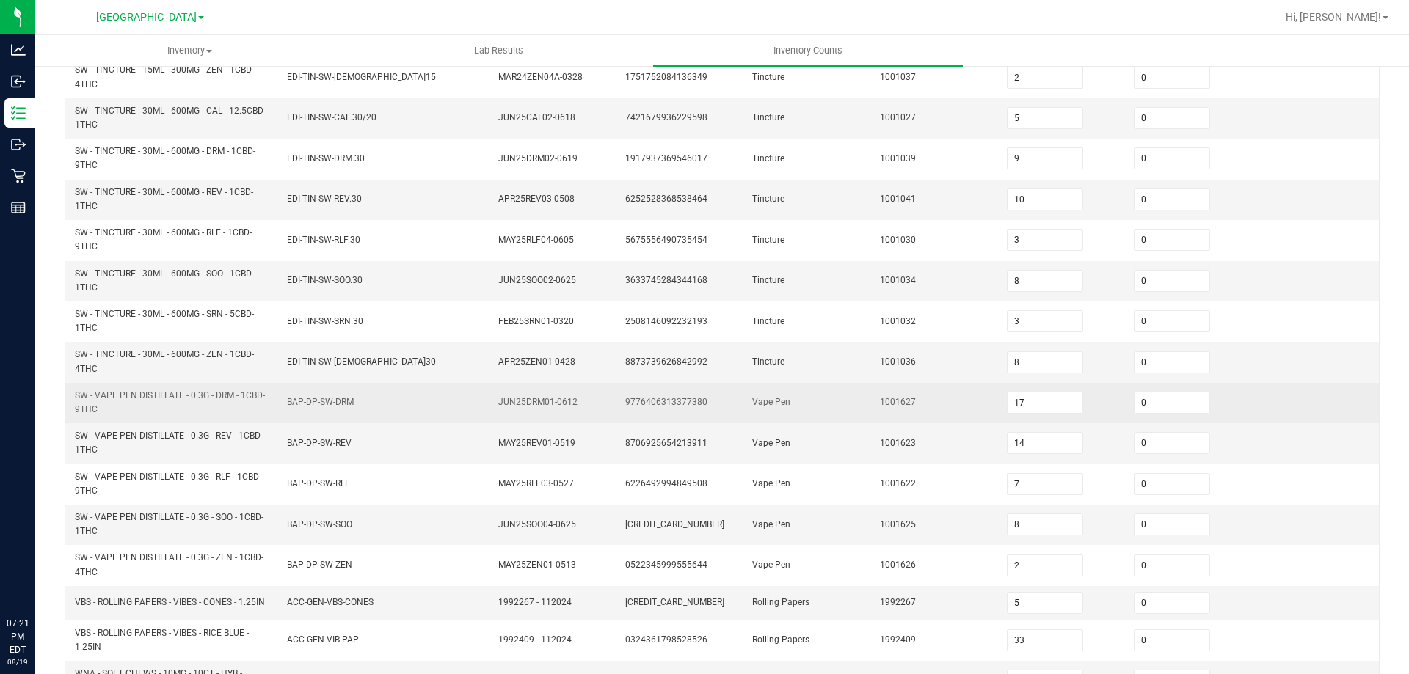
click at [459, 406] on td "BAP-DP-SW-DRM" at bounding box center [384, 403] width 212 height 40
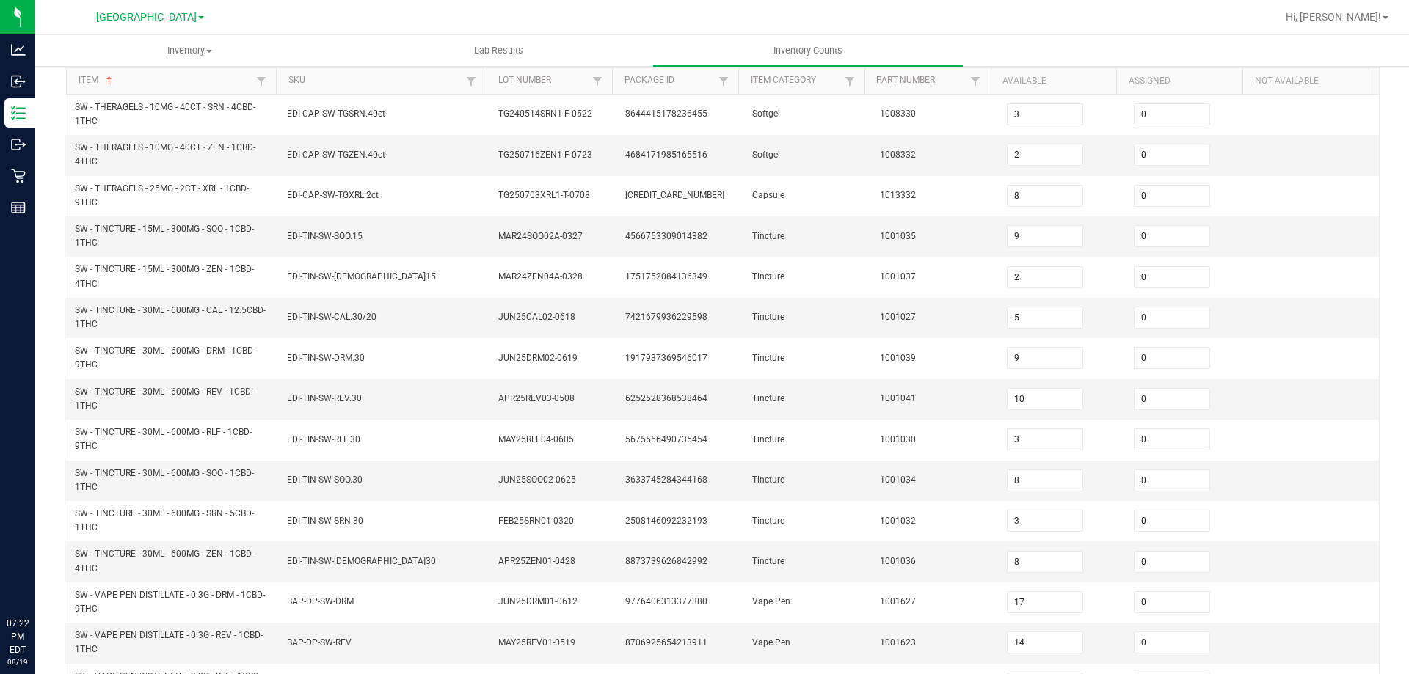
scroll to position [428, 0]
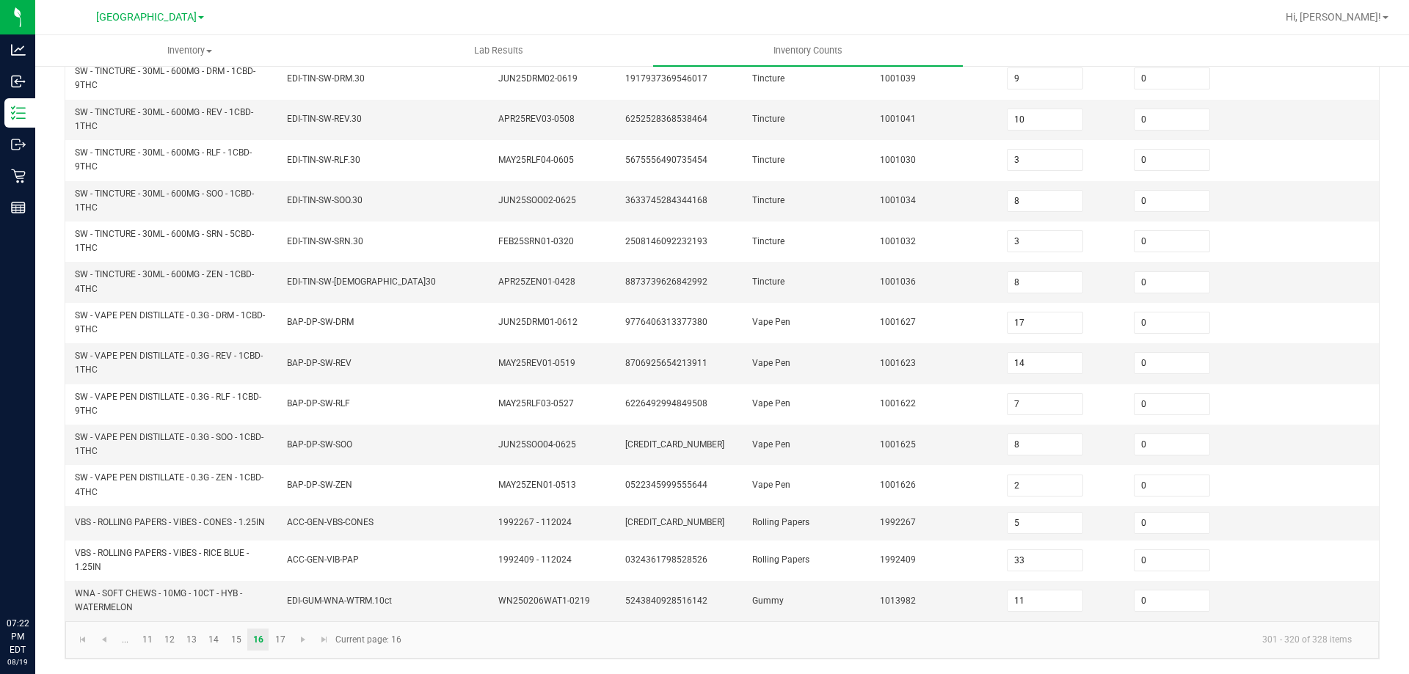
click at [230, 653] on kendo-pager "... 11 12 13 14 15 16 17 301 - 320 of 328 items Current page: 16" at bounding box center [722, 640] width 1314 height 37
click at [234, 644] on link "15" at bounding box center [235, 640] width 21 height 22
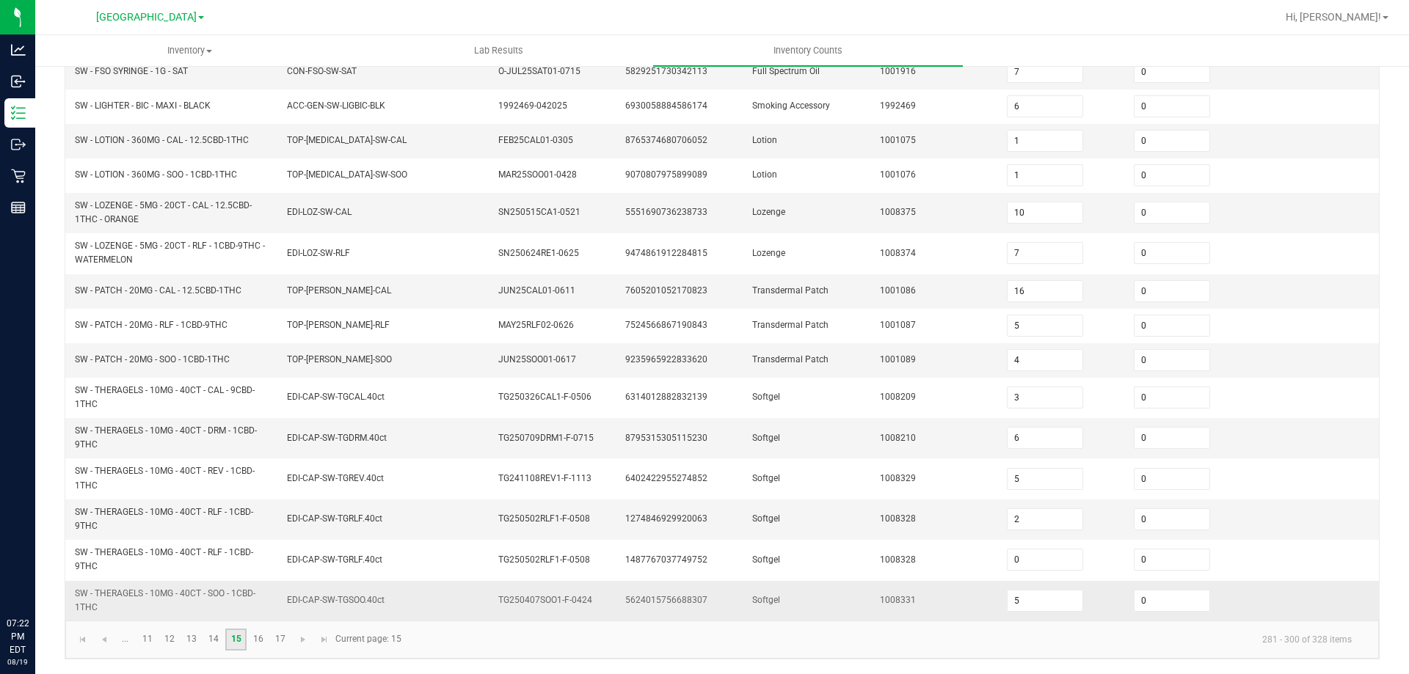
scroll to position [354, 0]
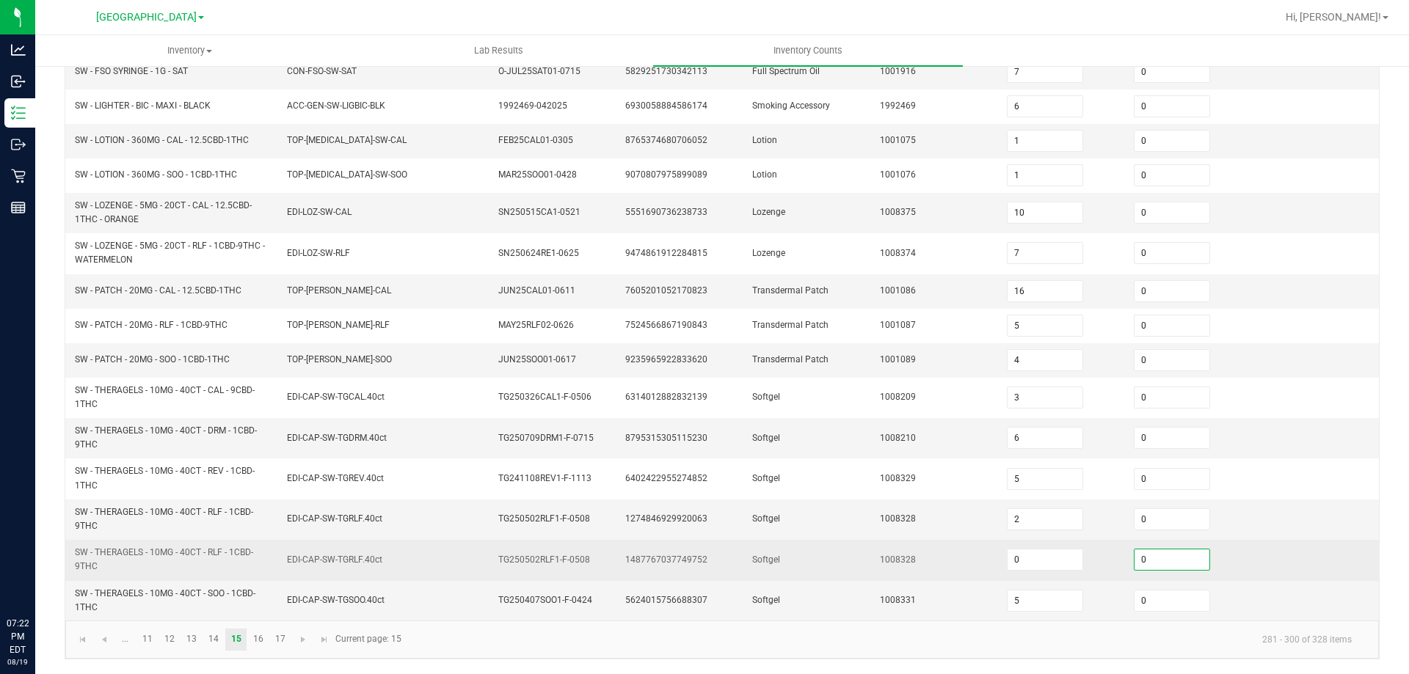
click at [1157, 564] on input "0" at bounding box center [1172, 560] width 75 height 21
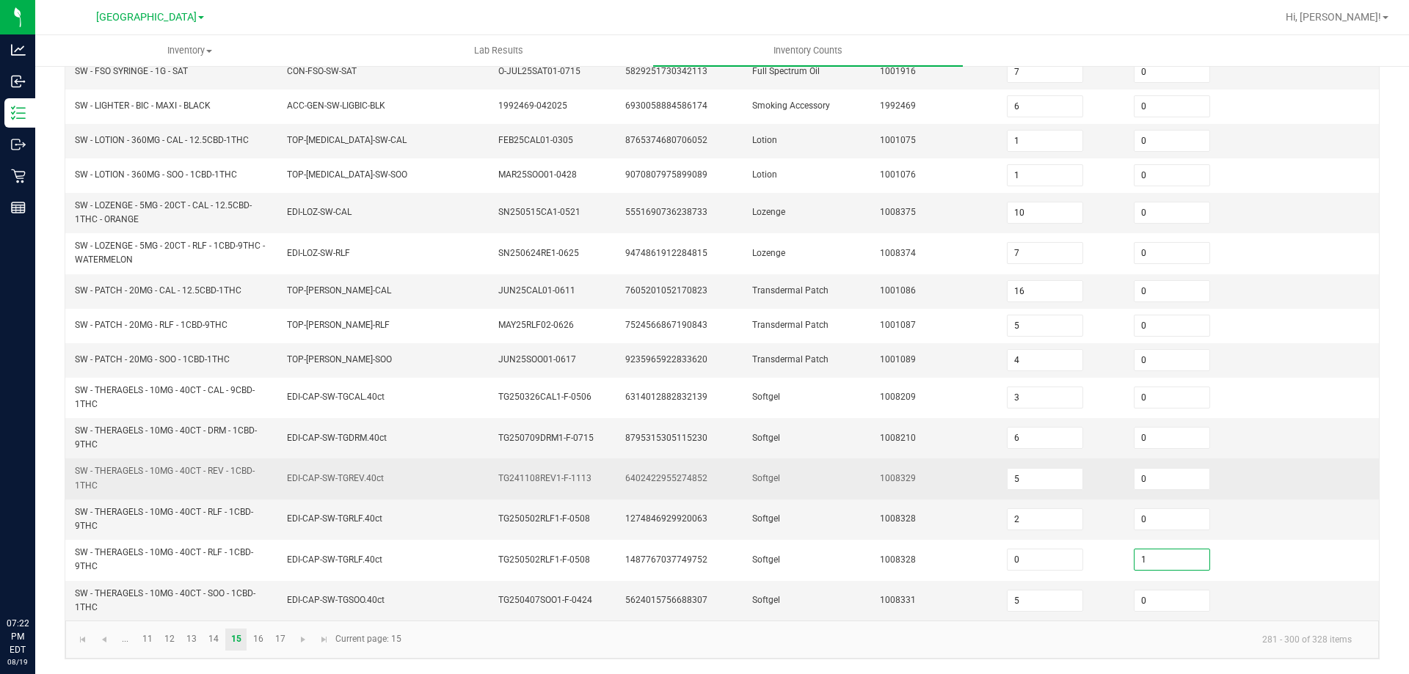
click at [784, 472] on td "Softgel" at bounding box center [806, 479] width 127 height 40
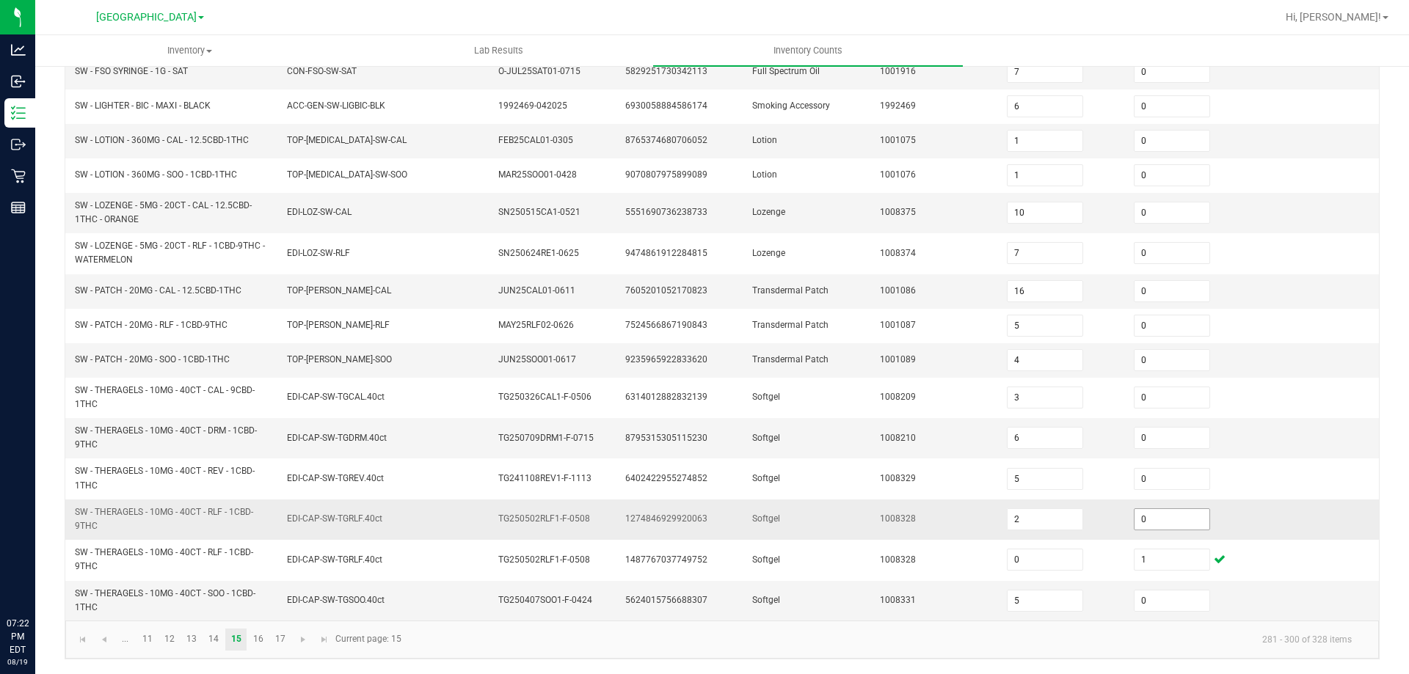
click at [1187, 530] on span "0" at bounding box center [1172, 520] width 76 height 22
click at [1169, 519] on input "0" at bounding box center [1172, 519] width 75 height 21
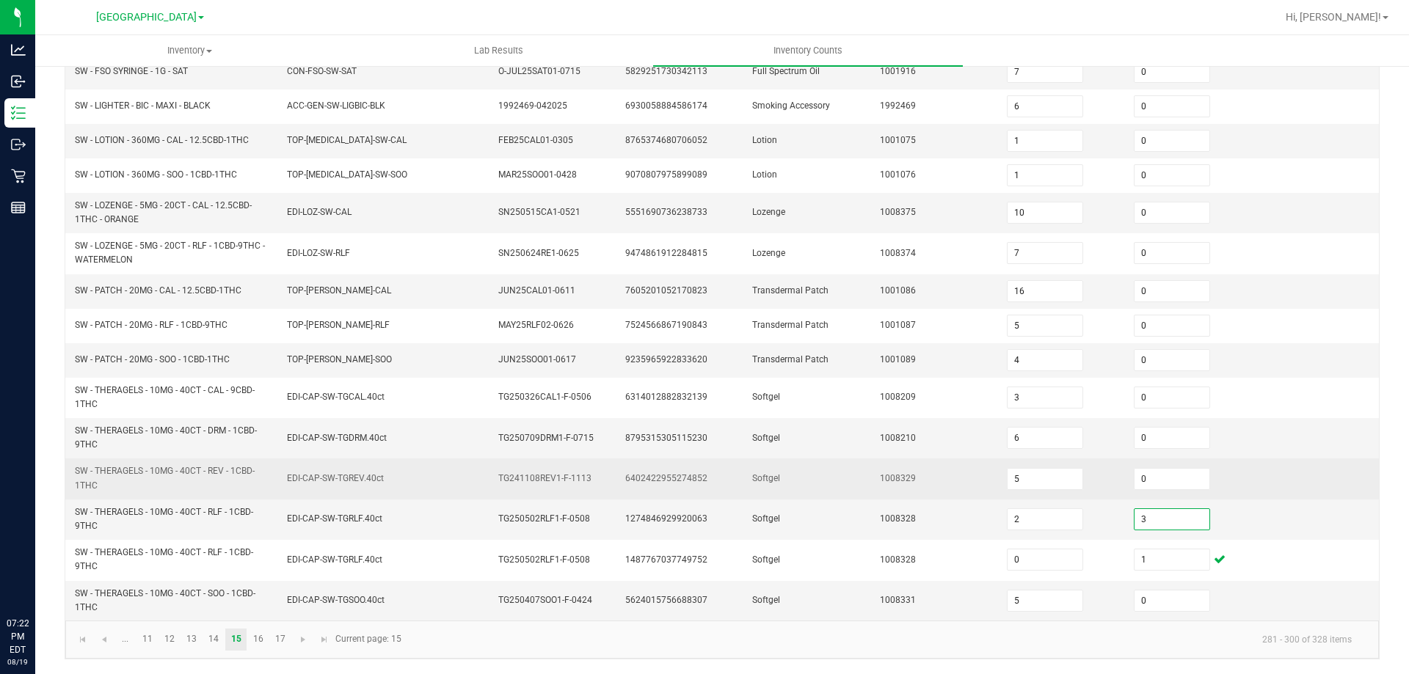
click at [900, 467] on td "1008329" at bounding box center [934, 479] width 127 height 40
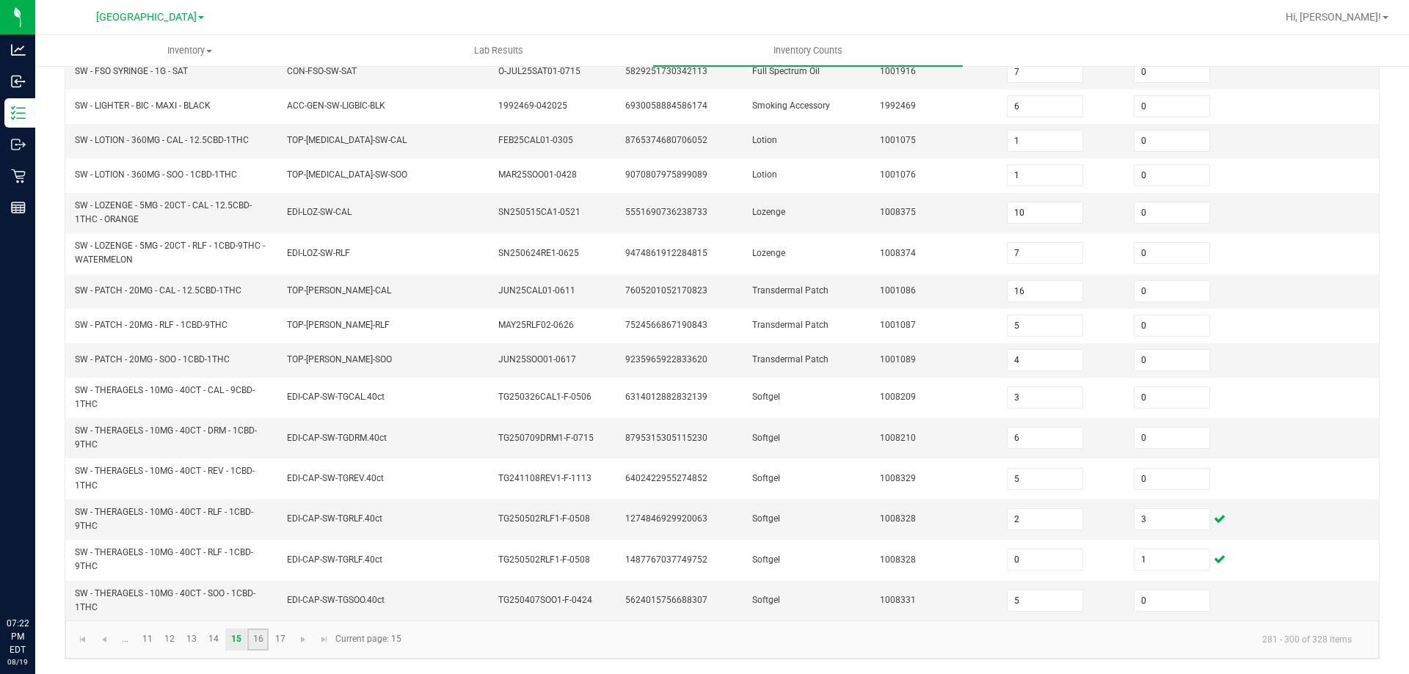
click at [260, 640] on link "16" at bounding box center [257, 640] width 21 height 22
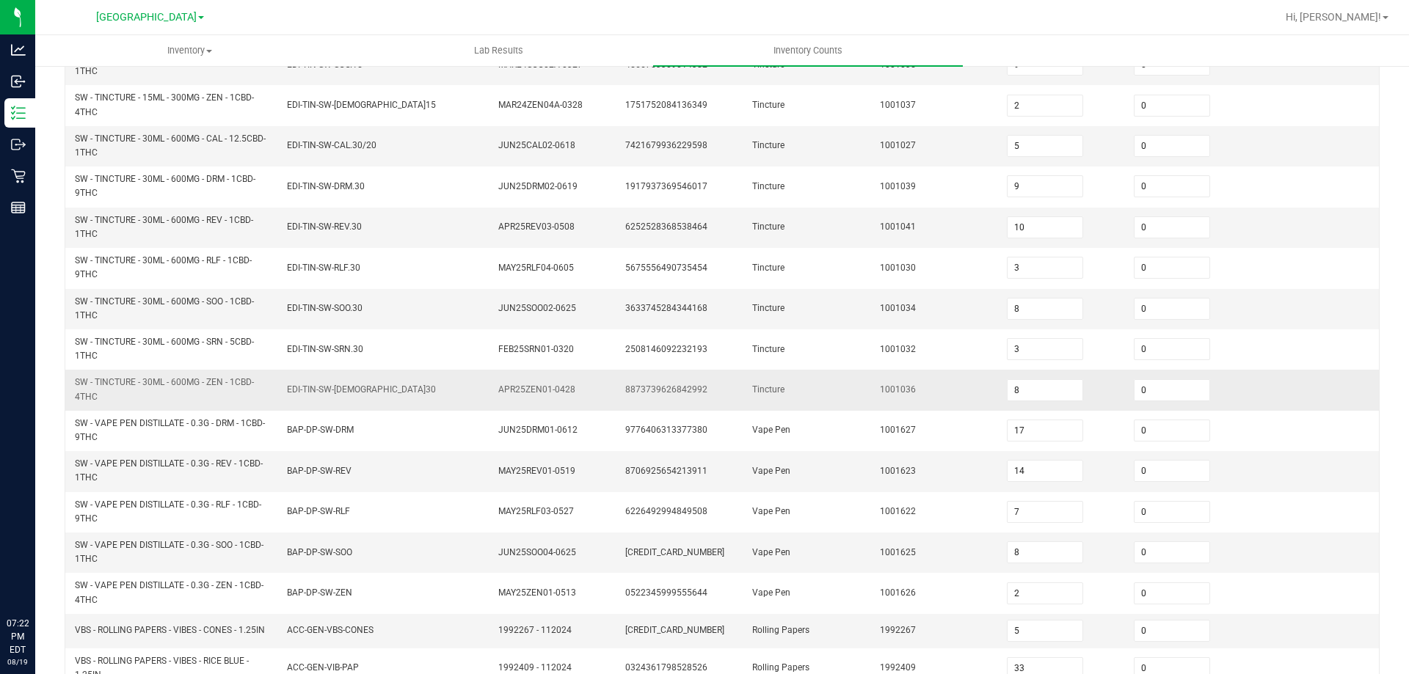
scroll to position [281, 0]
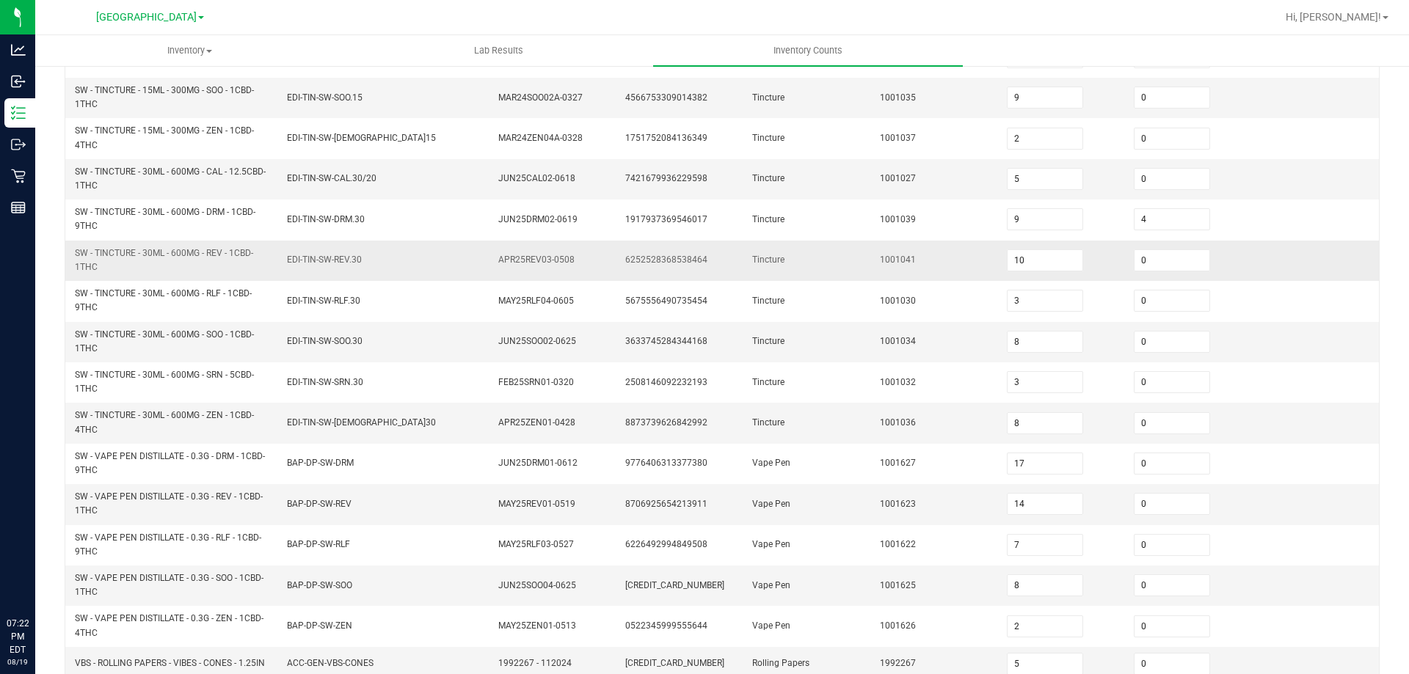
click at [948, 251] on td "1001041" at bounding box center [934, 261] width 127 height 40
click at [233, 335] on span "SW - TINCTURE - 30ML - 600MG - SOO - 1CBD-1THC" at bounding box center [164, 342] width 179 height 24
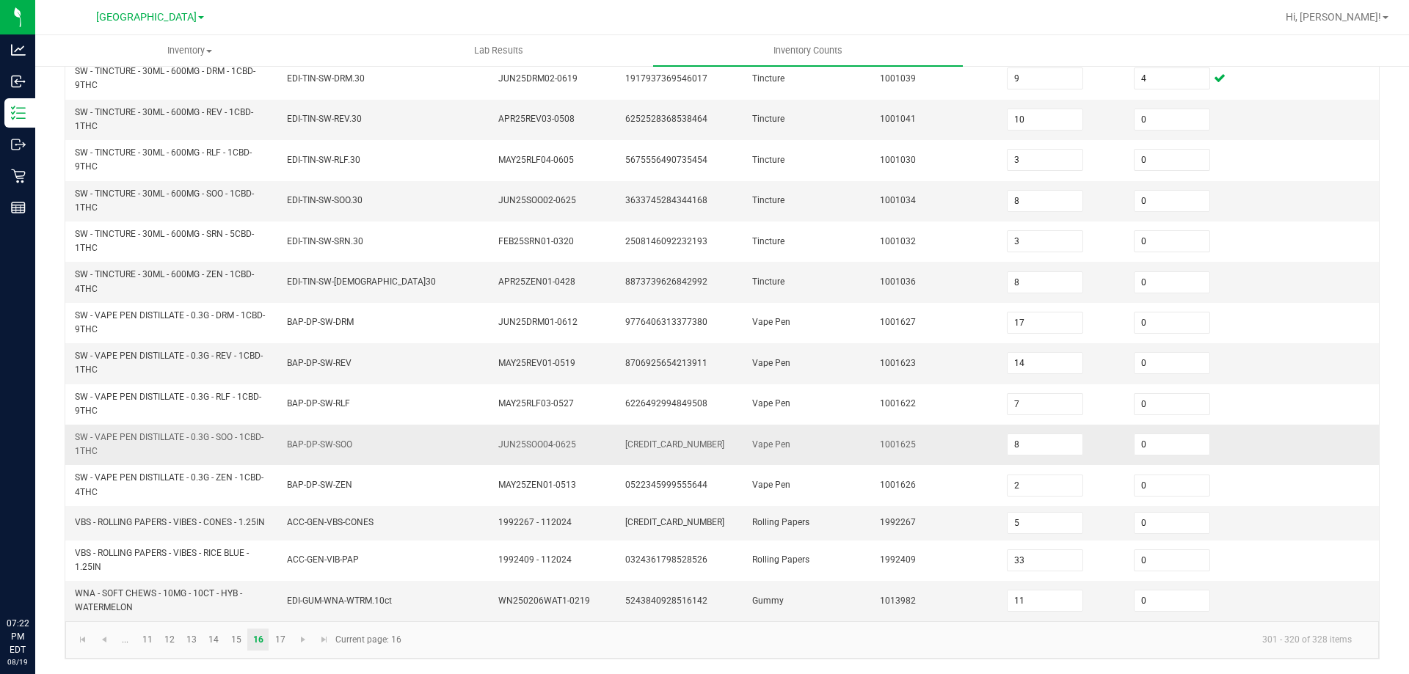
scroll to position [428, 0]
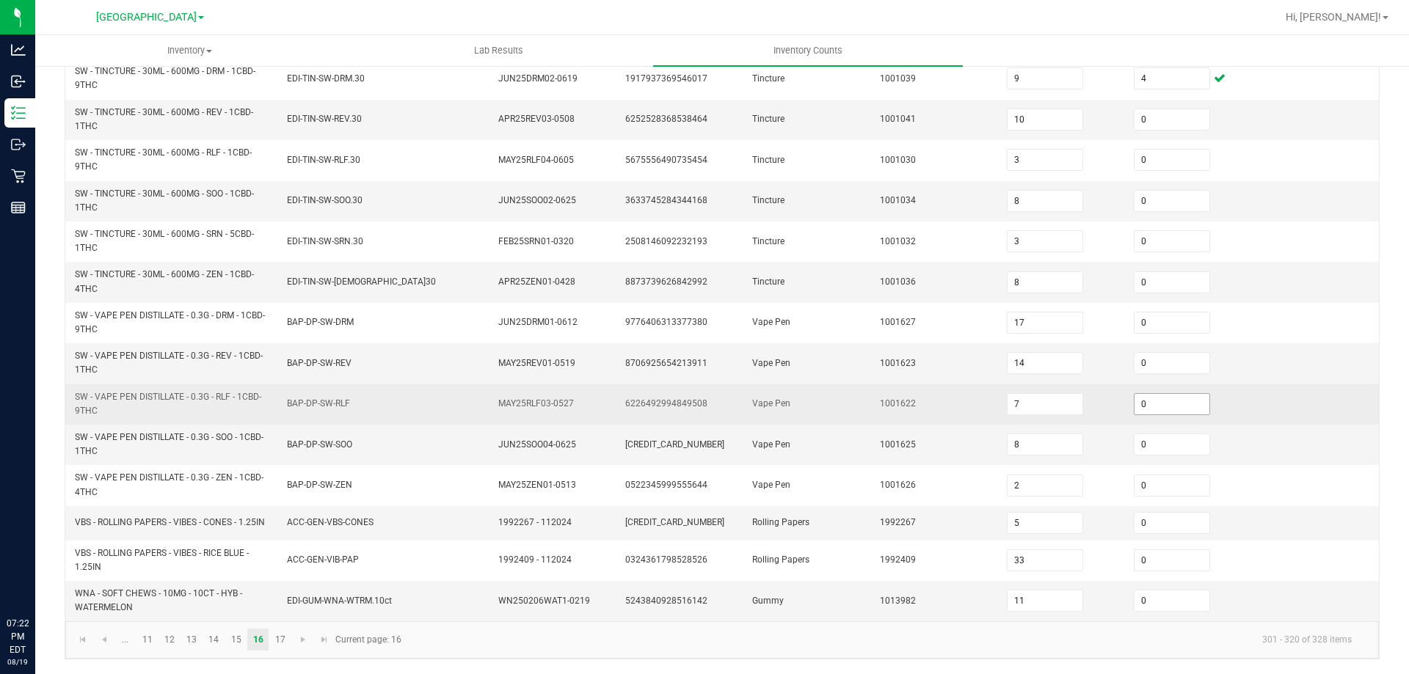
click at [1150, 400] on input "0" at bounding box center [1172, 404] width 75 height 21
click at [826, 400] on td "Vape Pen" at bounding box center [806, 405] width 127 height 40
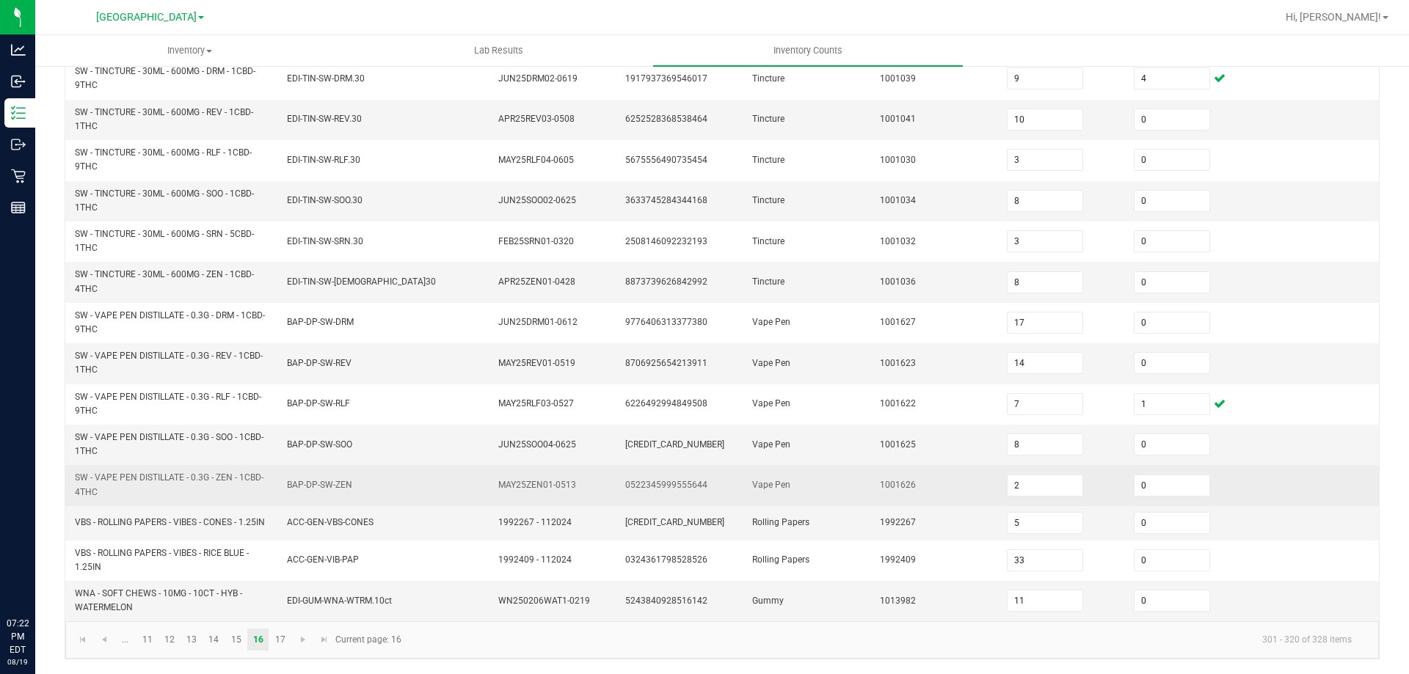
click at [327, 465] on td "BAP-DP-SW-ZEN" at bounding box center [384, 485] width 212 height 40
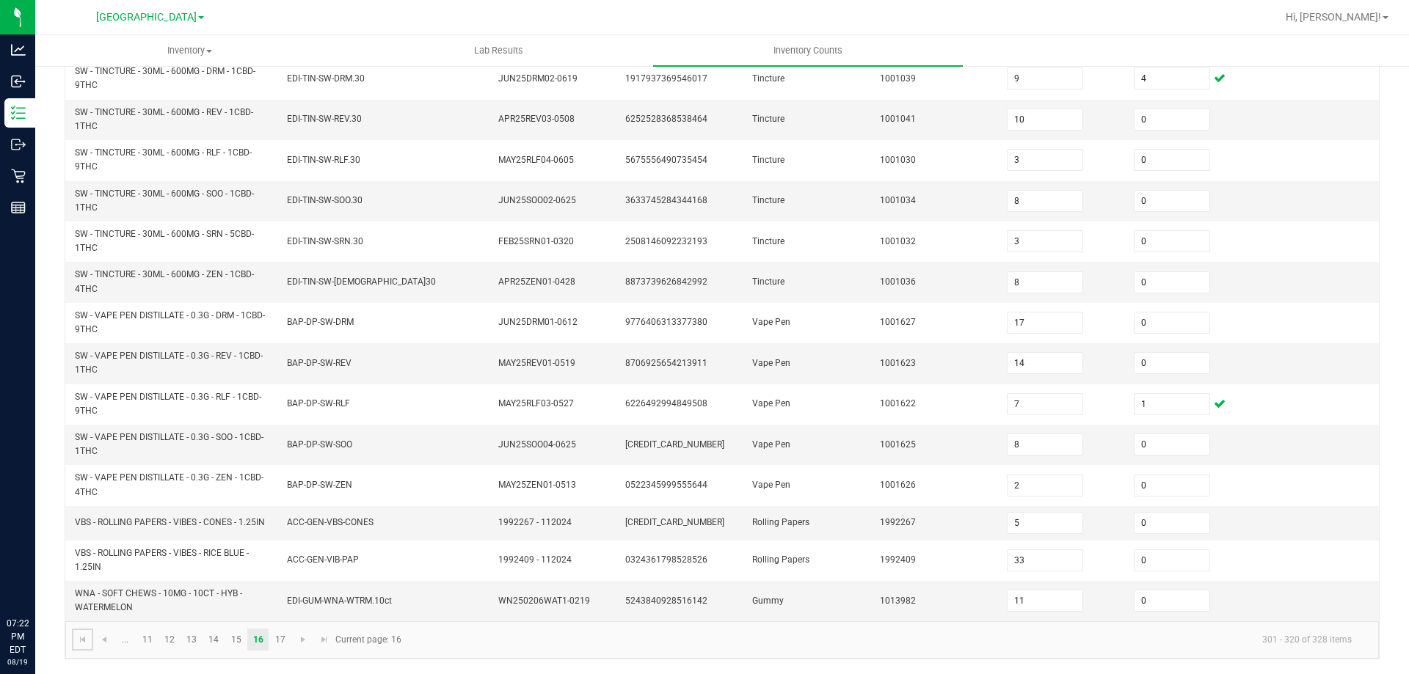
click at [86, 640] on span "Go to the first page" at bounding box center [83, 640] width 12 height 12
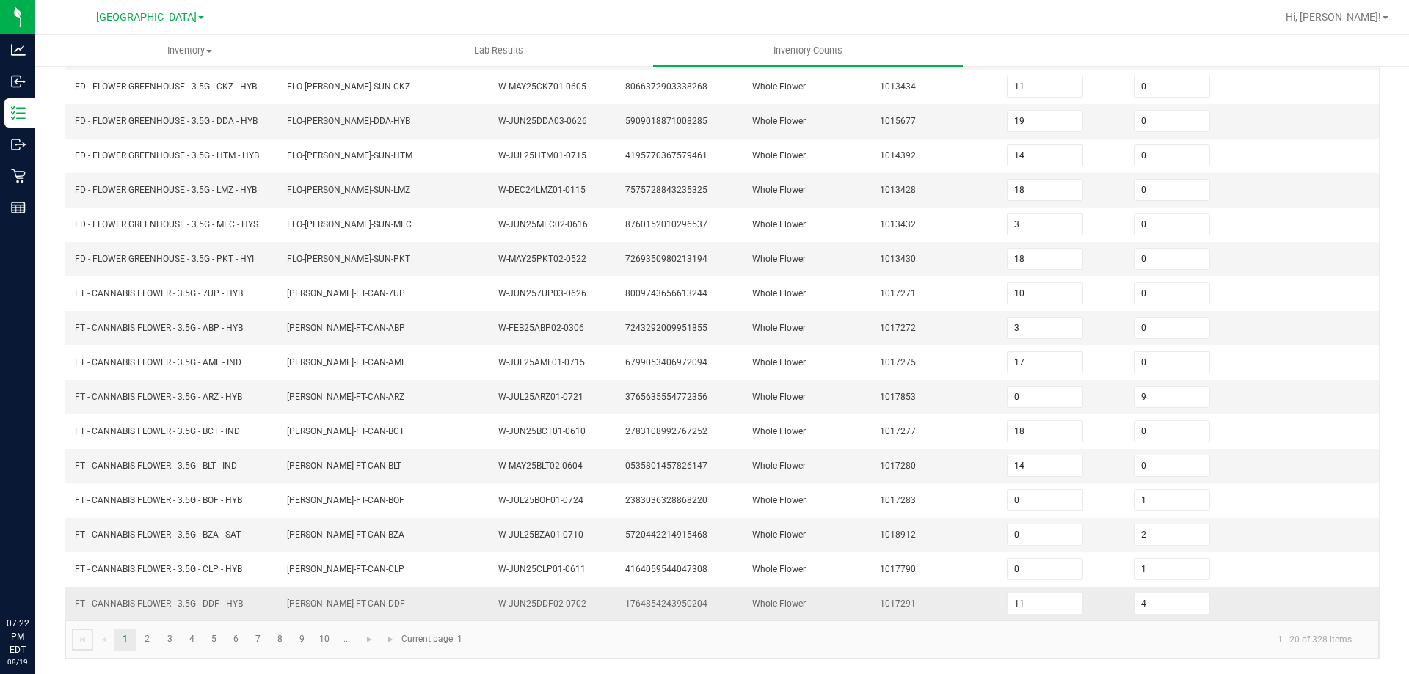
scroll to position [311, 0]
click at [298, 640] on link "9" at bounding box center [301, 640] width 21 height 22
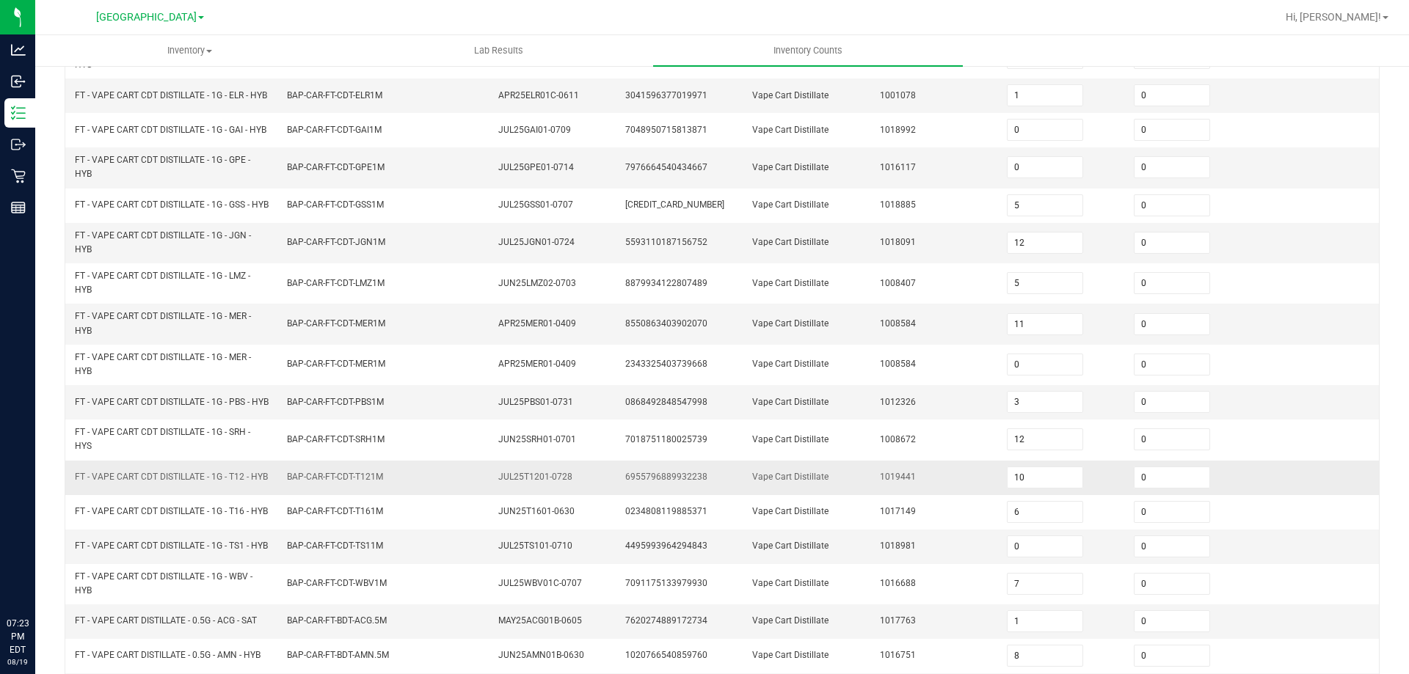
scroll to position [177, 0]
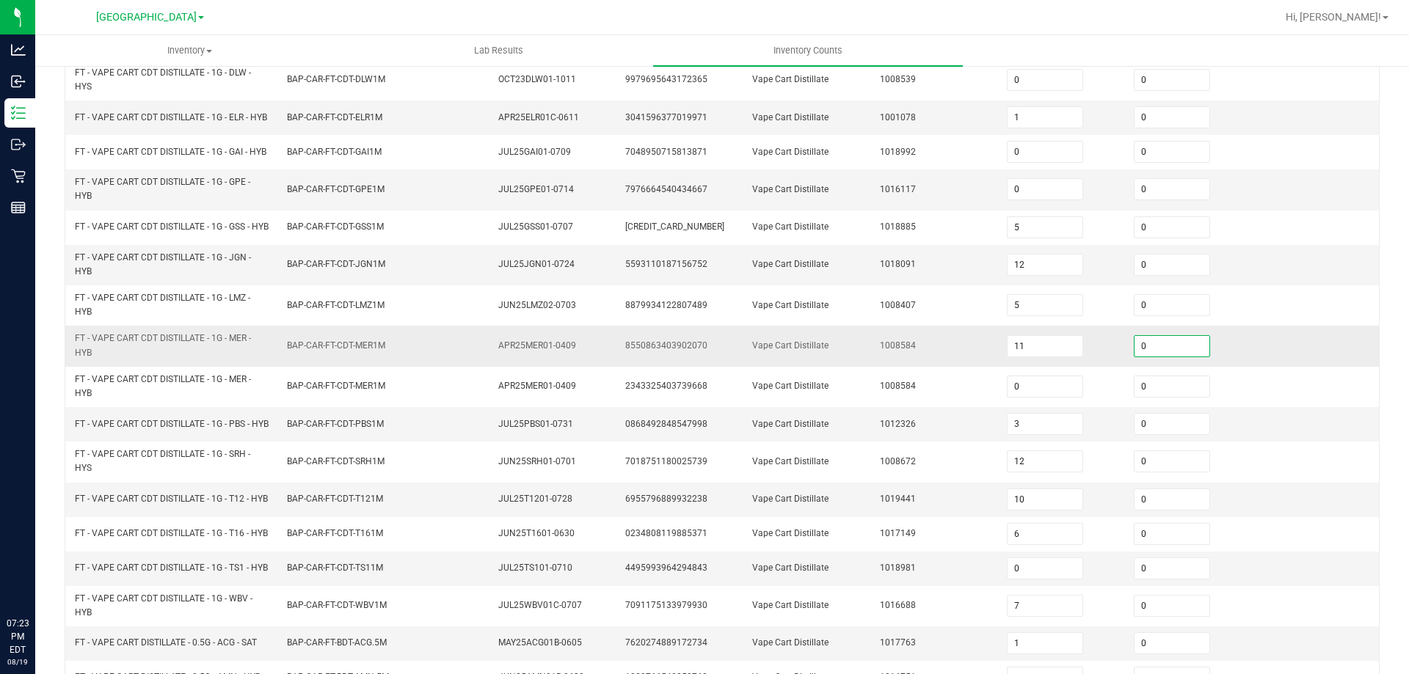
click at [1163, 357] on input "0" at bounding box center [1172, 346] width 75 height 21
click at [1044, 357] on input "11" at bounding box center [1045, 346] width 75 height 21
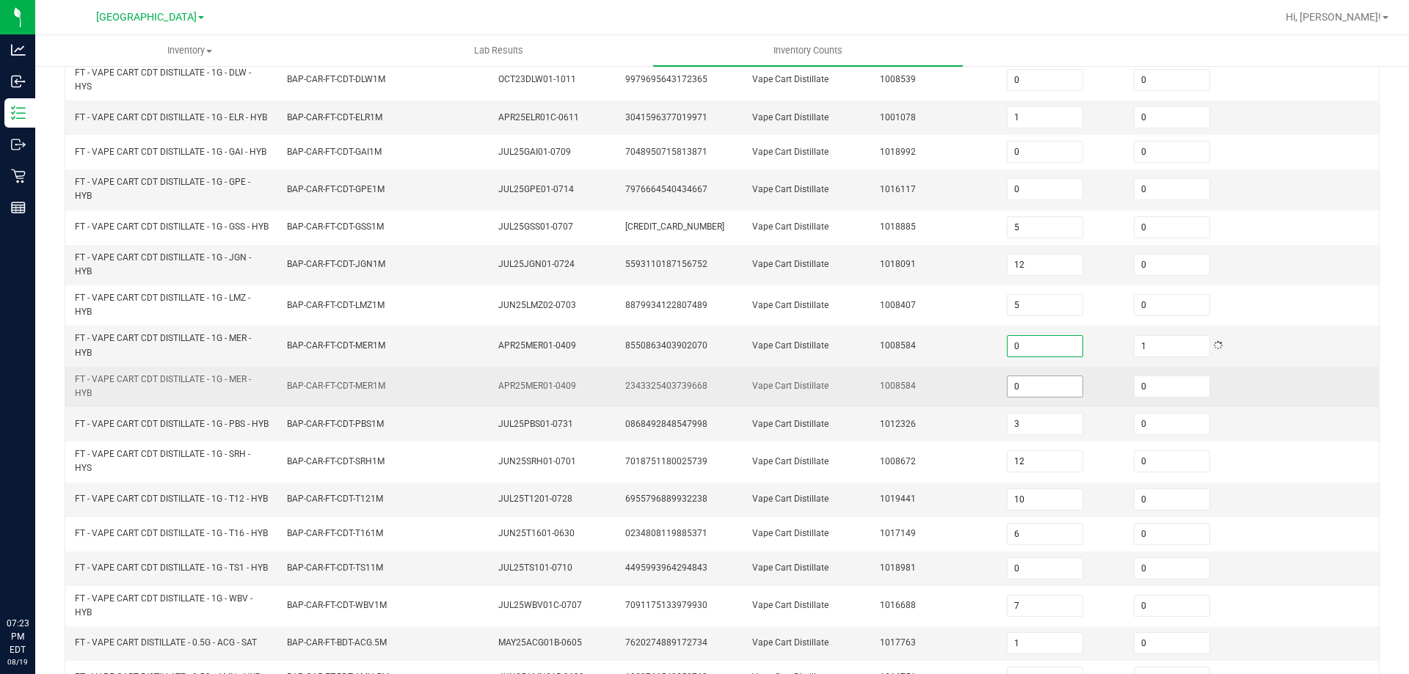
click at [1047, 397] on input "0" at bounding box center [1045, 386] width 75 height 21
drag, startPoint x: 899, startPoint y: 392, endPoint x: 901, endPoint y: 401, distance: 9.1
click at [901, 401] on td "1008584" at bounding box center [934, 387] width 127 height 40
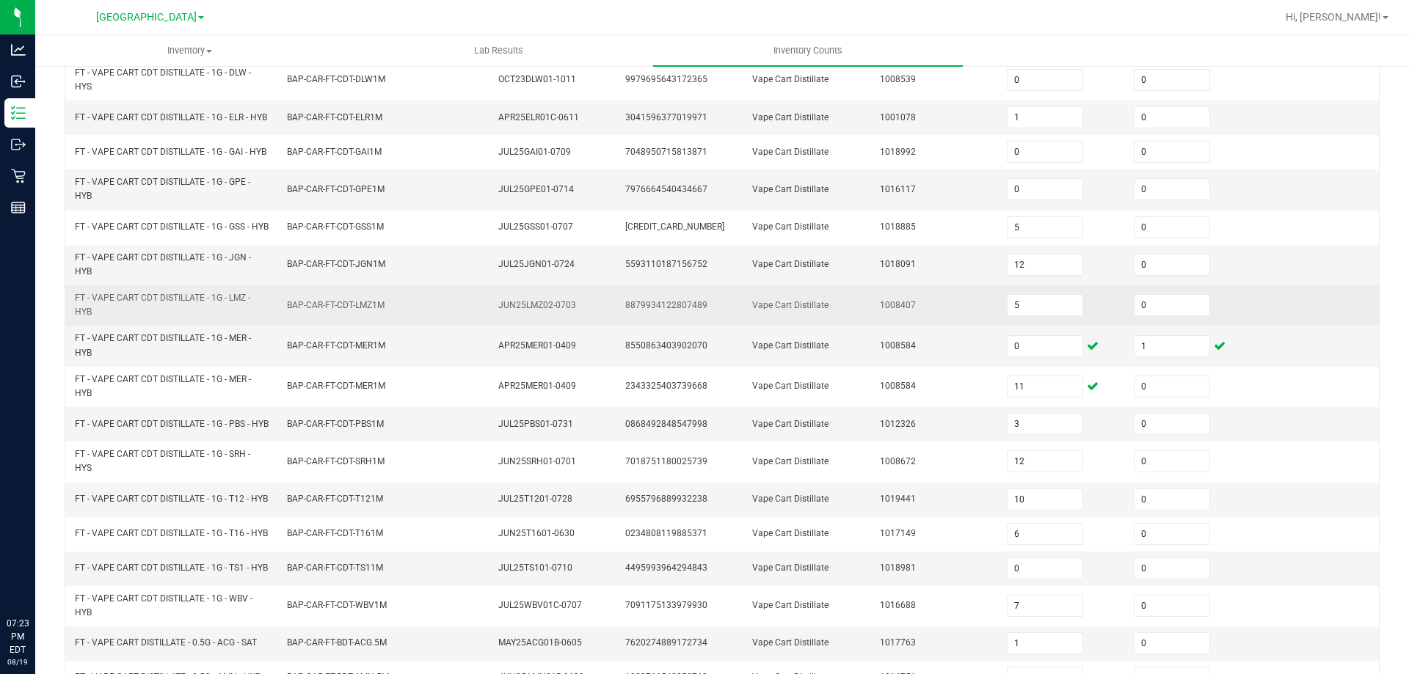
click at [267, 326] on td "FT - VAPE CART CDT DISTILLATE - 1G - LMZ - HYB" at bounding box center [172, 305] width 212 height 40
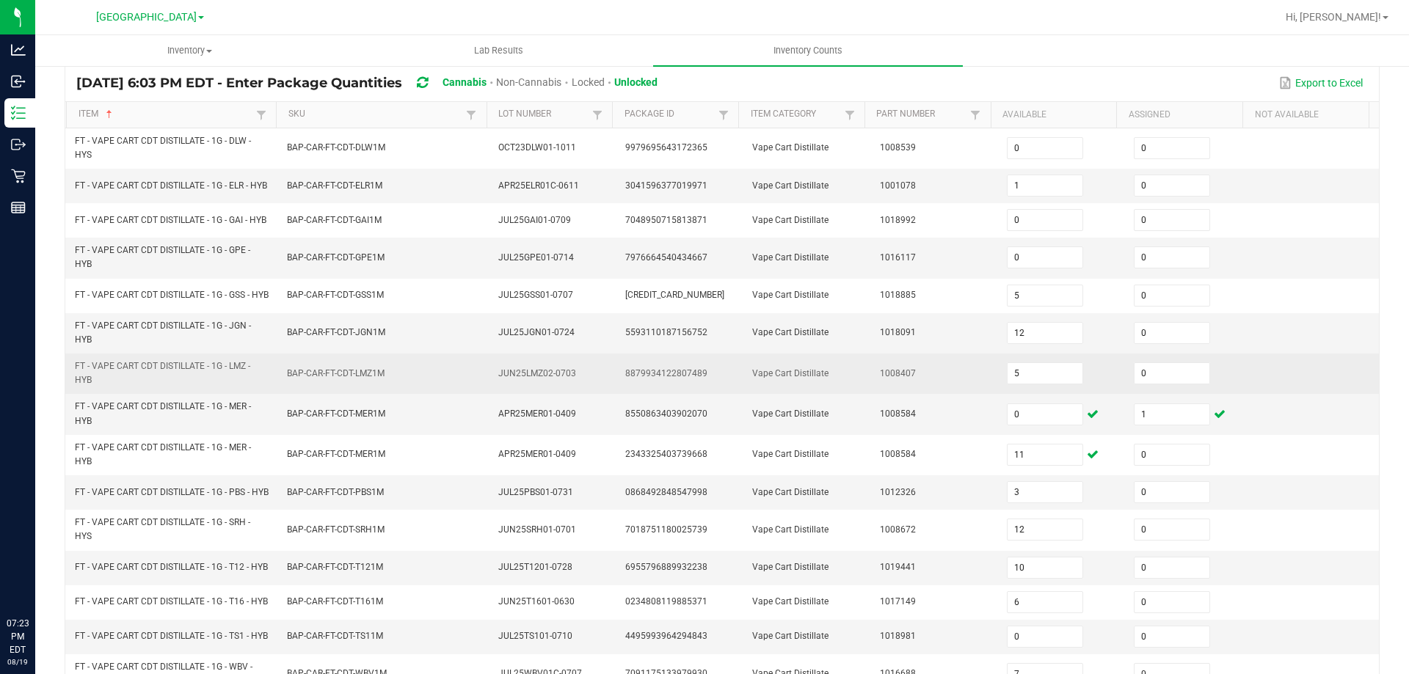
scroll to position [0, 0]
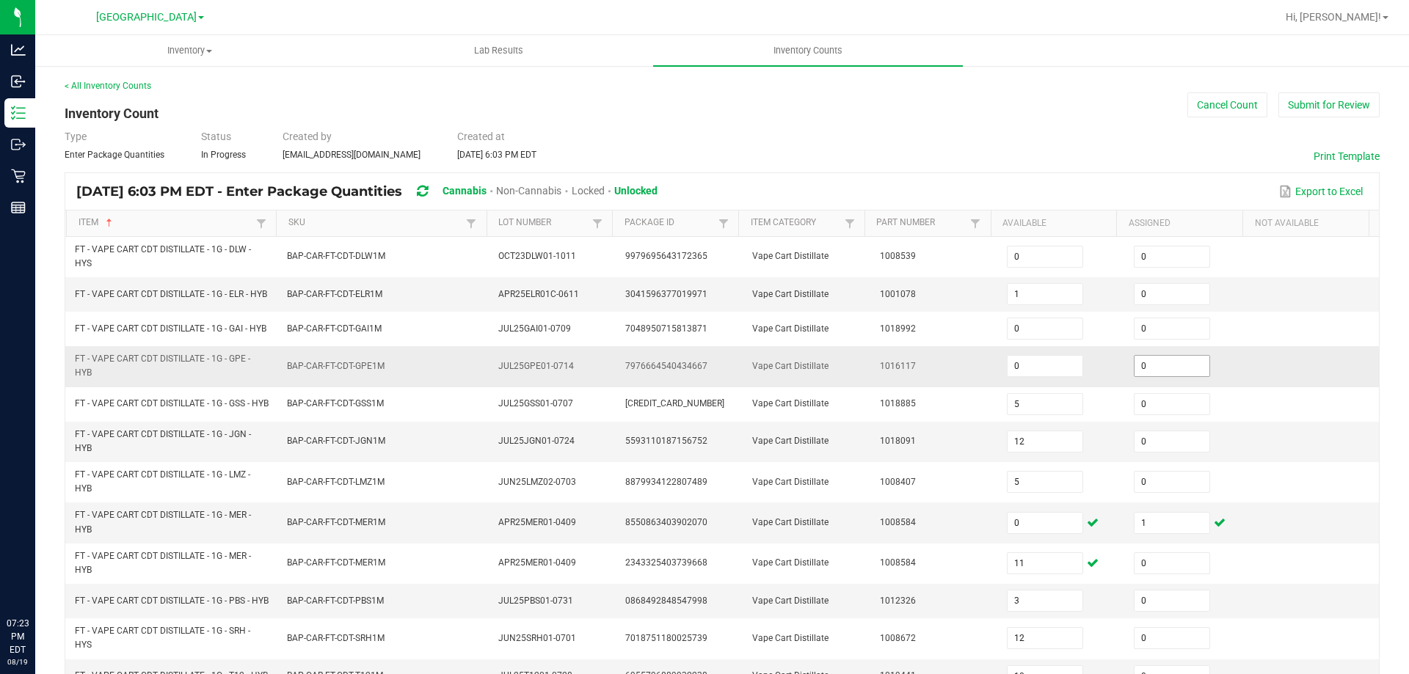
click at [1182, 376] on input "0" at bounding box center [1172, 366] width 75 height 21
click at [880, 371] on span "1016117" at bounding box center [898, 366] width 36 height 10
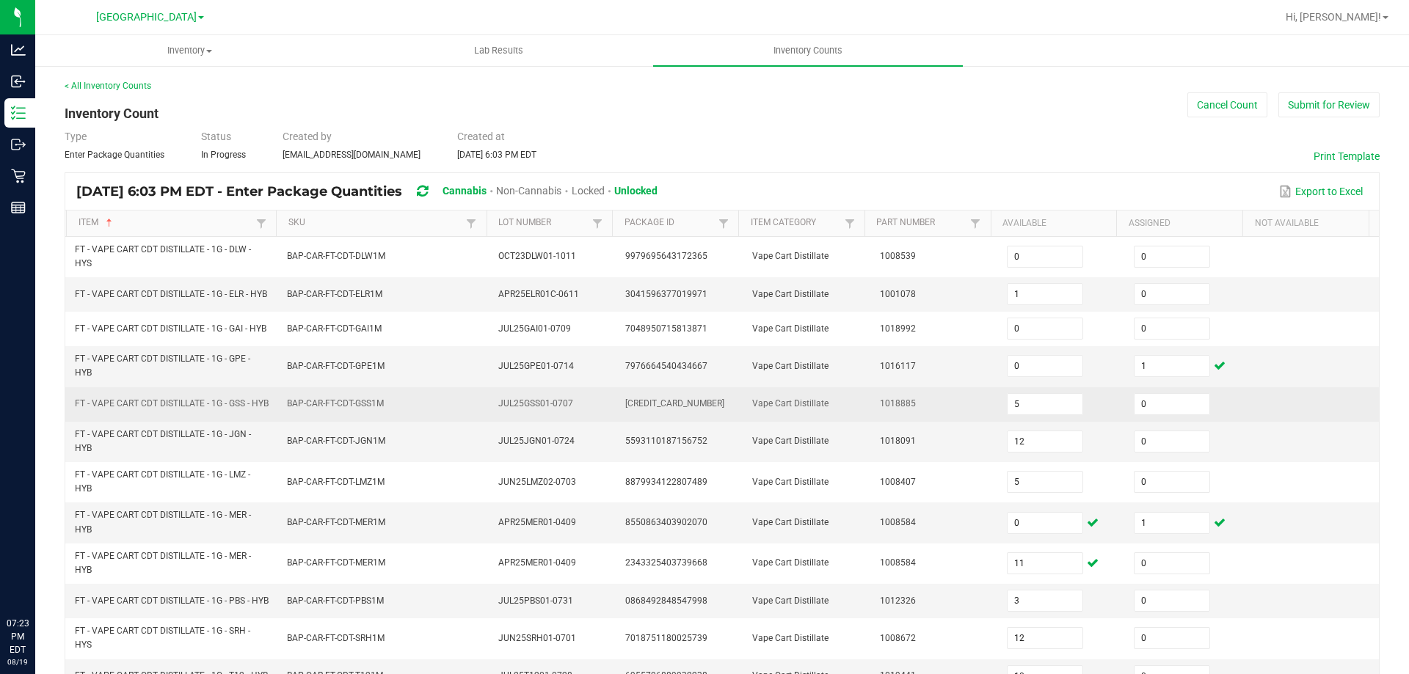
click at [280, 405] on td "BAP-CAR-FT-CDT-GSS1M" at bounding box center [384, 404] width 212 height 34
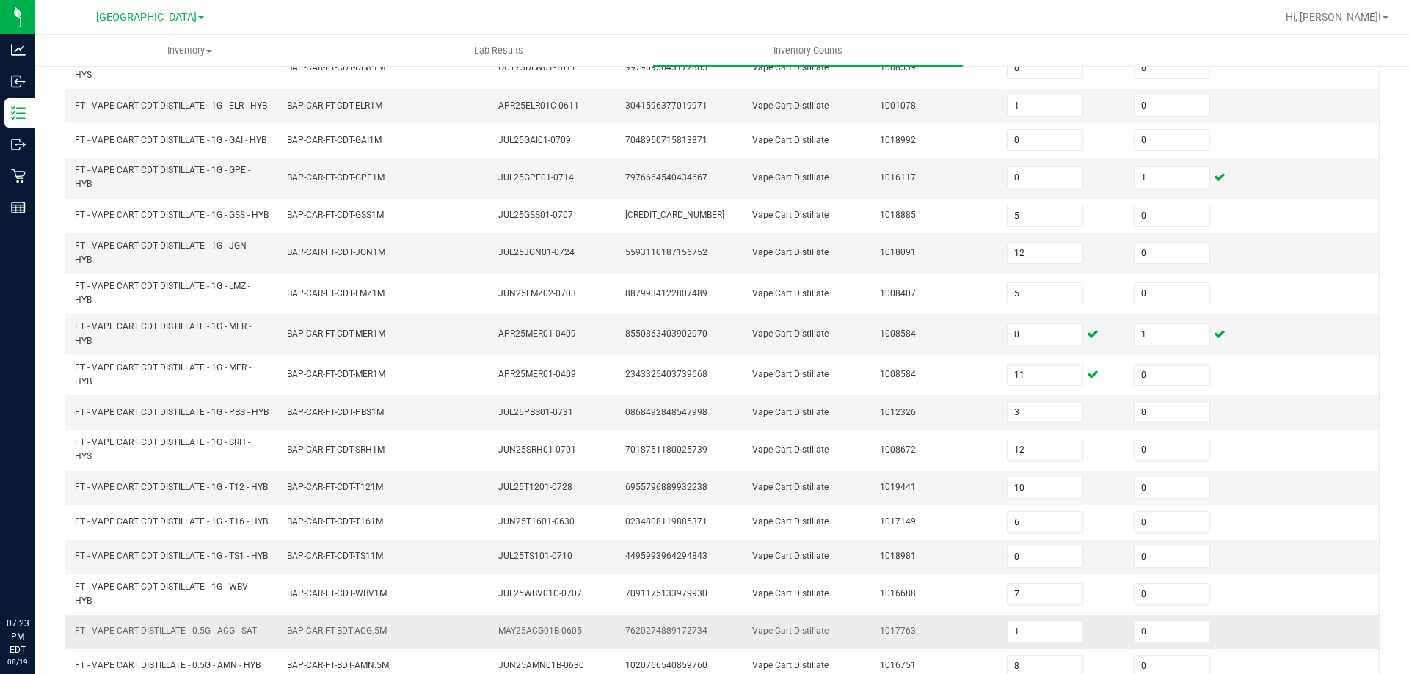
scroll to position [397, 0]
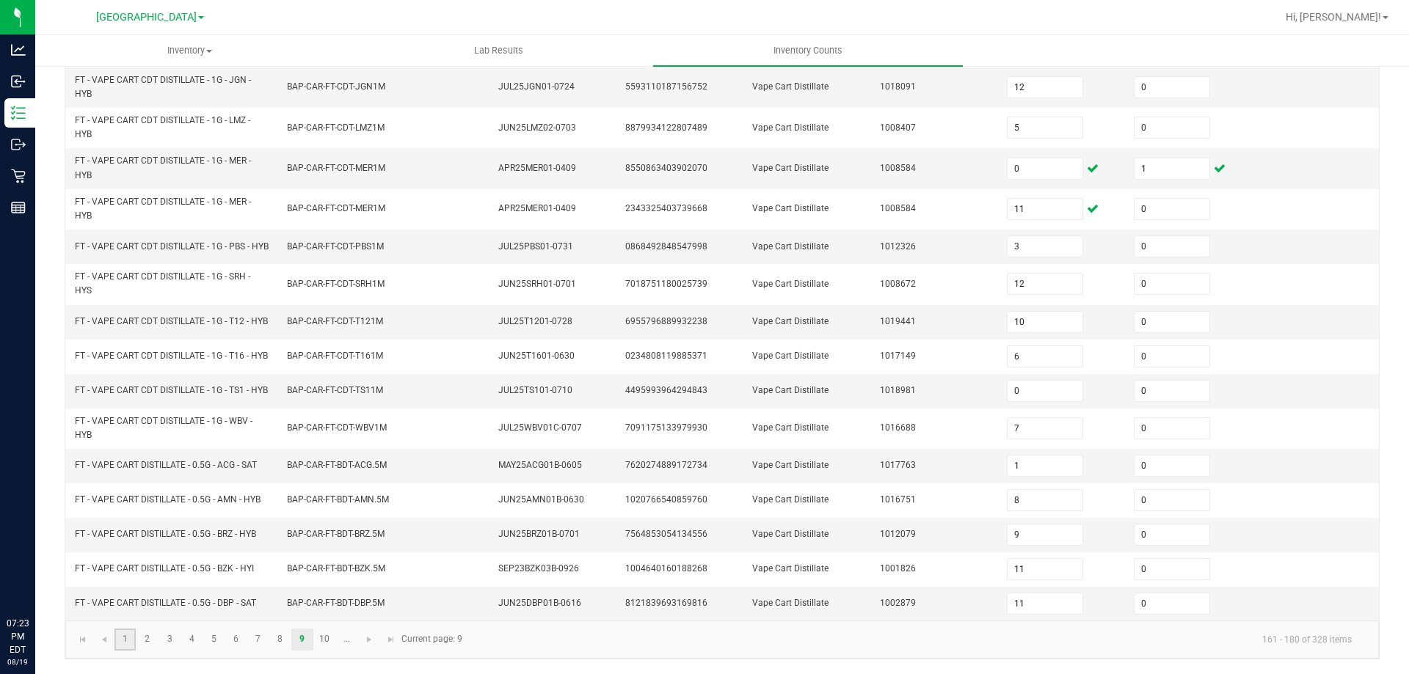
click at [120, 643] on link "1" at bounding box center [124, 640] width 21 height 22
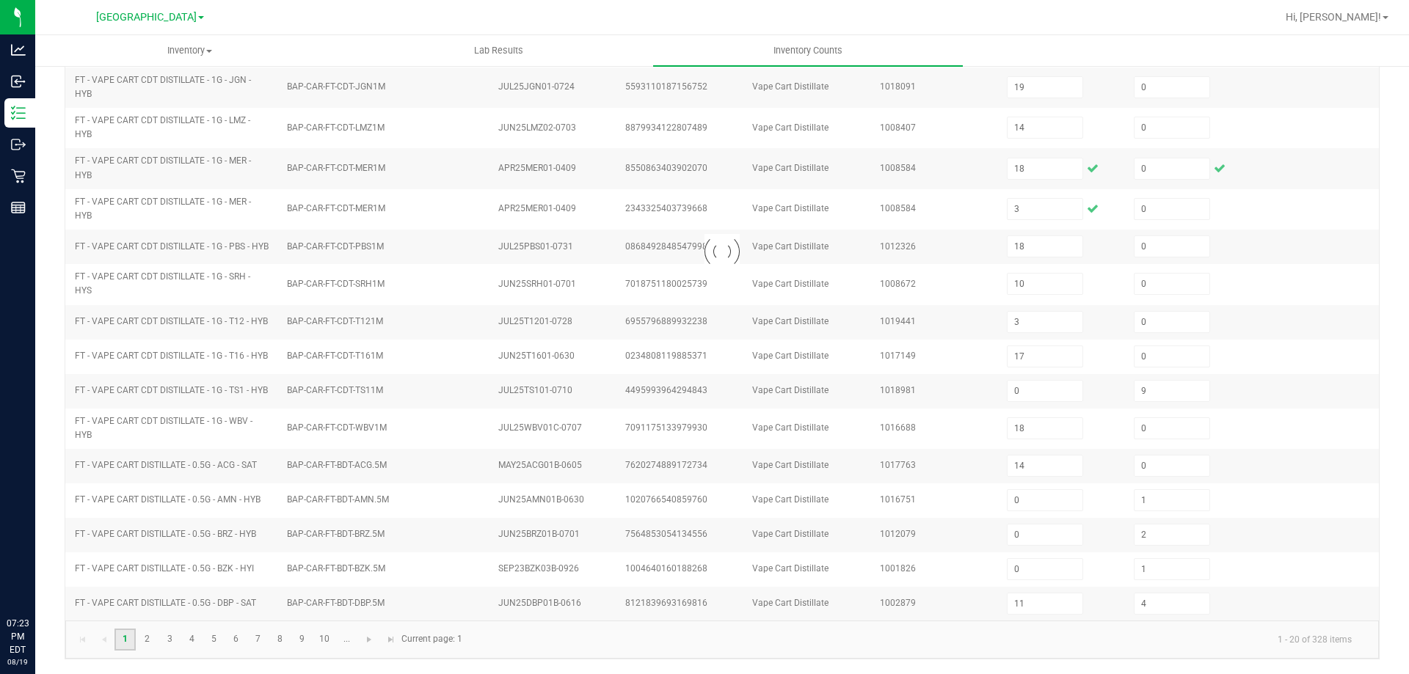
scroll to position [311, 0]
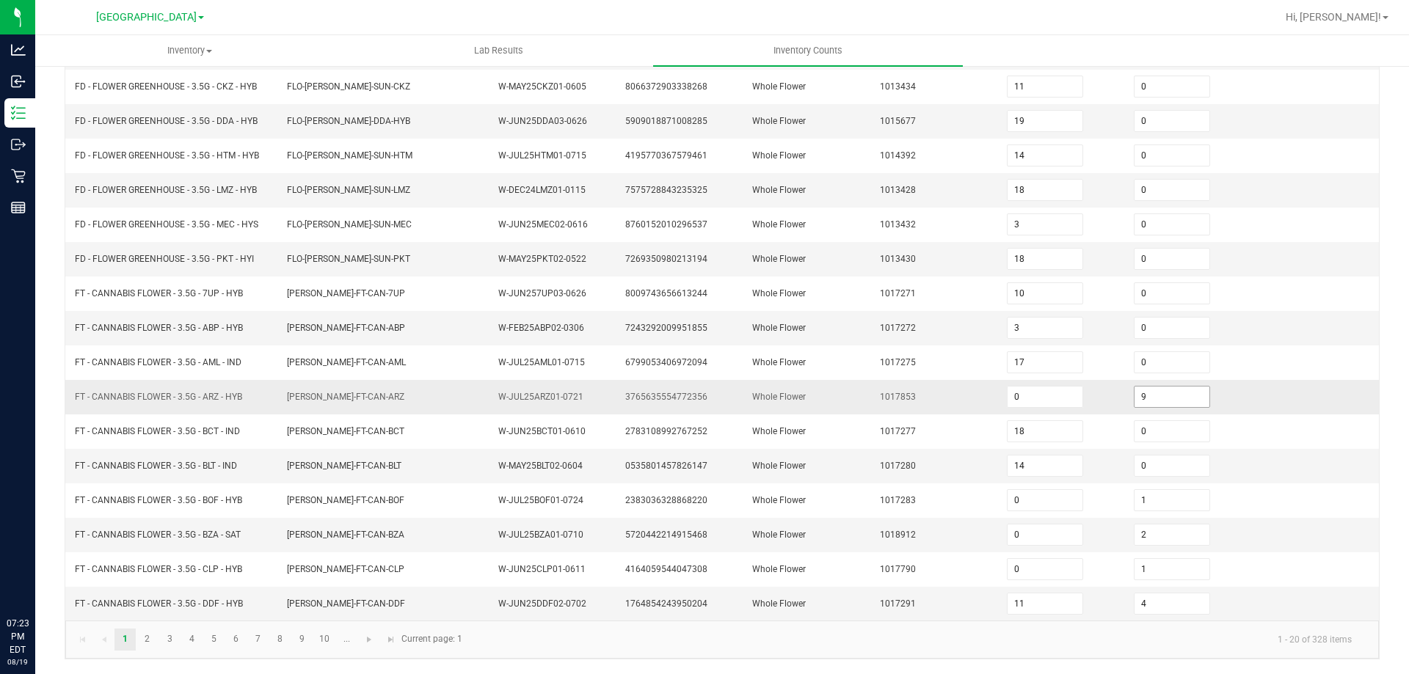
click at [1146, 386] on span "9" at bounding box center [1172, 397] width 76 height 22
click at [1143, 390] on input "9" at bounding box center [1172, 397] width 75 height 21
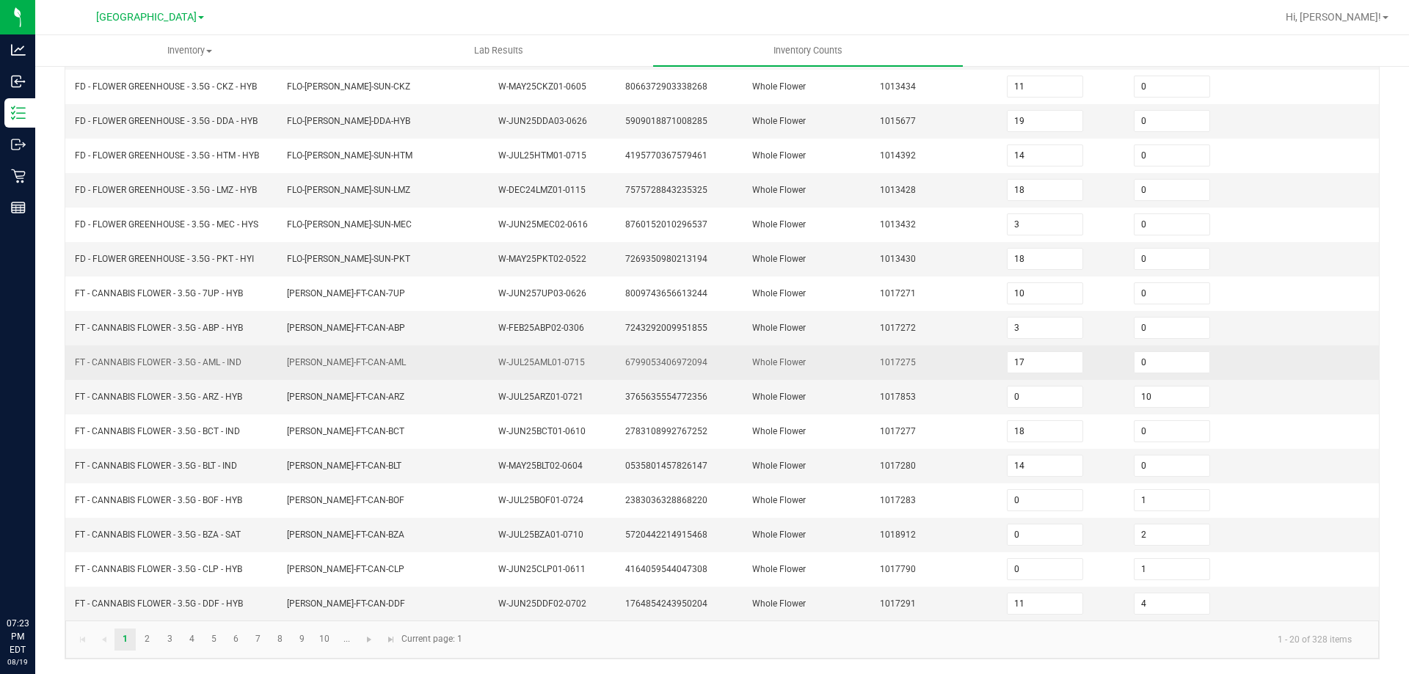
click at [759, 357] on span "Whole Flower" at bounding box center [779, 362] width 54 height 10
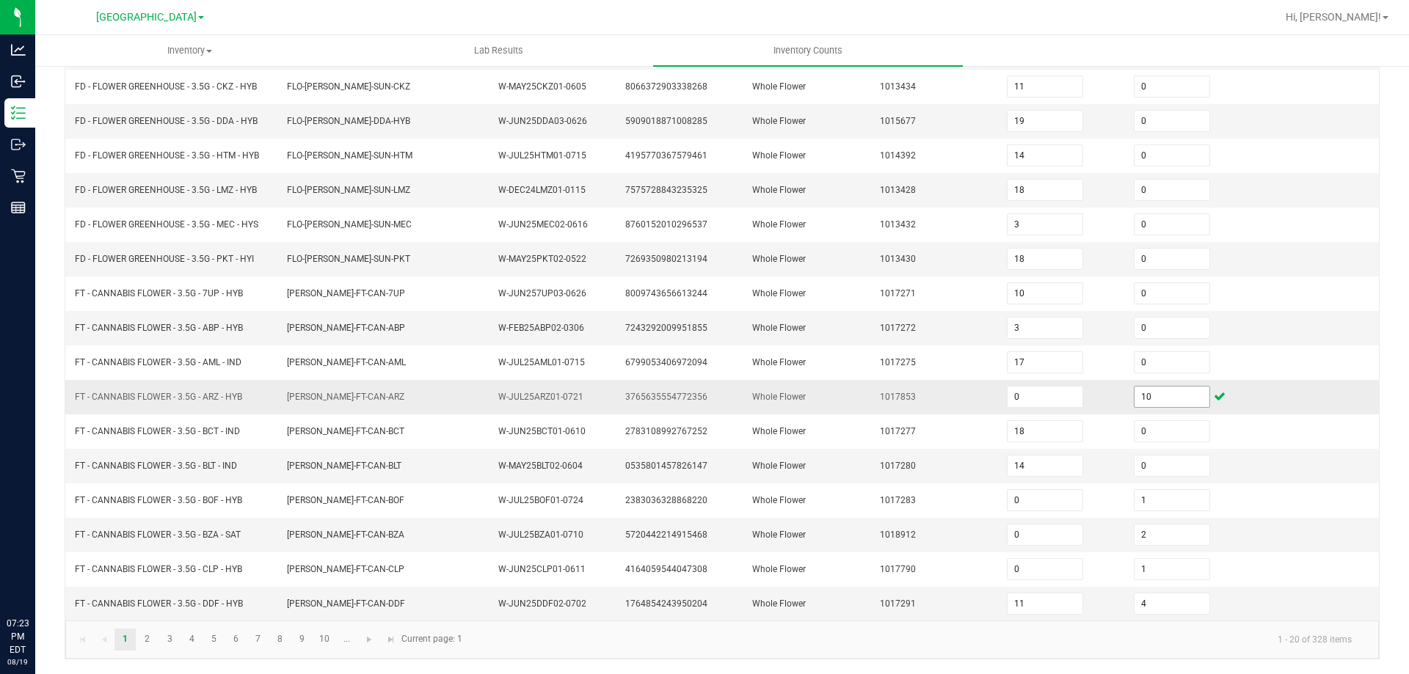
click at [1148, 392] on input "10" at bounding box center [1172, 397] width 75 height 21
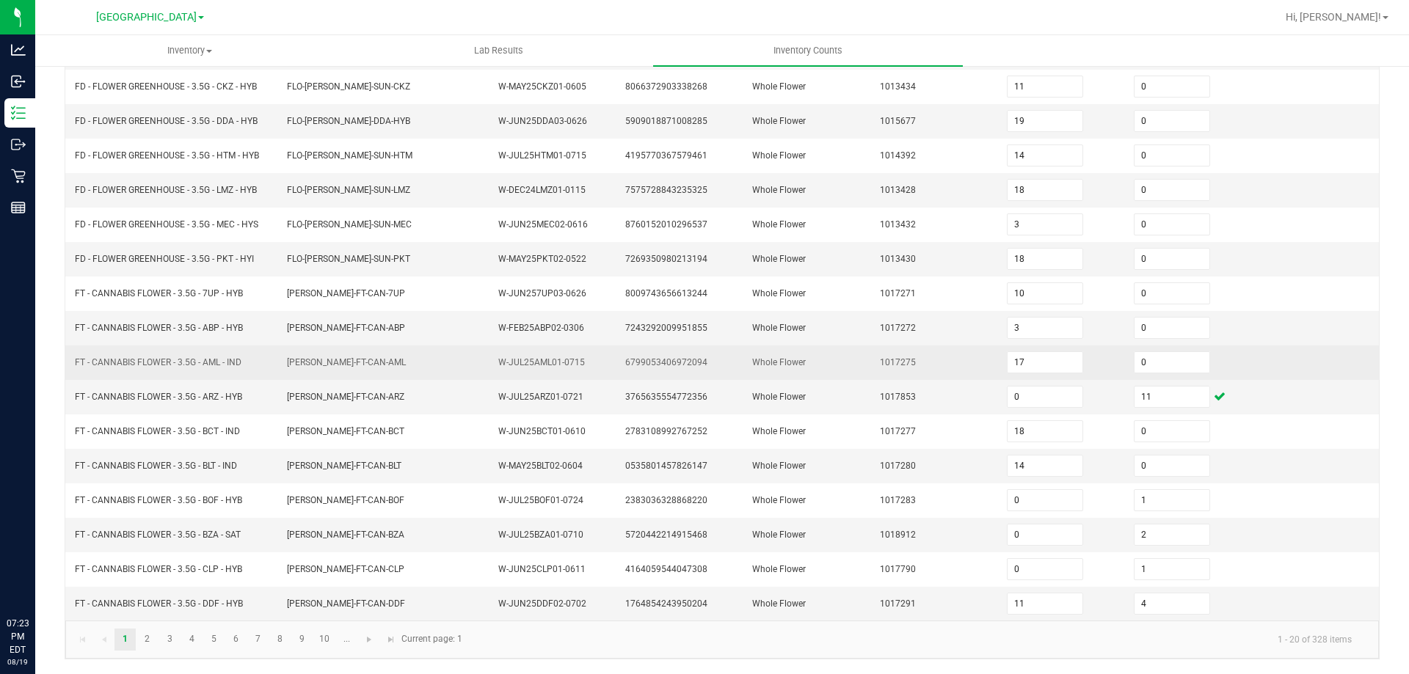
click at [878, 346] on td "1017275" at bounding box center [934, 363] width 127 height 34
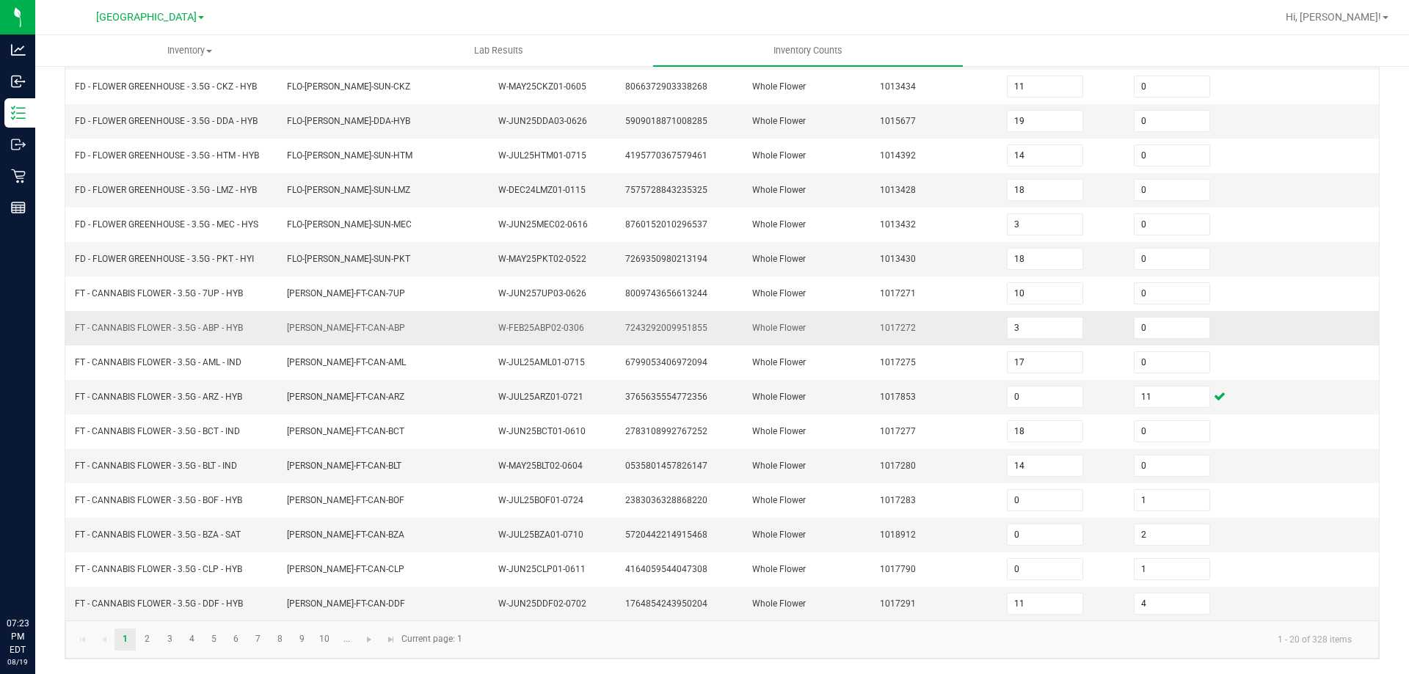
click at [219, 326] on span "FT - CANNABIS FLOWER - 3.5G - ABP - HYB" at bounding box center [159, 328] width 168 height 10
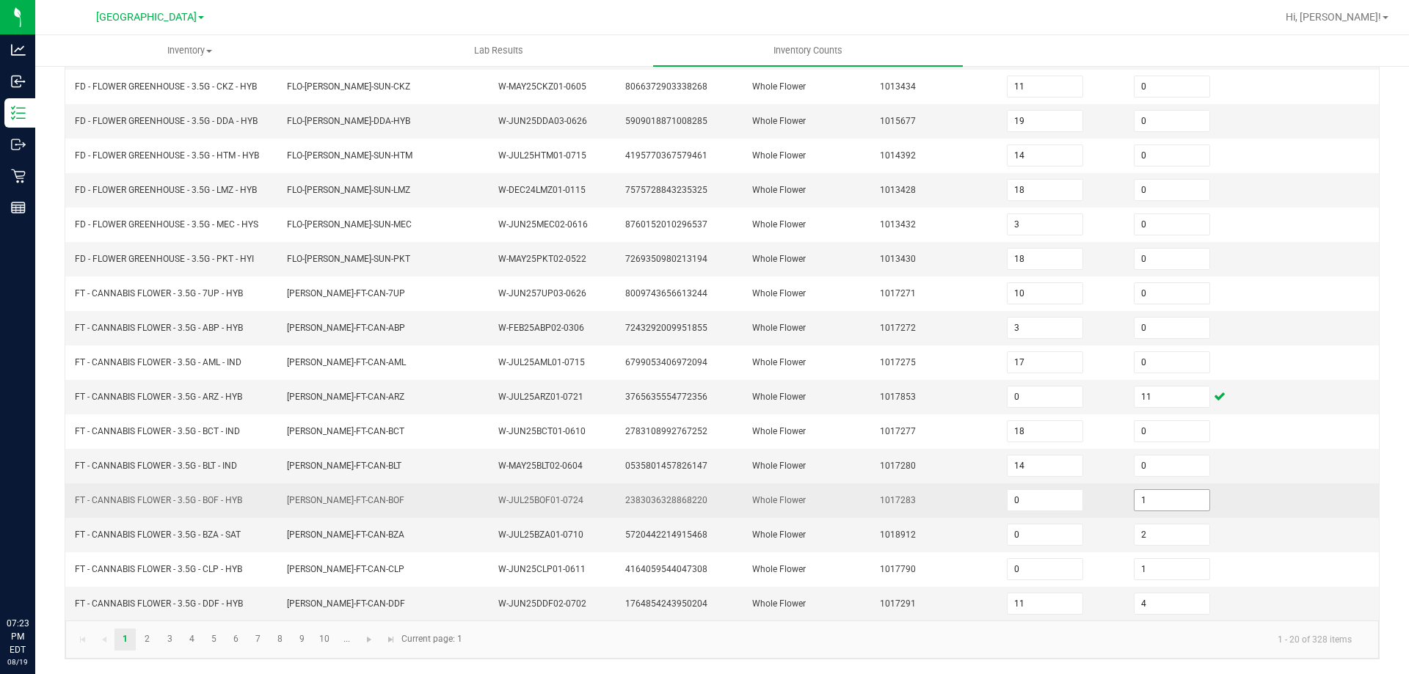
click at [1168, 507] on input "1" at bounding box center [1172, 500] width 75 height 21
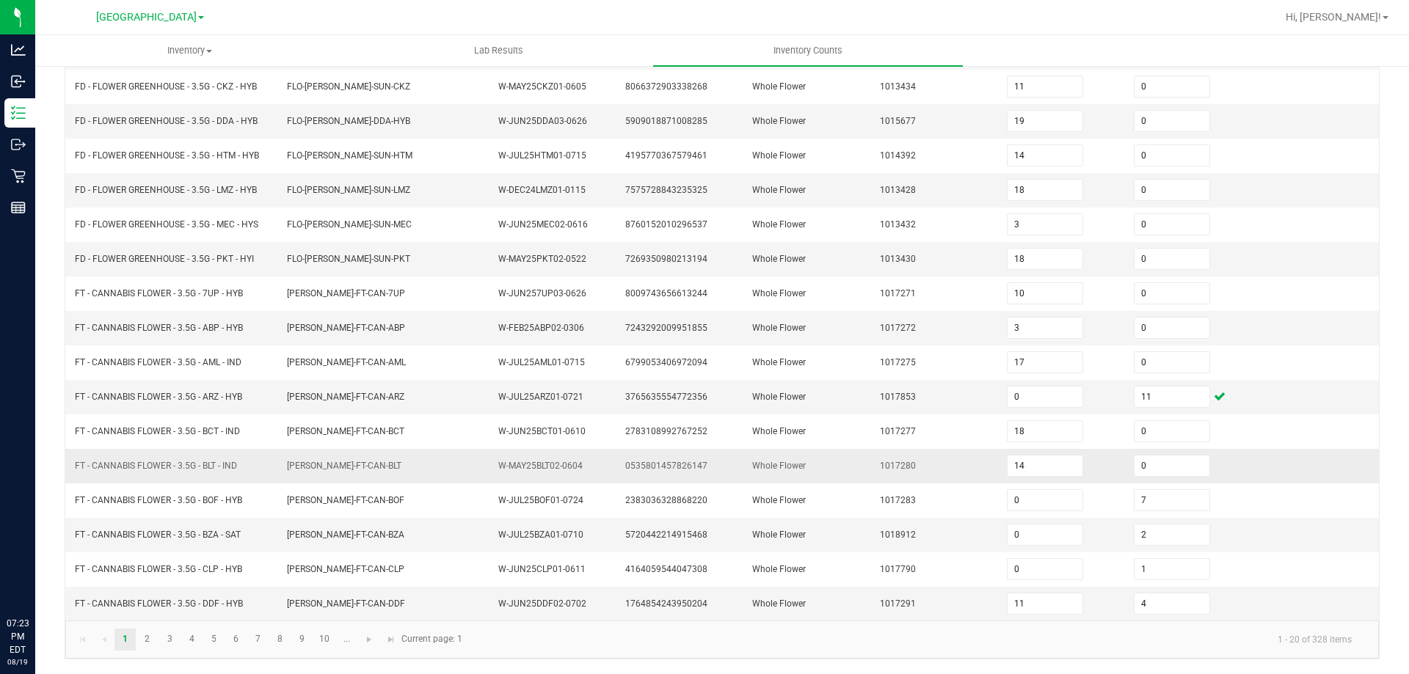
click at [872, 476] on td "1017280" at bounding box center [934, 466] width 127 height 34
click at [151, 641] on link "2" at bounding box center [146, 640] width 21 height 22
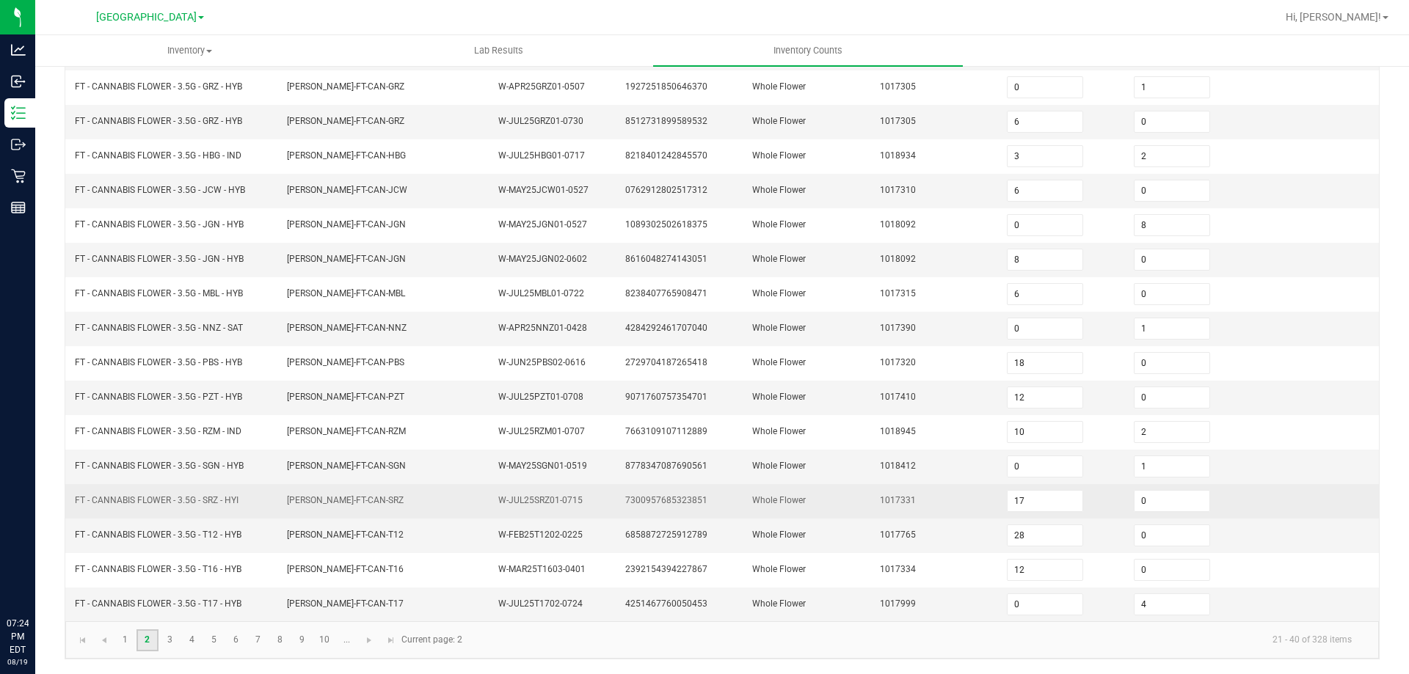
scroll to position [11, 0]
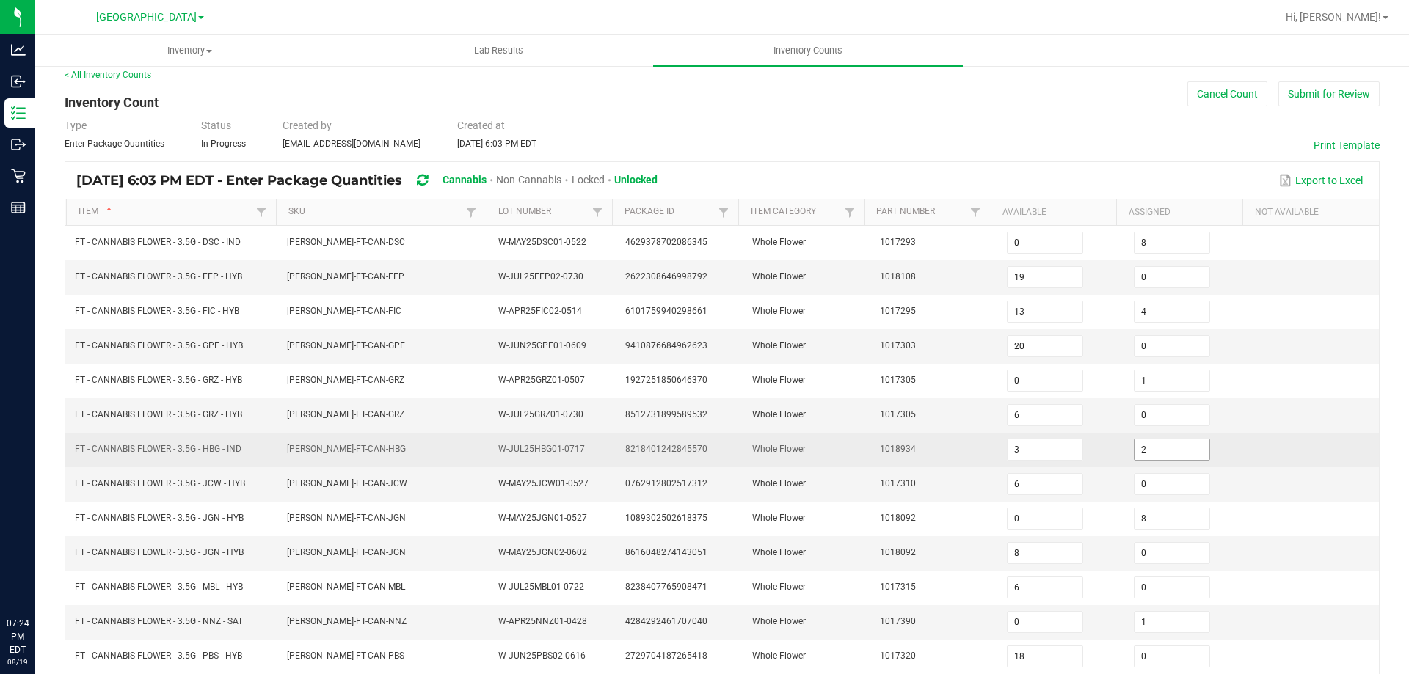
click at [1161, 441] on input "2" at bounding box center [1172, 450] width 75 height 21
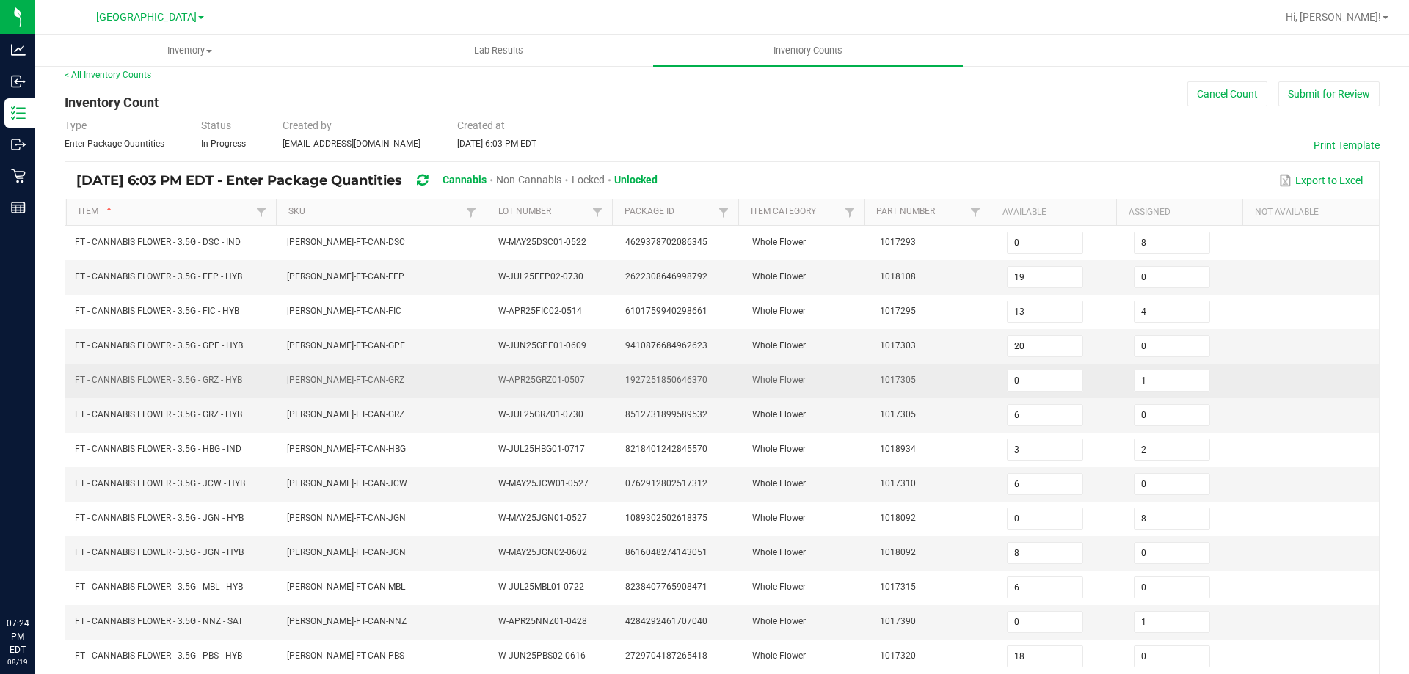
click at [697, 375] on td "1927251850646370" at bounding box center [679, 381] width 127 height 34
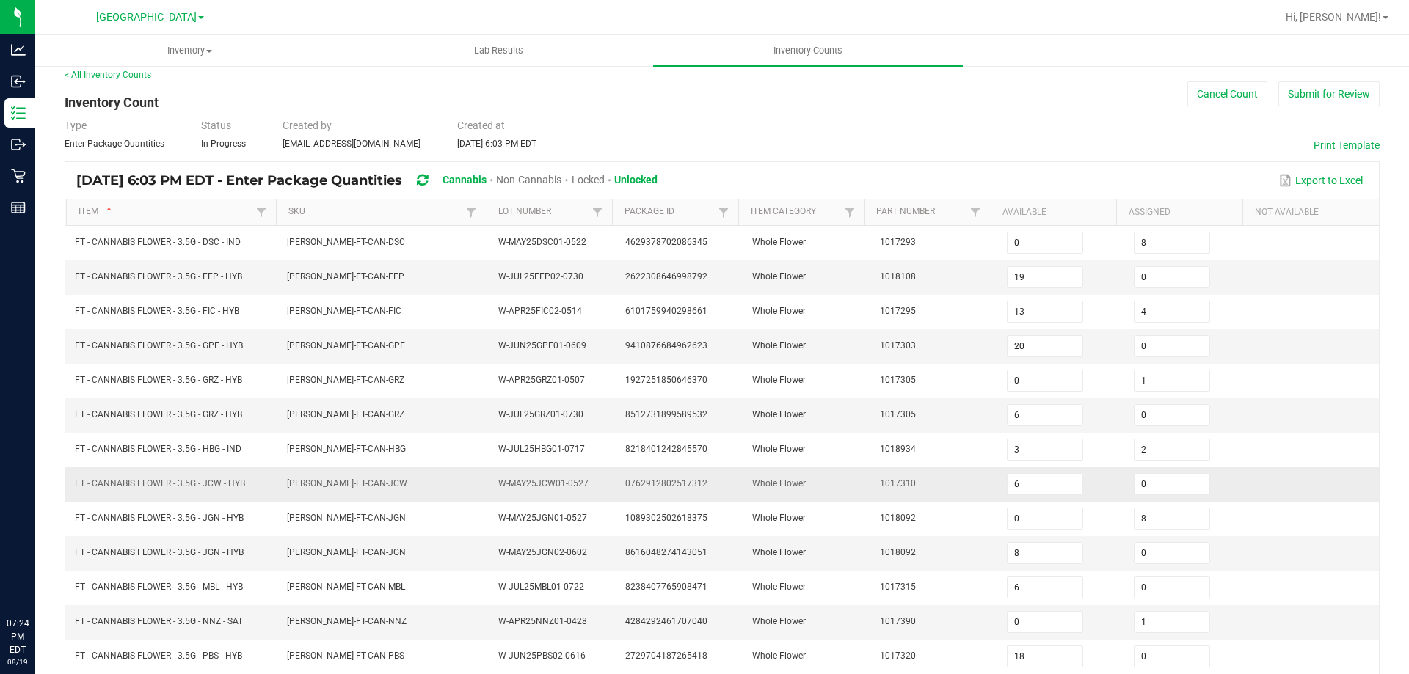
click at [266, 479] on td "FT - CANNABIS FLOWER - 3.5G - JCW - HYB" at bounding box center [172, 484] width 212 height 34
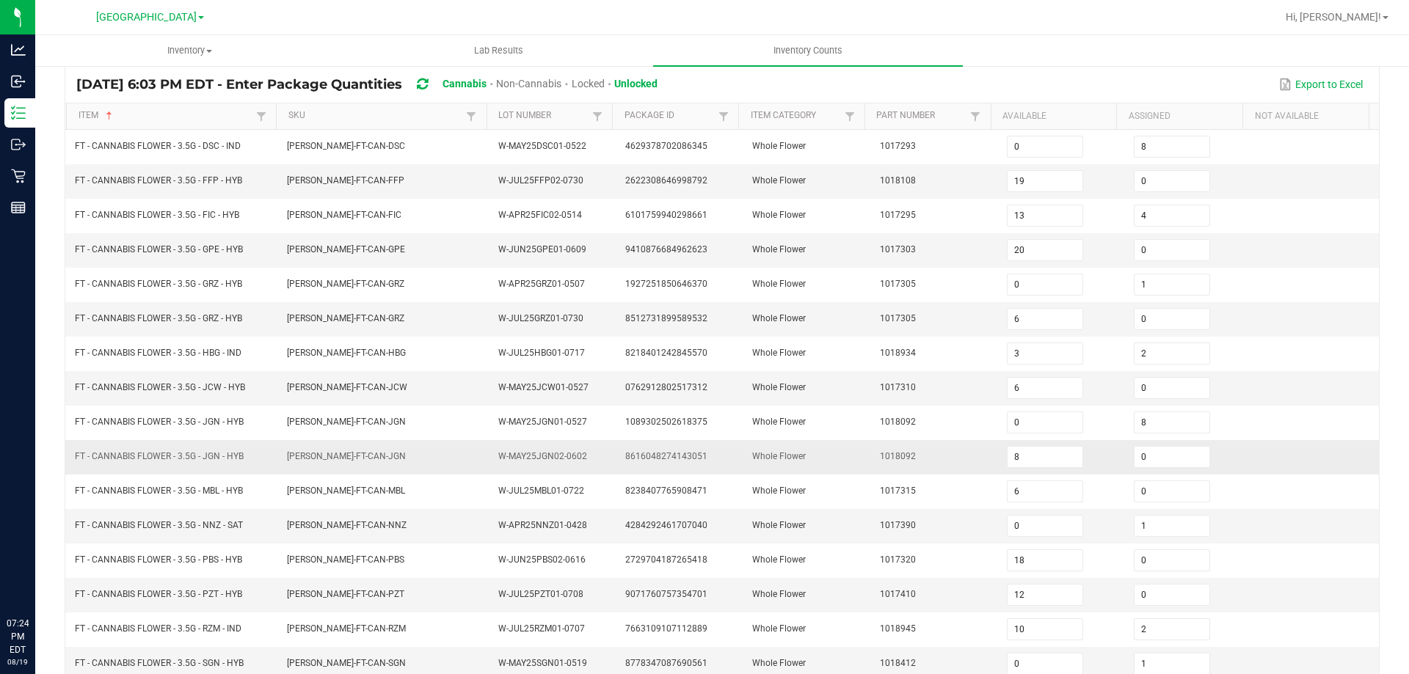
scroll to position [231, 0]
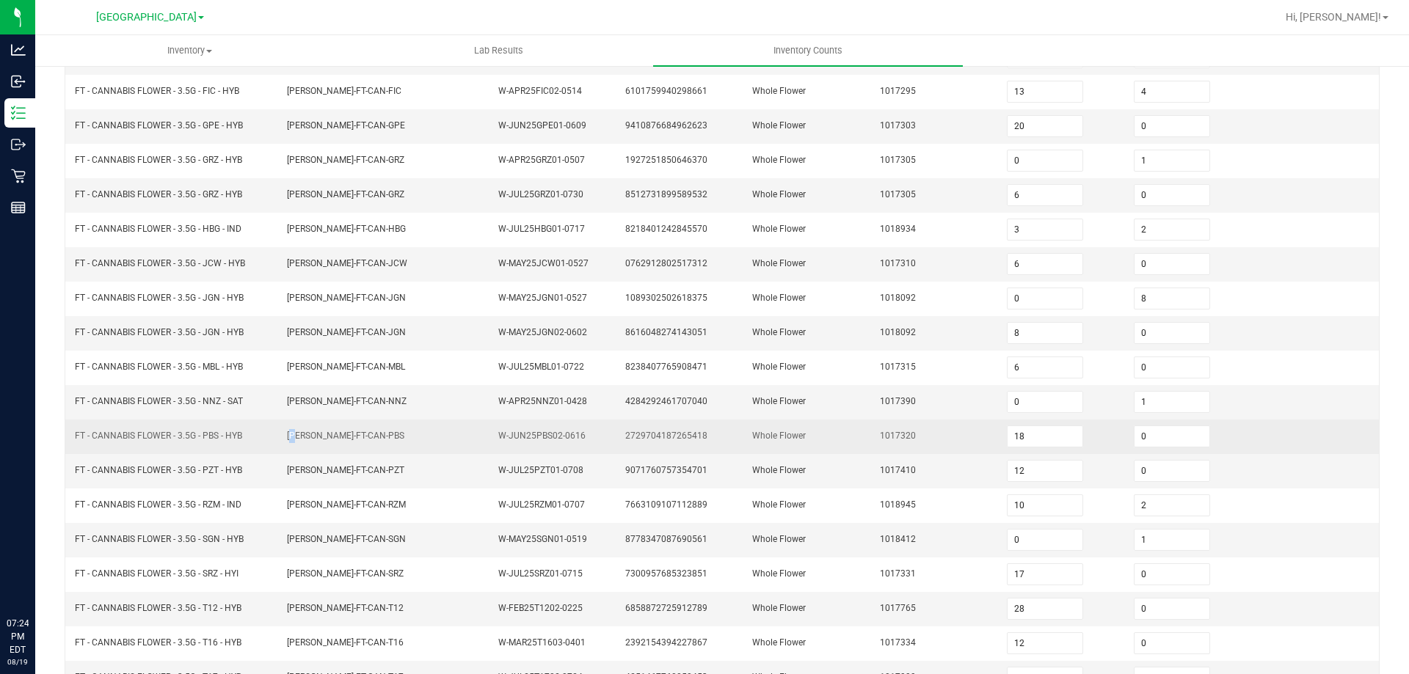
click at [290, 440] on td "FLO-BUD-FT-CAN-PBS" at bounding box center [384, 437] width 212 height 34
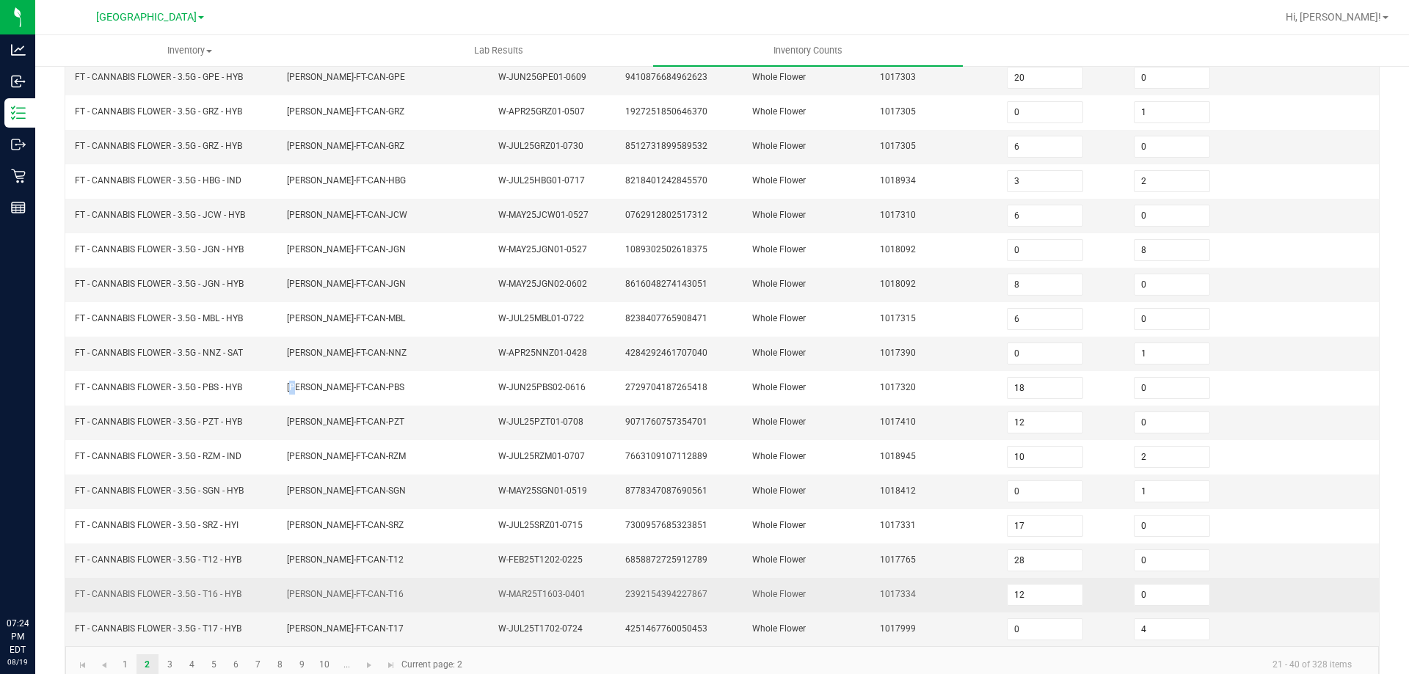
scroll to position [305, 0]
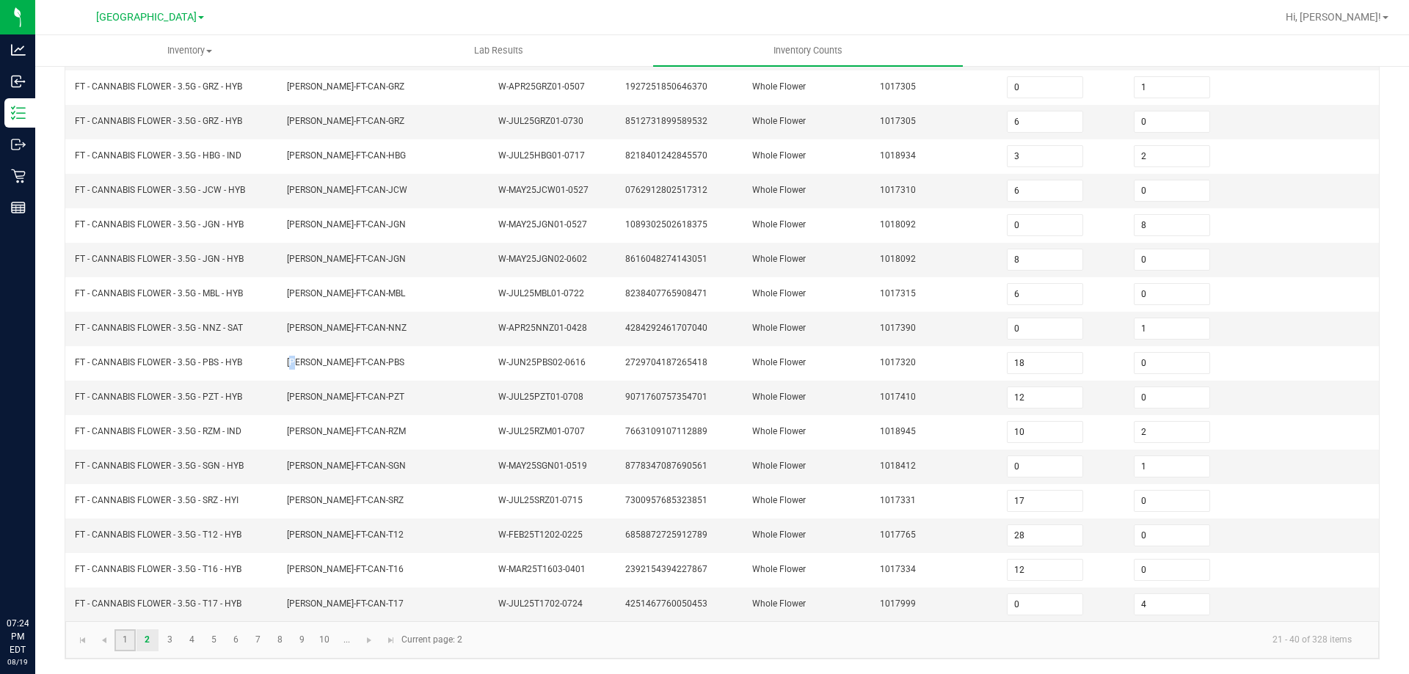
click at [130, 636] on link "1" at bounding box center [124, 641] width 21 height 22
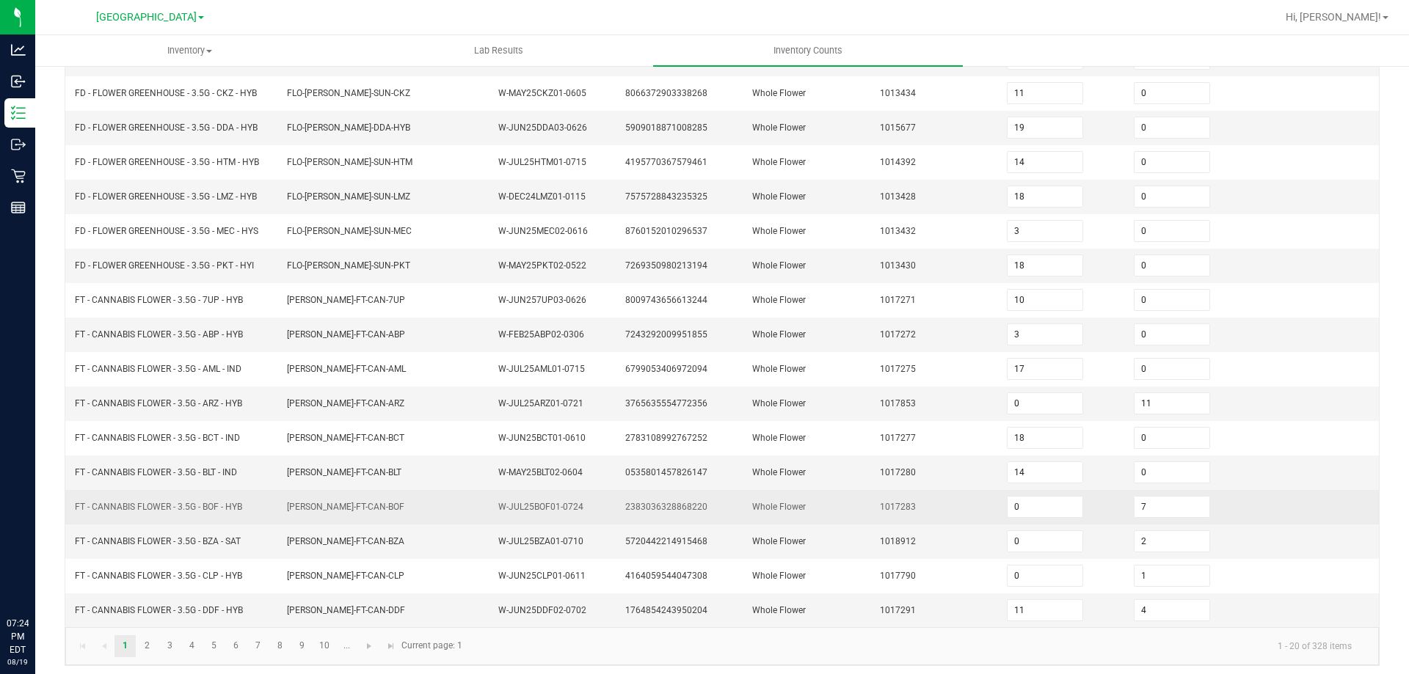
click at [246, 491] on td "FT - CANNABIS FLOWER - 3.5G - BOF - HYB" at bounding box center [172, 507] width 212 height 34
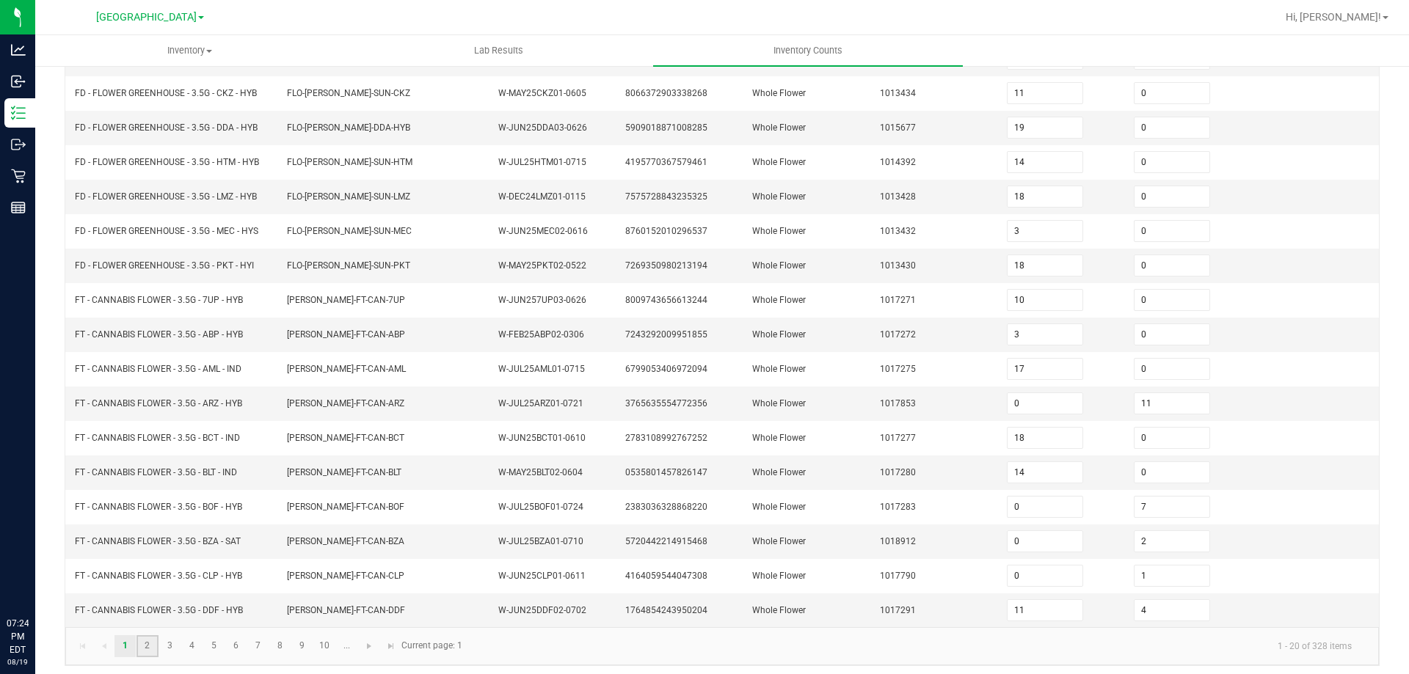
click at [151, 657] on link "2" at bounding box center [146, 647] width 21 height 22
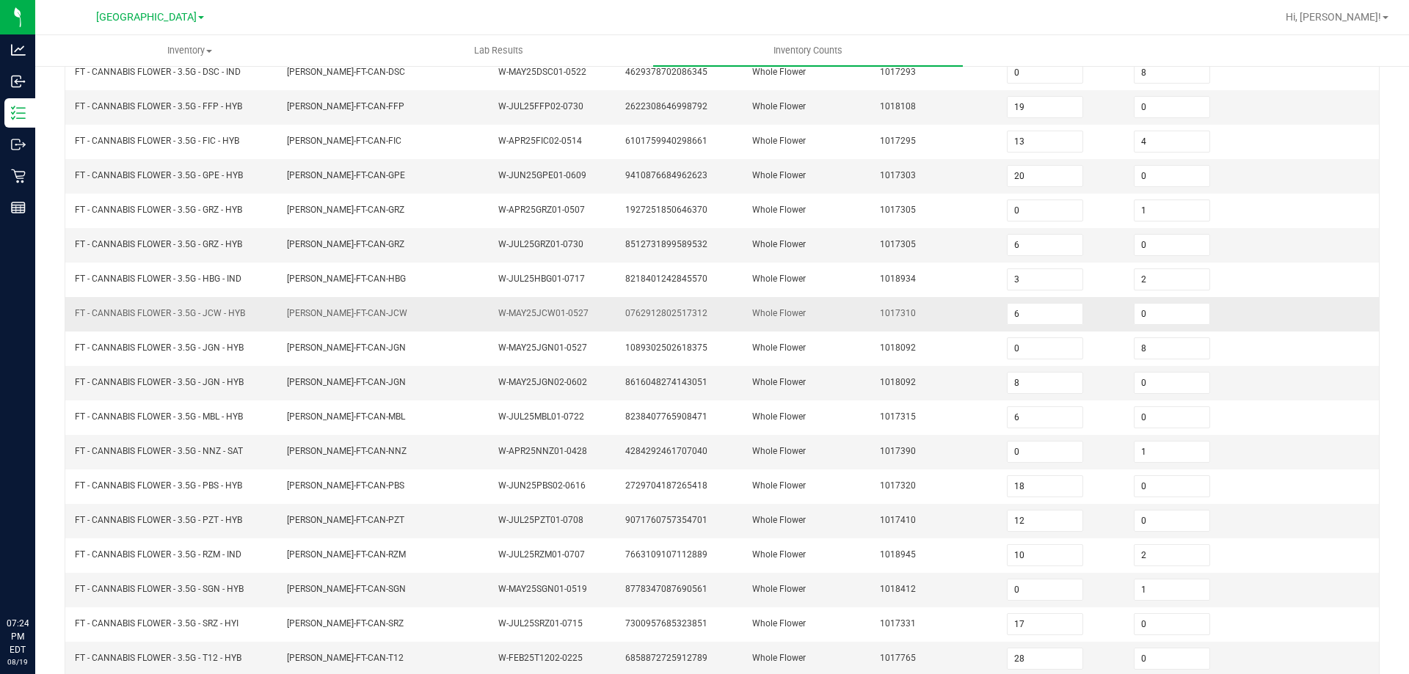
scroll to position [0, 0]
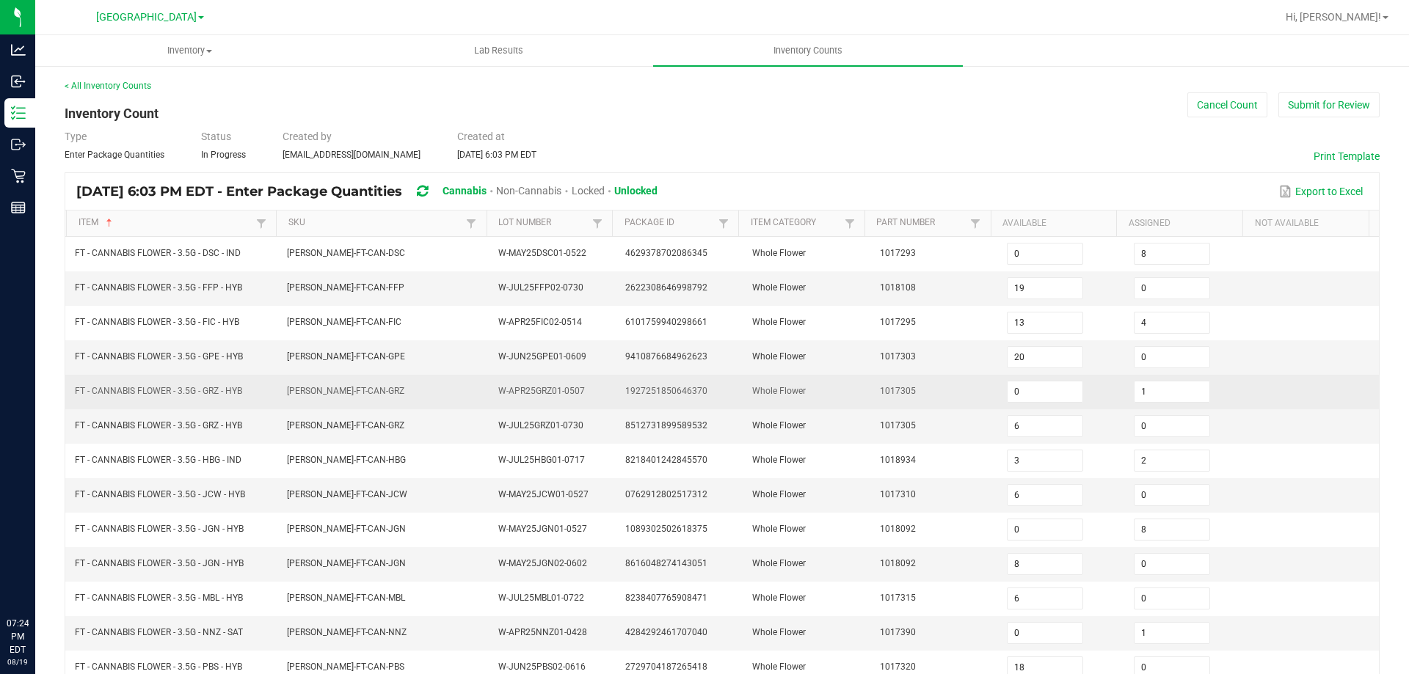
click at [173, 382] on td "FT - CANNABIS FLOWER - 3.5G - GRZ - HYB" at bounding box center [172, 392] width 212 height 34
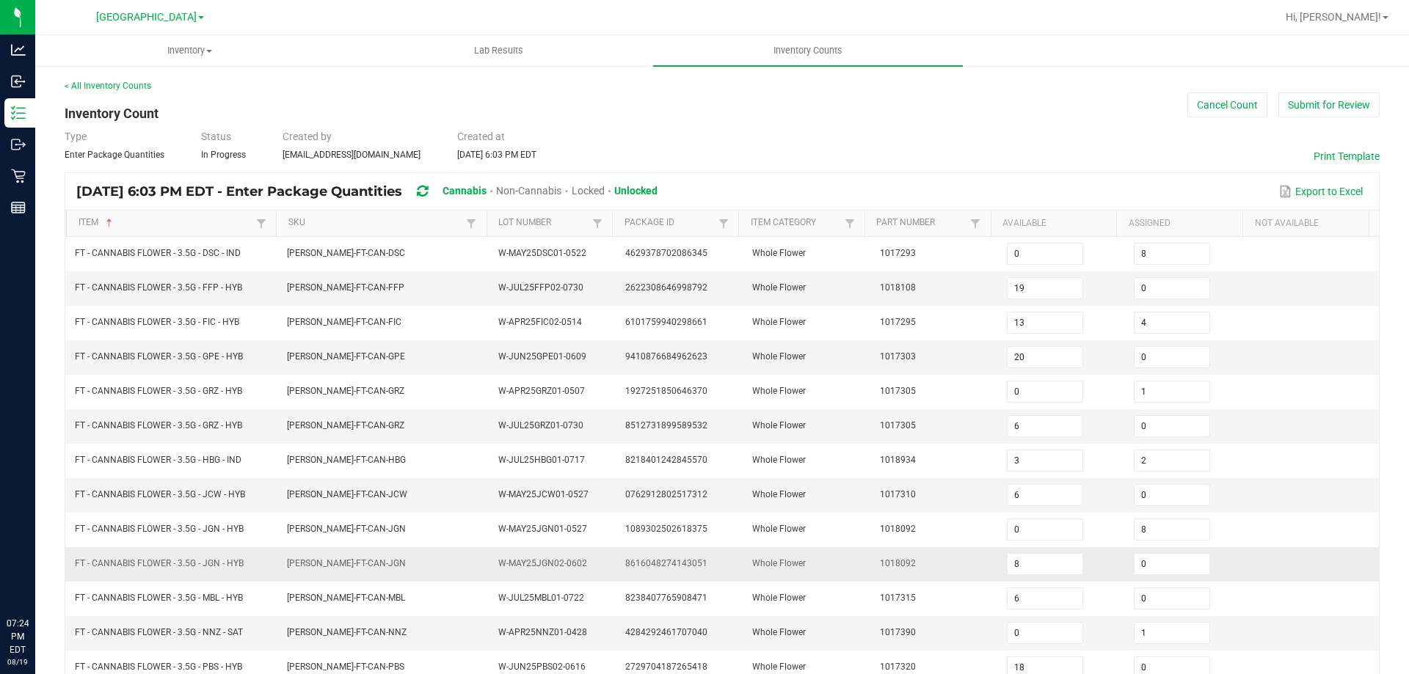
click at [261, 568] on td "FT - CANNABIS FLOWER - 3.5G - JGN - HYB" at bounding box center [172, 564] width 212 height 34
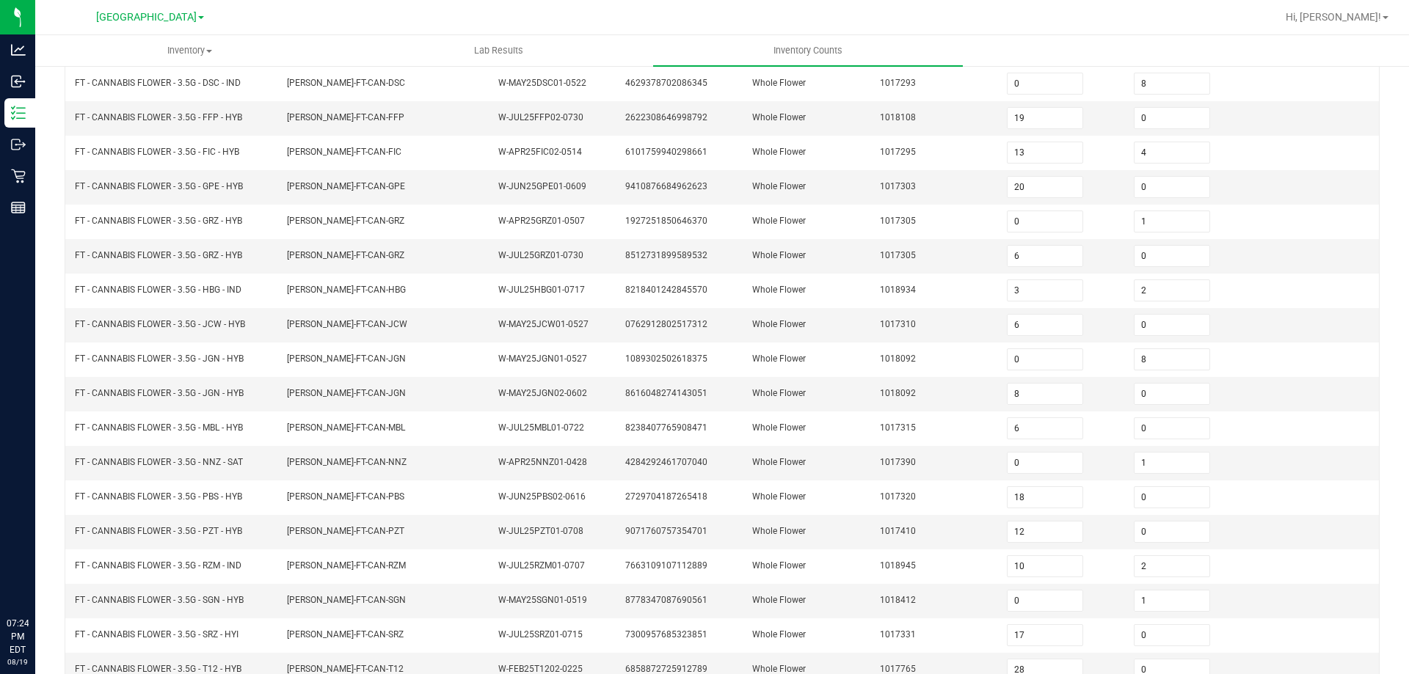
scroll to position [305, 0]
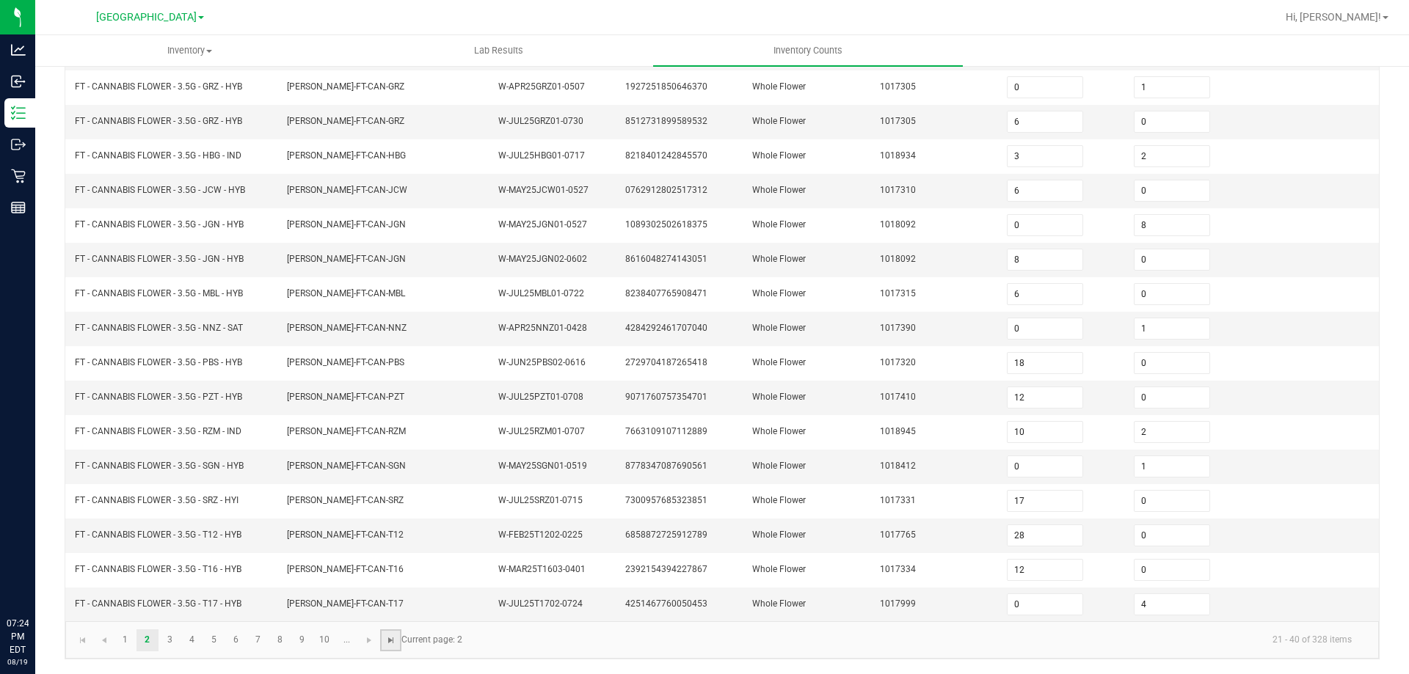
click at [390, 643] on span "Go to the last page" at bounding box center [391, 641] width 12 height 12
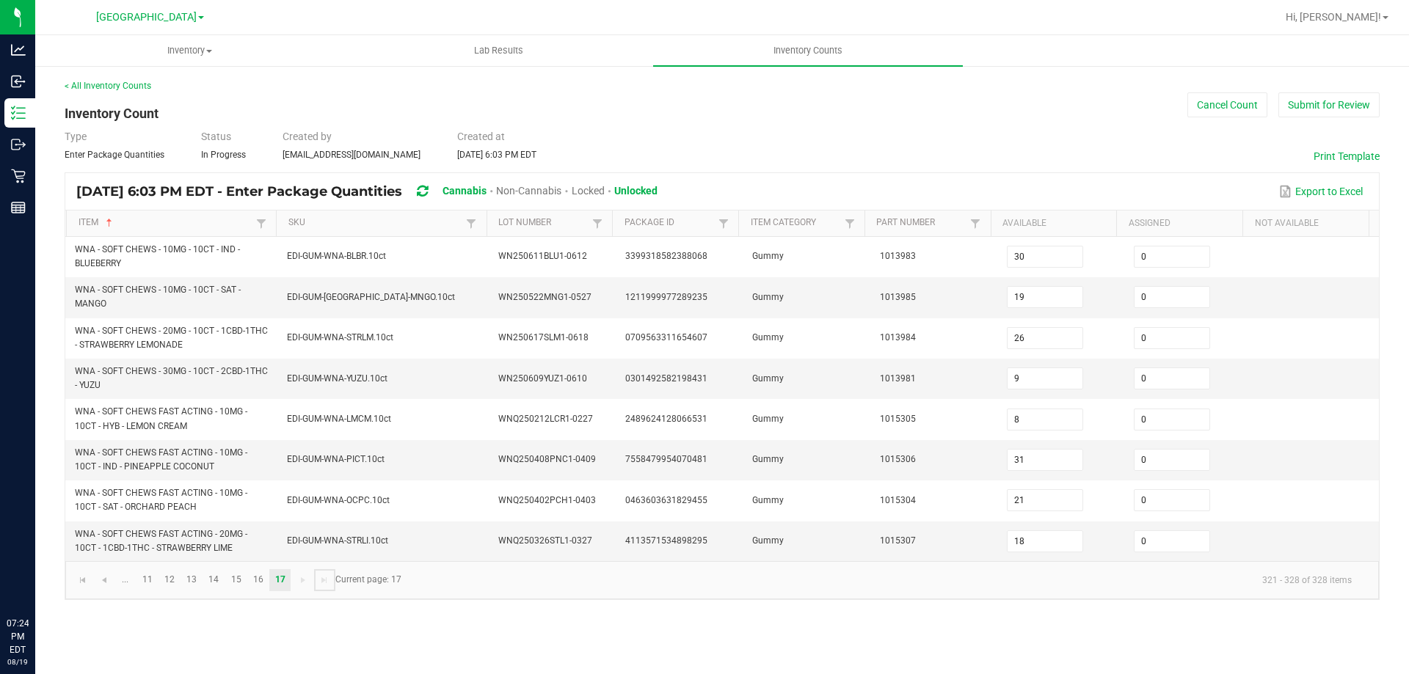
scroll to position [0, 0]
click at [235, 588] on link "15" at bounding box center [235, 580] width 21 height 22
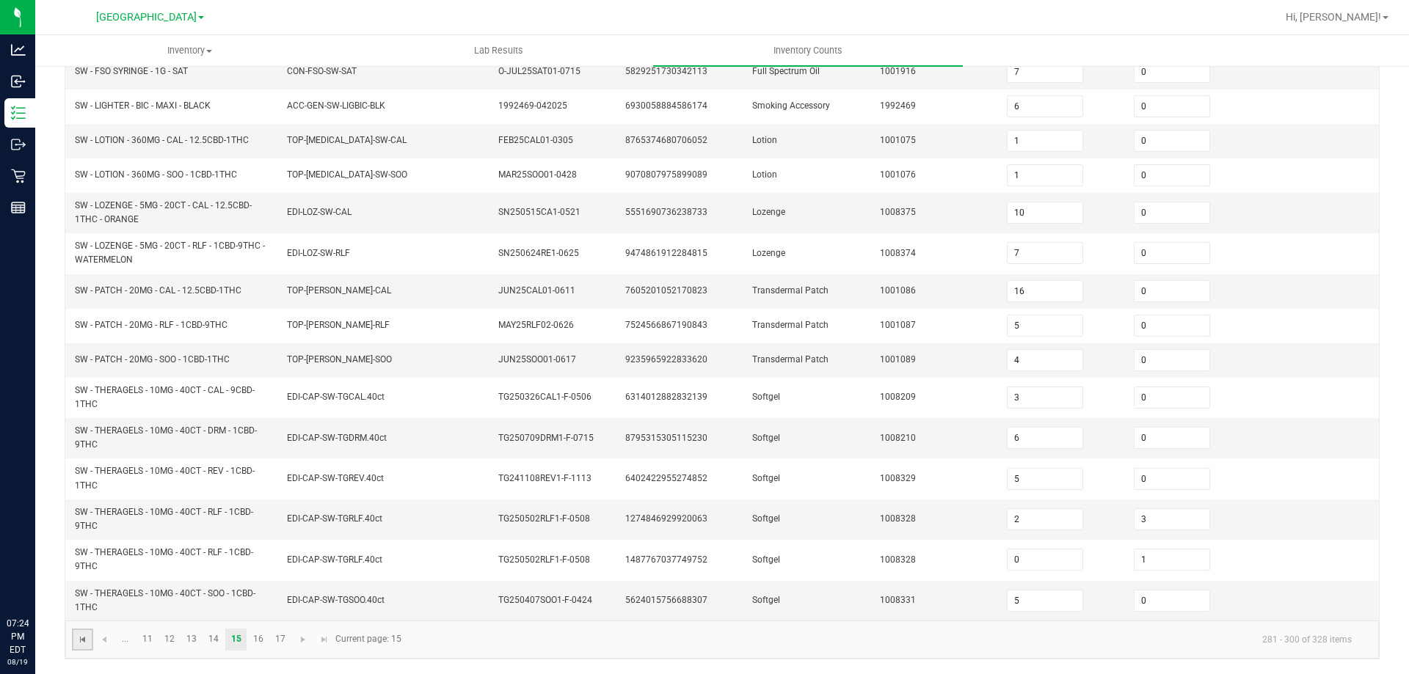
click at [87, 644] on span "Go to the first page" at bounding box center [83, 640] width 12 height 12
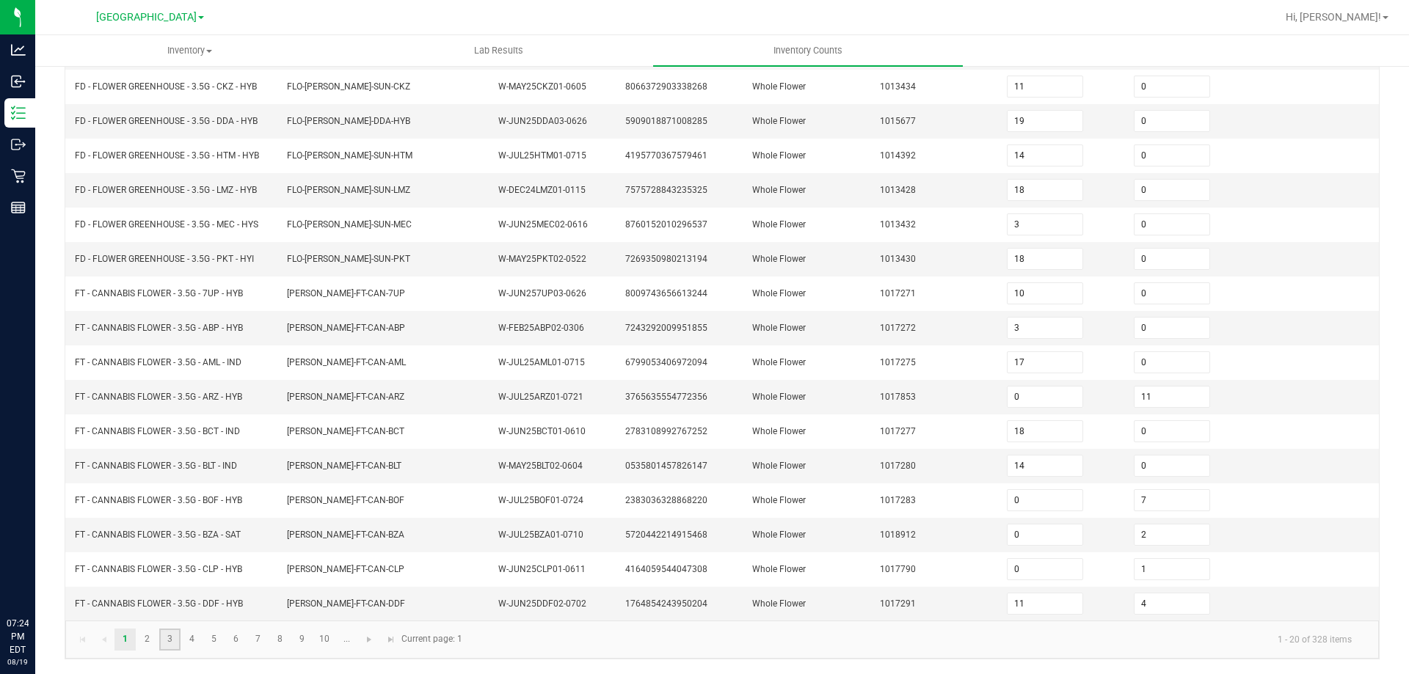
click at [172, 643] on link "3" at bounding box center [169, 640] width 21 height 22
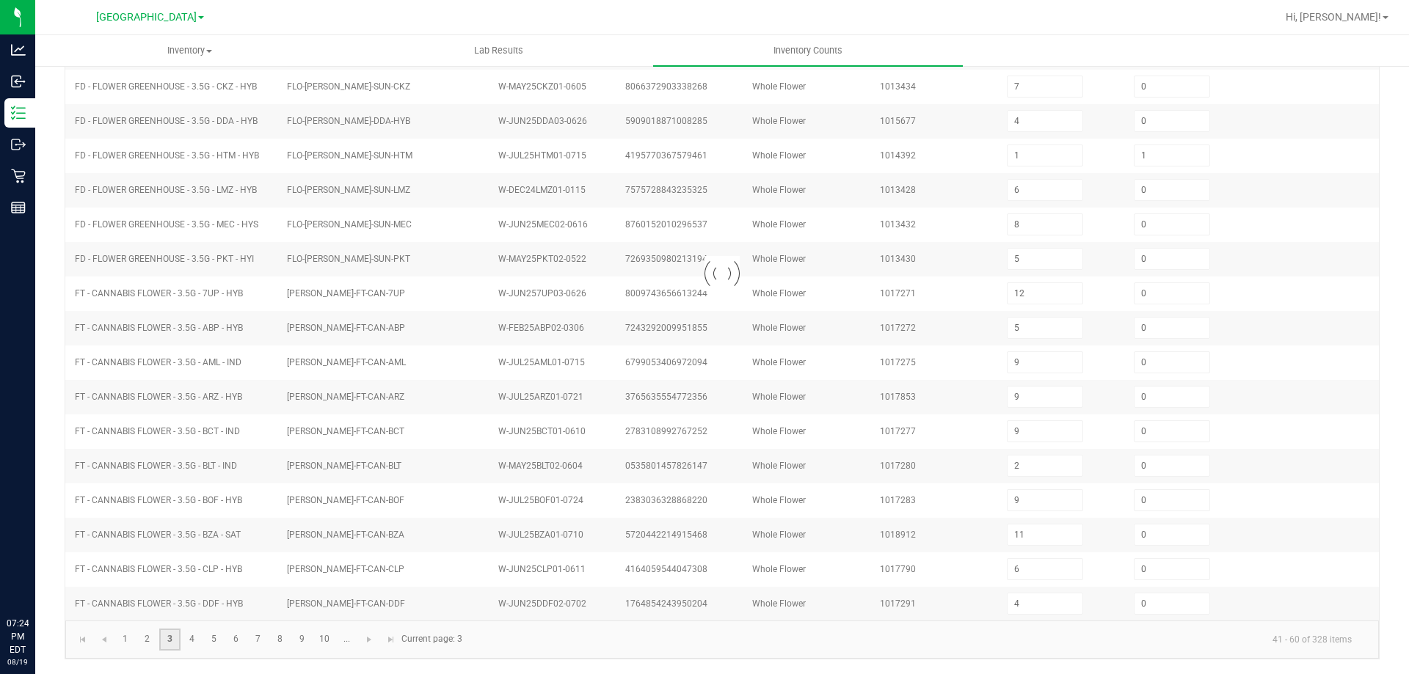
scroll to position [305, 0]
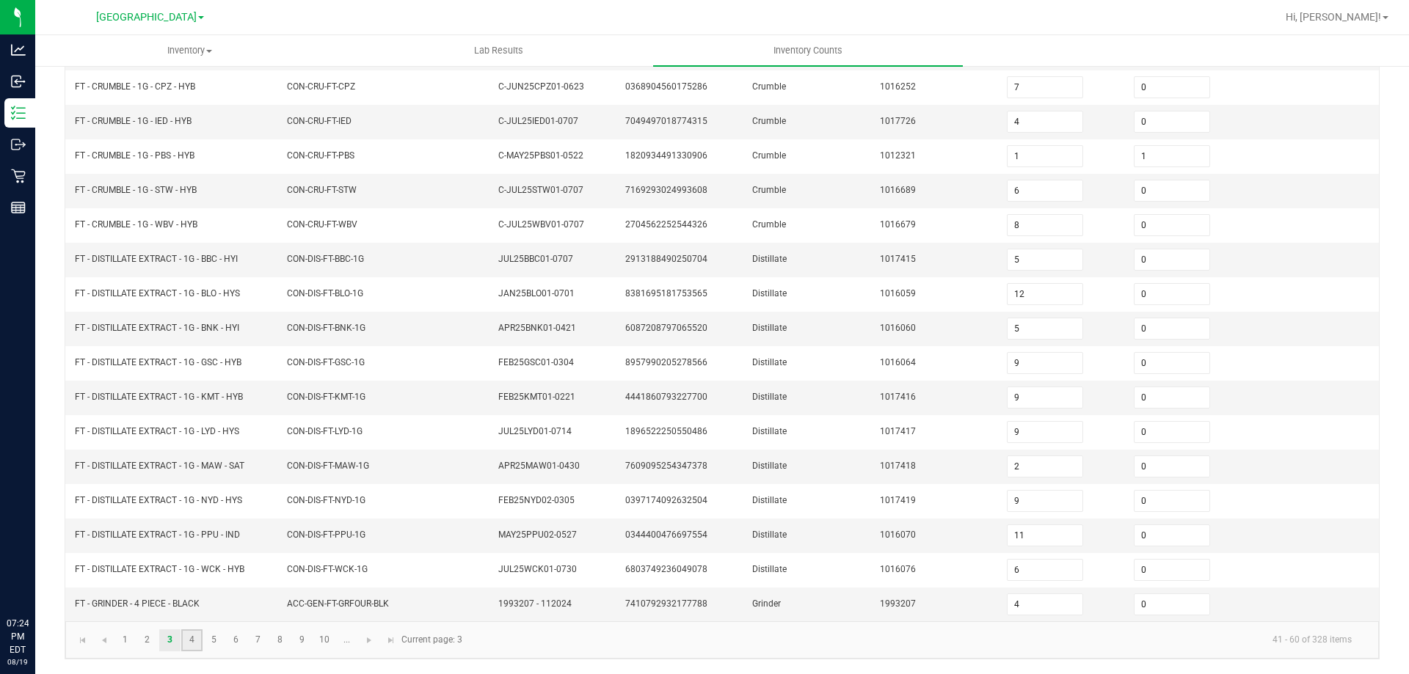
click at [197, 651] on link "4" at bounding box center [191, 641] width 21 height 22
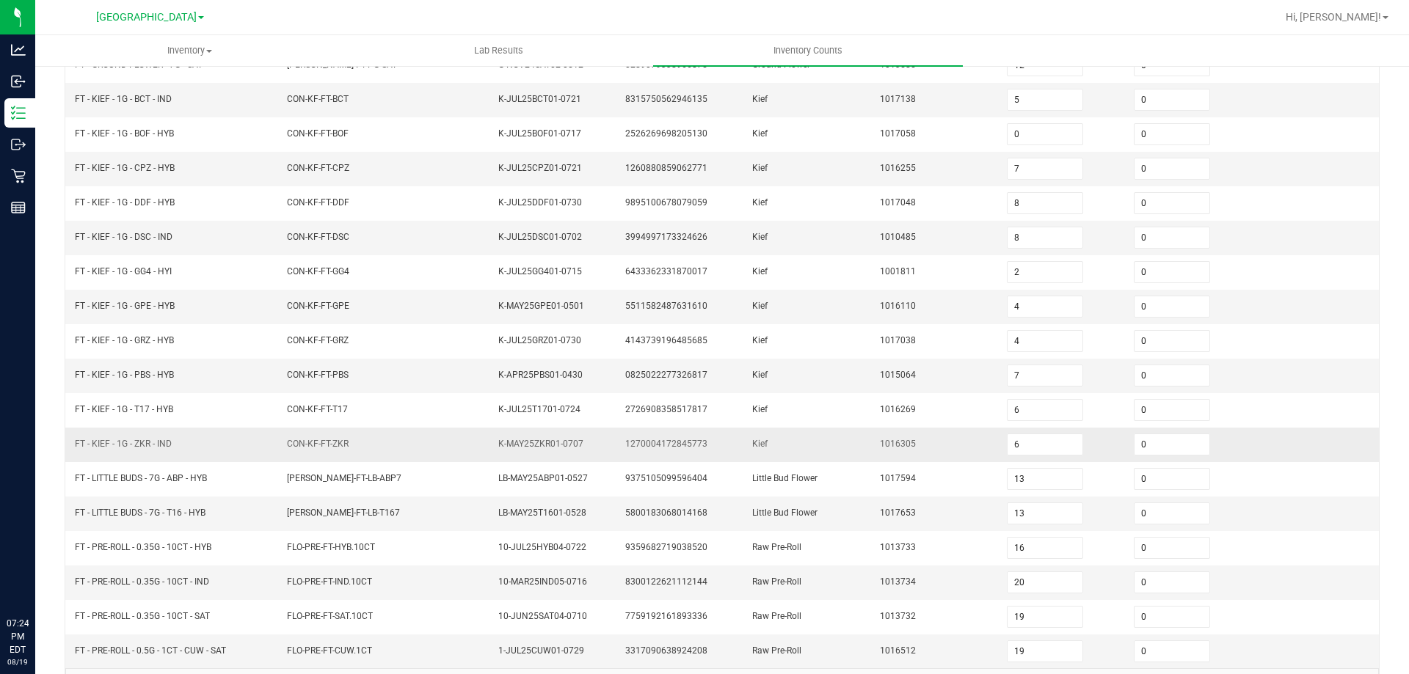
scroll to position [231, 0]
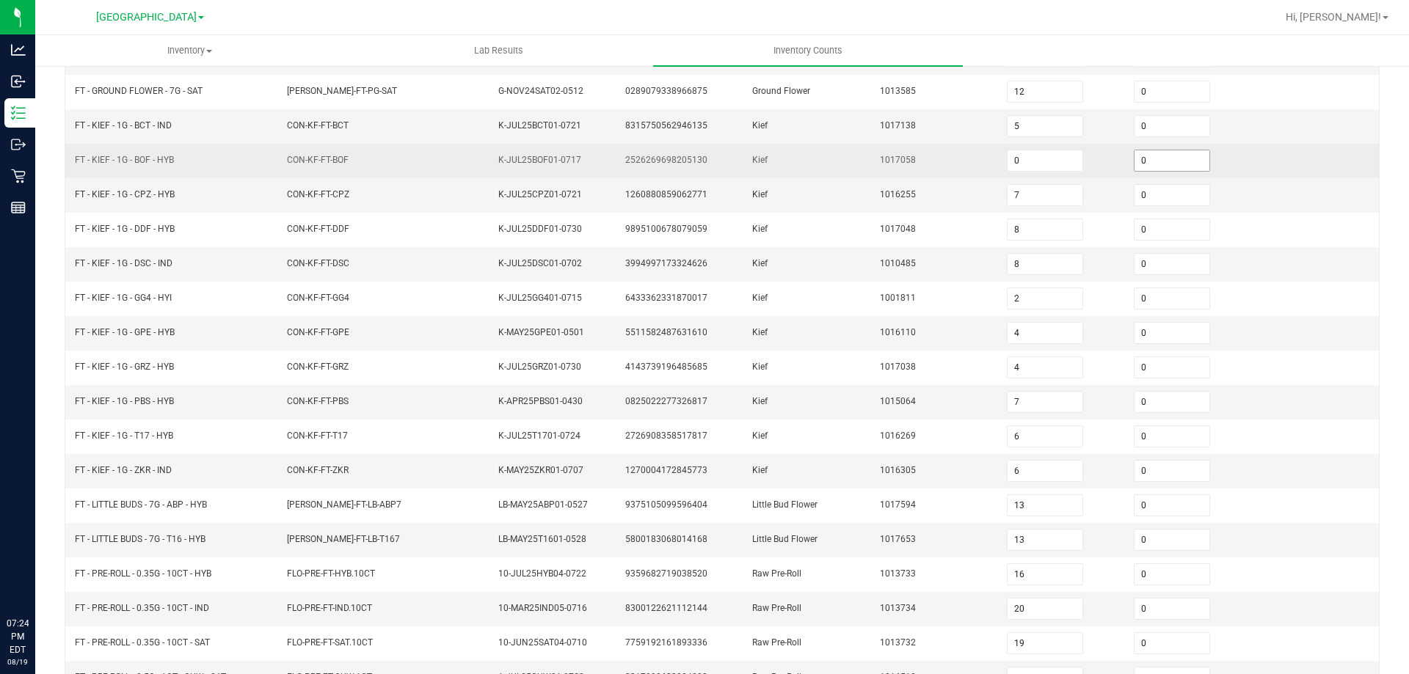
click at [1173, 152] on input "0" at bounding box center [1172, 160] width 75 height 21
drag, startPoint x: 797, startPoint y: 232, endPoint x: 616, endPoint y: 160, distance: 194.3
click at [796, 233] on td "Kief" at bounding box center [806, 230] width 127 height 34
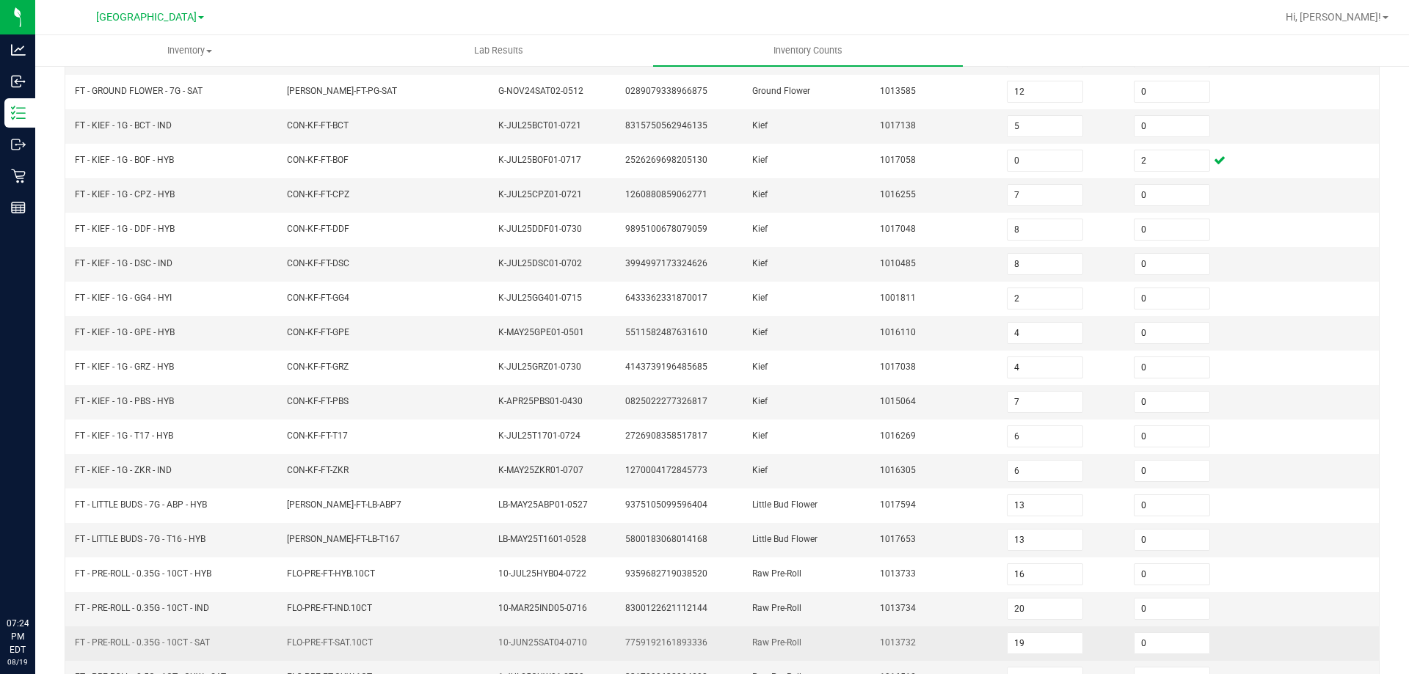
click at [213, 644] on td "FT - PRE-ROLL - 0.35G - 10CT - SAT" at bounding box center [172, 644] width 212 height 34
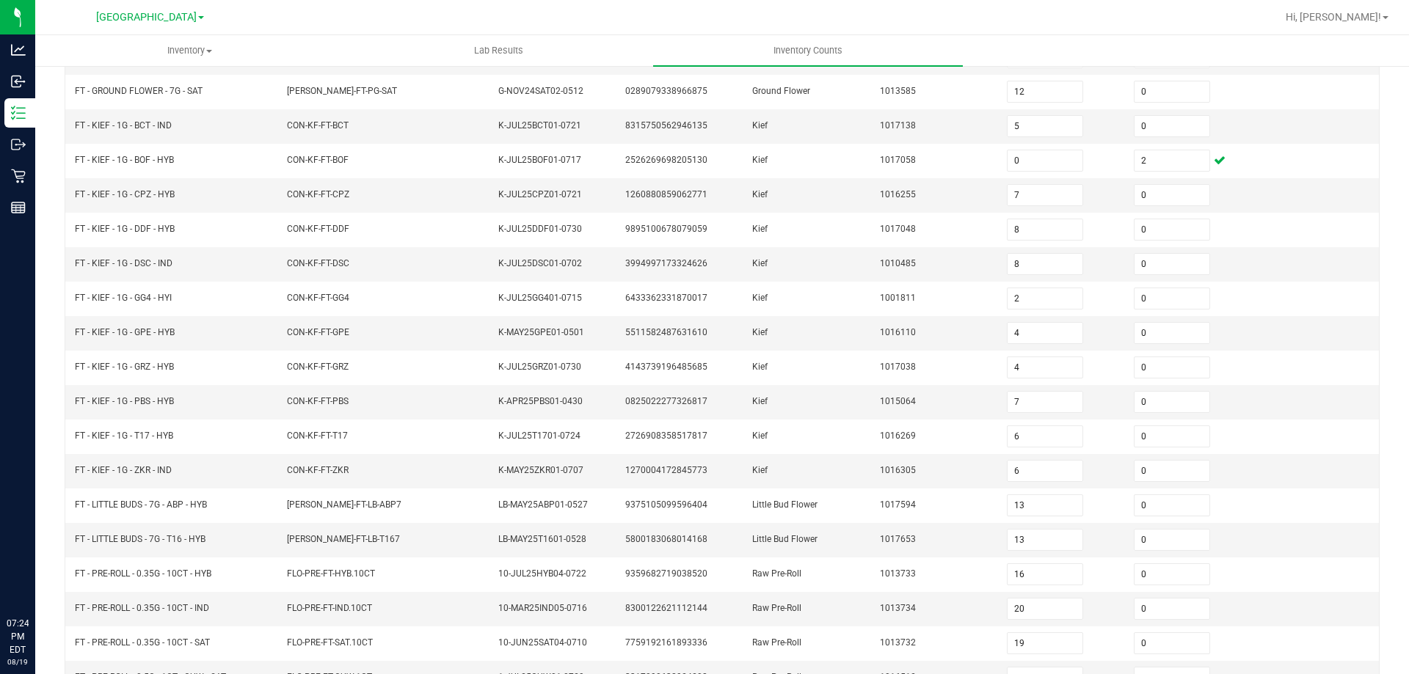
scroll to position [305, 0]
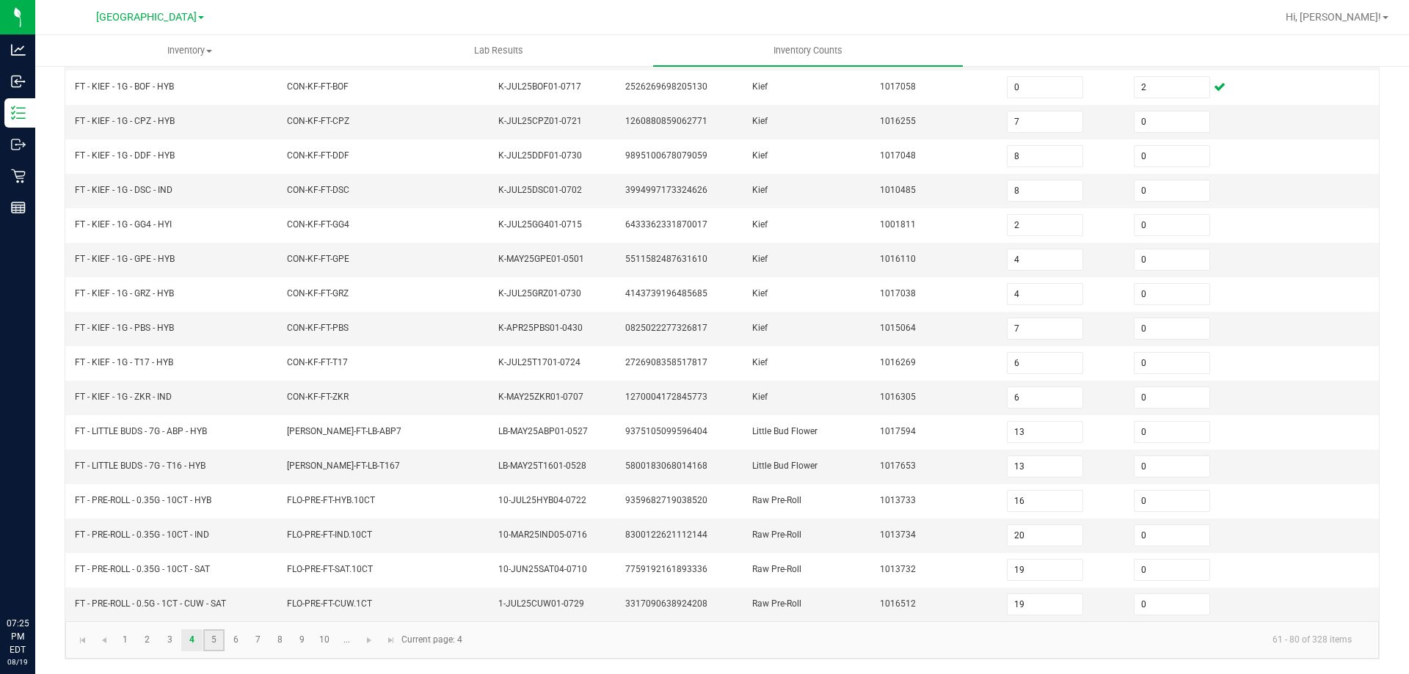
click at [208, 638] on link "5" at bounding box center [213, 641] width 21 height 22
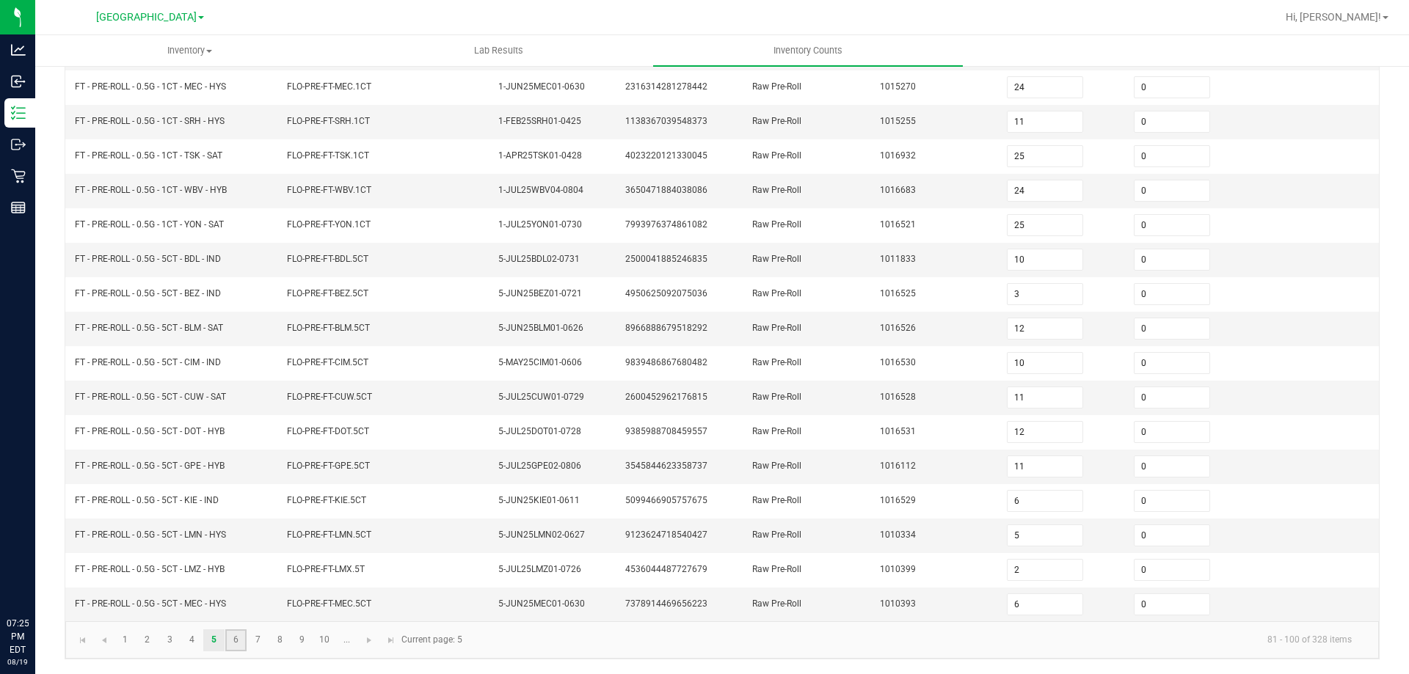
click at [234, 649] on link "6" at bounding box center [235, 641] width 21 height 22
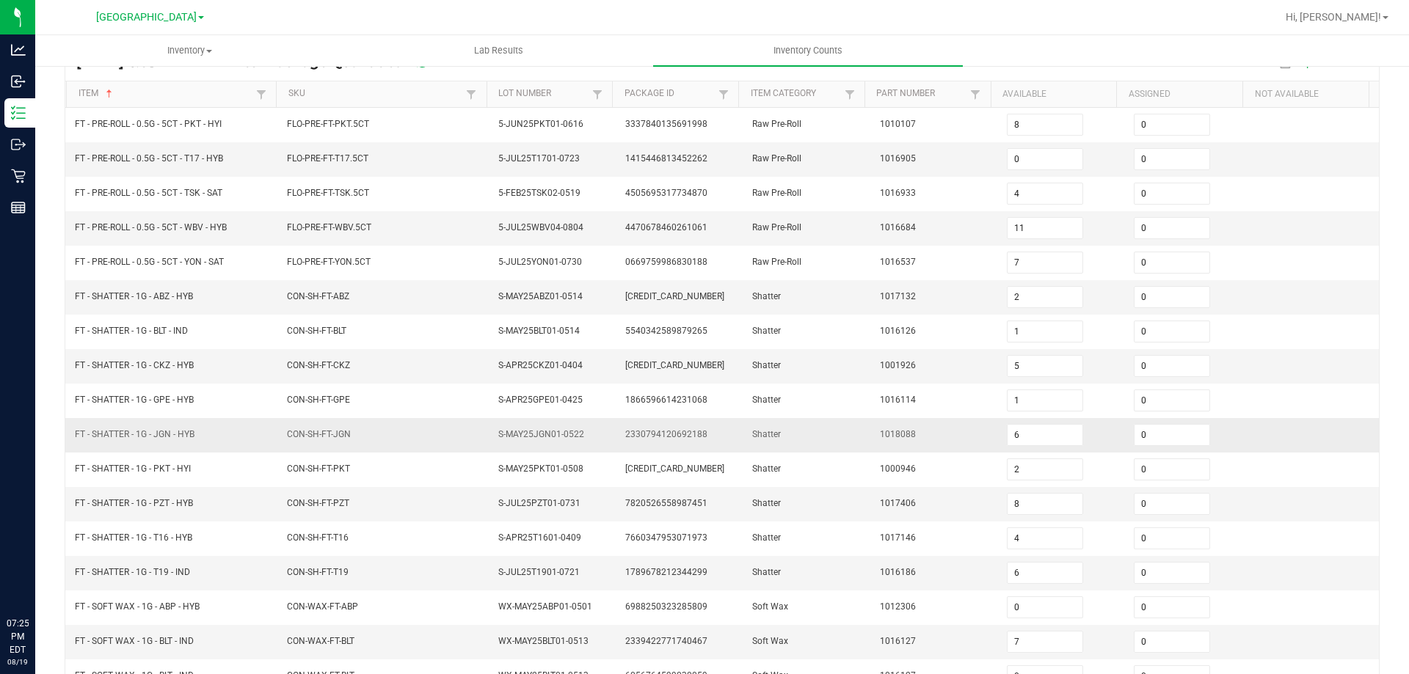
scroll to position [84, 0]
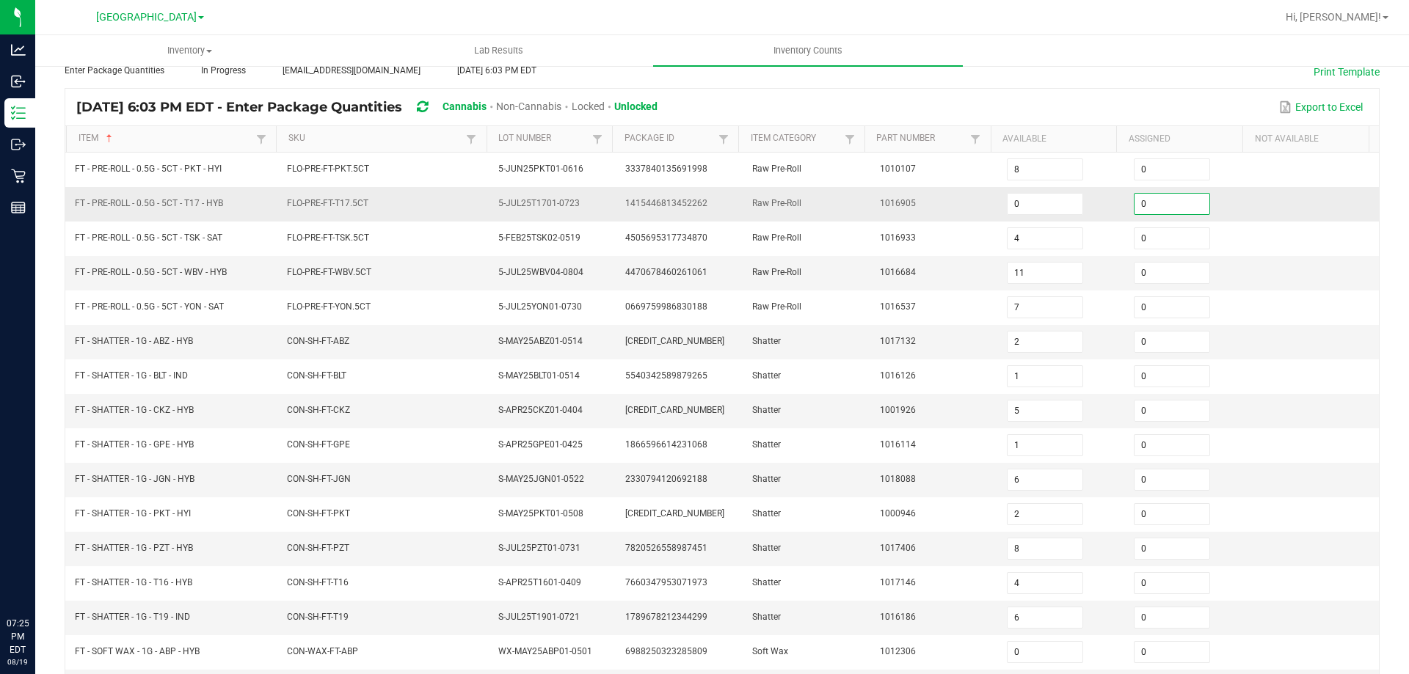
click at [1157, 211] on input "0" at bounding box center [1172, 204] width 75 height 21
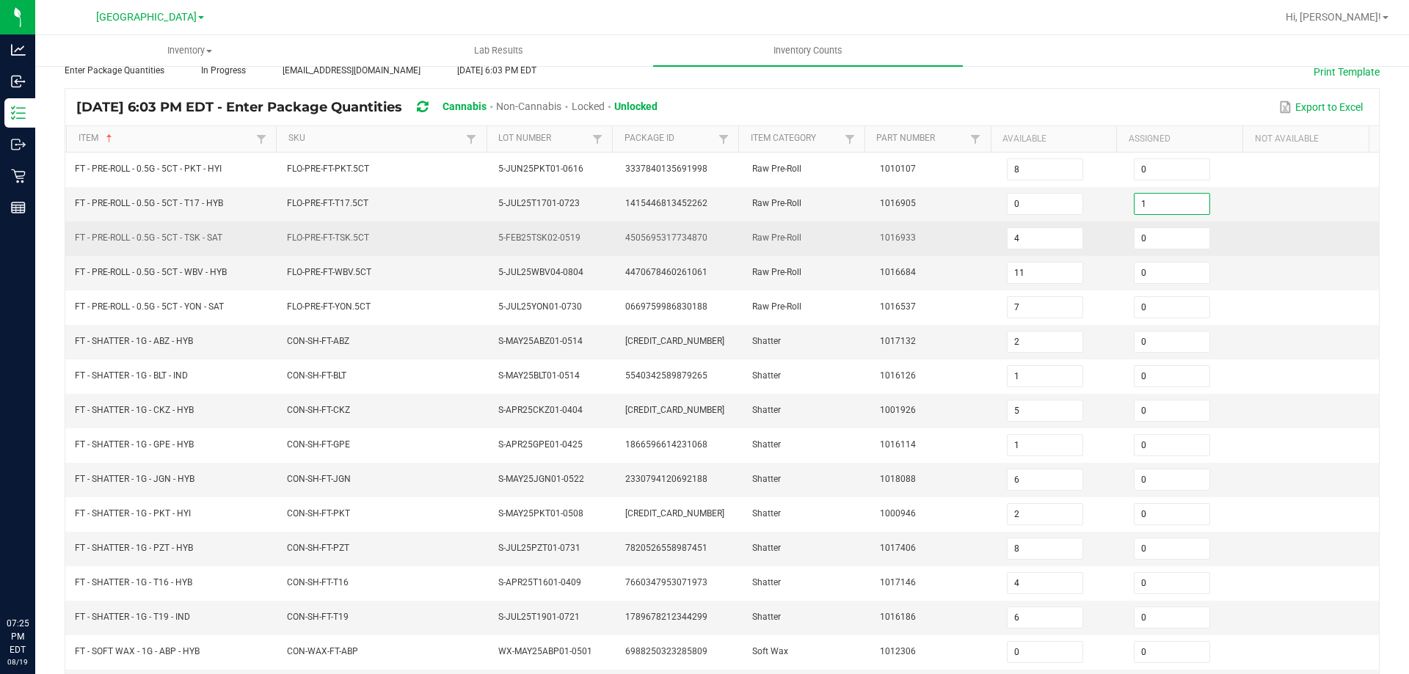
click at [871, 239] on td "1016933" at bounding box center [934, 239] width 127 height 34
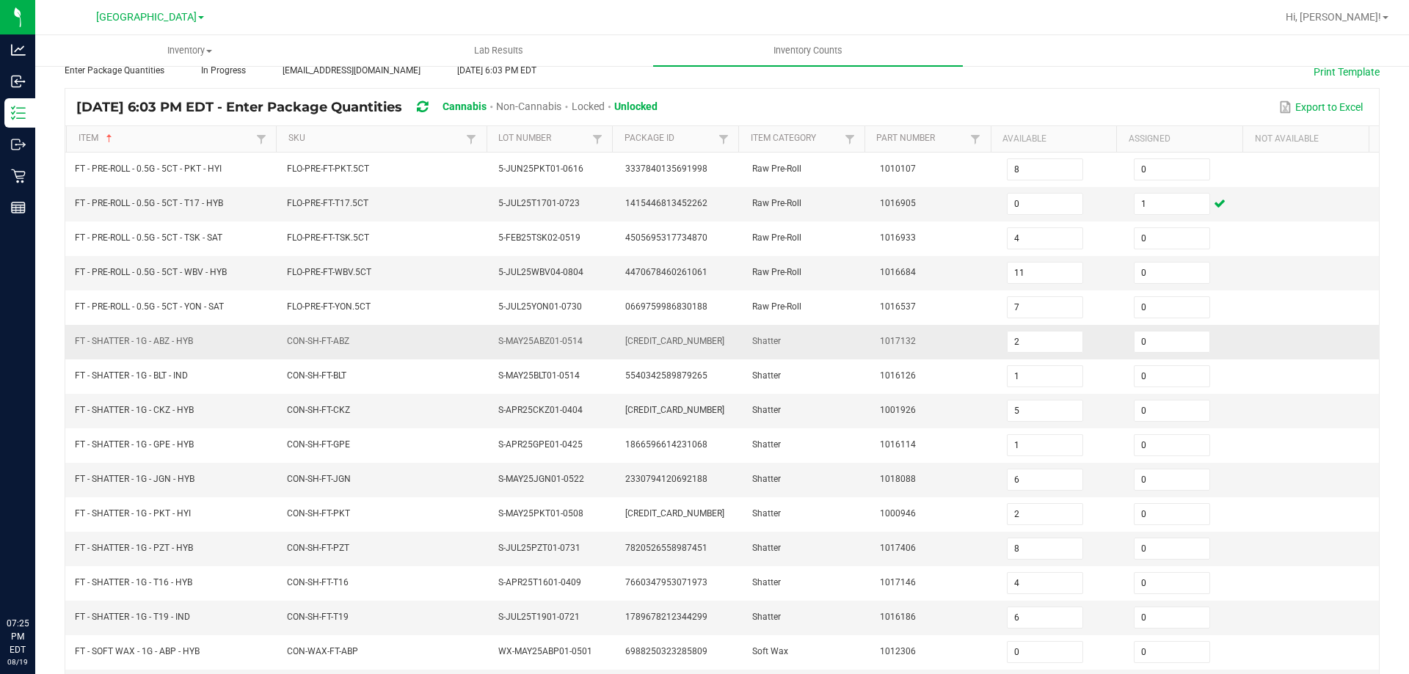
click at [299, 343] on span "CON-SH-FT-ABZ" at bounding box center [318, 341] width 62 height 10
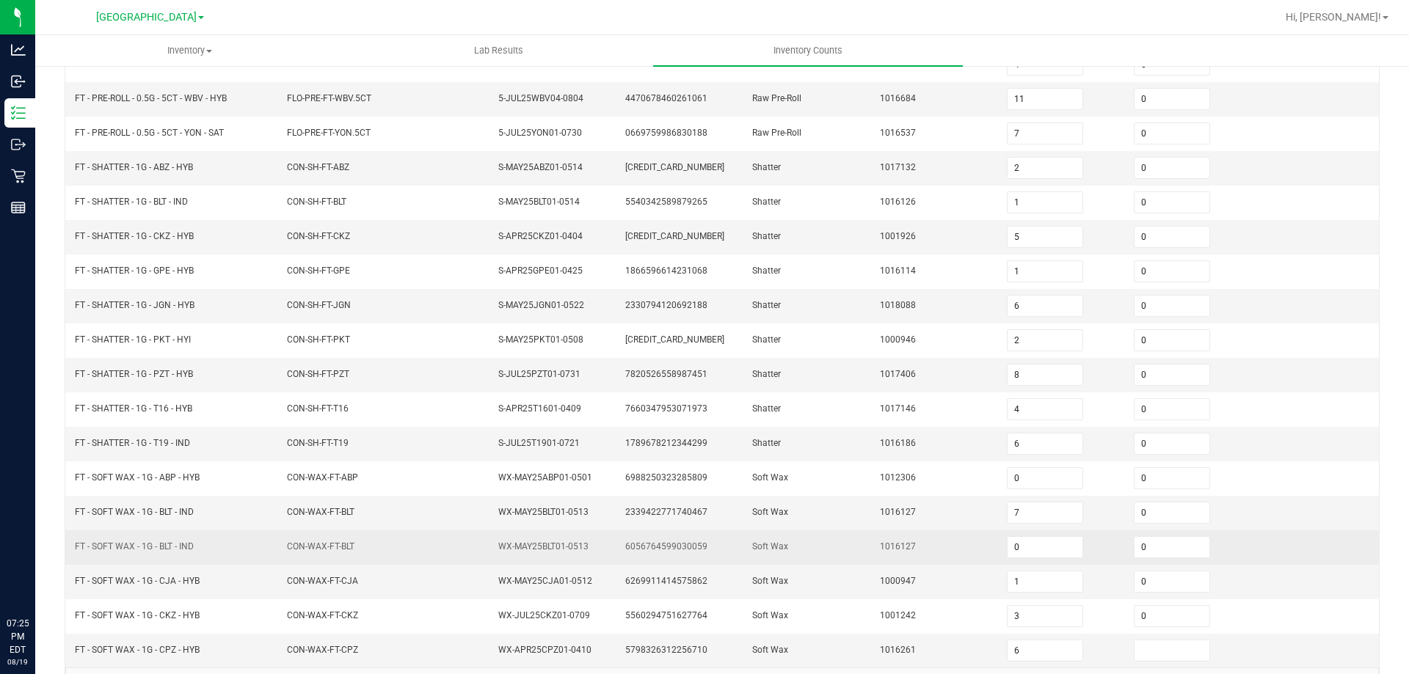
scroll to position [305, 0]
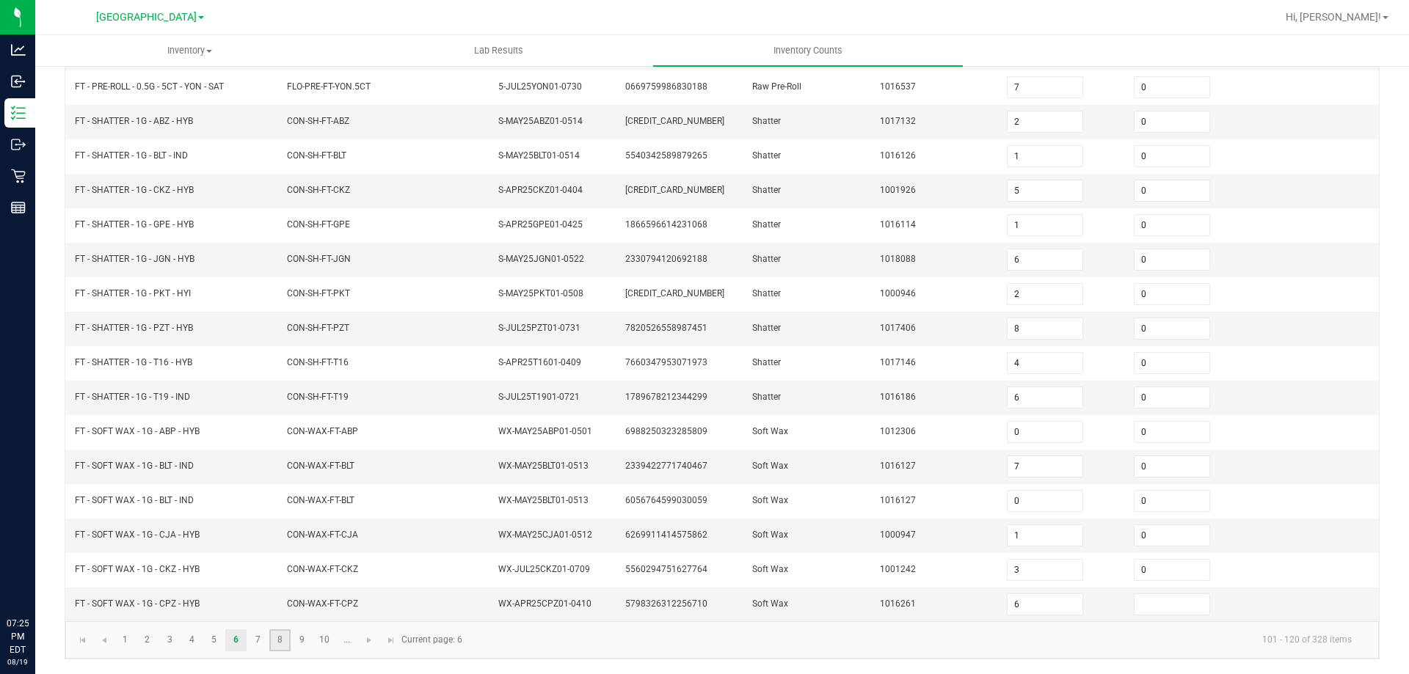
click at [278, 638] on link "8" at bounding box center [279, 641] width 21 height 22
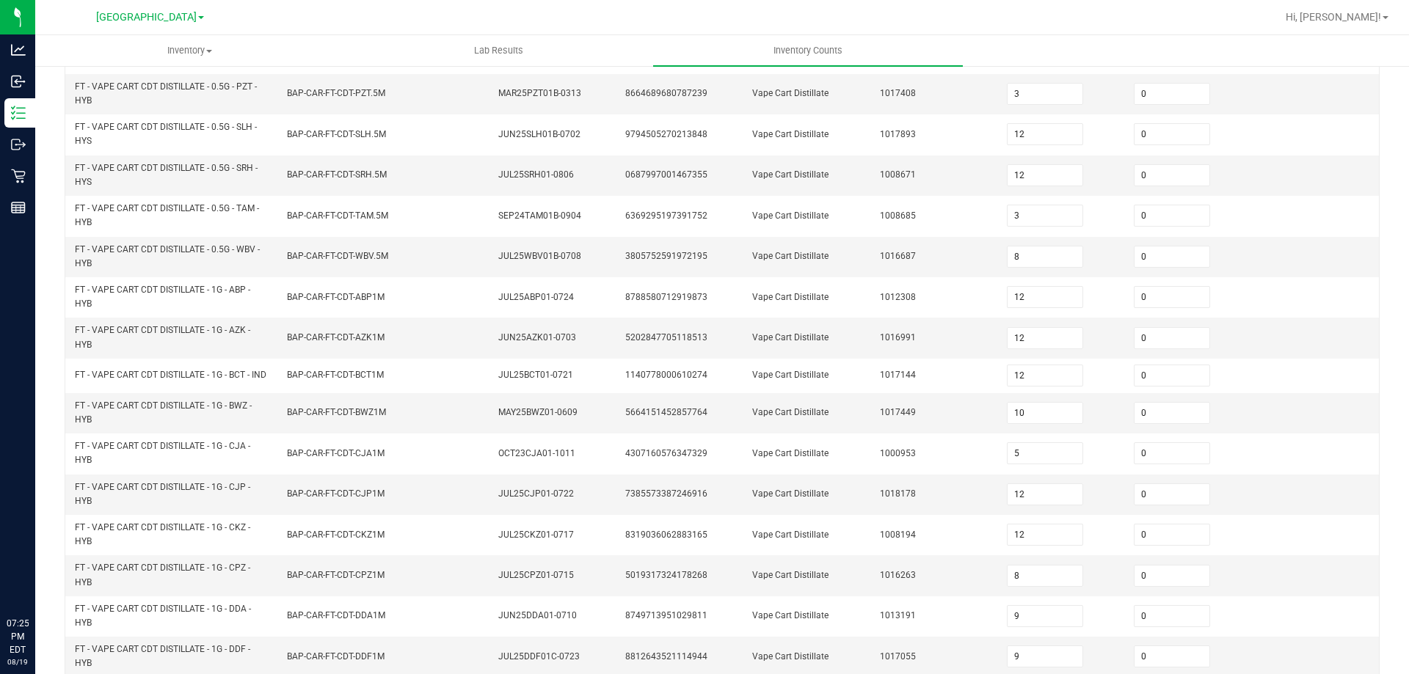
scroll to position [428, 0]
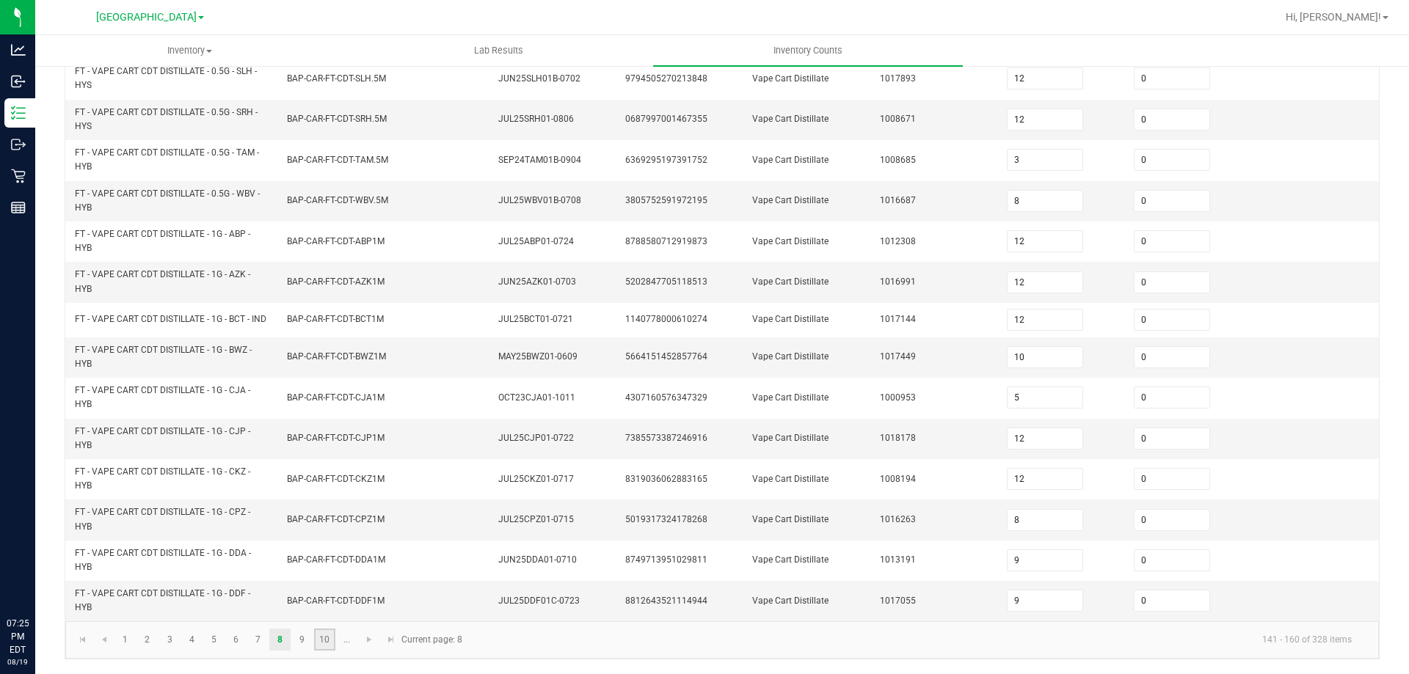
click at [322, 635] on link "10" at bounding box center [324, 640] width 21 height 22
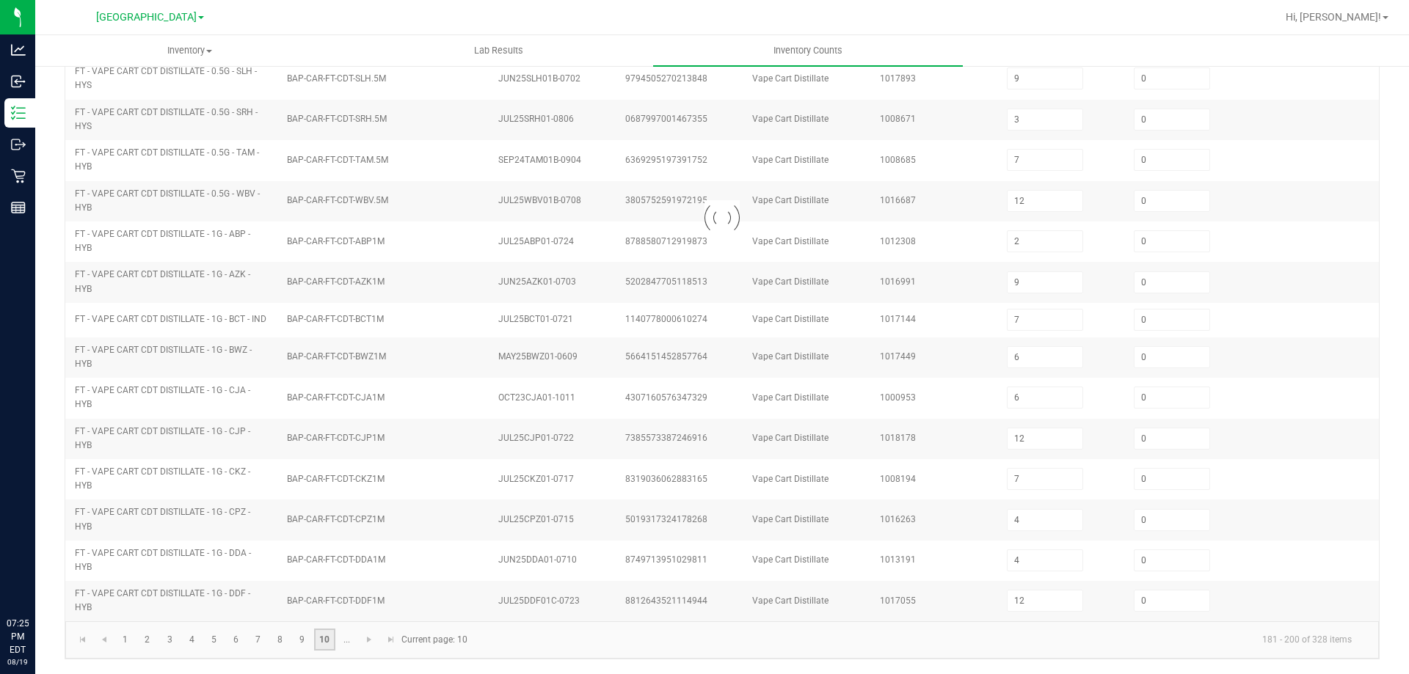
scroll to position [305, 0]
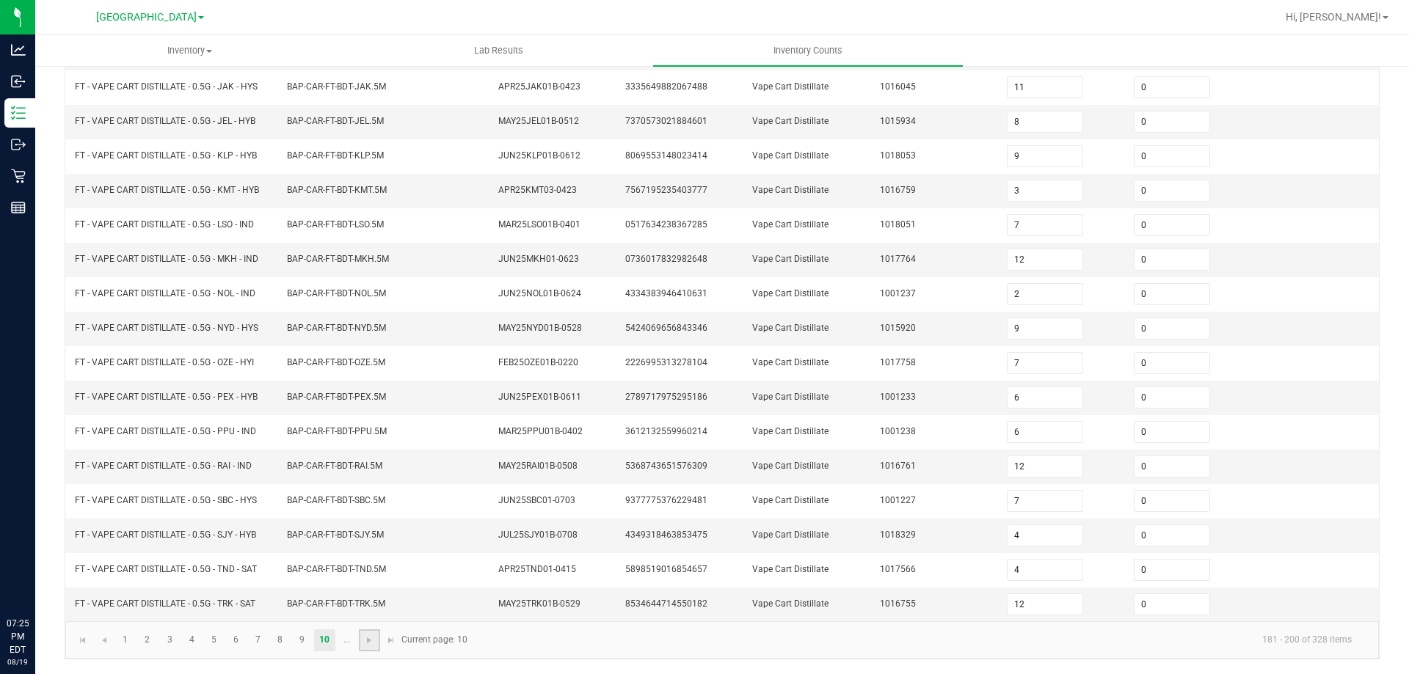
click at [367, 651] on link at bounding box center [369, 641] width 21 height 22
click at [165, 638] on link "12" at bounding box center [169, 641] width 21 height 22
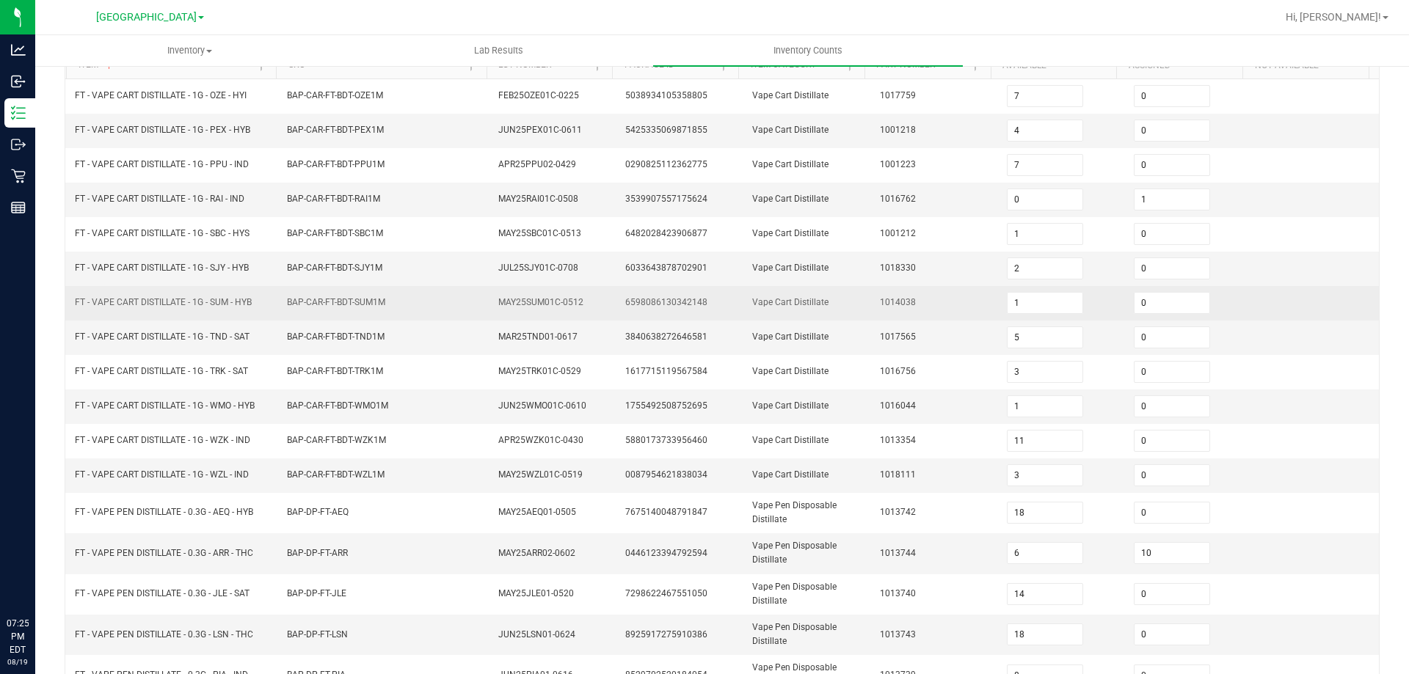
scroll to position [84, 0]
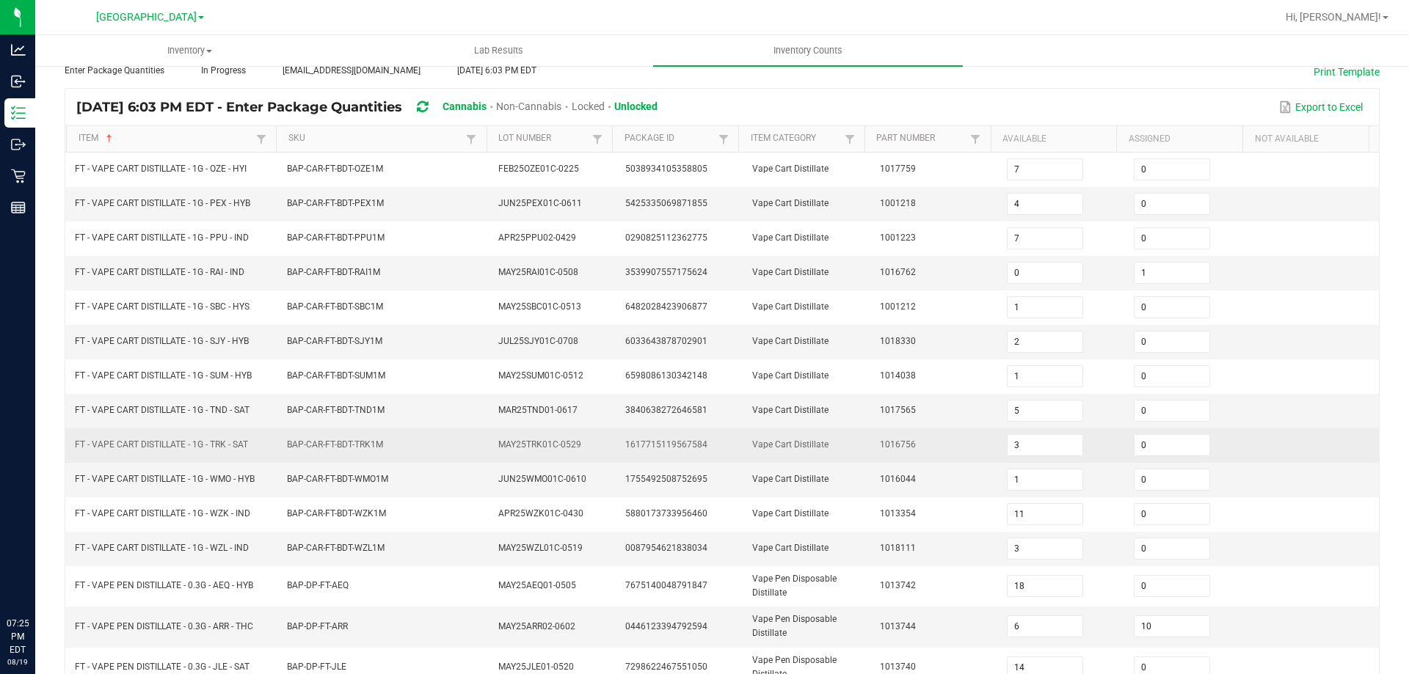
click at [233, 437] on td "FT - VAPE CART DISTILLATE - 1G - TRK - SAT" at bounding box center [172, 446] width 212 height 34
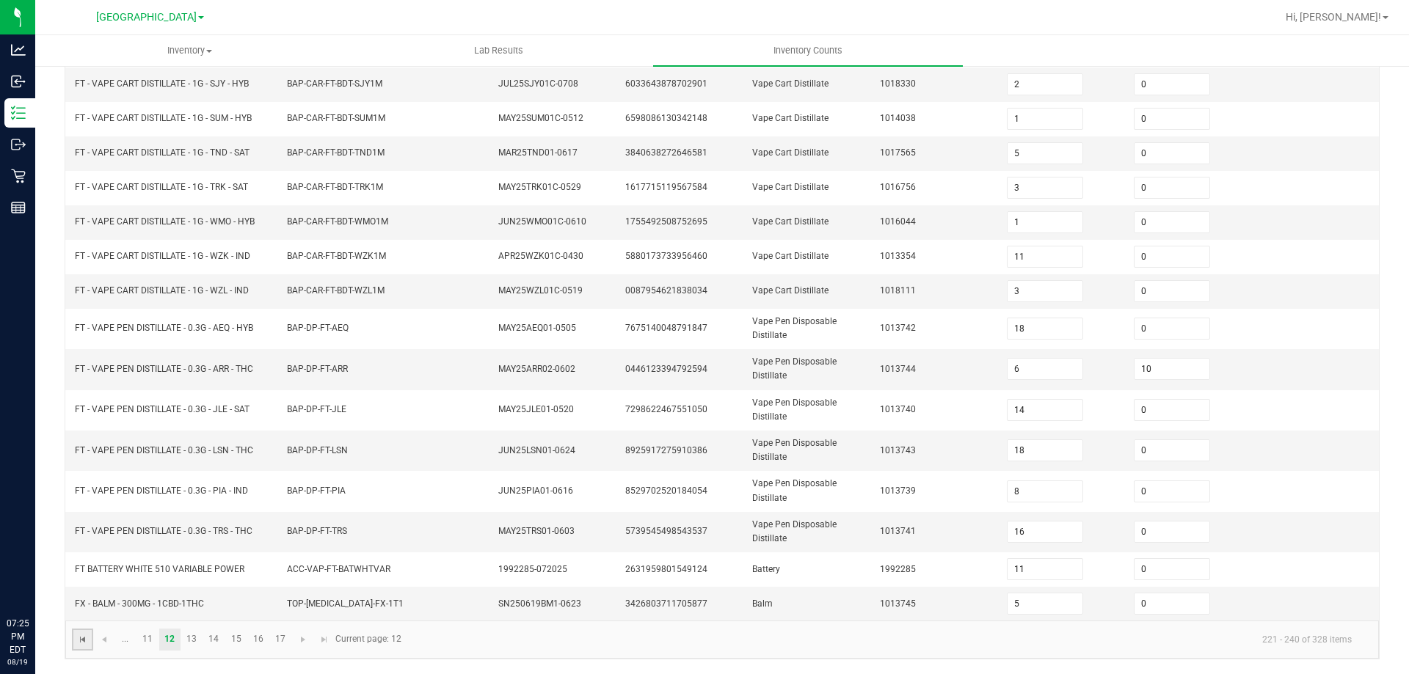
click at [83, 638] on span "Go to the first page" at bounding box center [83, 640] width 12 height 12
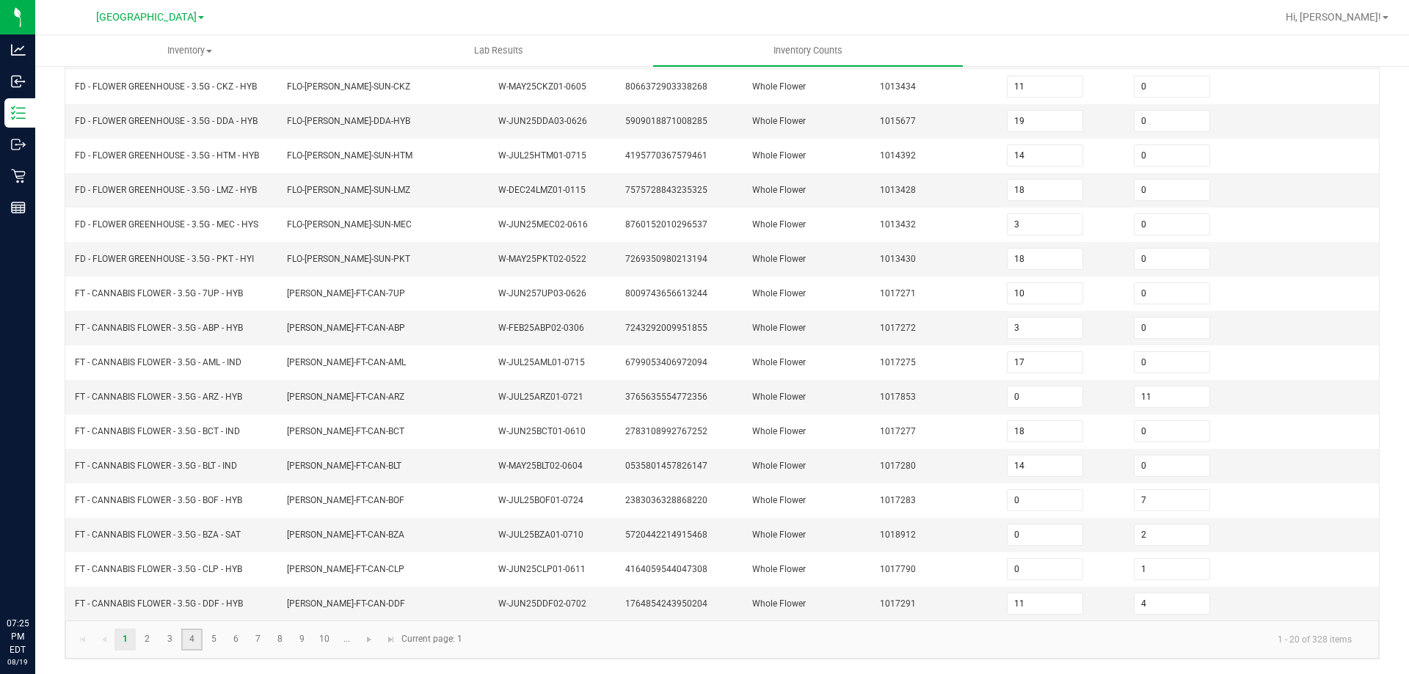
click at [192, 647] on link "4" at bounding box center [191, 640] width 21 height 22
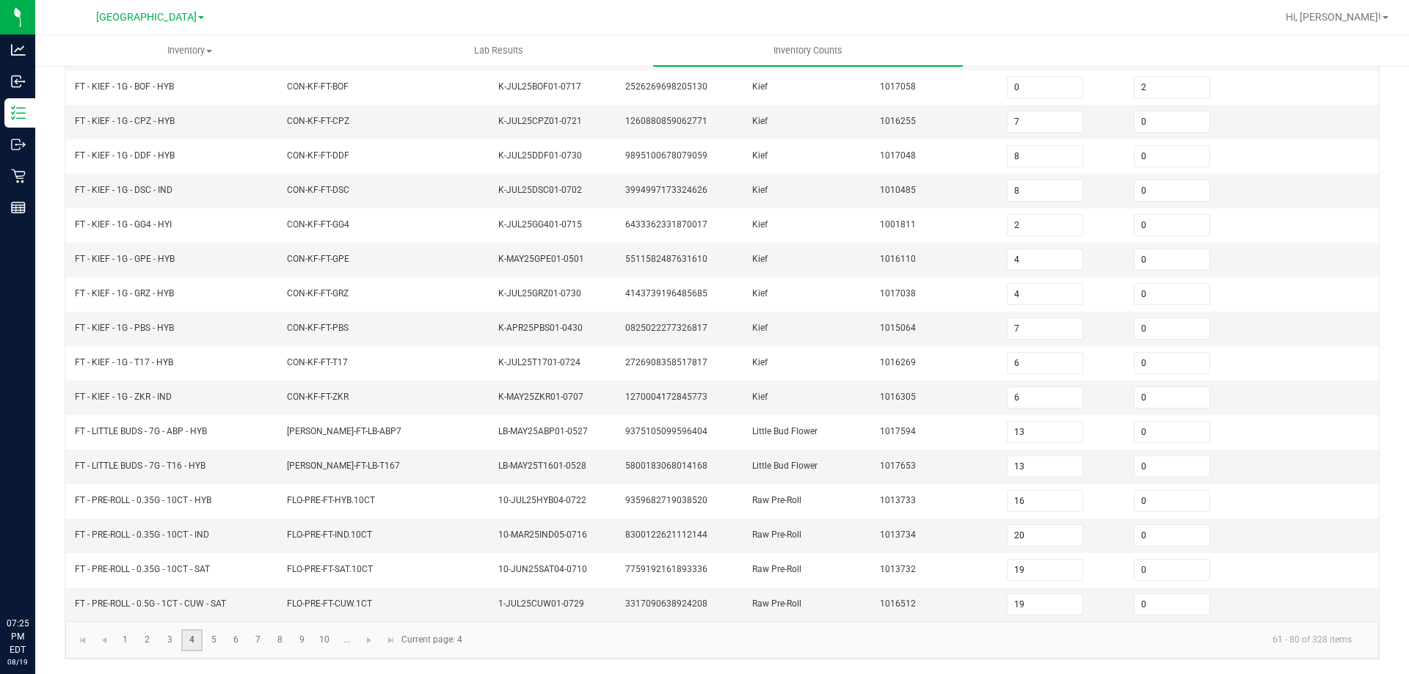
scroll to position [305, 0]
click at [221, 644] on link "5" at bounding box center [213, 641] width 21 height 22
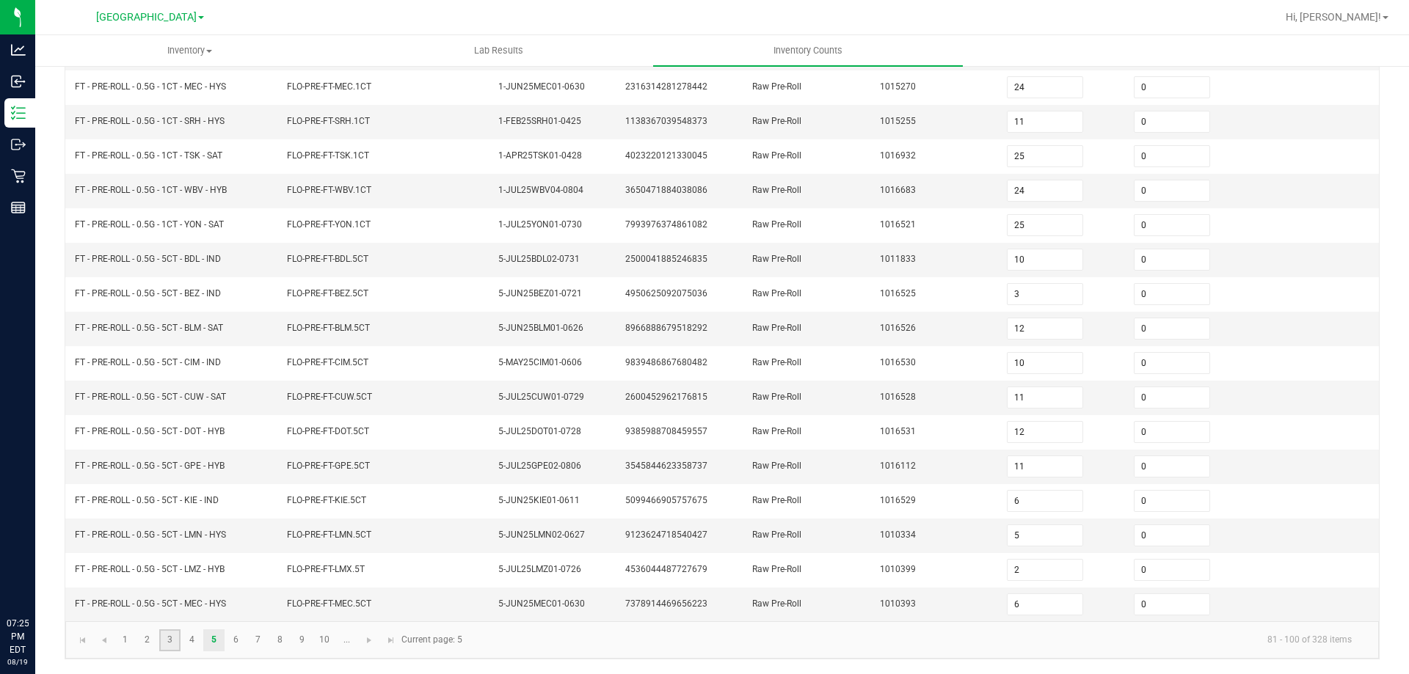
click at [166, 644] on link "3" at bounding box center [169, 641] width 21 height 22
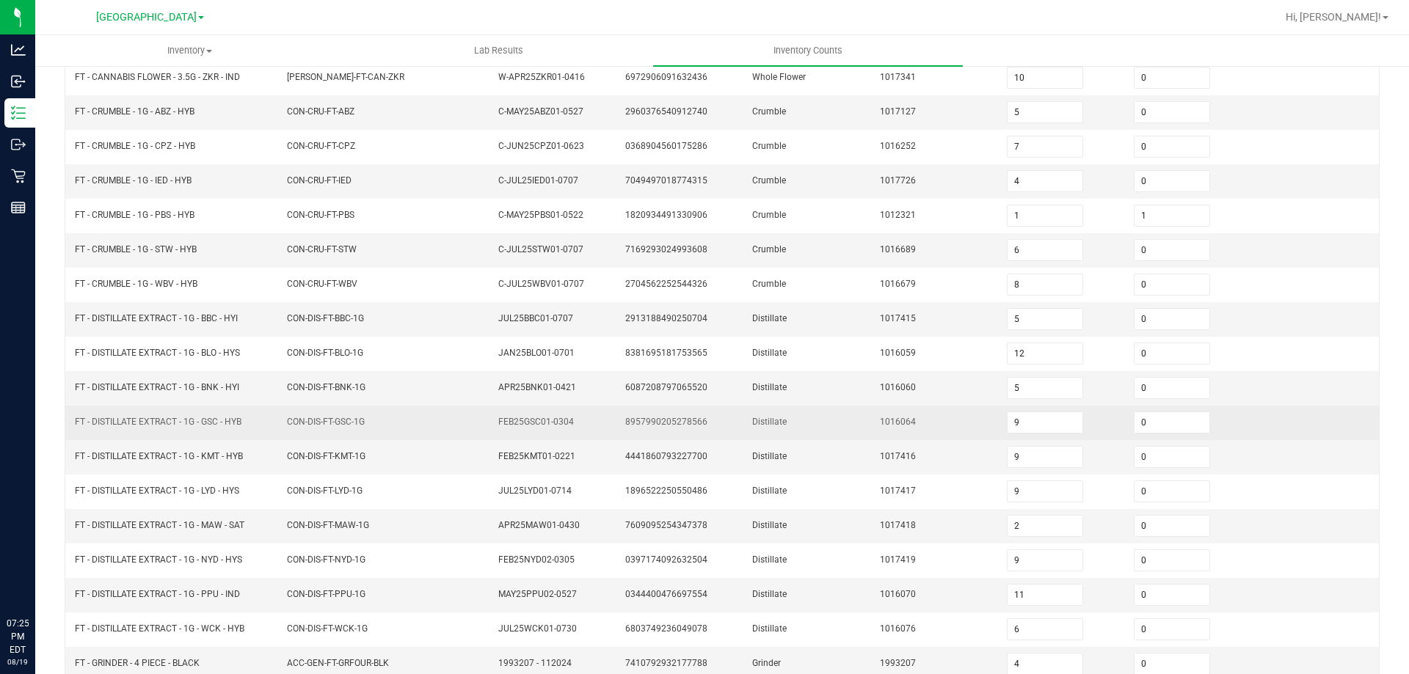
scroll to position [158, 0]
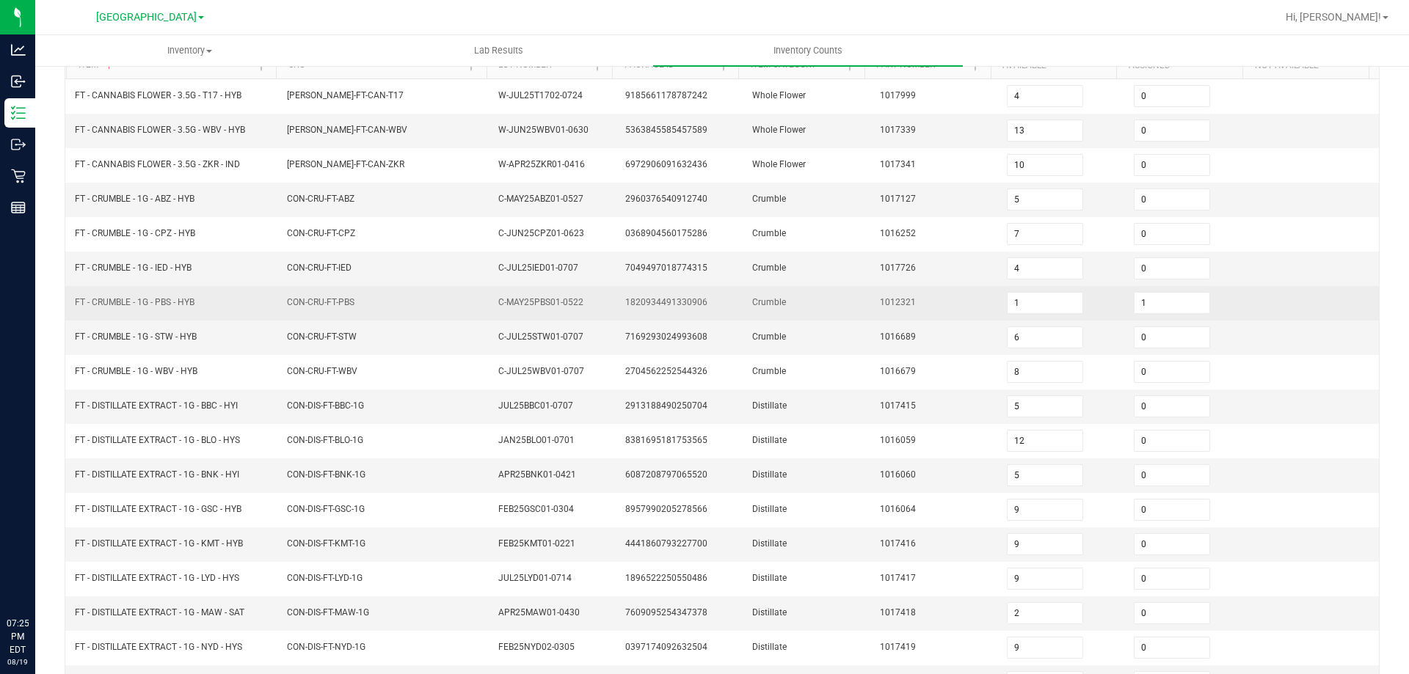
click at [148, 312] on td "FT - CRUMBLE - 1G - PBS - HYB" at bounding box center [172, 303] width 212 height 34
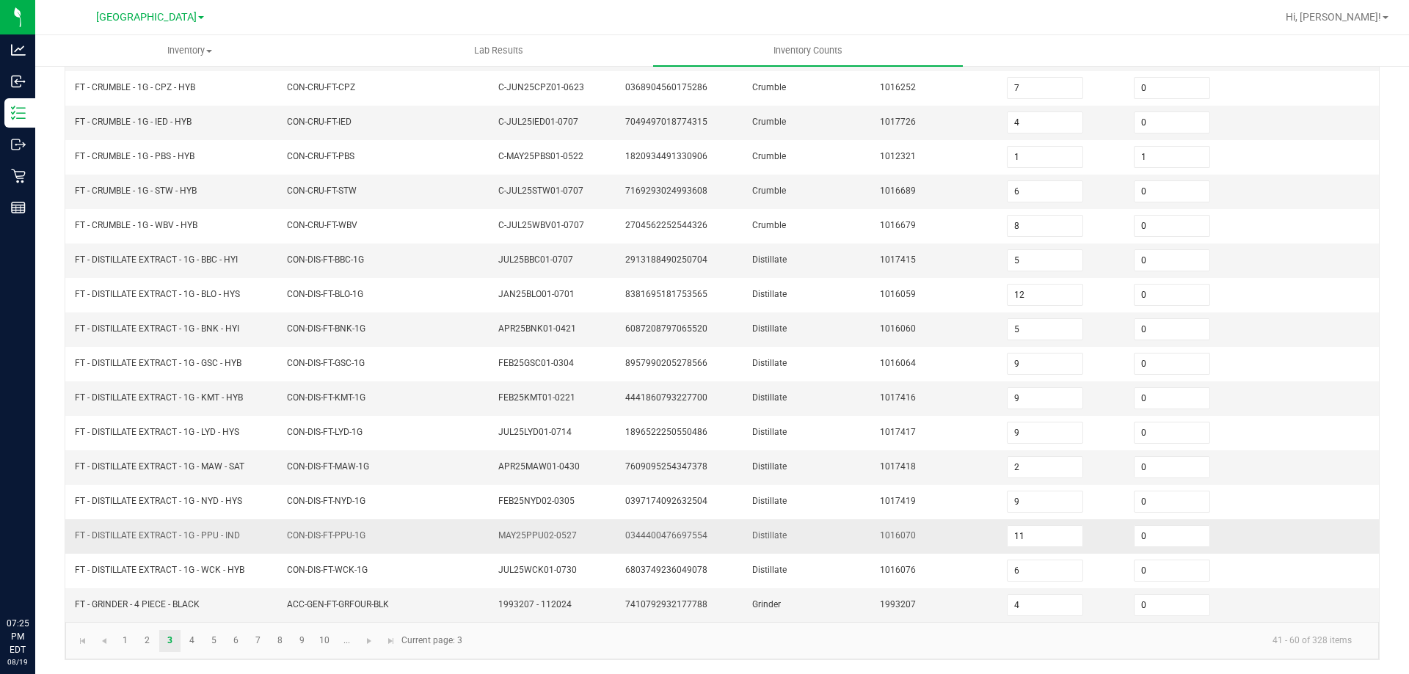
scroll to position [305, 0]
click at [209, 641] on link "5" at bounding box center [213, 641] width 21 height 22
click at [235, 642] on link "6" at bounding box center [235, 641] width 21 height 22
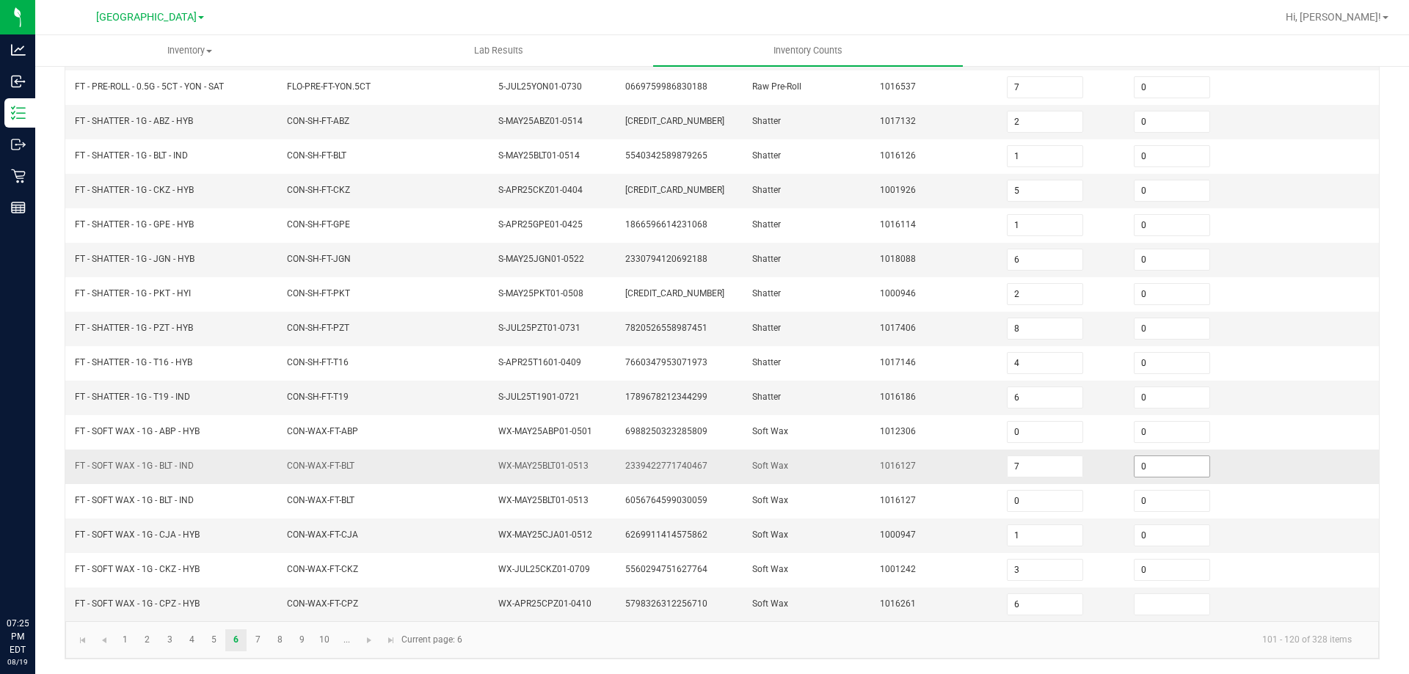
click at [1151, 470] on input "0" at bounding box center [1172, 466] width 75 height 21
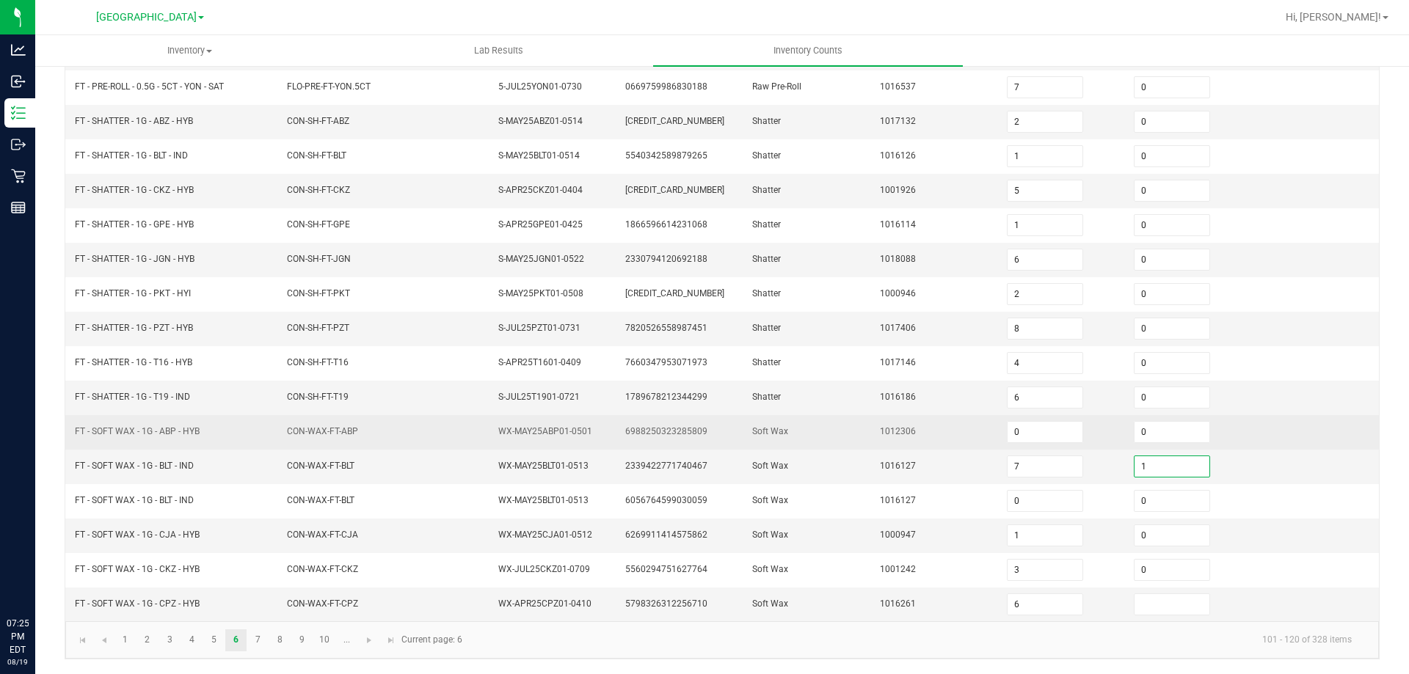
click at [871, 448] on tbody "FT - PRE-ROLL - 0.5G - 5CT - PKT - HYI FLO-PRE-FT-PKT.5CT 5-JUN25PKT01-0616 333…" at bounding box center [722, 276] width 1314 height 689
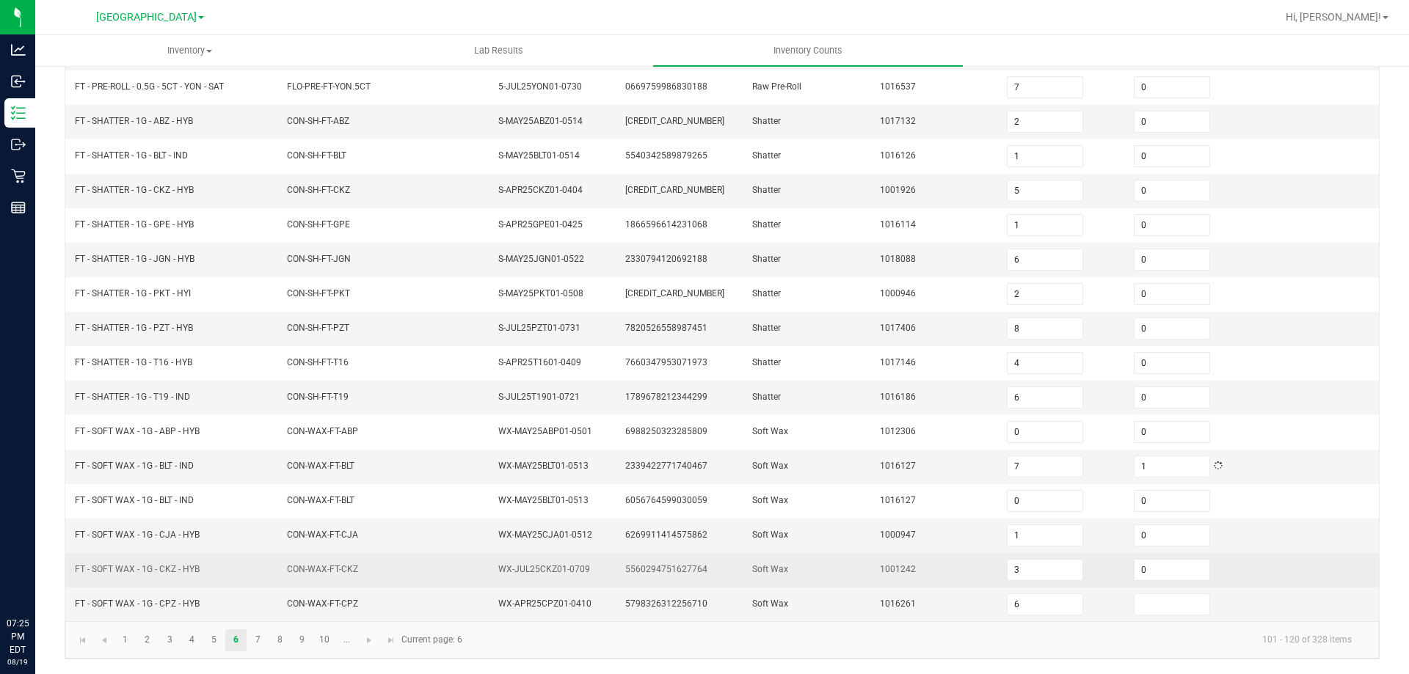
click at [903, 565] on td "1001242" at bounding box center [934, 570] width 127 height 34
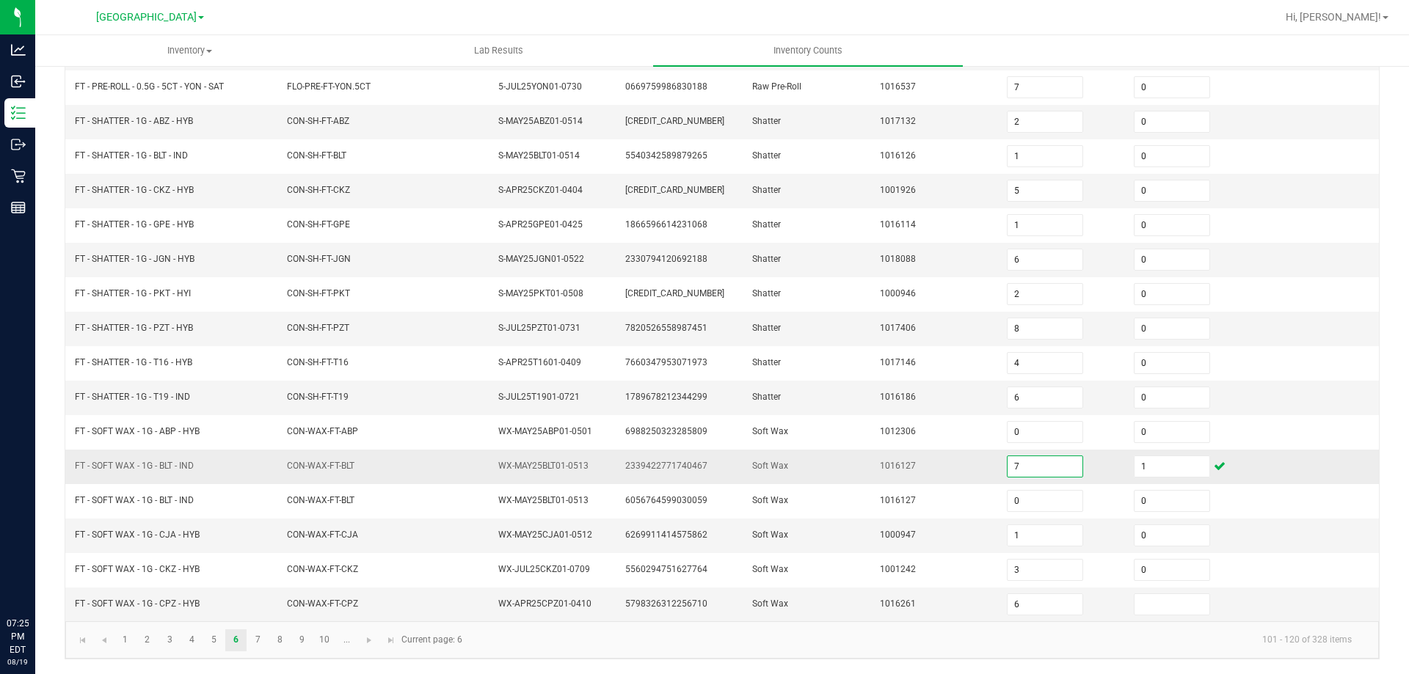
click at [1028, 462] on input "7" at bounding box center [1045, 466] width 75 height 21
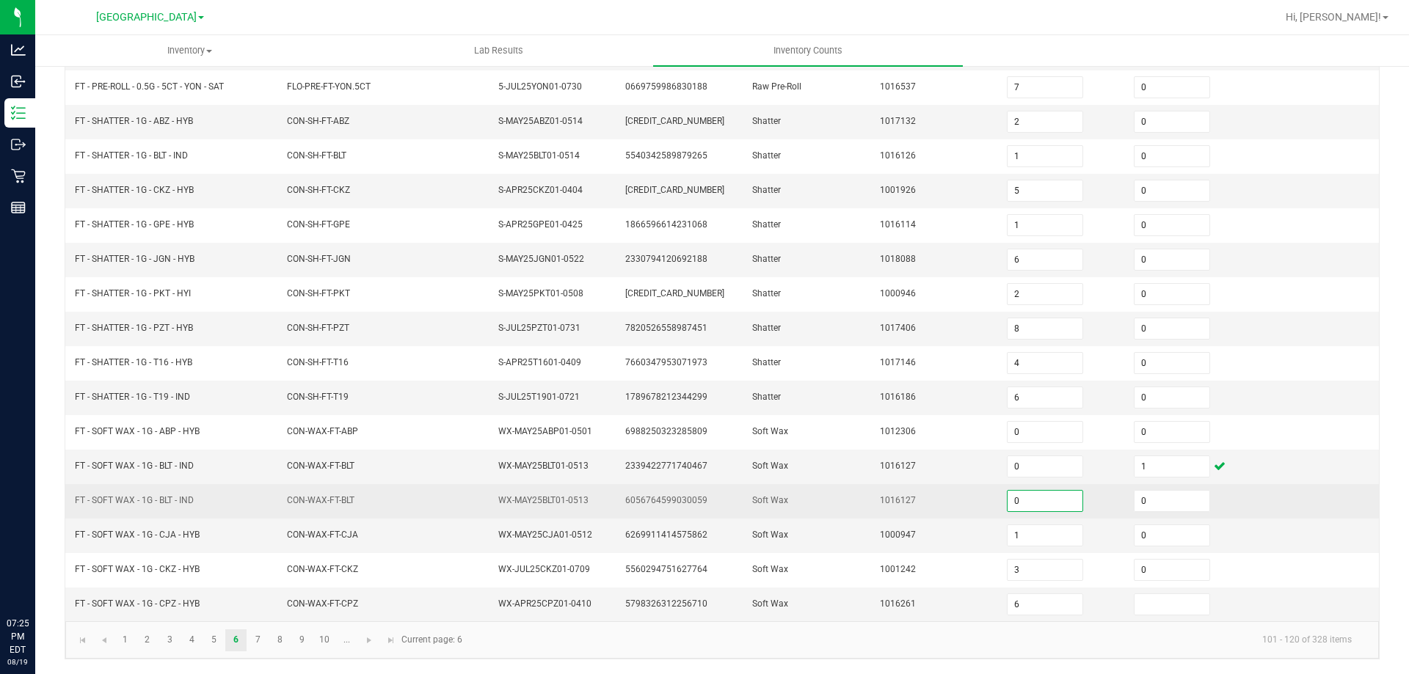
click at [1027, 495] on input "0" at bounding box center [1045, 501] width 75 height 21
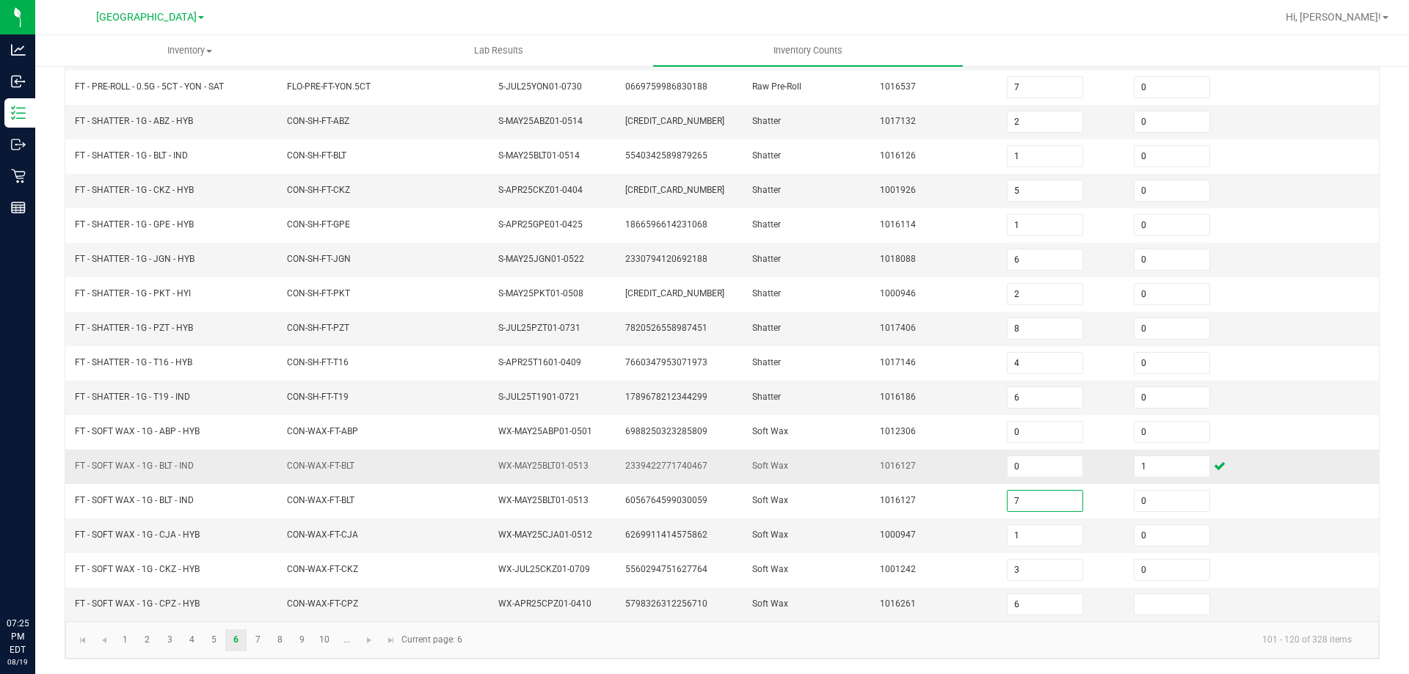
click at [911, 456] on td "1016127" at bounding box center [934, 467] width 127 height 34
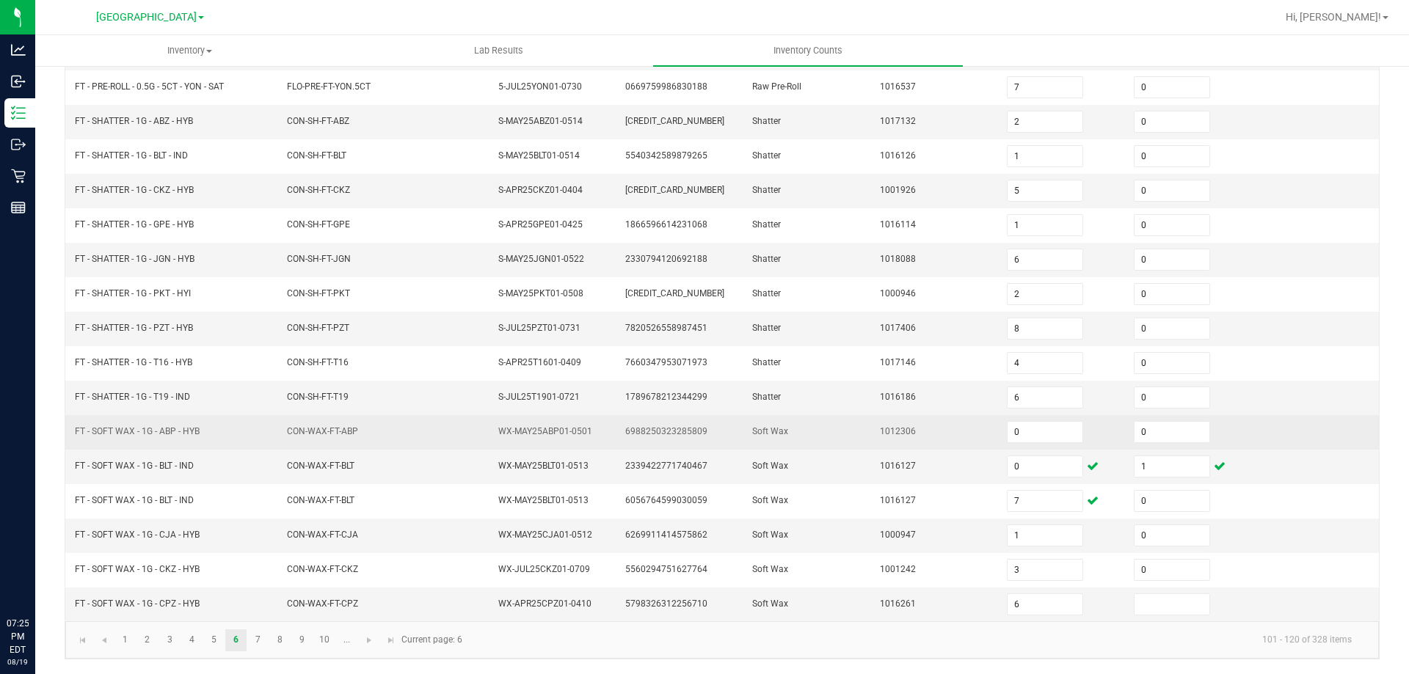
click at [291, 448] on td "CON-WAX-FT-ABP" at bounding box center [384, 432] width 212 height 34
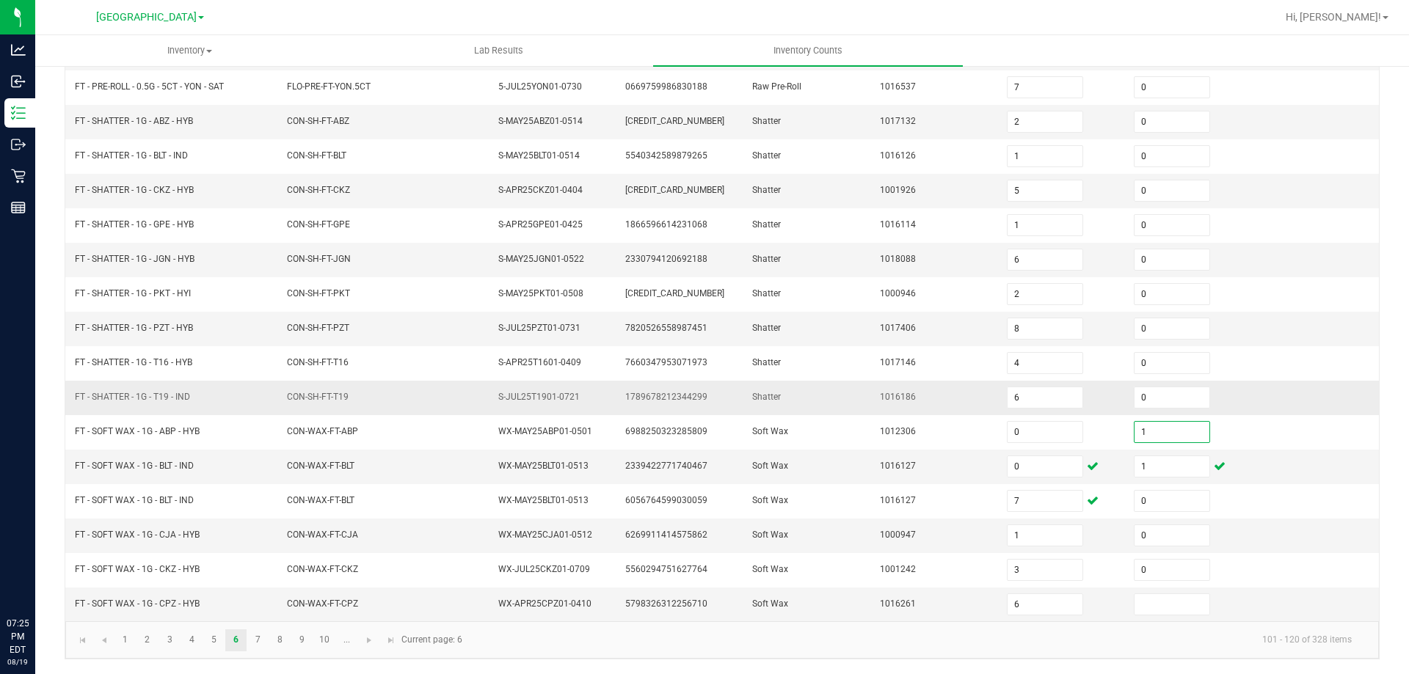
click at [871, 401] on td "1016186" at bounding box center [934, 398] width 127 height 34
click at [305, 459] on span "CON-WAX-FT-BLT" at bounding box center [321, 466] width 68 height 14
click at [391, 643] on span "Go to the last page" at bounding box center [391, 641] width 12 height 12
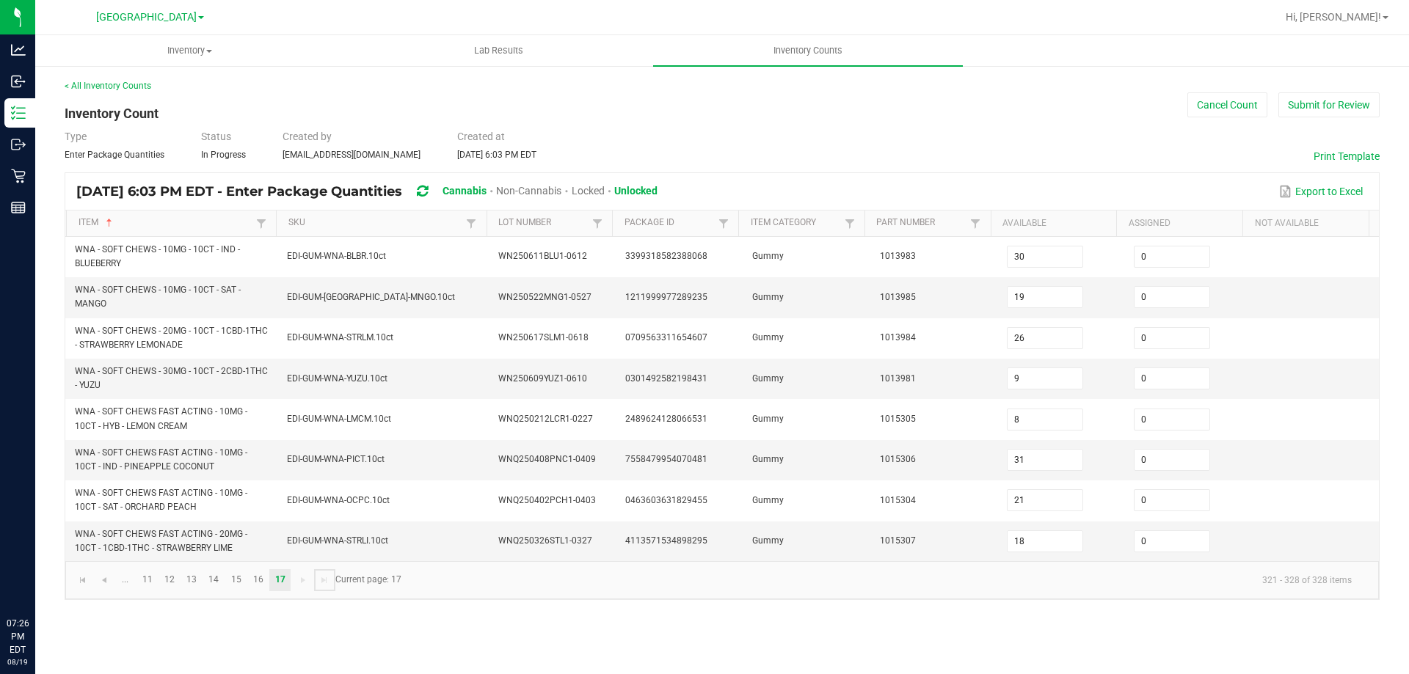
scroll to position [0, 0]
click at [240, 589] on link "15" at bounding box center [235, 580] width 21 height 22
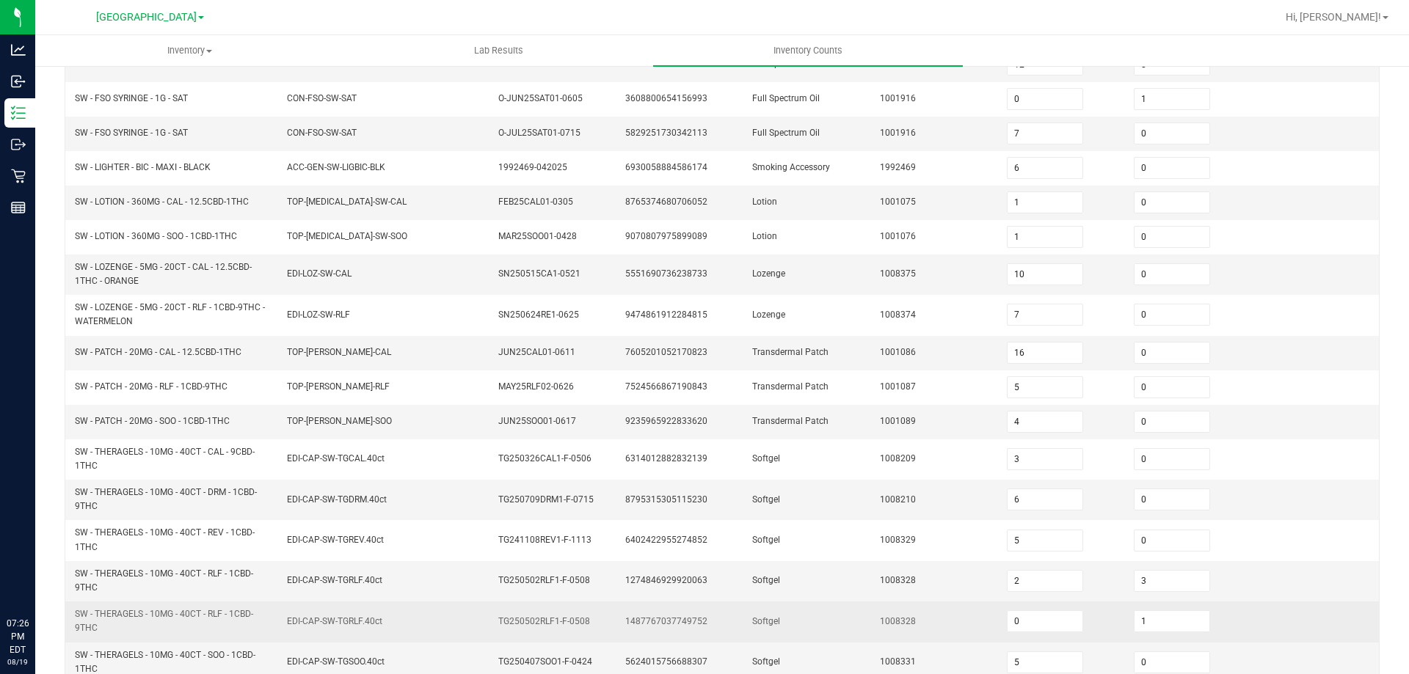
scroll to position [354, 0]
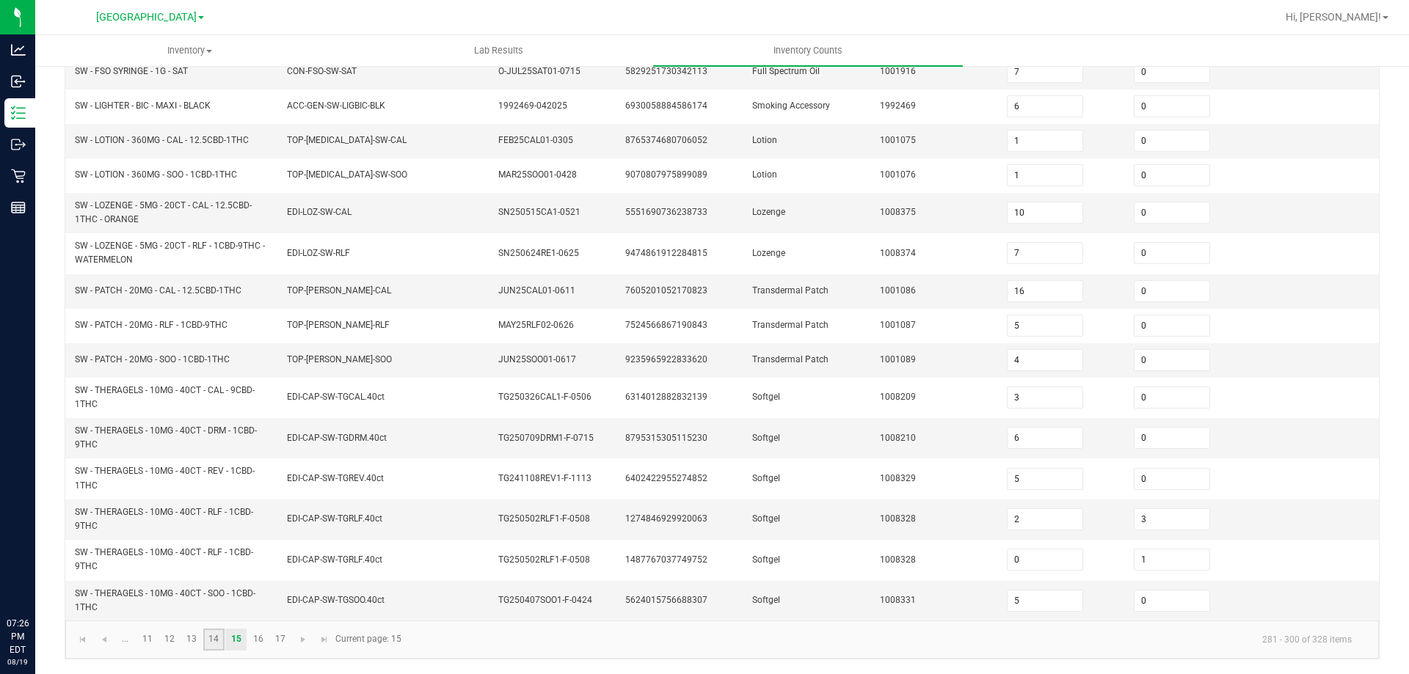
click at [214, 643] on link "14" at bounding box center [213, 640] width 21 height 22
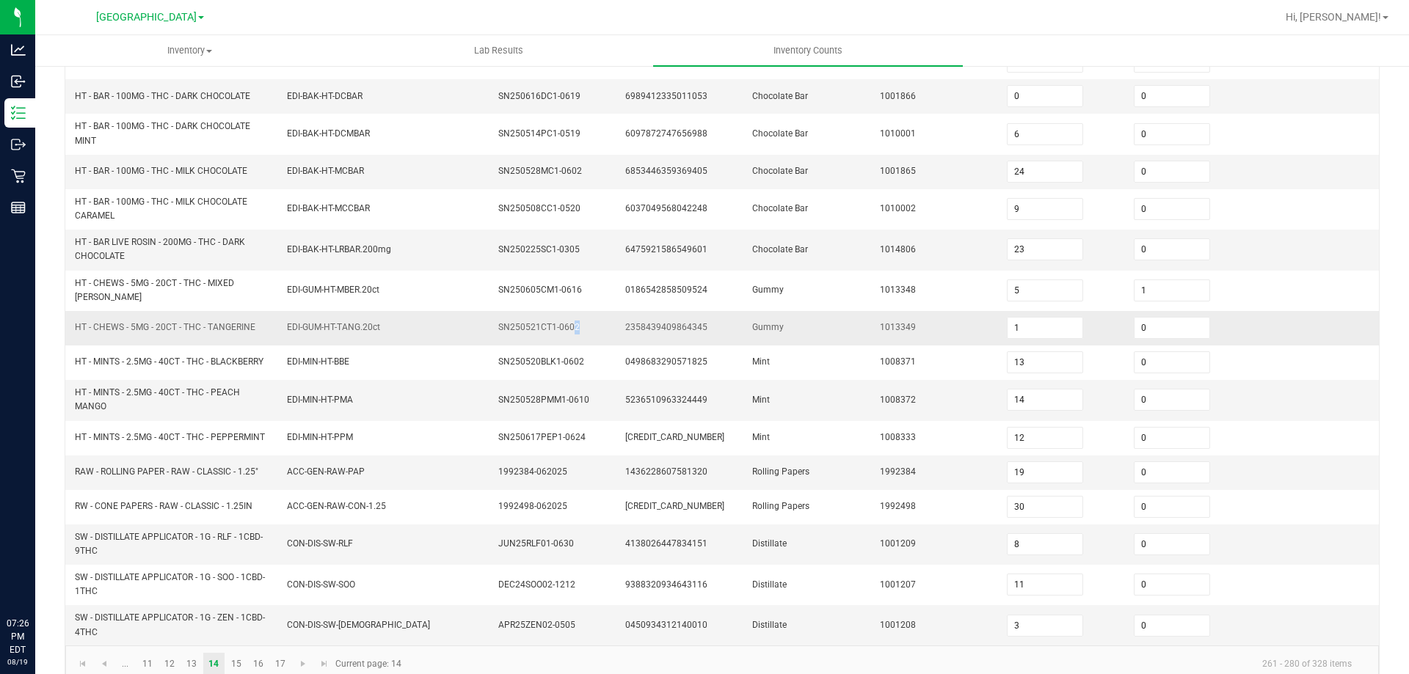
click at [566, 312] on td "SN250521CT1-0602" at bounding box center [552, 328] width 127 height 34
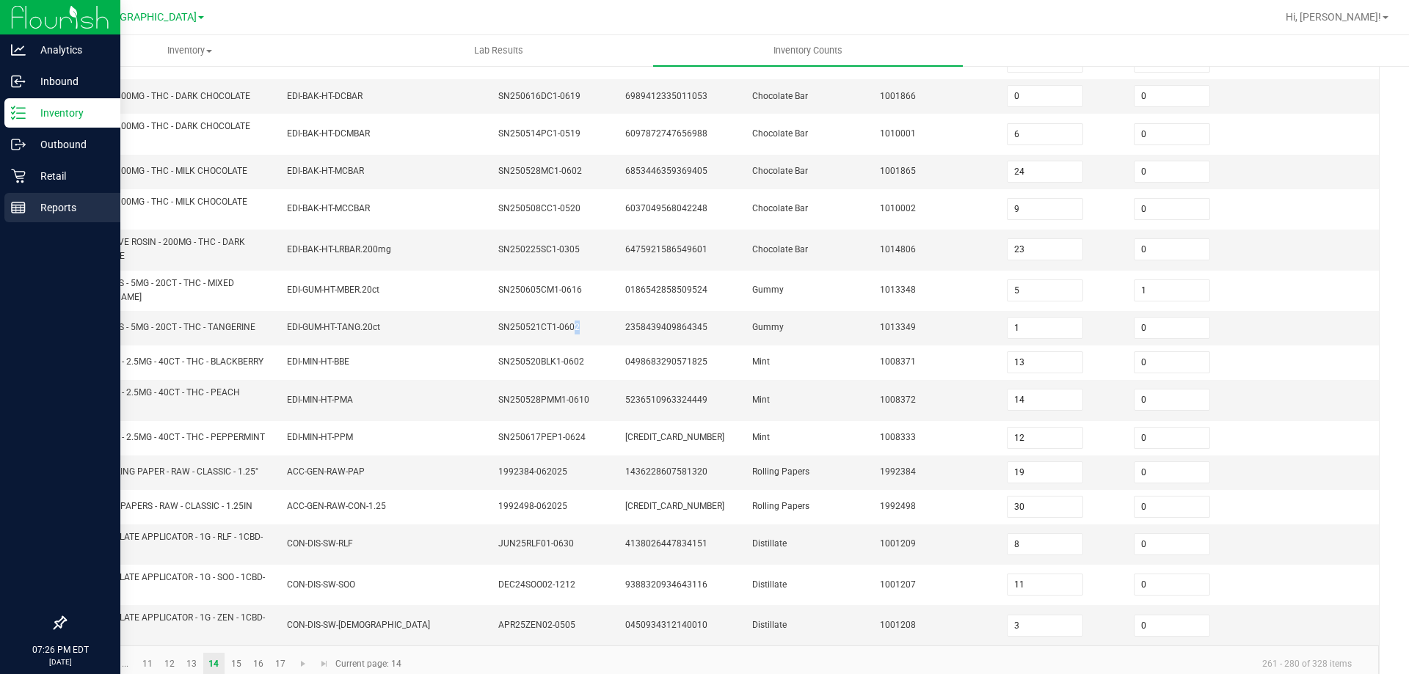
click at [40, 214] on p "Reports" at bounding box center [70, 208] width 88 height 18
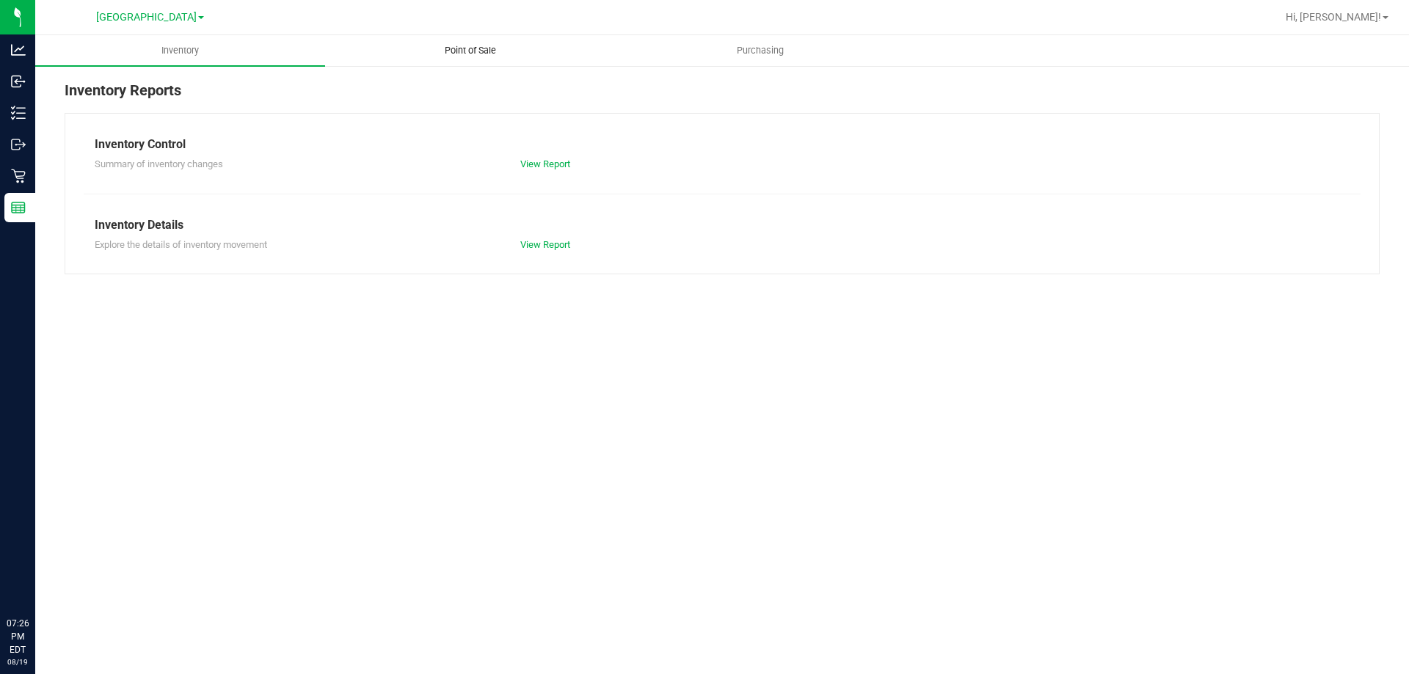
click at [461, 43] on uib-tab-heading "Point of Sale" at bounding box center [470, 50] width 288 height 29
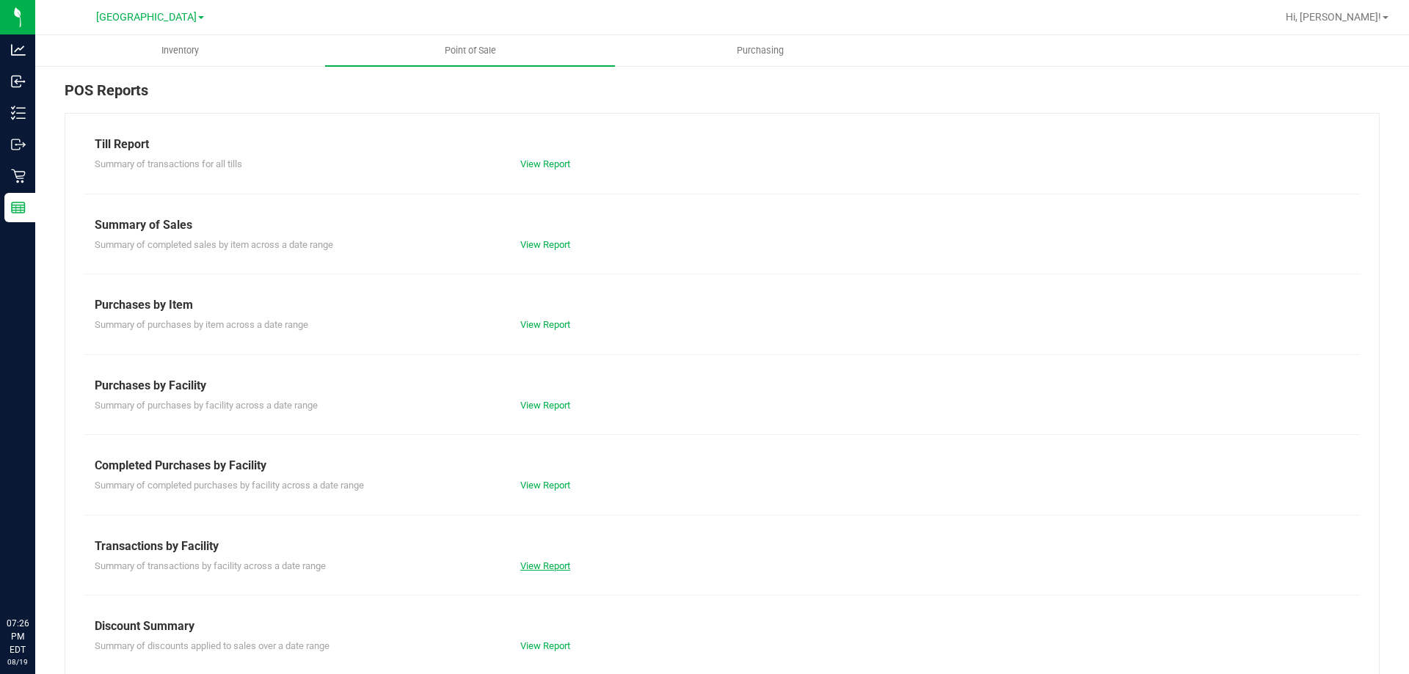
click at [528, 568] on link "View Report" at bounding box center [545, 566] width 50 height 11
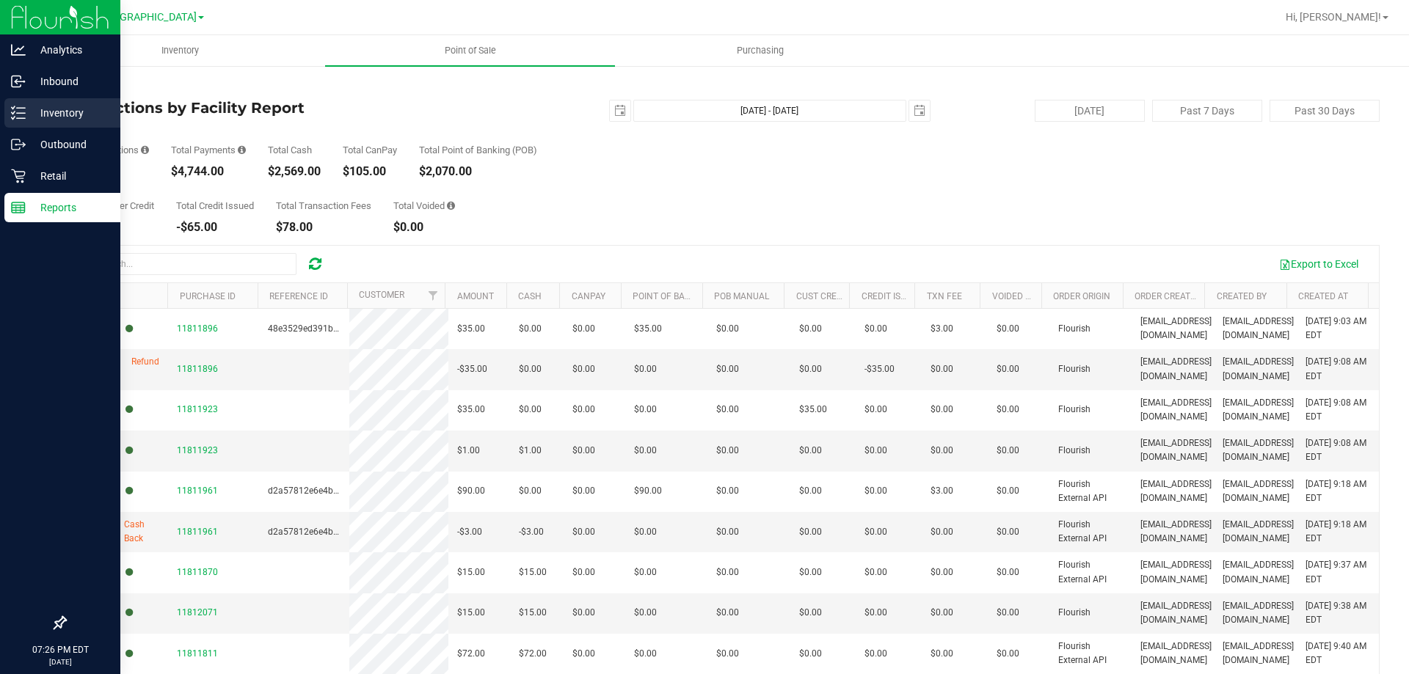
click at [23, 111] on icon at bounding box center [18, 113] width 15 height 15
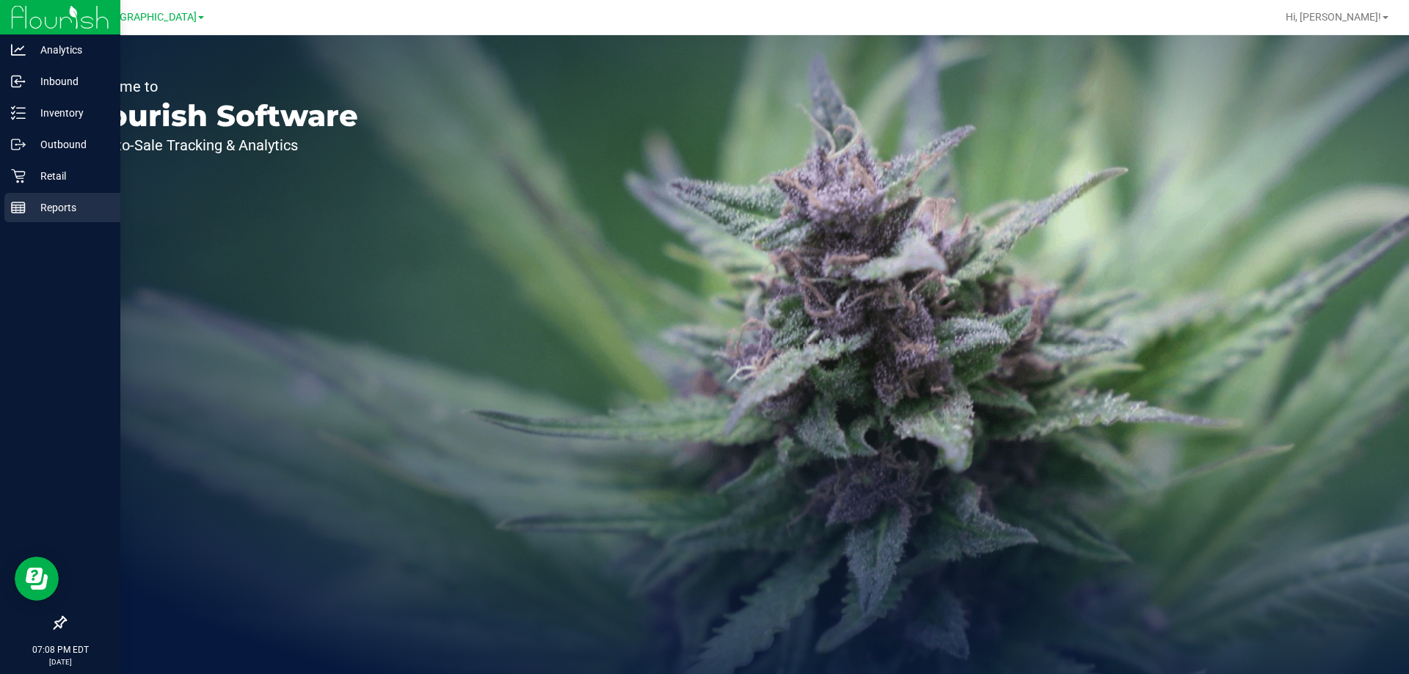
click at [87, 205] on p "Reports" at bounding box center [70, 208] width 88 height 18
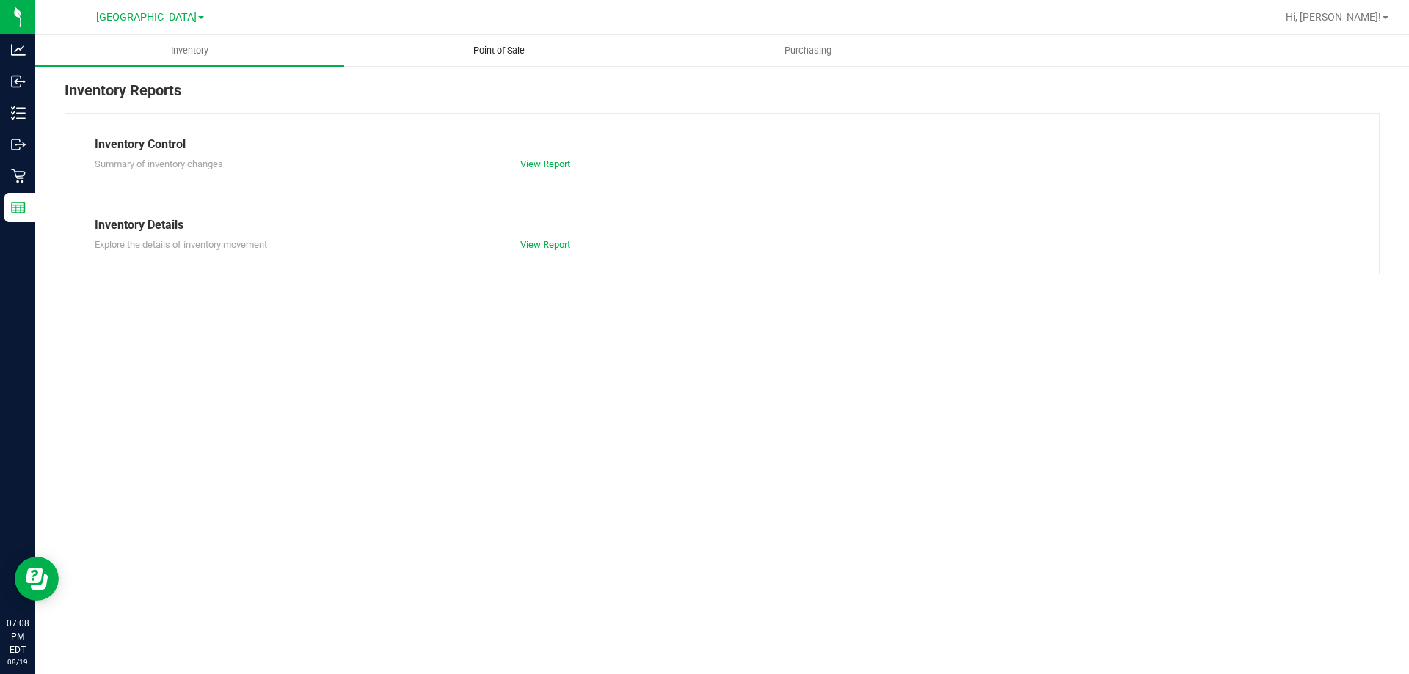
click at [498, 60] on uib-tab-heading "Point of Sale" at bounding box center [498, 50] width 307 height 29
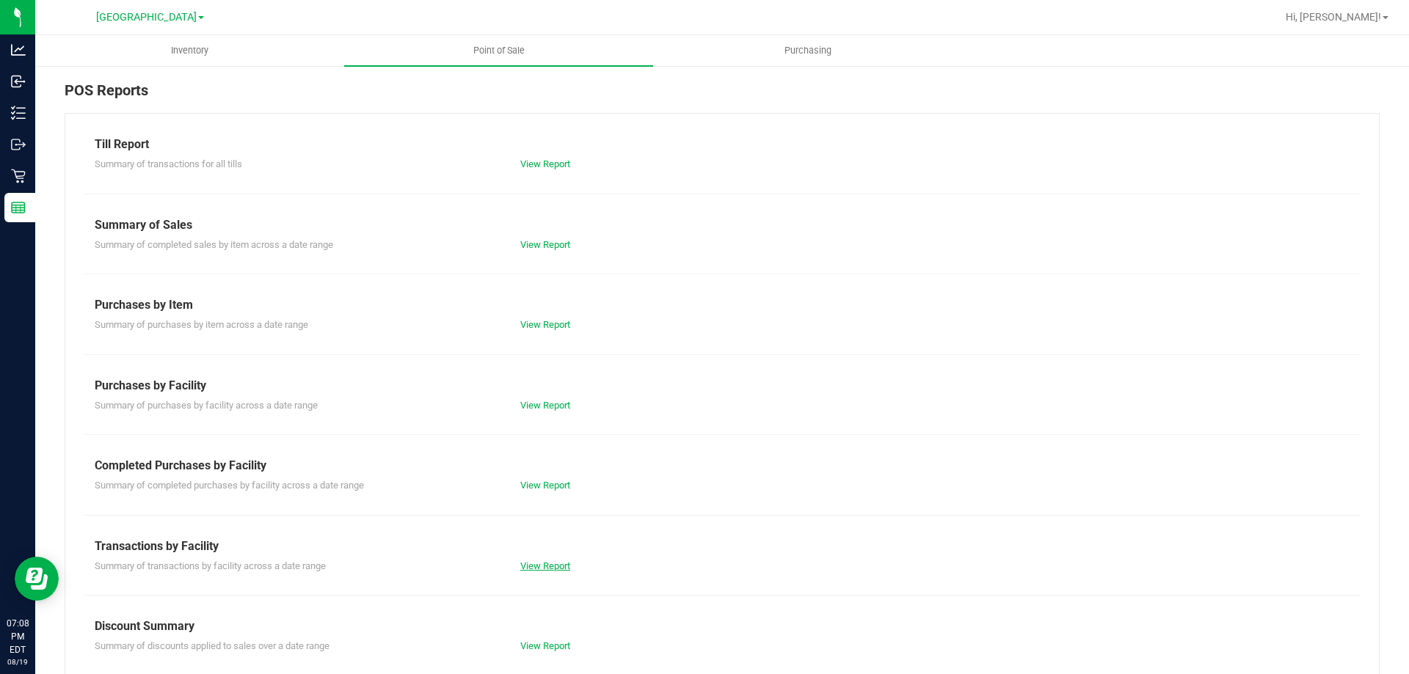
click at [540, 561] on link "View Report" at bounding box center [545, 566] width 50 height 11
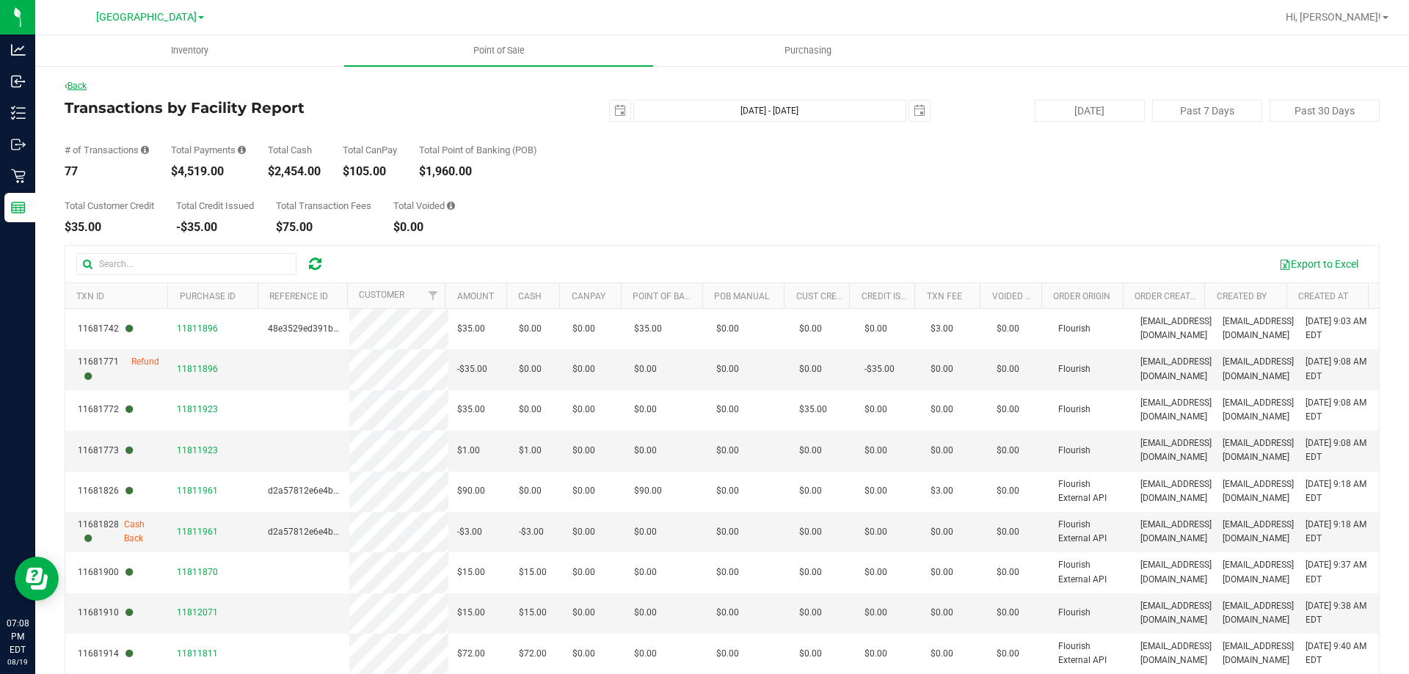
click at [80, 86] on link "Back" at bounding box center [76, 86] width 22 height 10
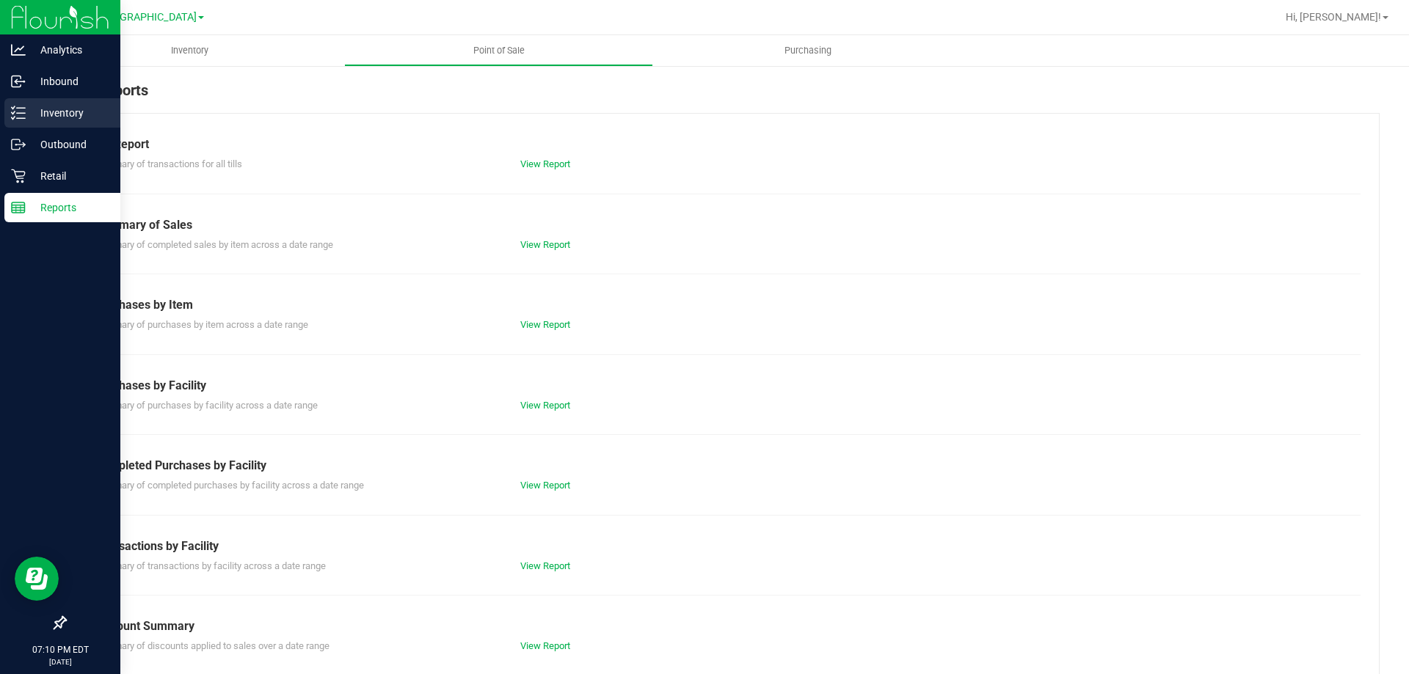
click at [23, 113] on line at bounding box center [21, 113] width 8 height 0
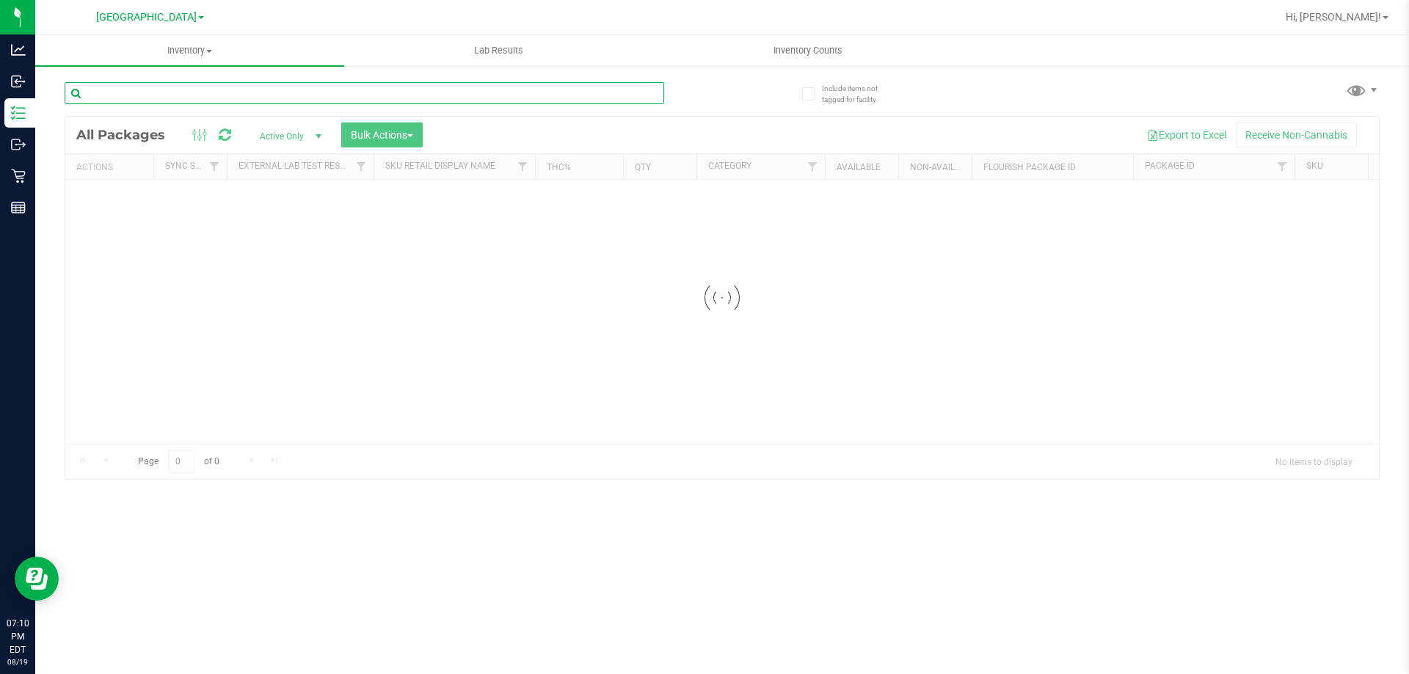
click at [159, 88] on input "text" at bounding box center [365, 93] width 600 height 22
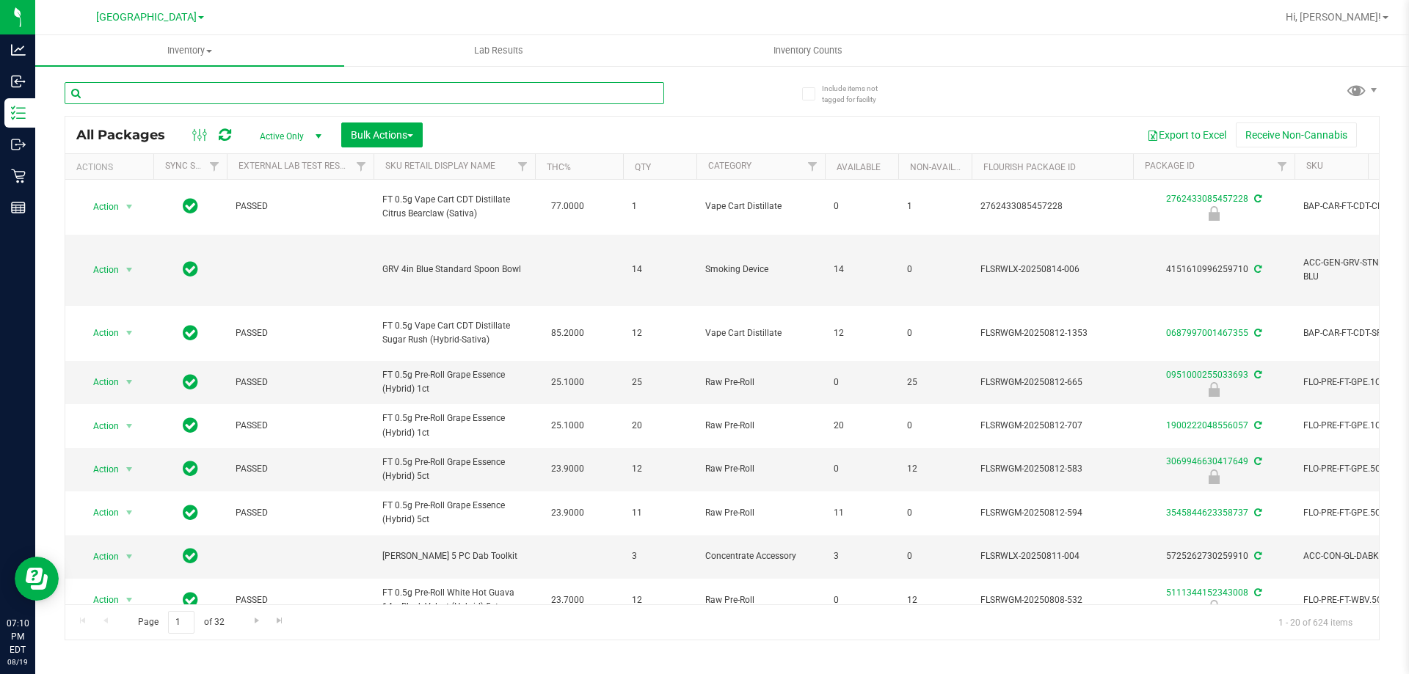
drag, startPoint x: 159, startPoint y: 88, endPoint x: 150, endPoint y: 91, distance: 8.6
click at [150, 91] on input "text" at bounding box center [365, 93] width 600 height 22
paste input "FT - GRINDER - 4 PIECE - BLACK"
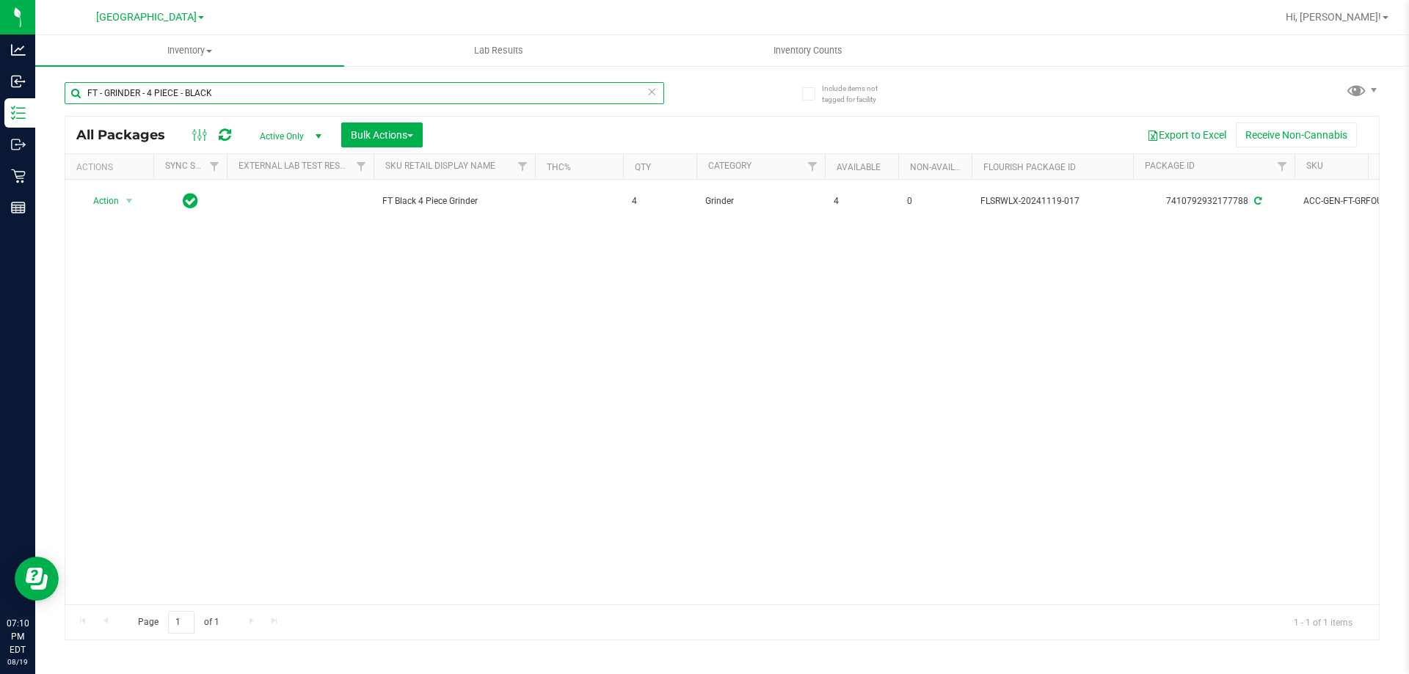
click at [203, 103] on input "FT - GRINDER - 4 PIECE - BLACK" at bounding box center [365, 93] width 600 height 22
paste input "GL - LIVE ROSIN - 0.5G - BOF - HYB"
click at [211, 96] on input "GL - LIVE ROSIN - 0.5G - BOF - HYB" at bounding box center [365, 93] width 600 height 22
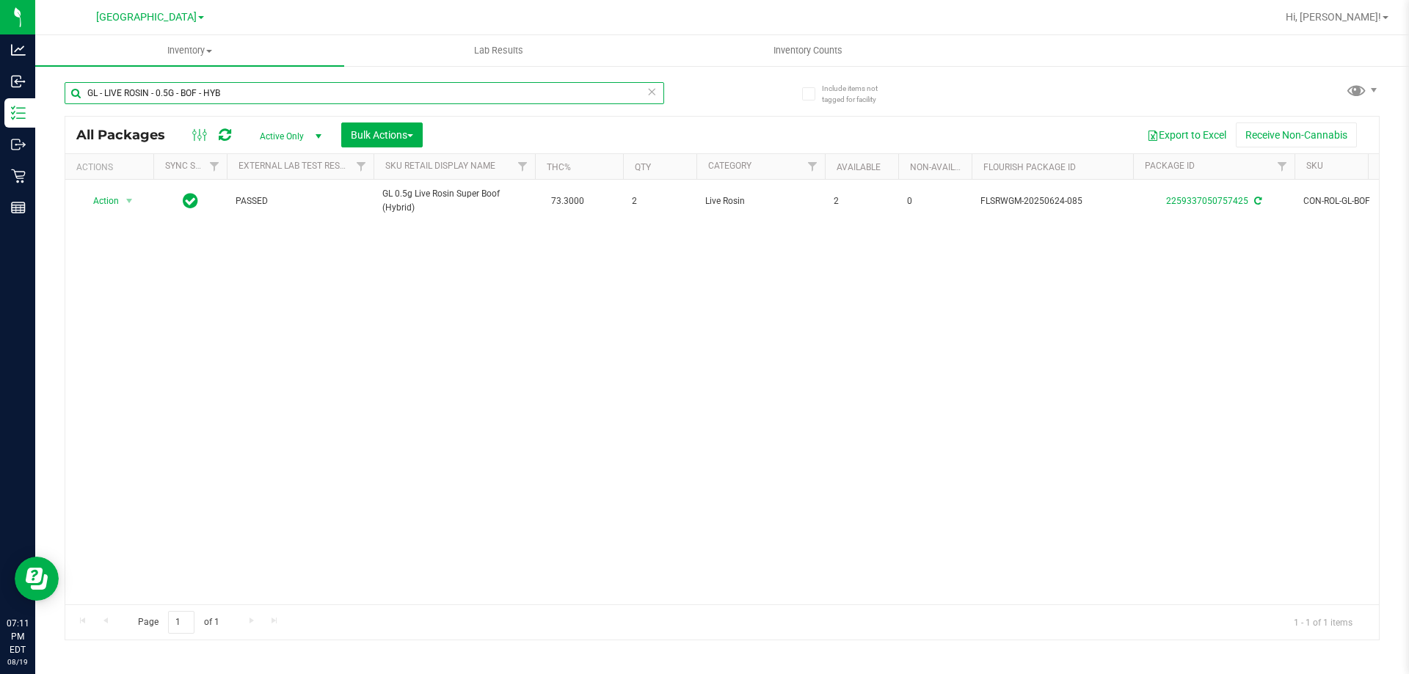
click at [211, 96] on input "GL - LIVE ROSIN - 0.5G - BOF - HYB" at bounding box center [365, 93] width 600 height 22
paste input "DD"
click at [189, 106] on div "GL - LIVE ROSIN - 0.5G - DDF - HYB" at bounding box center [365, 99] width 600 height 34
click at [189, 99] on input "GL - LIVE ROSIN - 0.5G - DDF - HYB" at bounding box center [365, 93] width 600 height 22
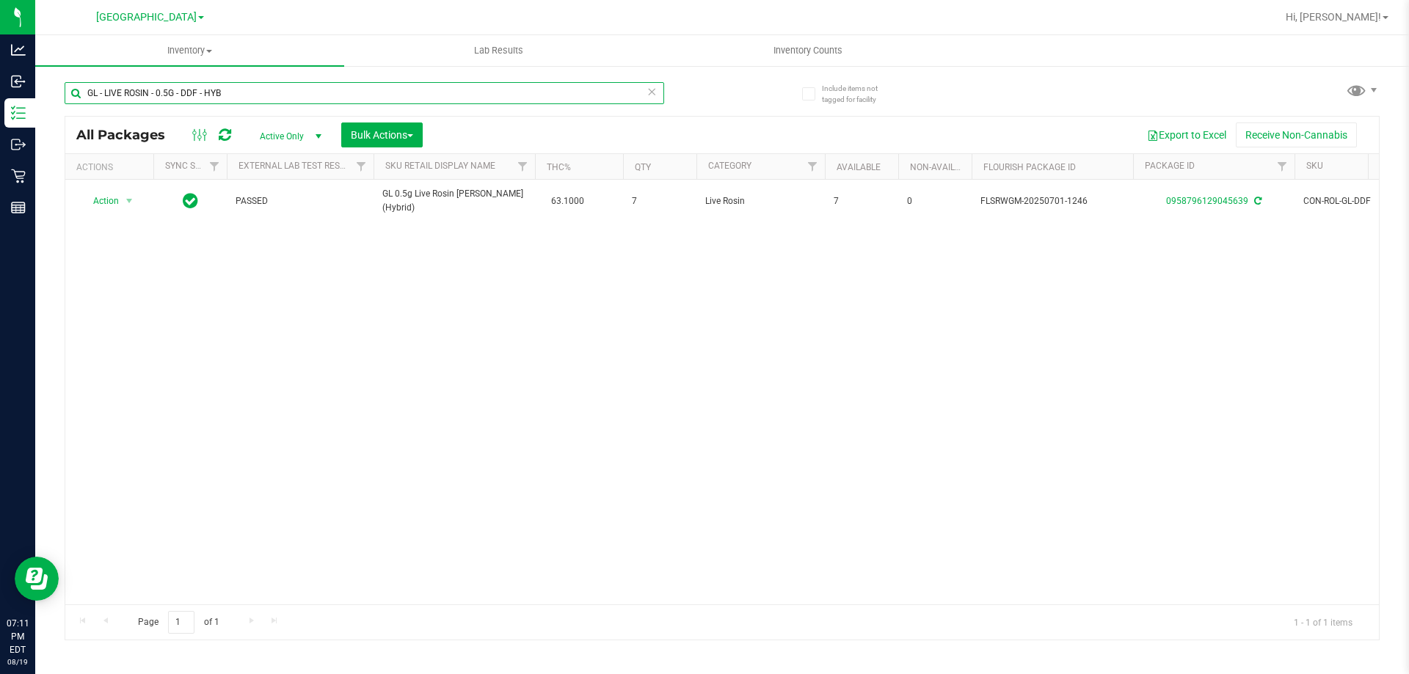
click at [189, 99] on input "GL - LIVE ROSIN - 0.5G - DDF - HYB" at bounding box center [365, 93] width 600 height 22
paste input "JGN"
click at [213, 94] on input "GL - LIVE ROSIN - 0.5G - JGN - HYB" at bounding box center [365, 93] width 600 height 22
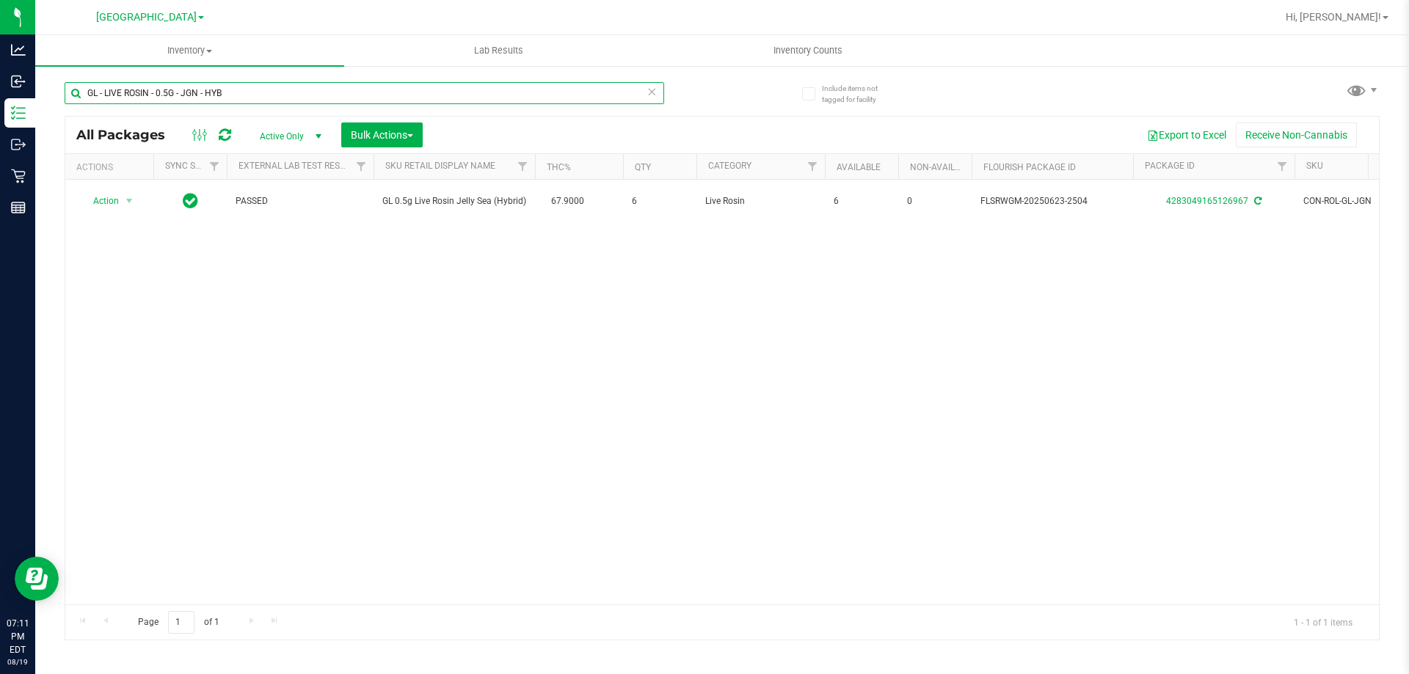
click at [213, 93] on input "GL - LIVE ROSIN - 0.5G - JGN - HYB" at bounding box center [365, 93] width 600 height 22
paste input "STW"
click at [200, 87] on input "GL - LIVE ROSIN - 0.5G - STW - HYB" at bounding box center [365, 93] width 600 height 22
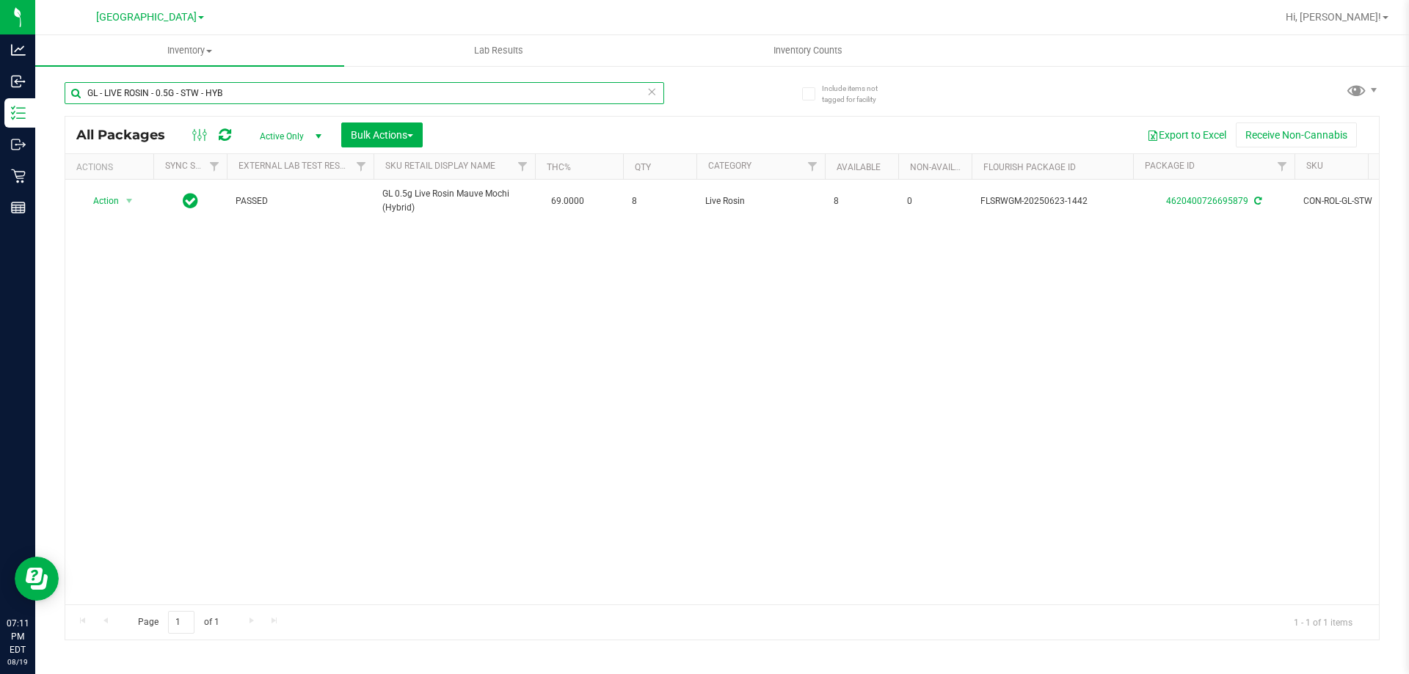
paste input "ZKR - IND"
click at [181, 96] on input "GL - LIVE ROSIN - 0.5G - ZKR - IND" at bounding box center [365, 93] width 600 height 22
paste input "PEN DASH BLK"
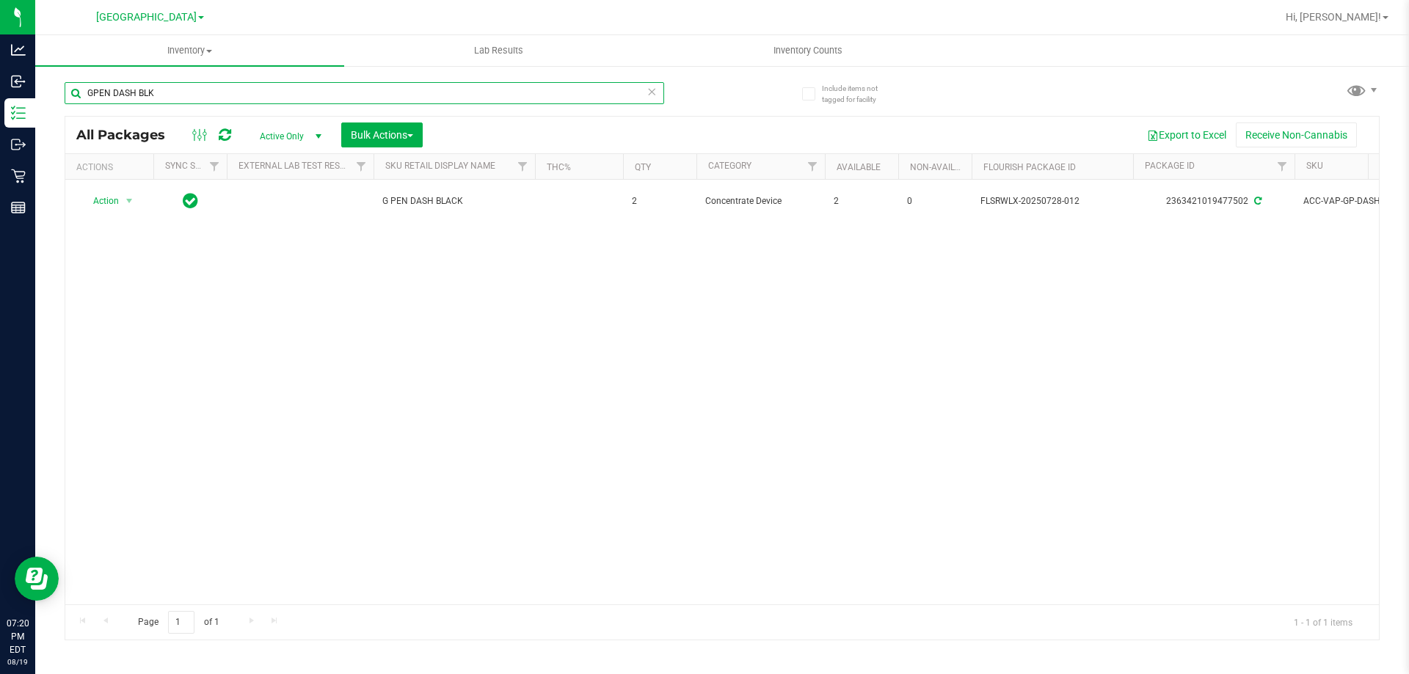
click at [164, 89] on input "GPEN DASH BLK" at bounding box center [365, 93] width 600 height 22
paste input "WNA - SOFT CHEWS - 10MG - 10CT - SAT - MANGO"
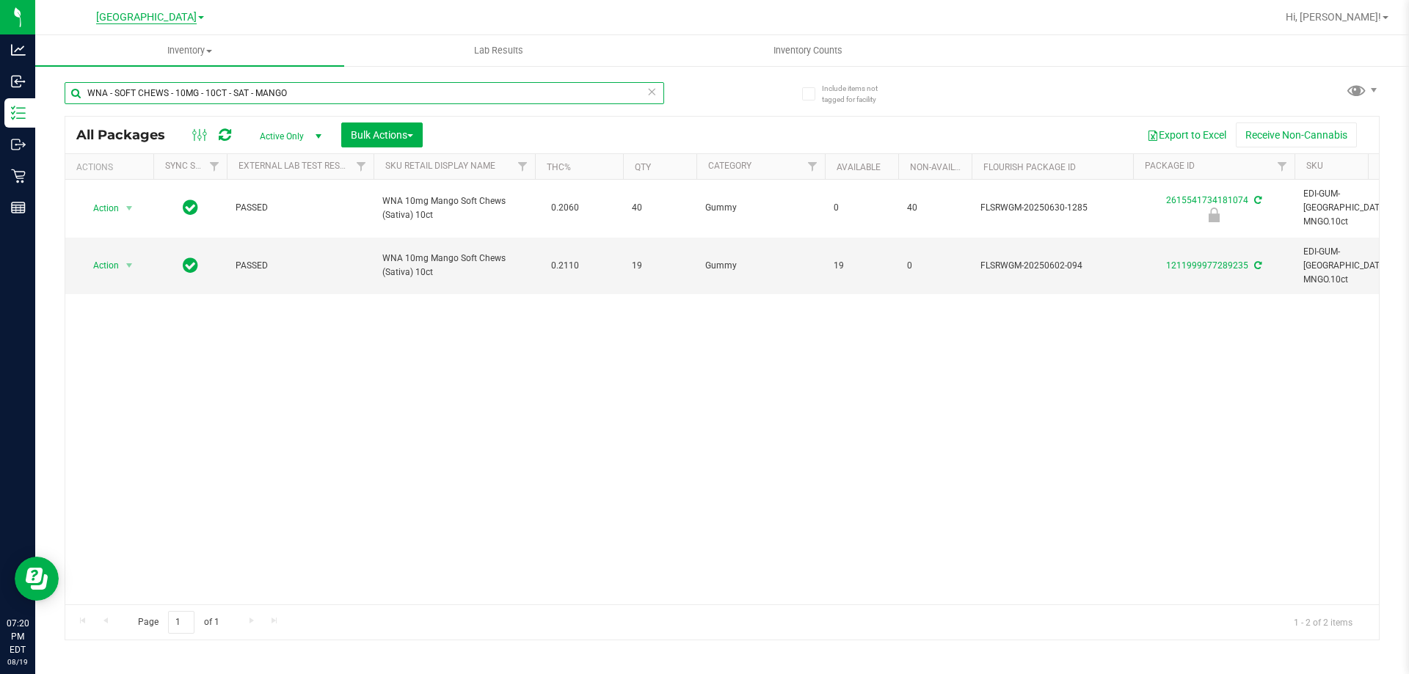
type input "WNA - SOFT CHEWS - 10MG - 10CT - SAT - MANGO"
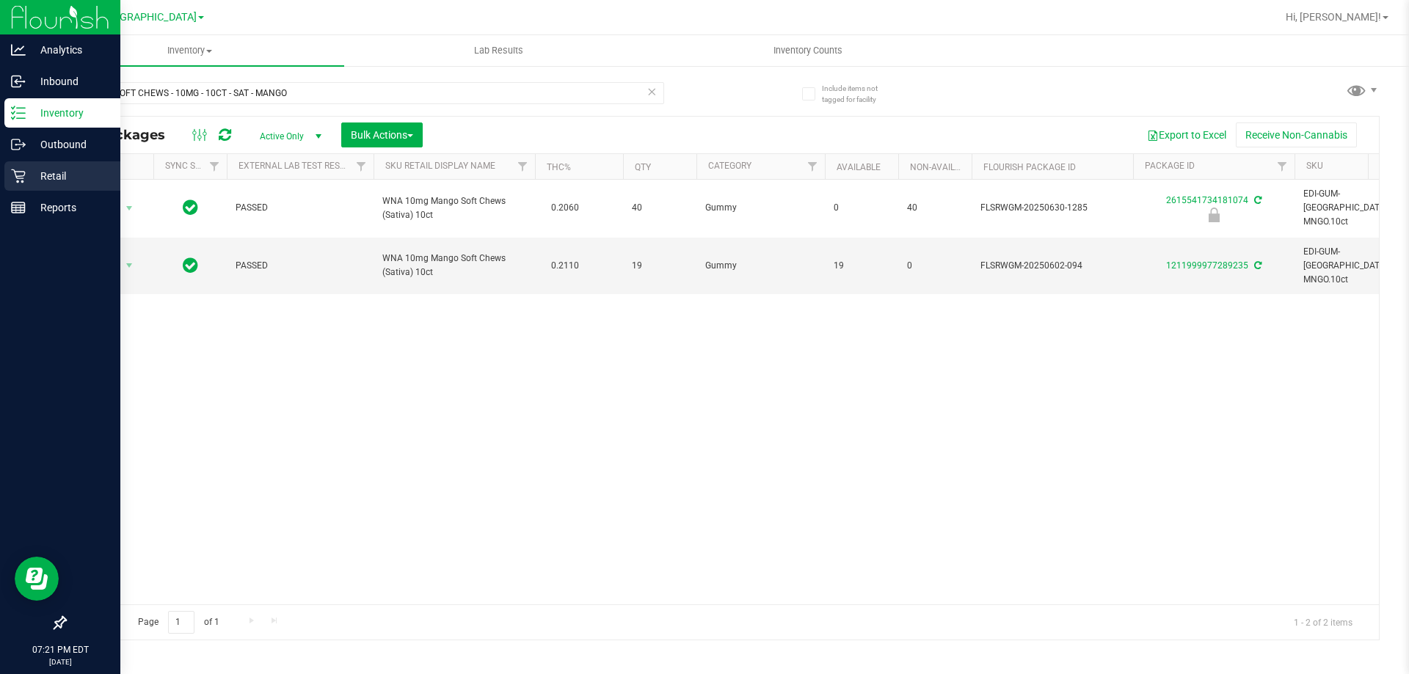
click at [21, 164] on div "Retail" at bounding box center [62, 175] width 116 height 29
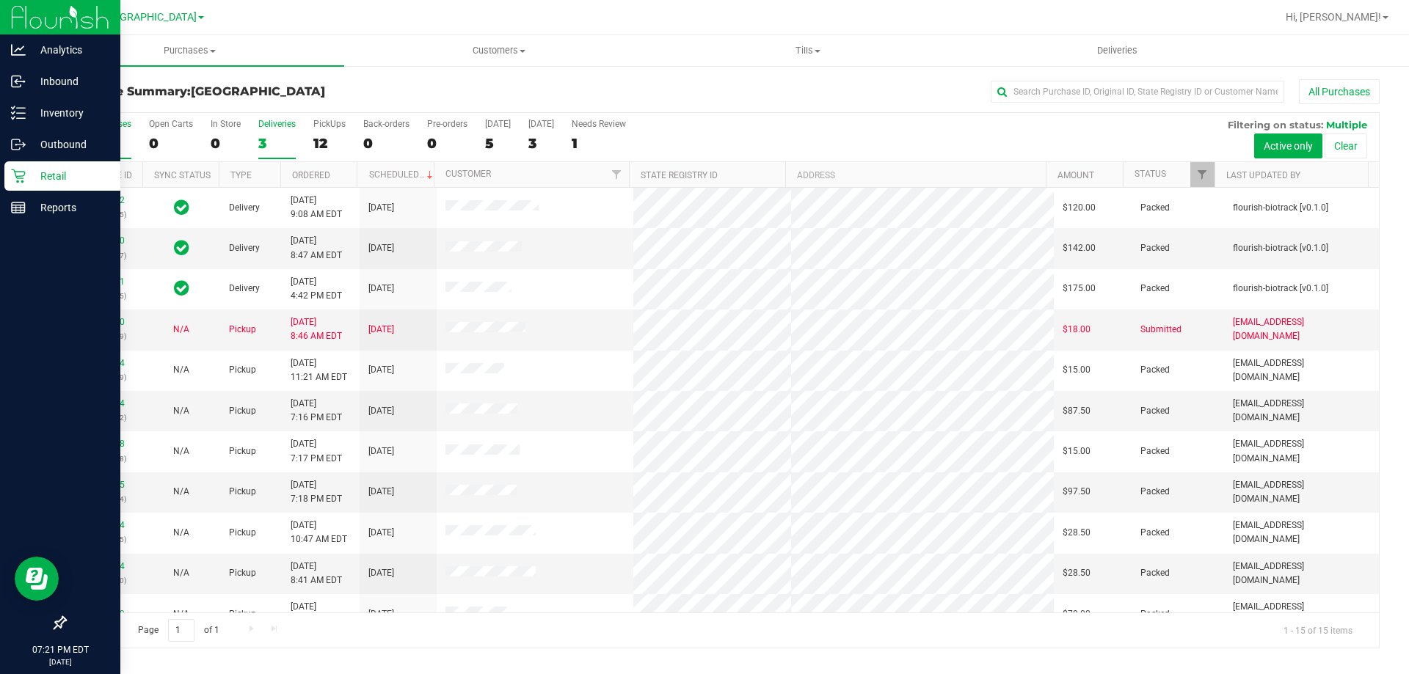
click at [267, 145] on div "3" at bounding box center [276, 143] width 37 height 17
click at [0, 0] on input "Deliveries 3" at bounding box center [0, 0] width 0 height 0
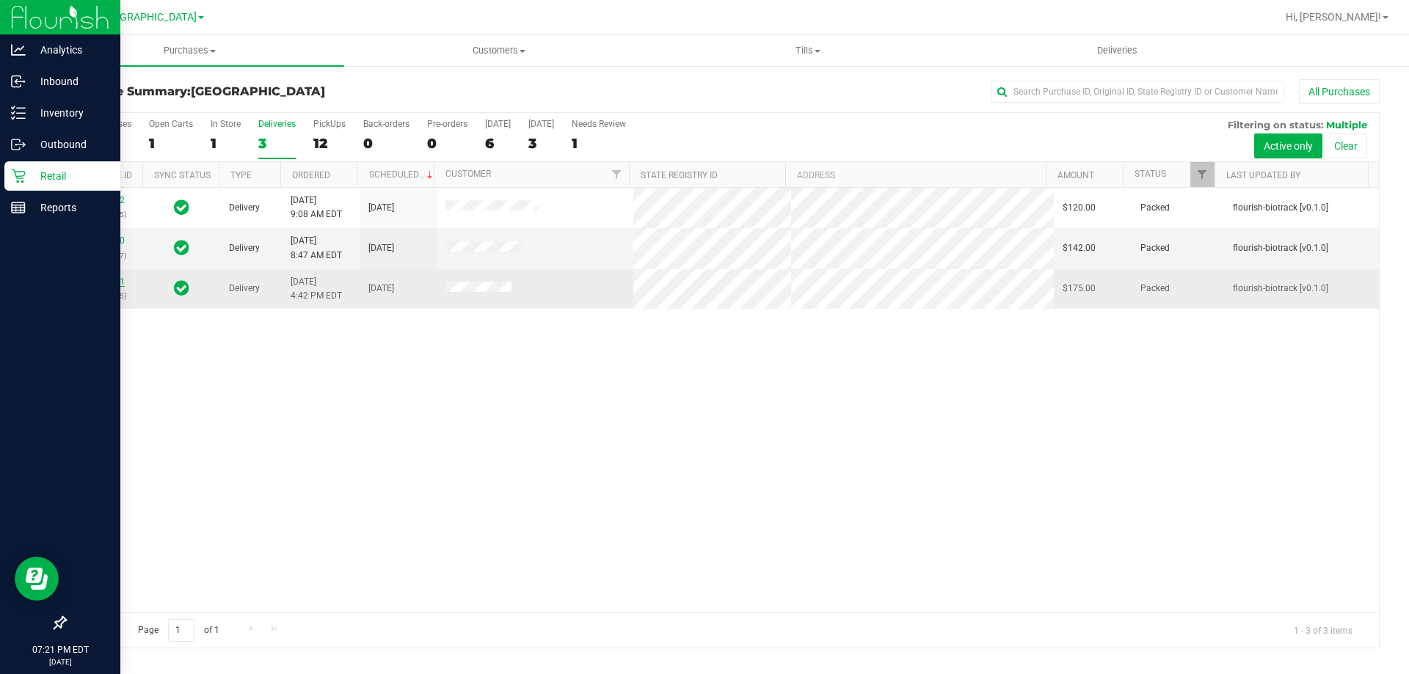
click at [114, 283] on link "11814581" at bounding box center [104, 282] width 41 height 10
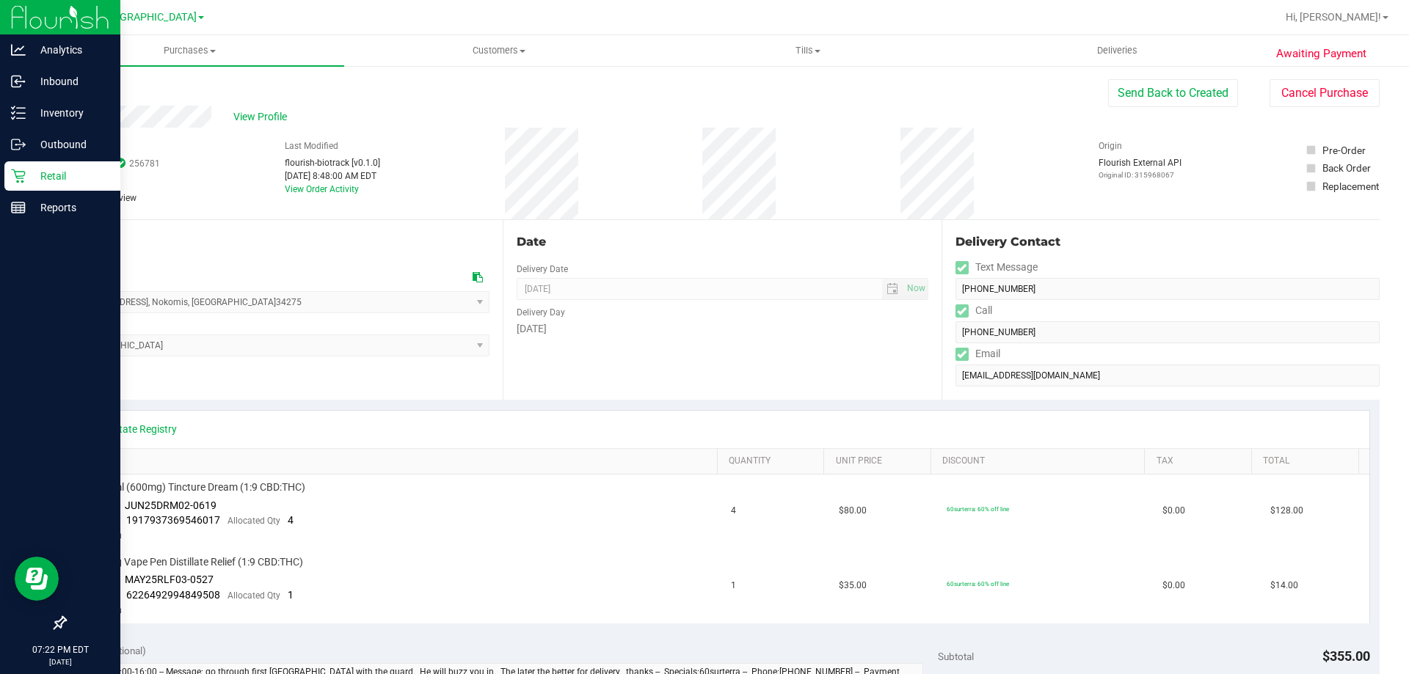
click at [37, 181] on p "Retail" at bounding box center [70, 176] width 88 height 18
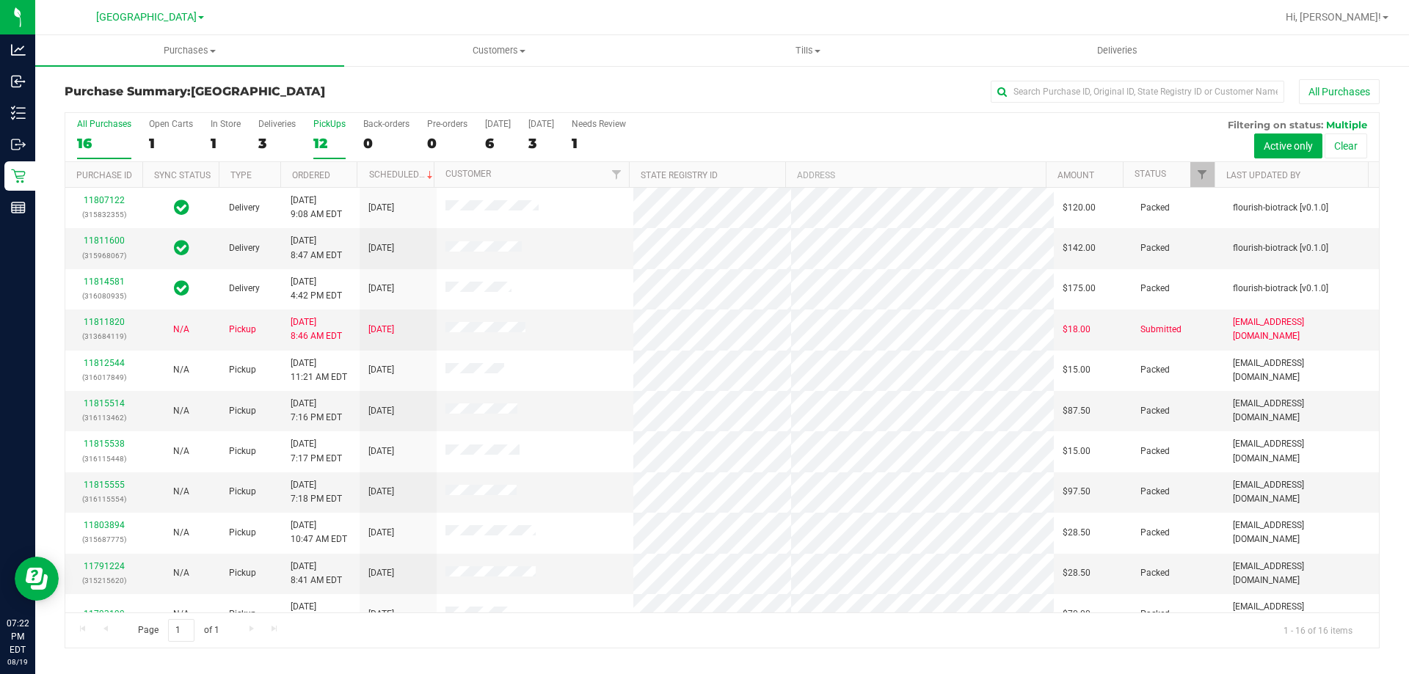
click at [323, 148] on div "12" at bounding box center [329, 143] width 32 height 17
click at [0, 0] on input "PickUps 12" at bounding box center [0, 0] width 0 height 0
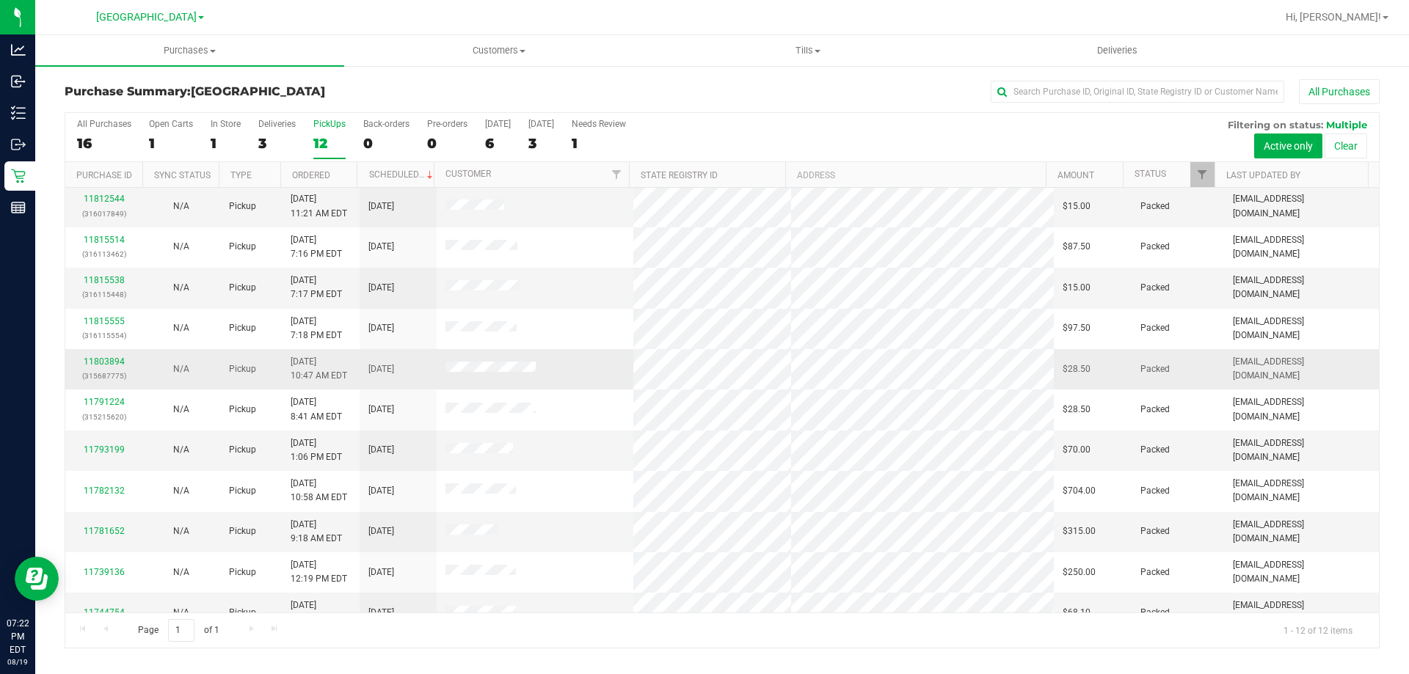
scroll to position [62, 0]
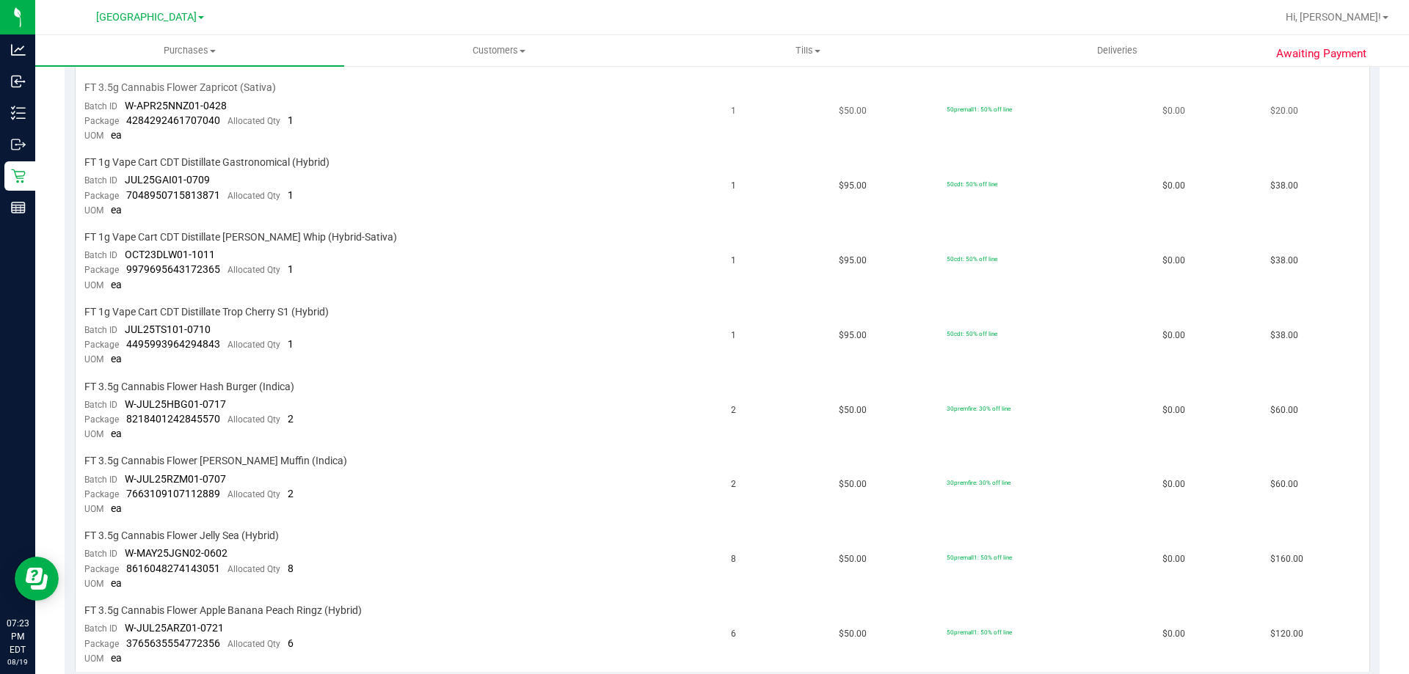
scroll to position [954, 0]
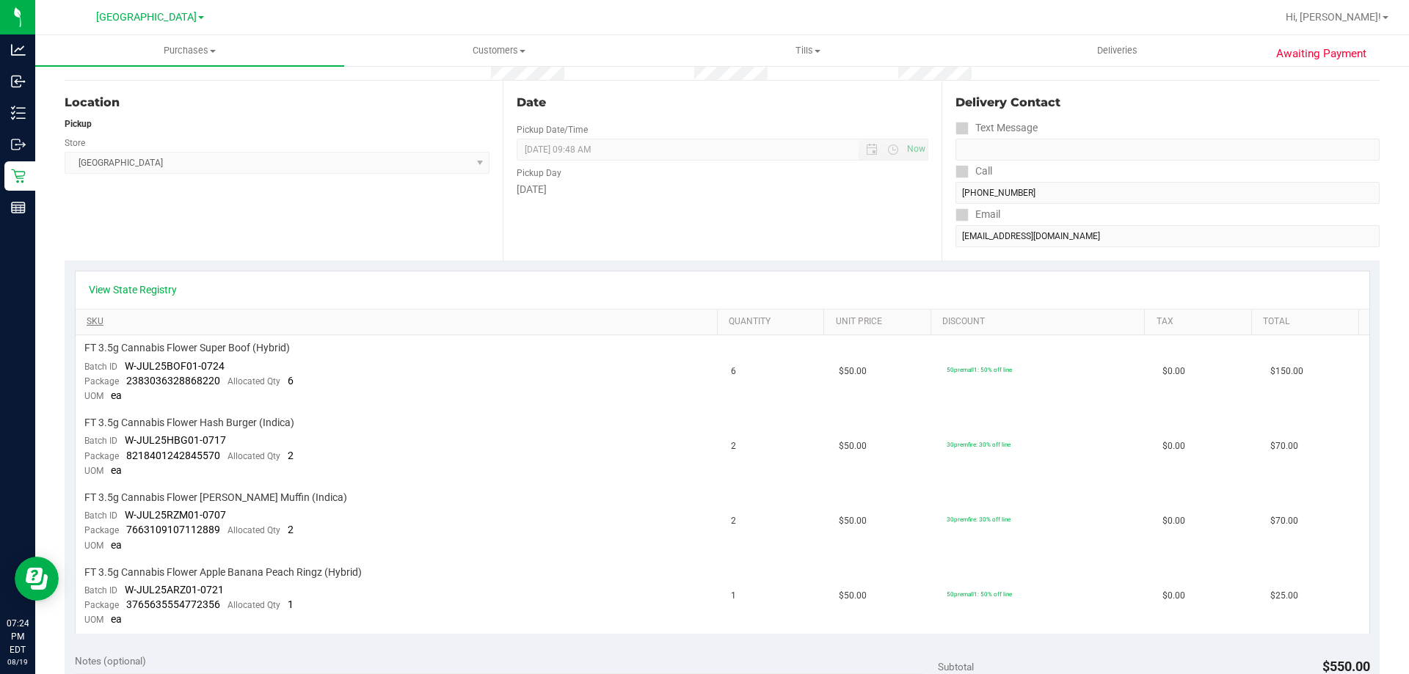
scroll to position [220, 0]
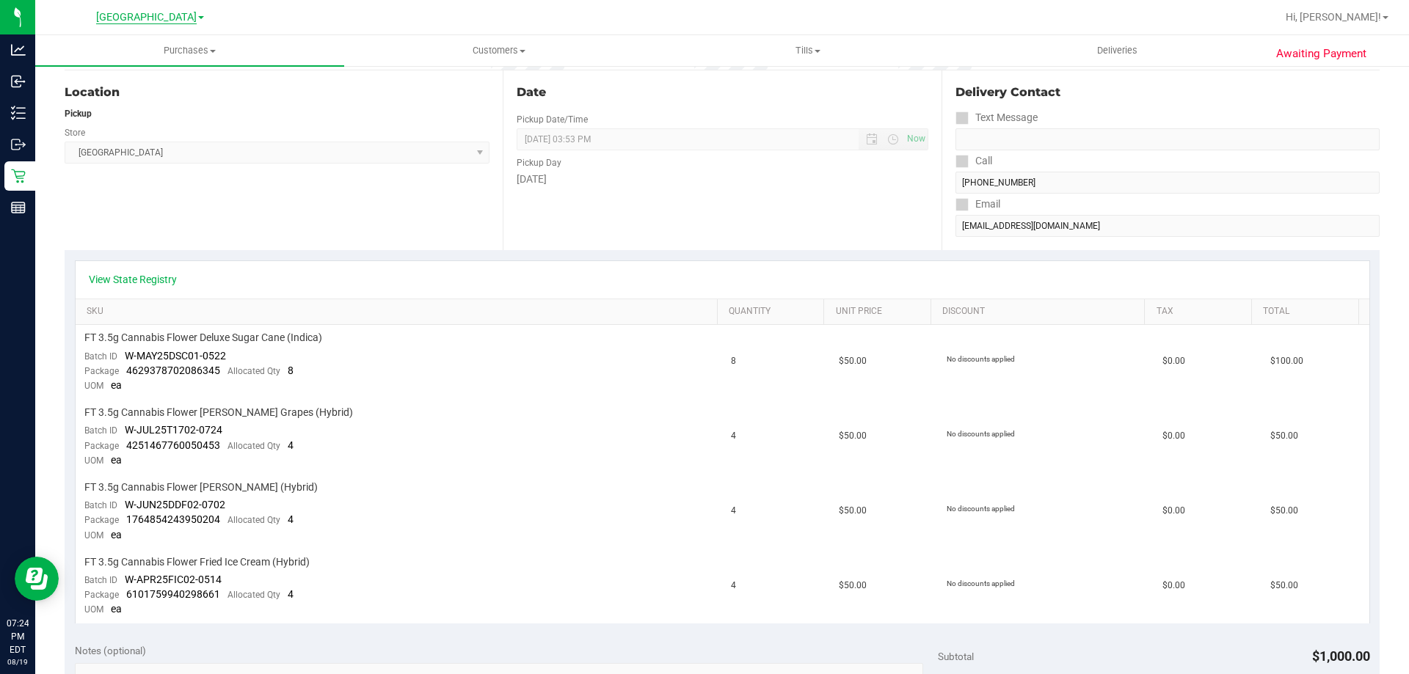
scroll to position [147, 0]
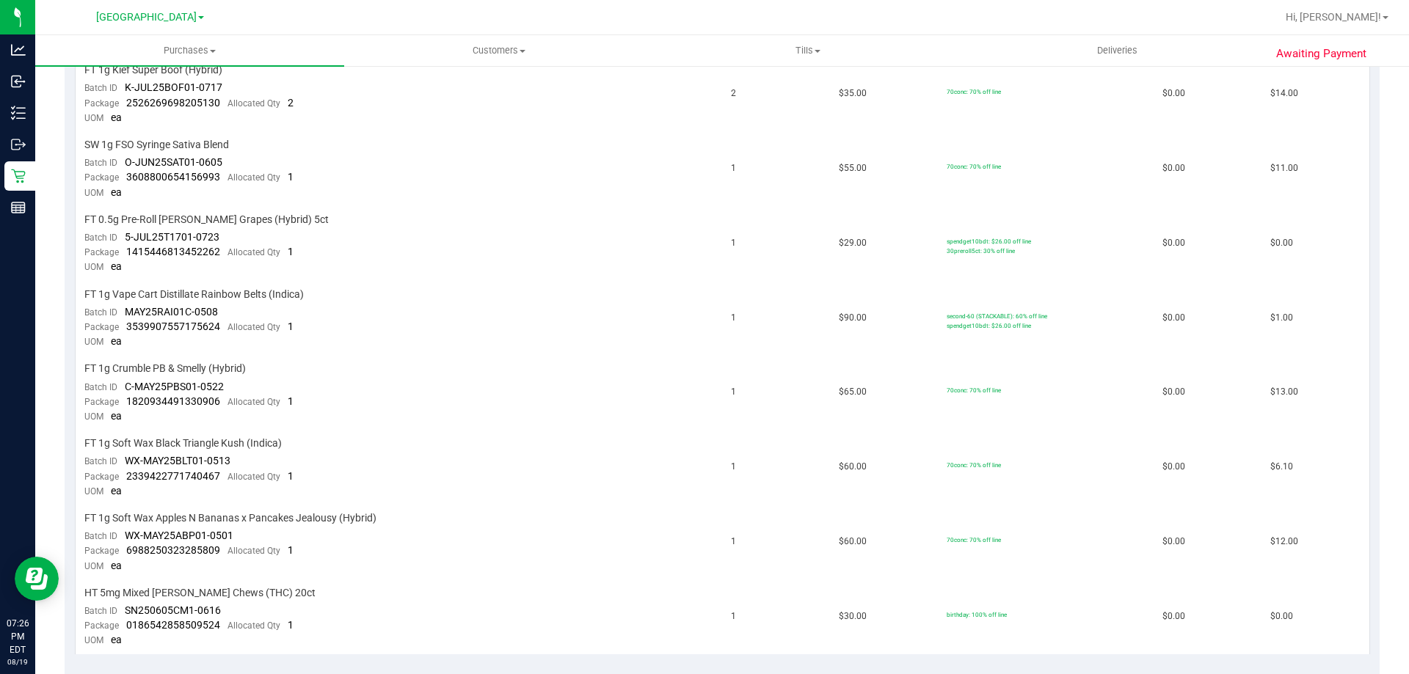
scroll to position [514, 0]
